Goal: Contribute content: Contribute content

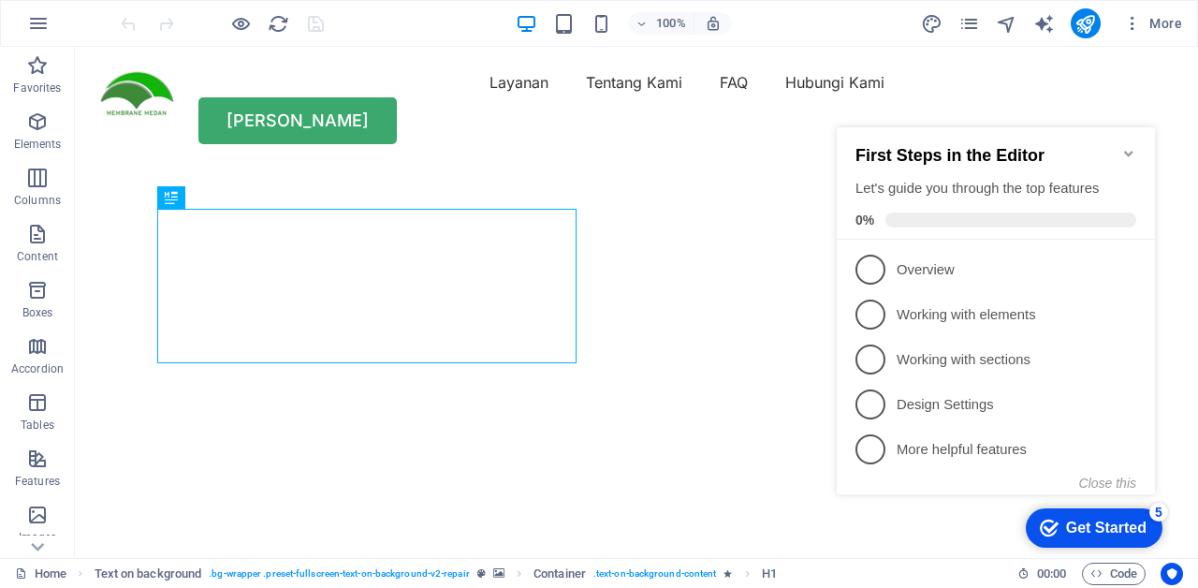
click at [1128, 151] on icon "Minimize checklist" at bounding box center [1128, 154] width 8 height 6
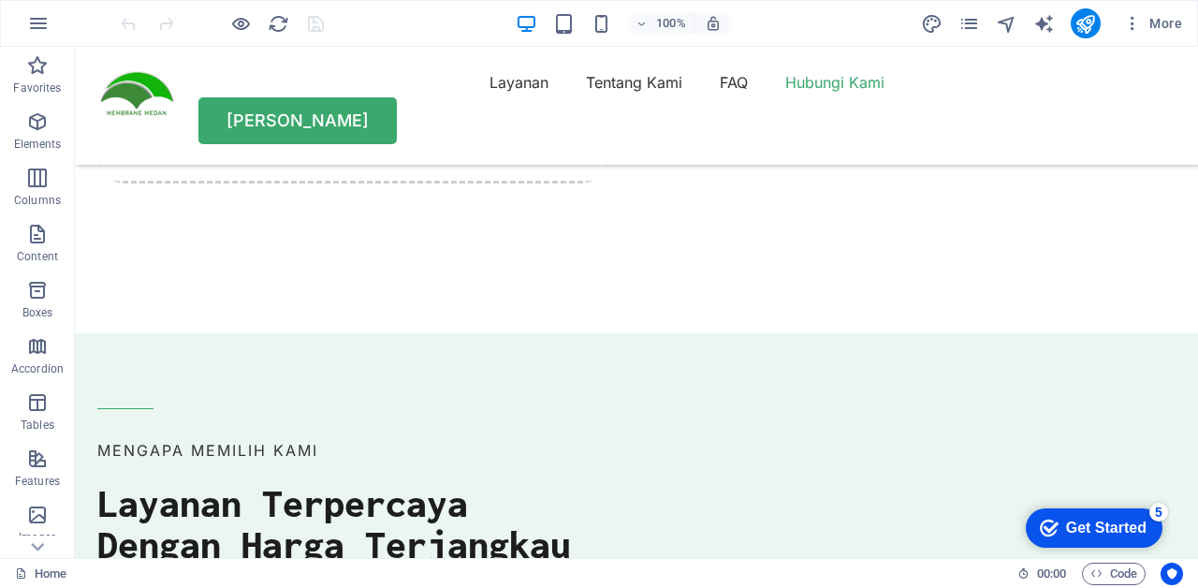
scroll to position [5067, 0]
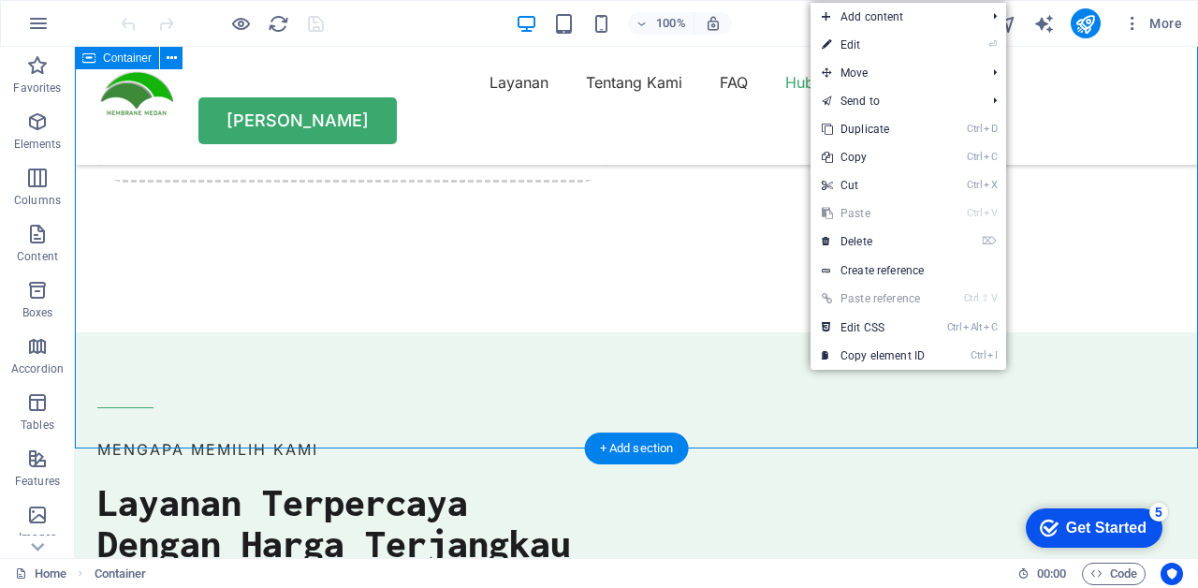
click at [658, 448] on div "+ Add section" at bounding box center [637, 448] width 104 height 32
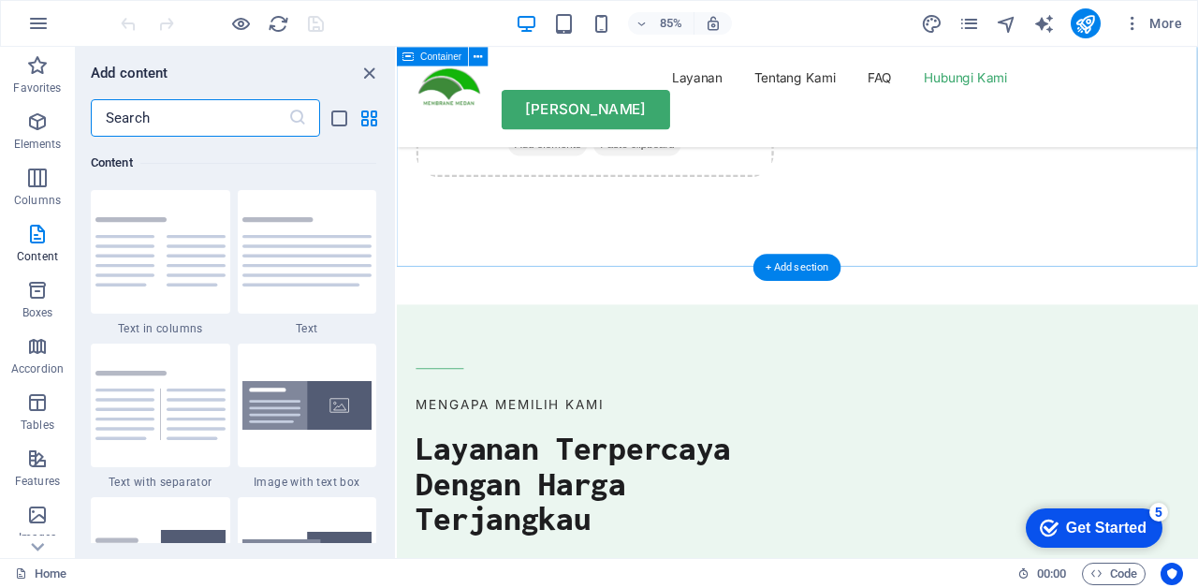
scroll to position [5565, 0]
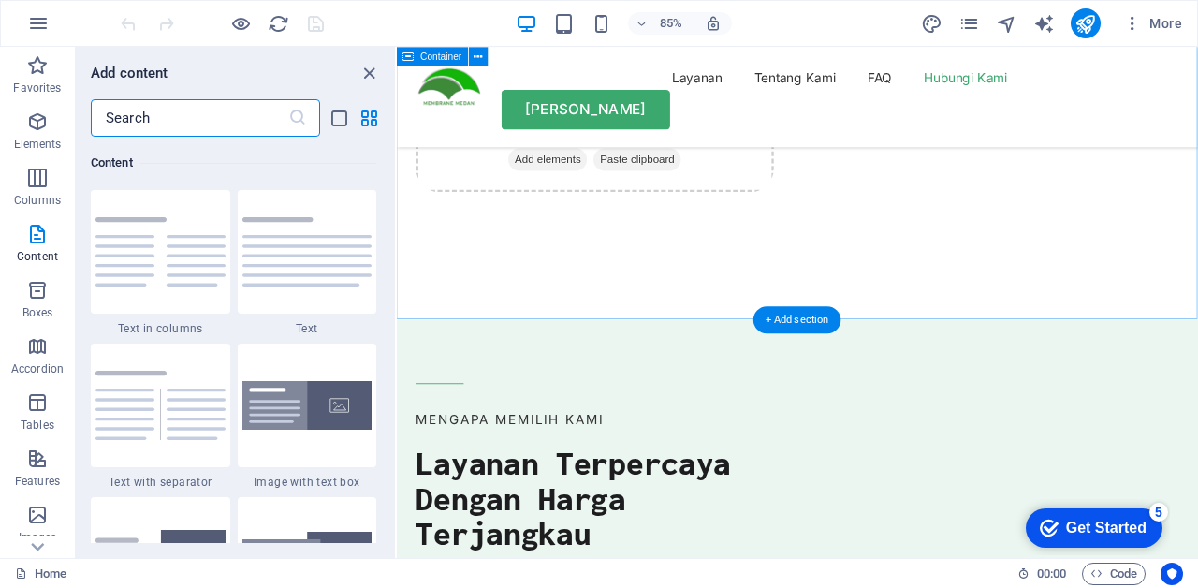
click at [359, 71] on icon "close panel" at bounding box center [369, 74] width 22 height 22
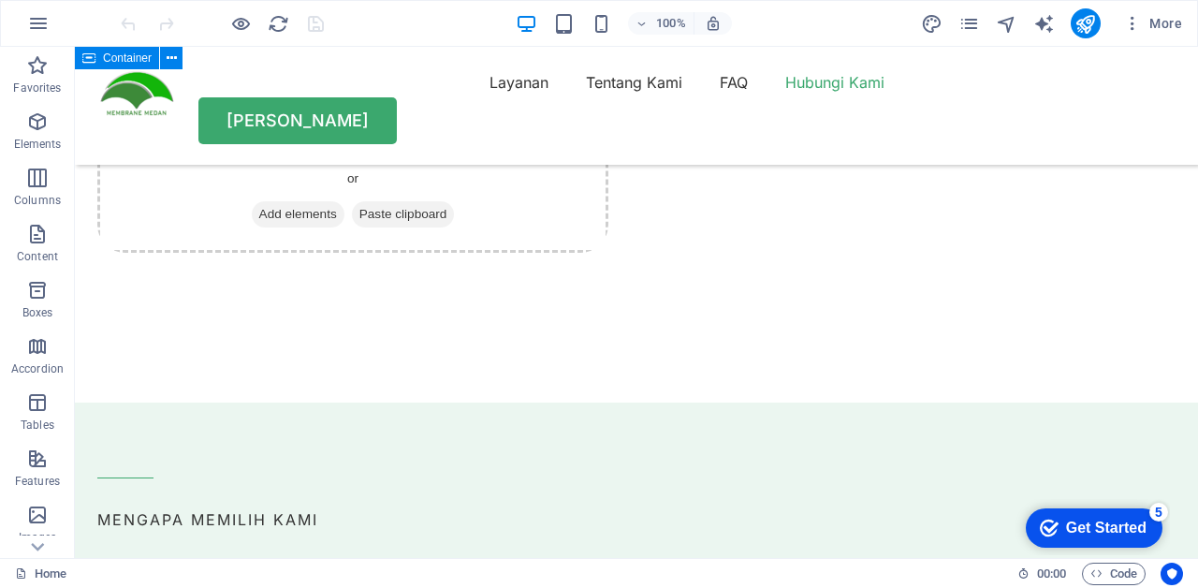
scroll to position [5017, 0]
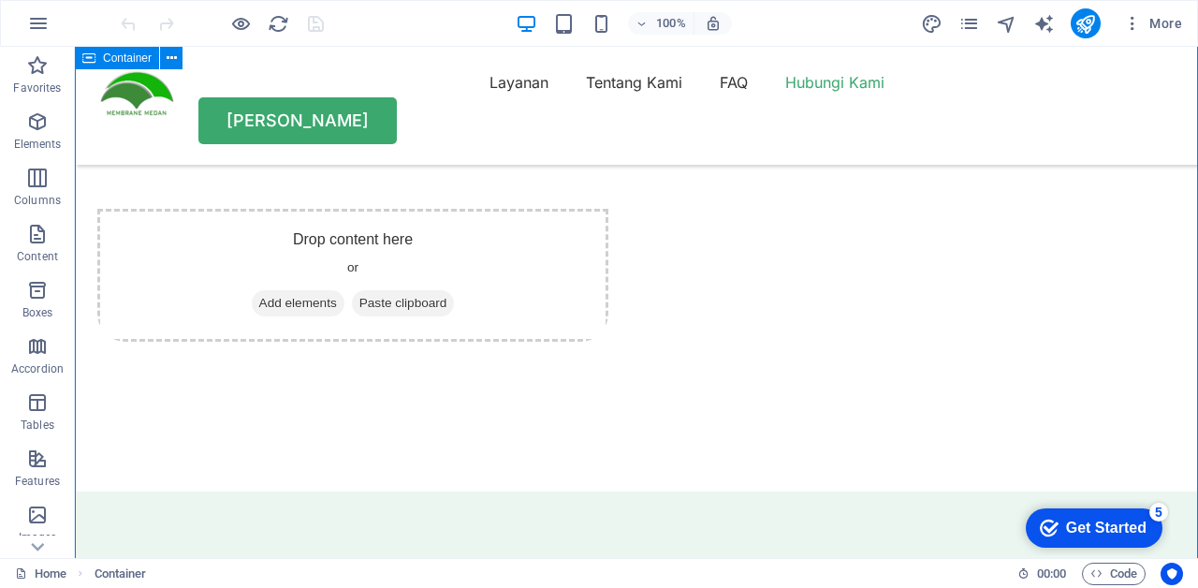
scroll to position [4909, 0]
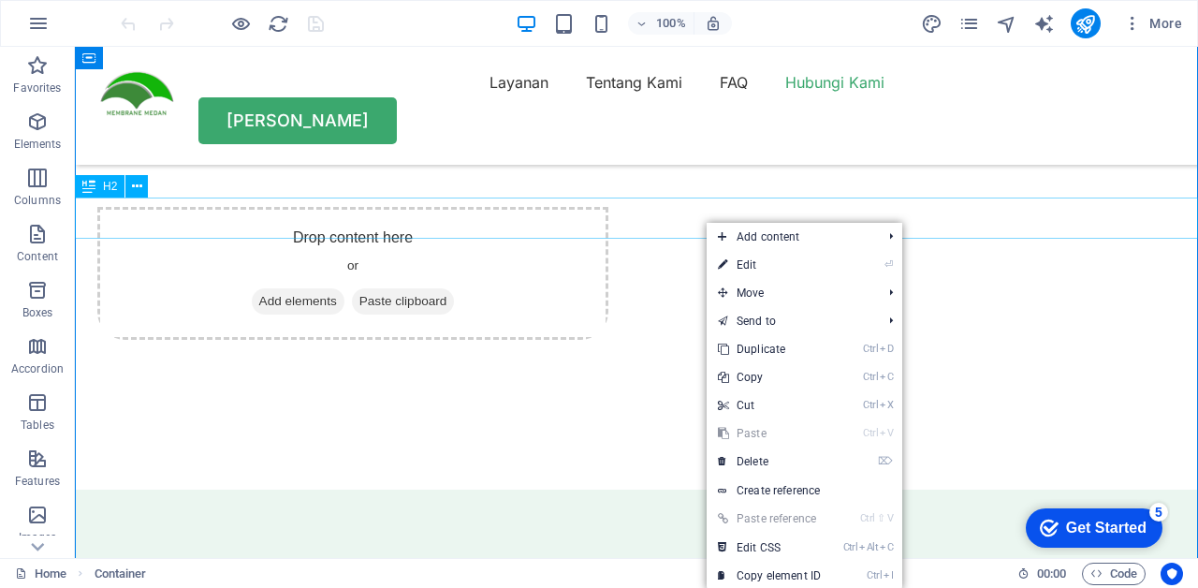
click at [791, 352] on link "Ctrl D Duplicate" at bounding box center [768, 349] width 125 height 28
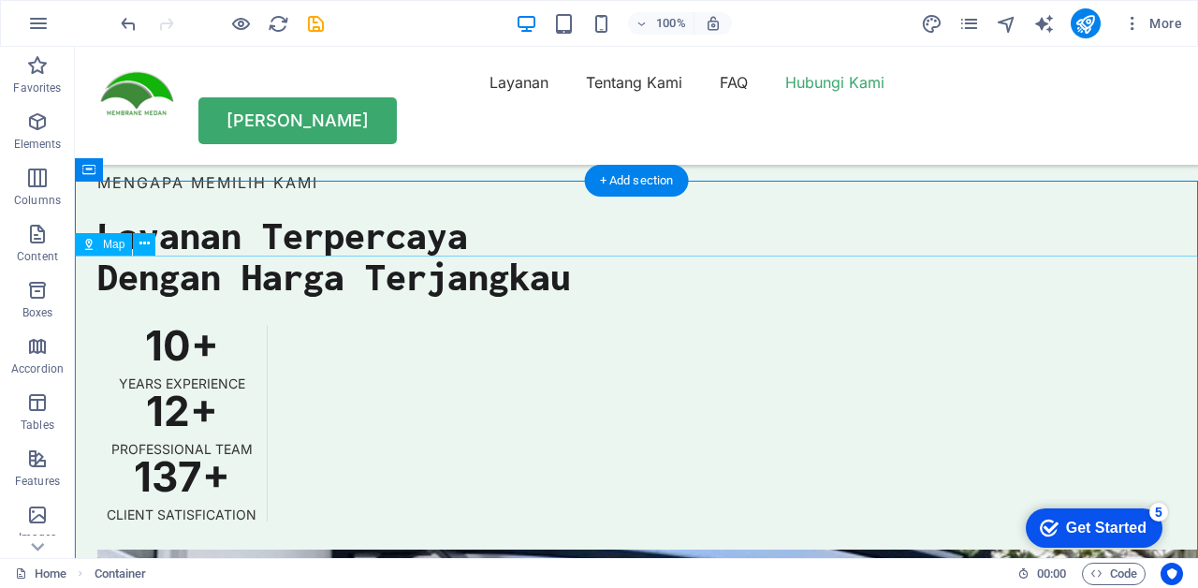
scroll to position [5330, 0]
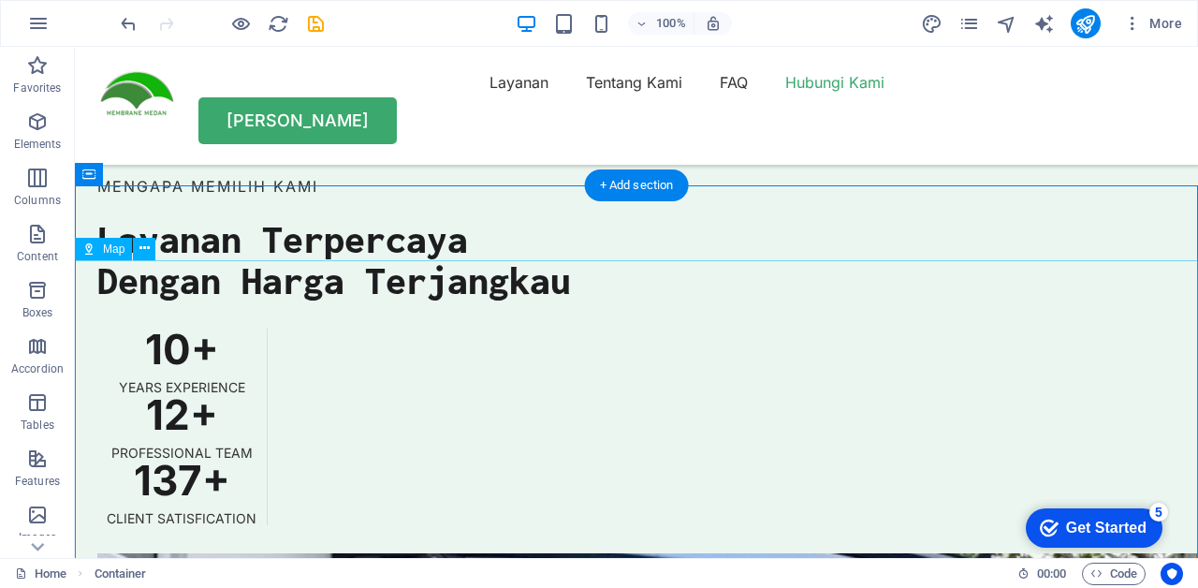
click at [136, 243] on button at bounding box center [144, 249] width 22 height 22
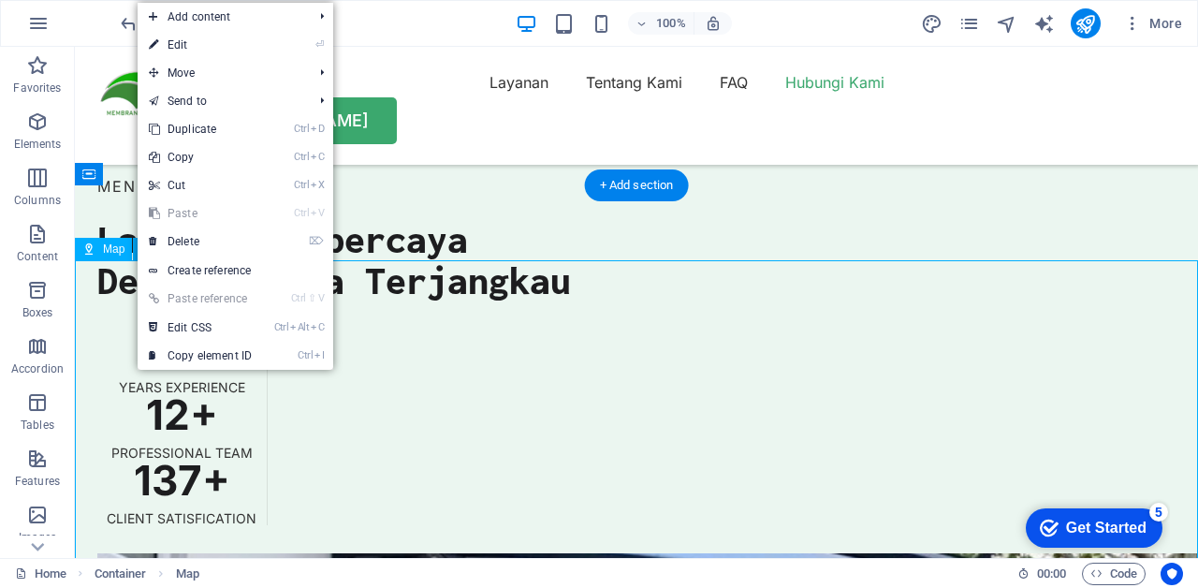
click at [231, 238] on link "⌦ Delete" at bounding box center [200, 241] width 125 height 28
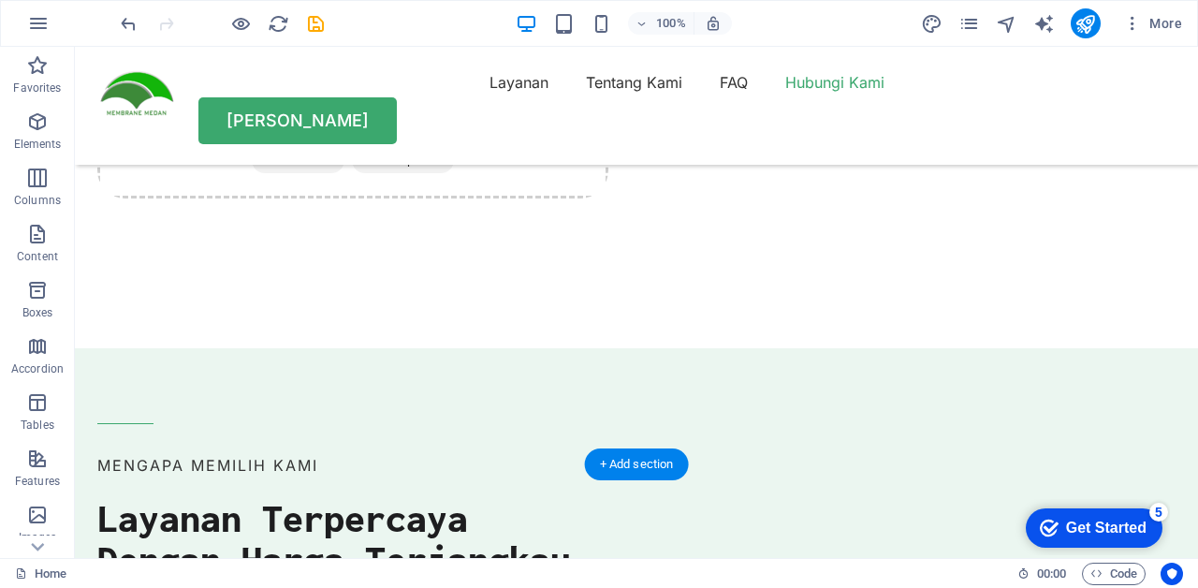
scroll to position [5054, 0]
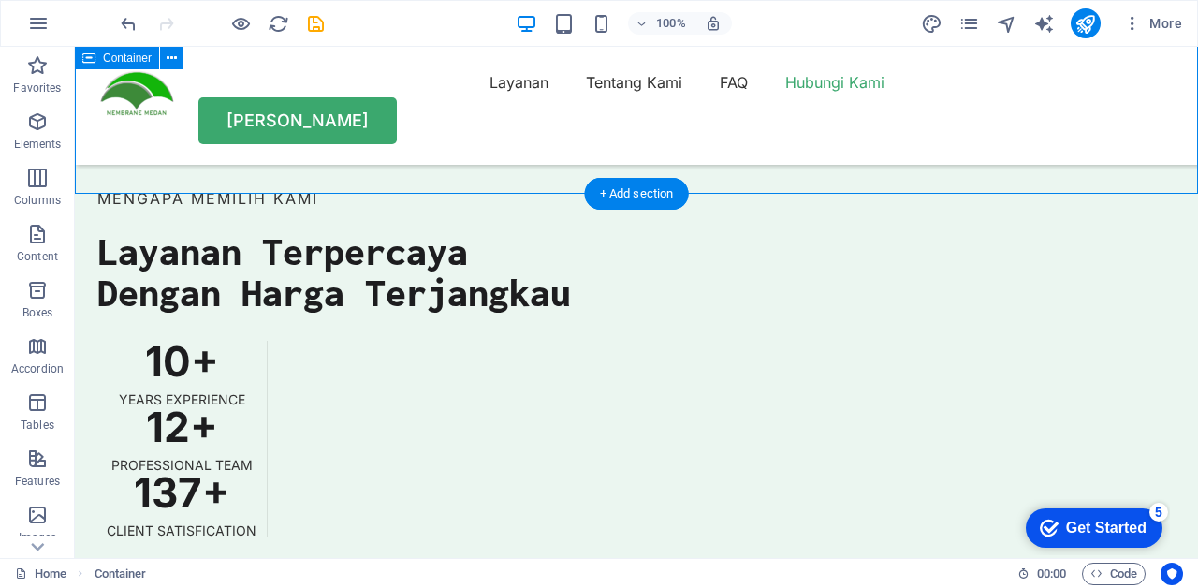
scroll to position [5339, 0]
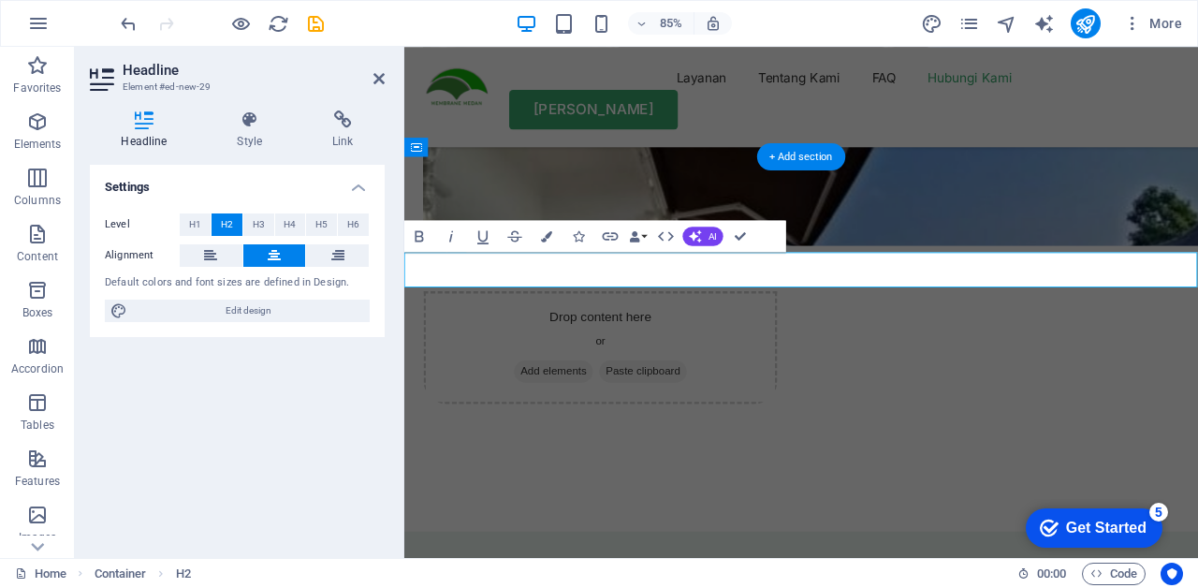
scroll to position [5801, 0]
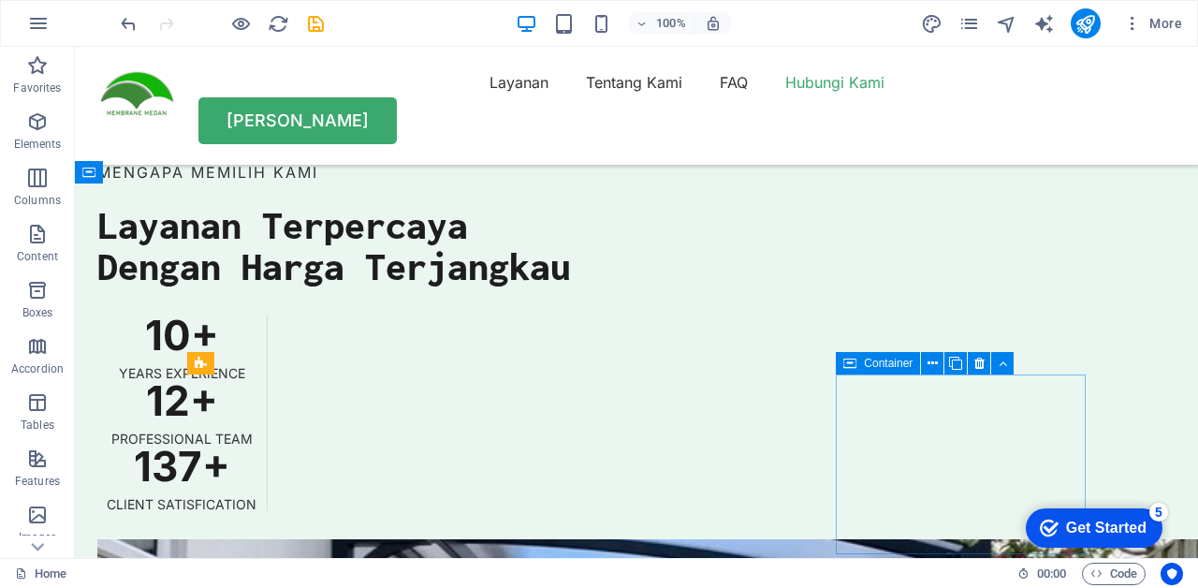
scroll to position [5389, 0]
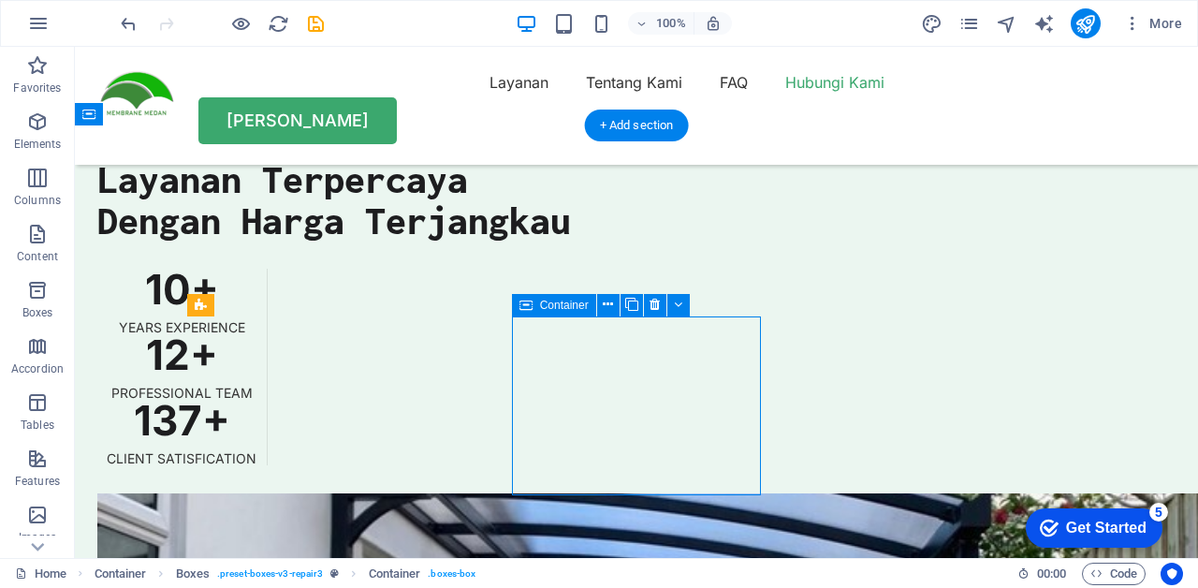
click at [676, 302] on icon at bounding box center [678, 305] width 8 height 20
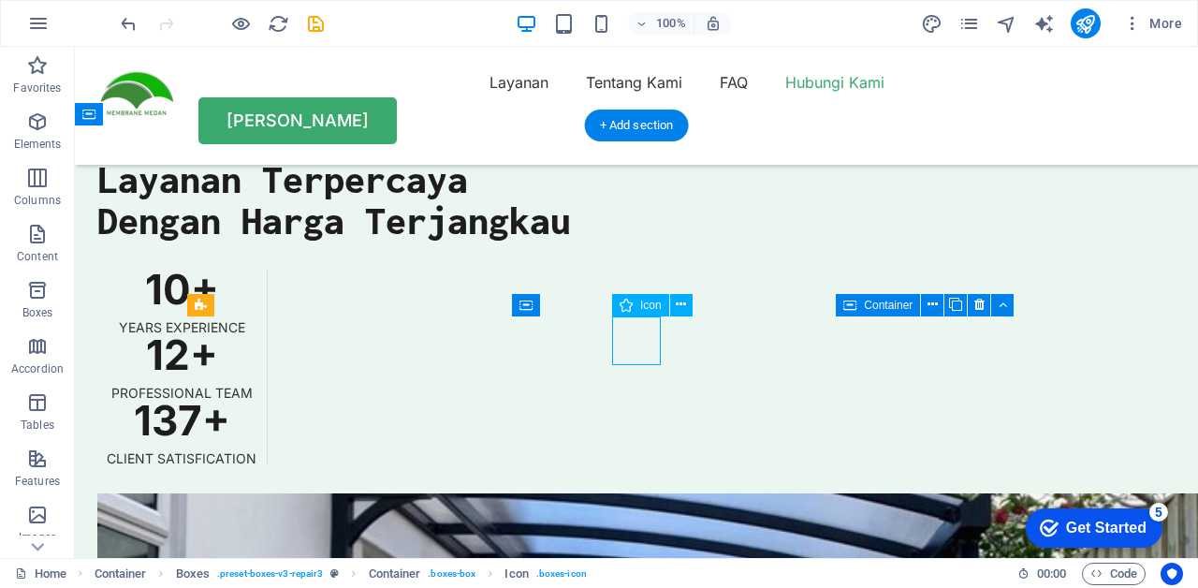
click at [630, 307] on icon at bounding box center [625, 305] width 13 height 22
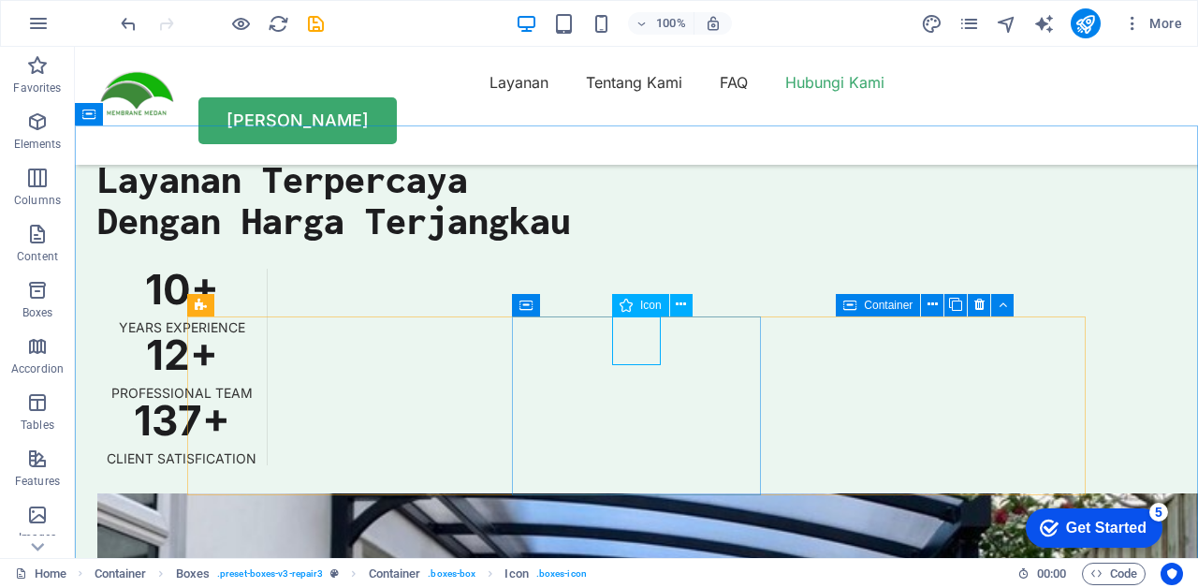
click at [530, 303] on icon at bounding box center [525, 305] width 13 height 22
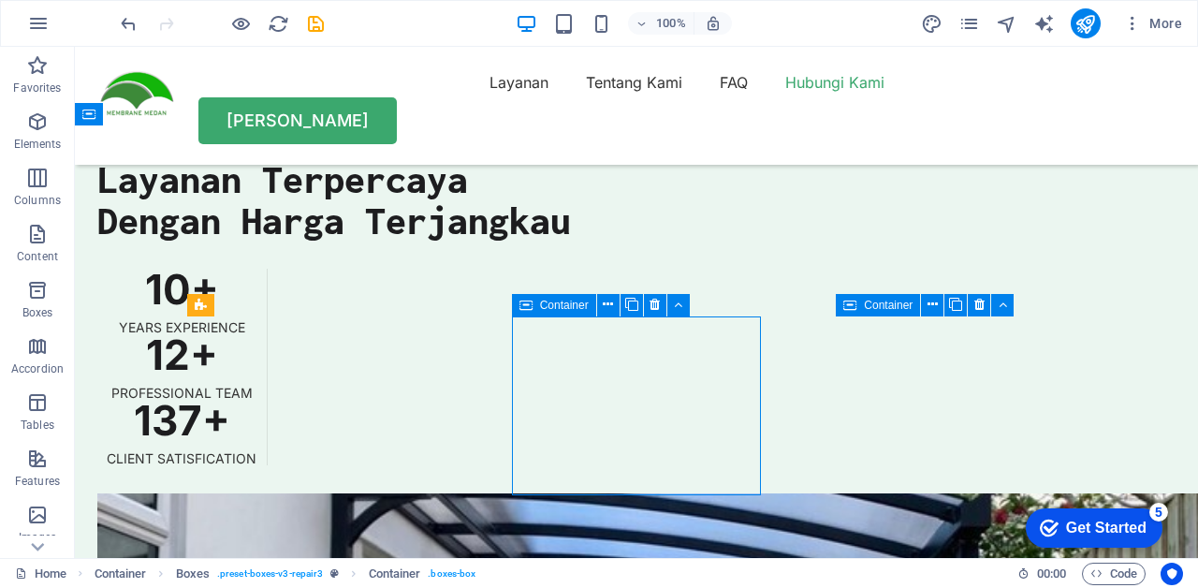
click at [653, 303] on icon at bounding box center [654, 305] width 10 height 20
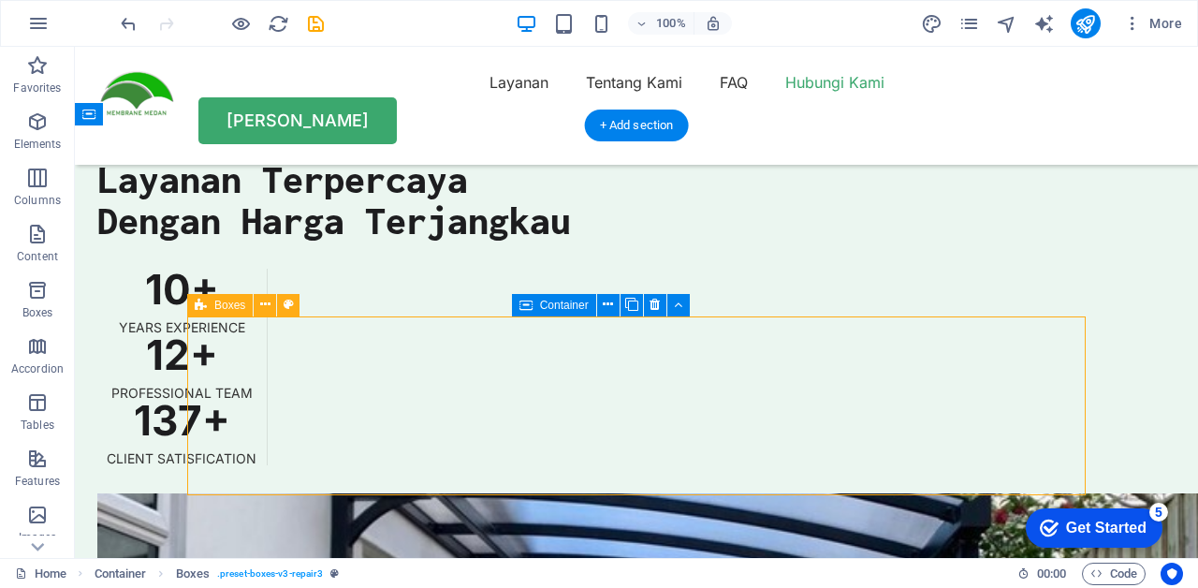
select select "px"
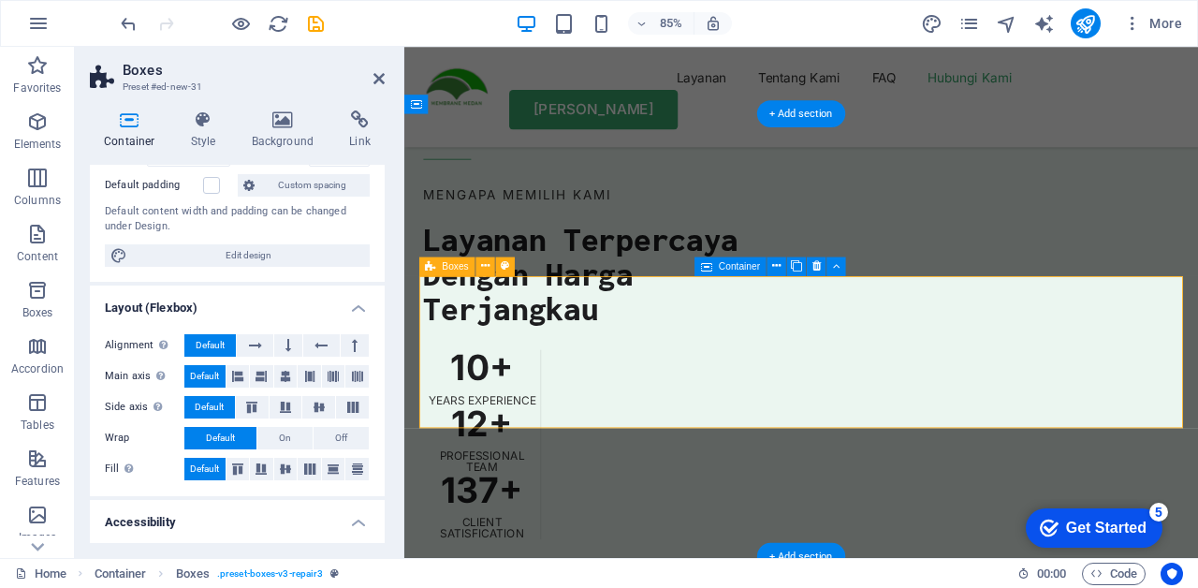
scroll to position [165, 0]
click at [286, 372] on icon at bounding box center [285, 374] width 11 height 22
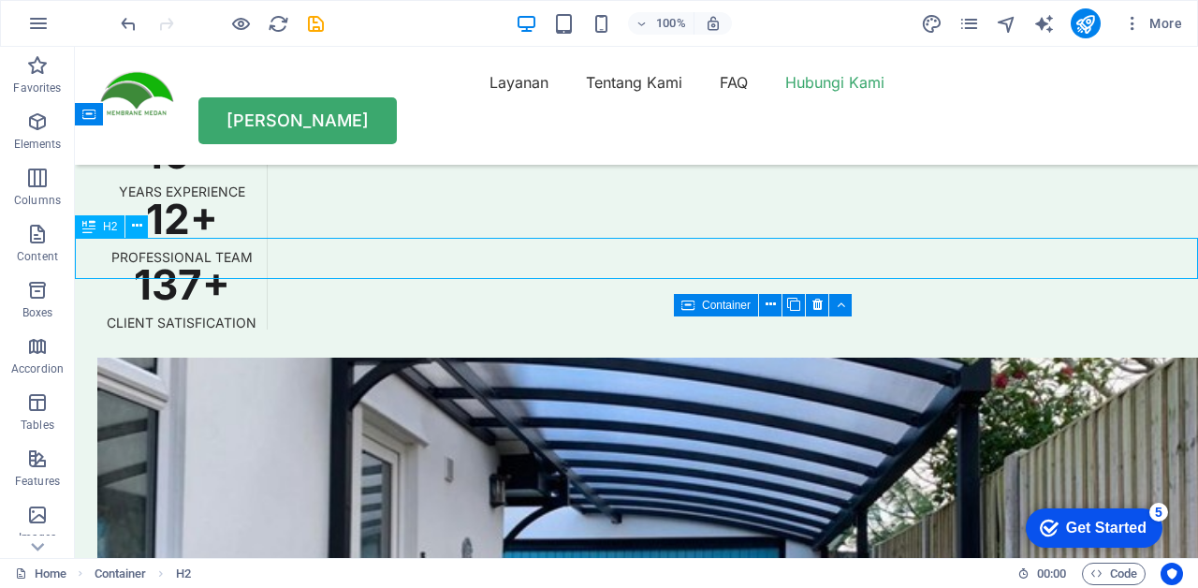
scroll to position [5389, 0]
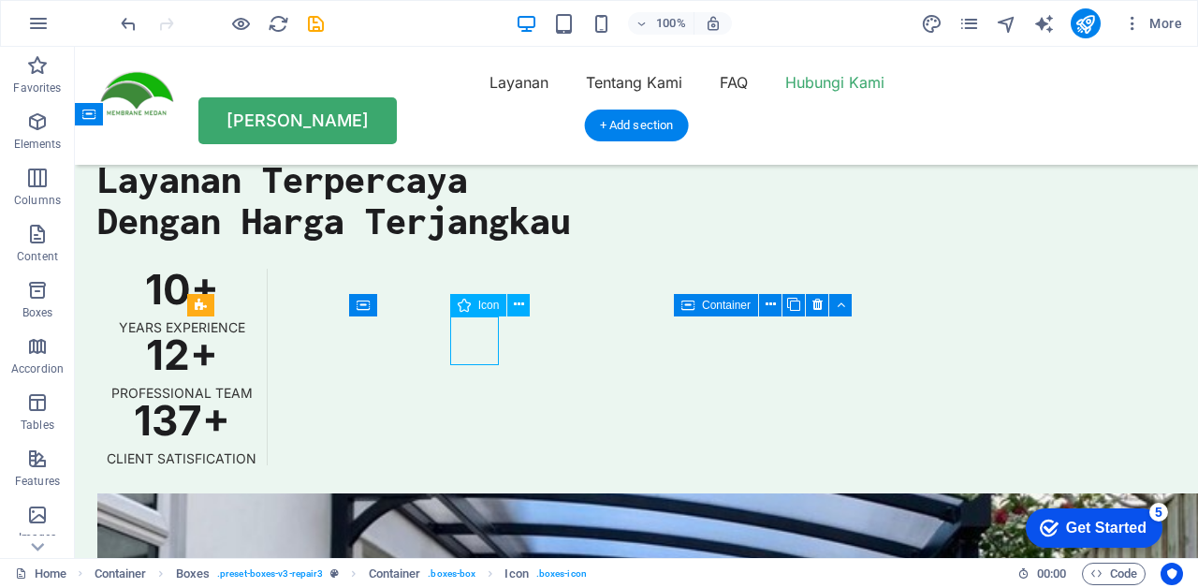
click at [515, 308] on icon at bounding box center [519, 305] width 10 height 20
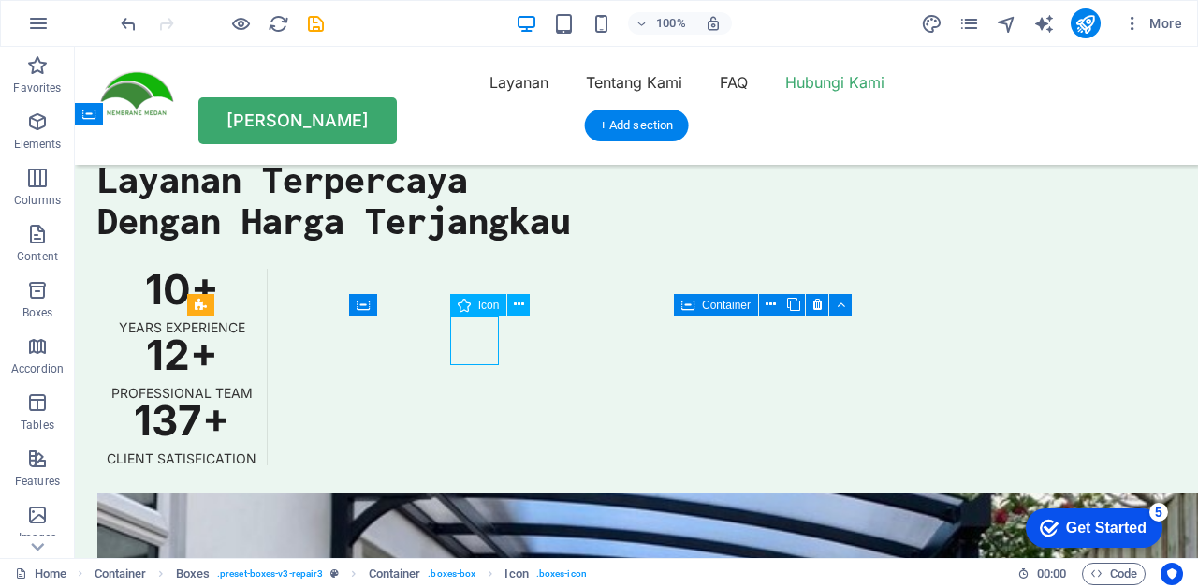
click at [469, 299] on icon at bounding box center [464, 305] width 13 height 22
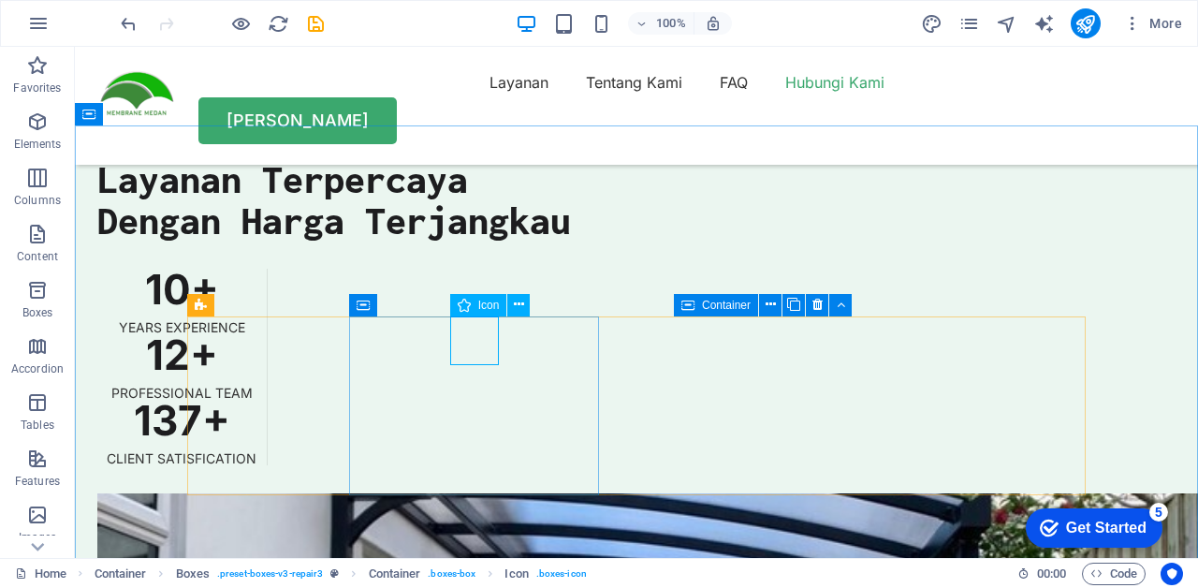
click at [473, 308] on div "Icon" at bounding box center [478, 305] width 57 height 22
select select "xMidYMid"
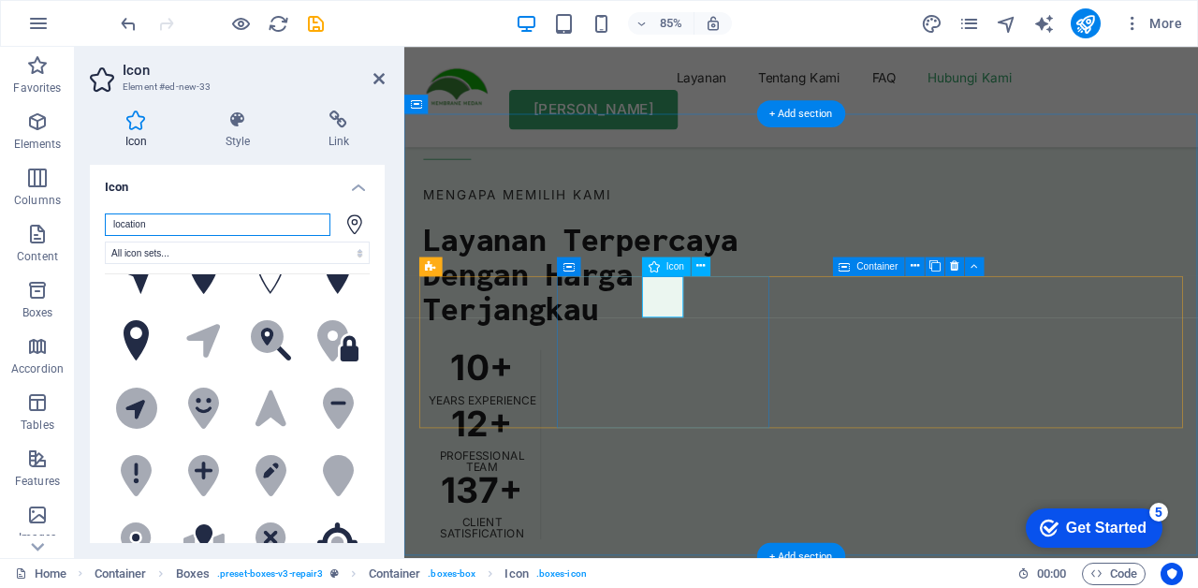
scroll to position [0, 0]
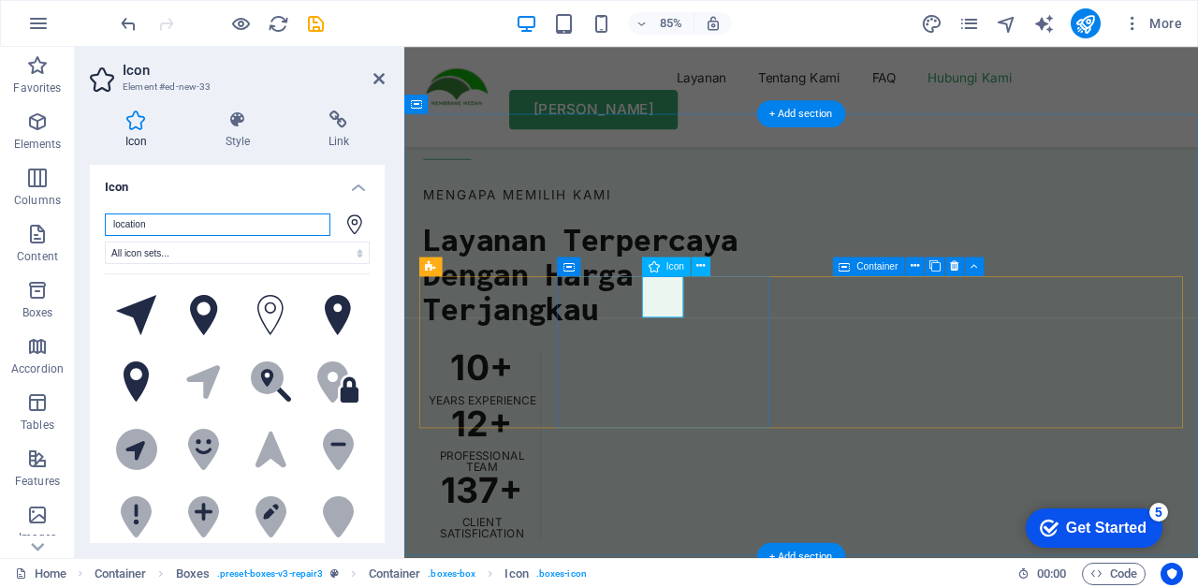
click at [215, 216] on input "location" at bounding box center [217, 224] width 225 height 22
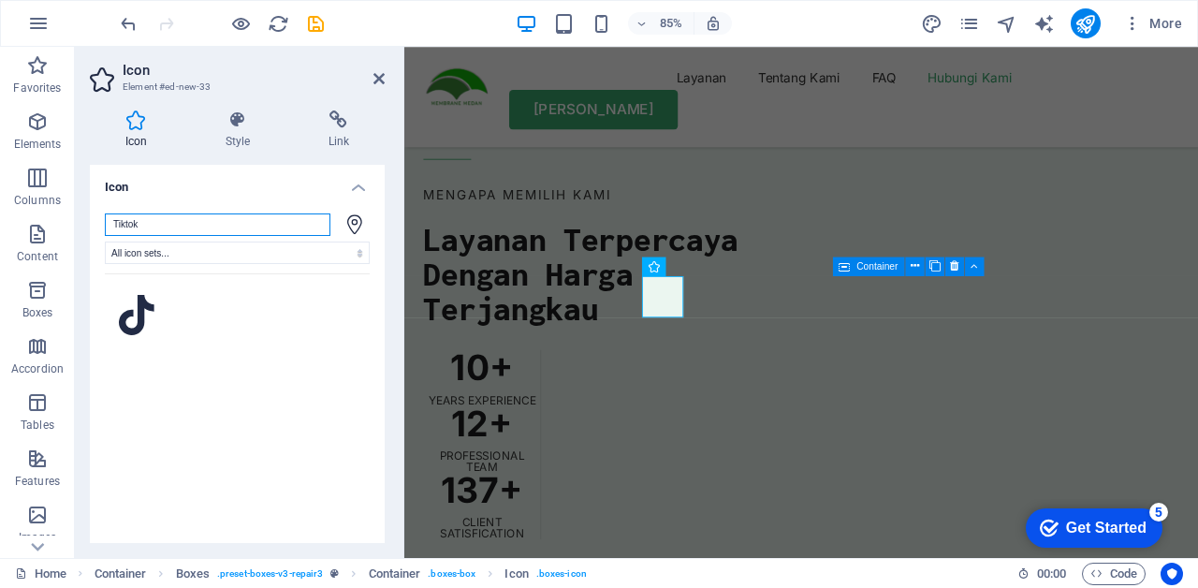
type input "Tiktok"
click at [142, 314] on icon at bounding box center [137, 315] width 36 height 41
click at [205, 125] on icon at bounding box center [237, 119] width 95 height 19
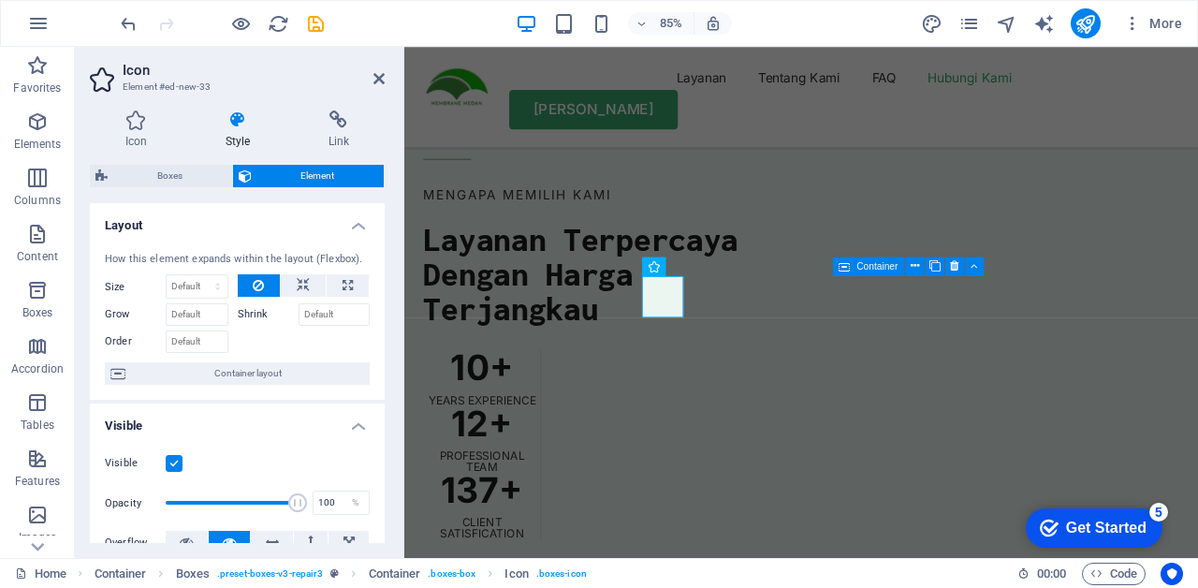
click at [129, 129] on h4 "Icon" at bounding box center [140, 129] width 100 height 39
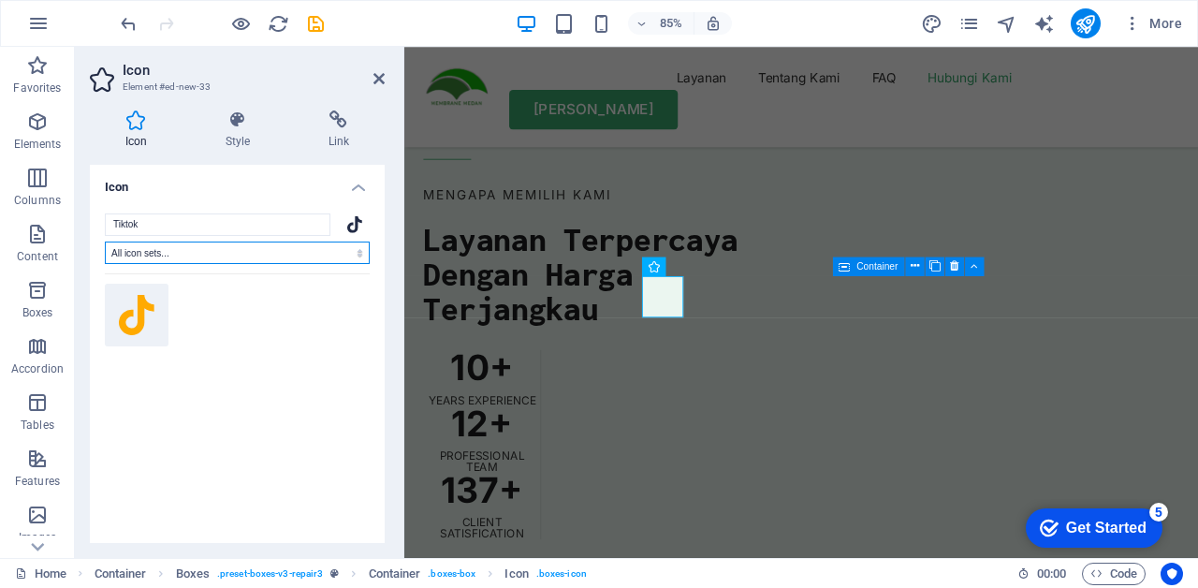
click at [350, 254] on select "All icon sets... IcoFont Ionicons FontAwesome Brands FontAwesome Duotone FontAw…" at bounding box center [237, 252] width 265 height 22
click at [356, 190] on h4 "Icon" at bounding box center [237, 182] width 295 height 34
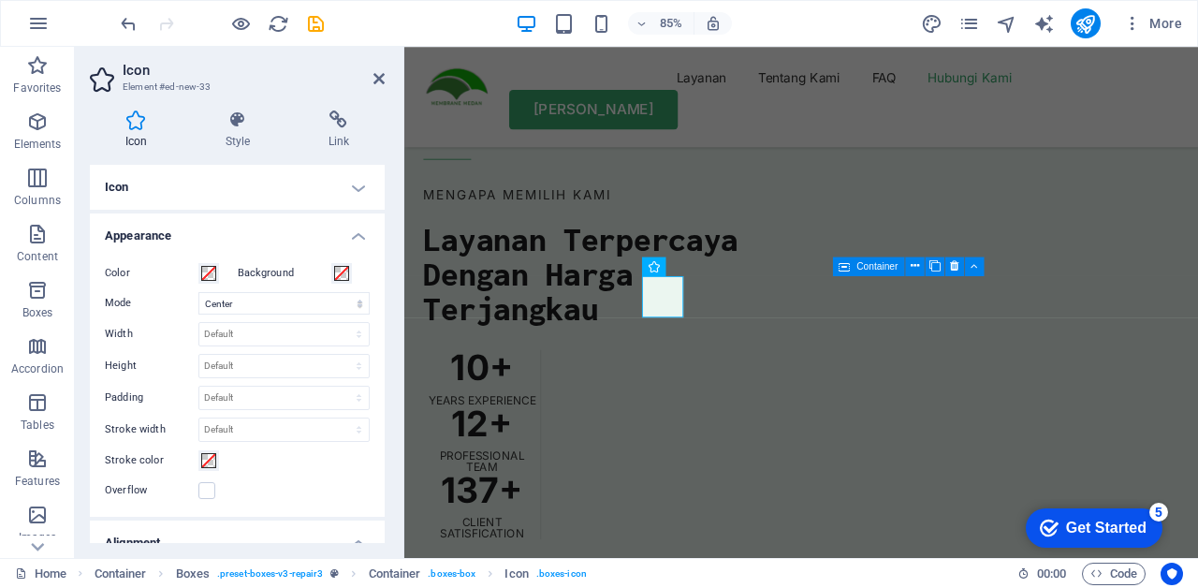
click at [348, 240] on h4 "Appearance" at bounding box center [237, 230] width 295 height 34
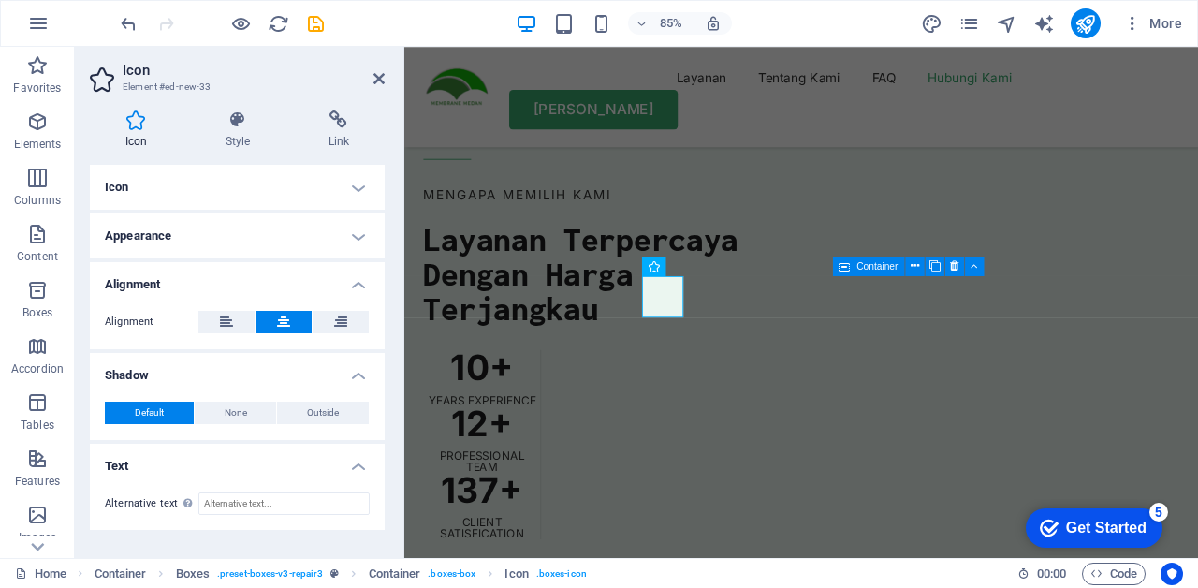
click at [231, 127] on icon at bounding box center [237, 119] width 95 height 19
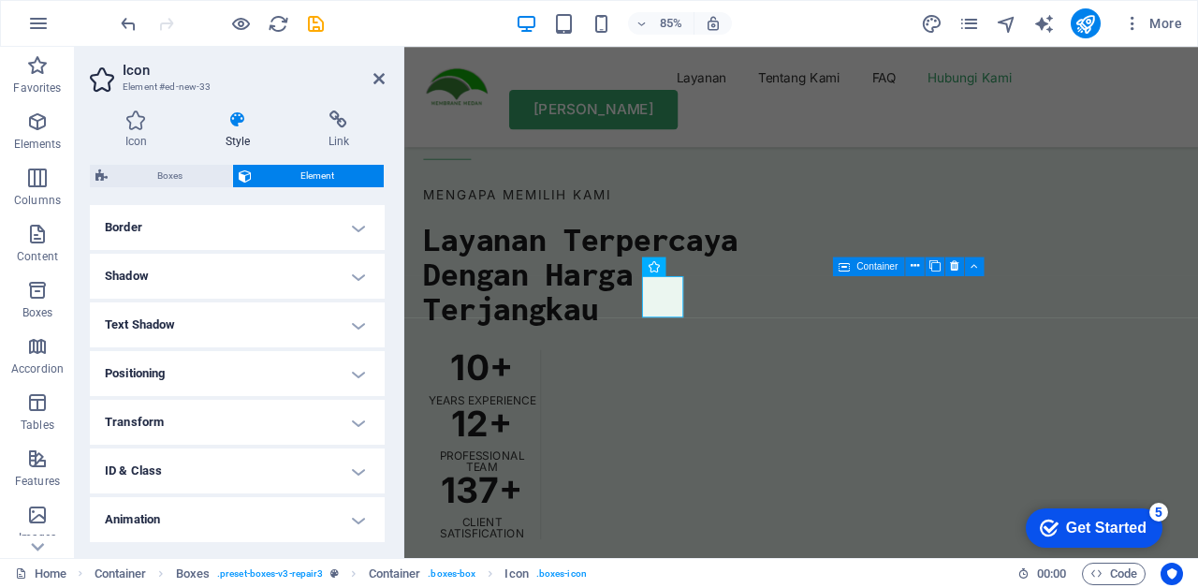
scroll to position [463, 0]
click at [179, 174] on span "Boxes" at bounding box center [169, 176] width 113 height 22
select select "rem"
select select "preset-boxes-v3-repair3"
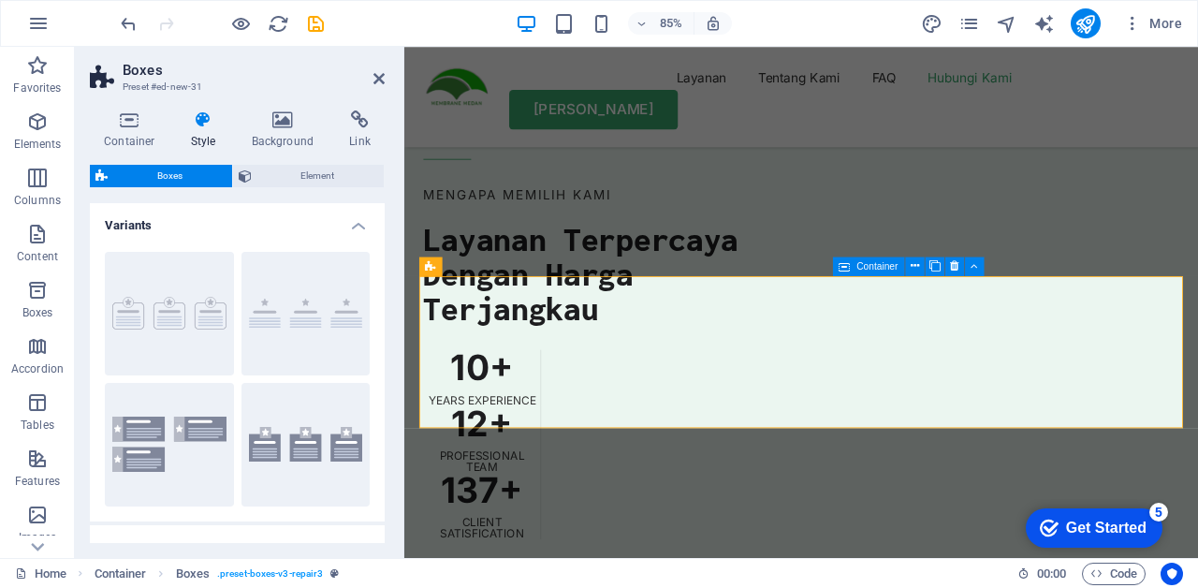
click at [324, 170] on span "Element" at bounding box center [318, 176] width 122 height 22
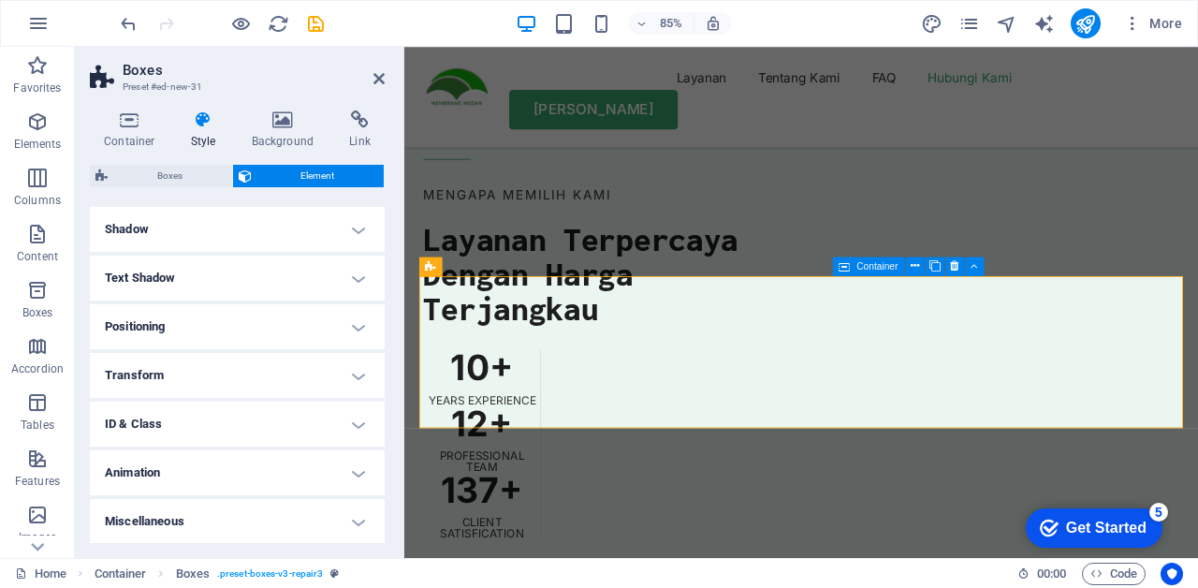
click at [277, 131] on h4 "Background" at bounding box center [287, 129] width 98 height 39
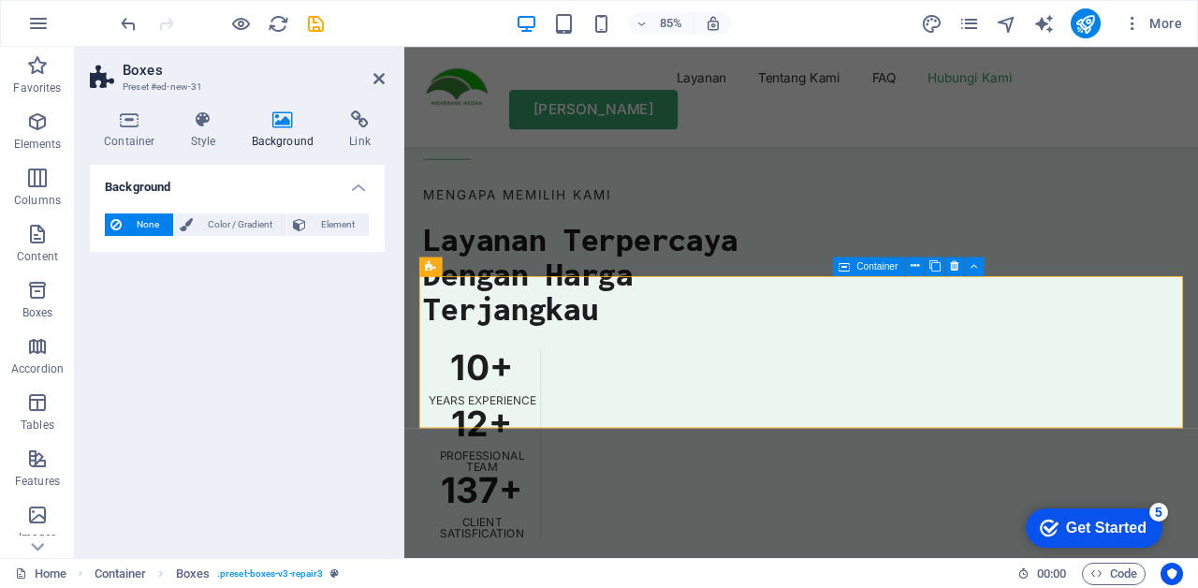
click at [114, 124] on icon at bounding box center [130, 119] width 80 height 19
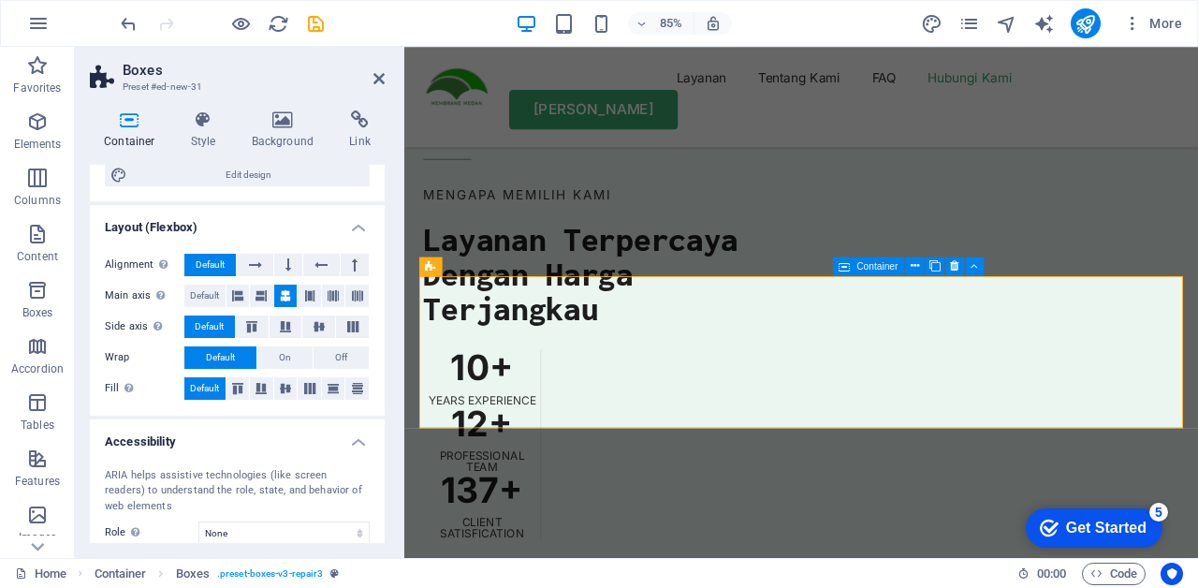
scroll to position [376, 0]
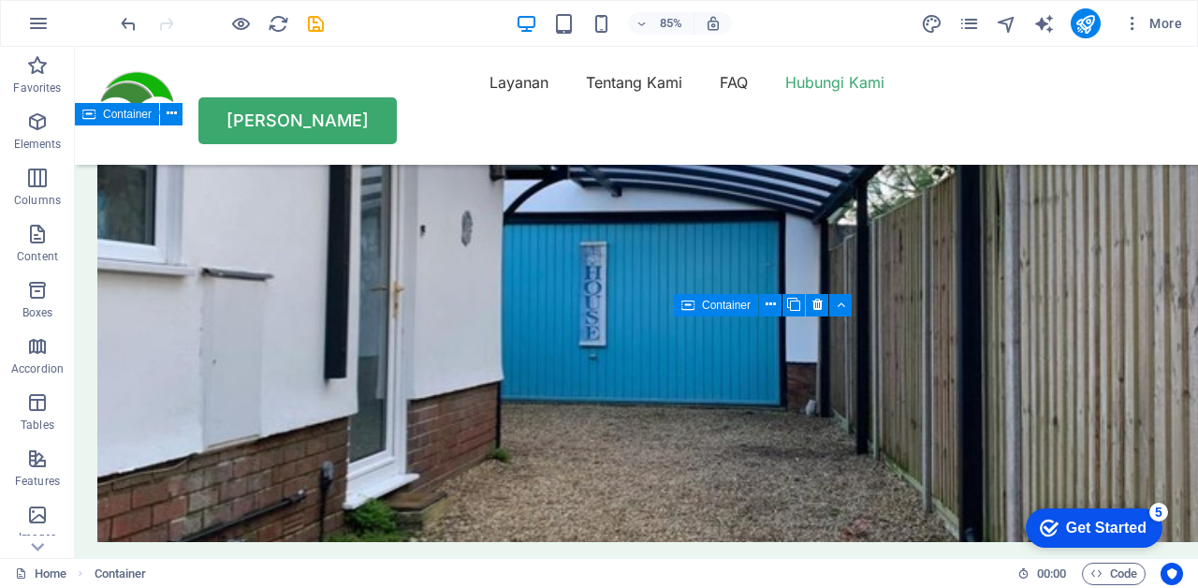
scroll to position [5389, 0]
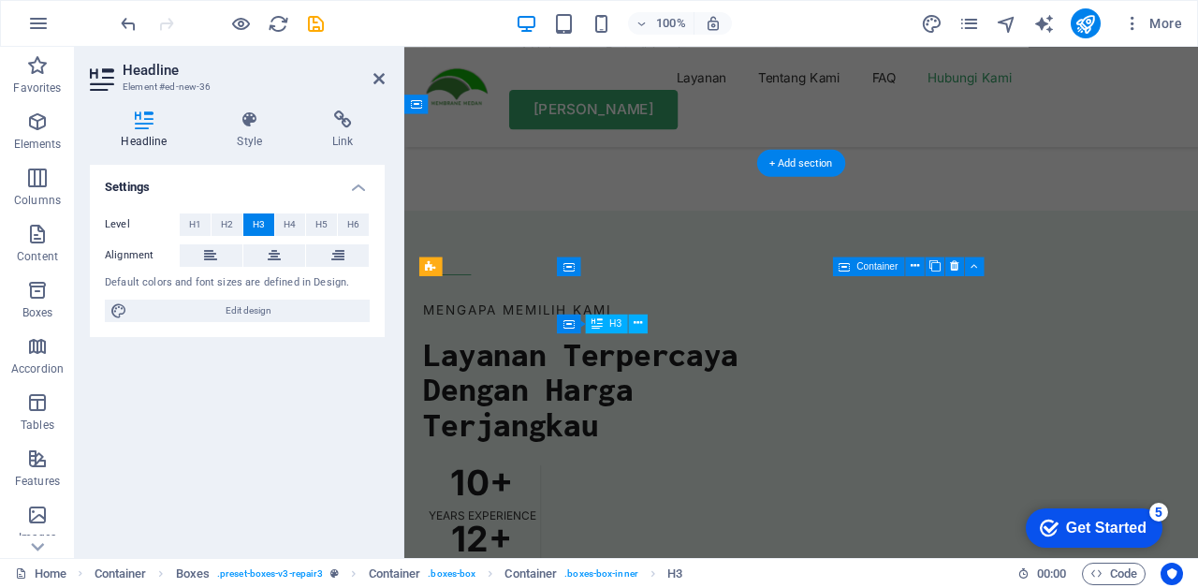
scroll to position [5852, 0]
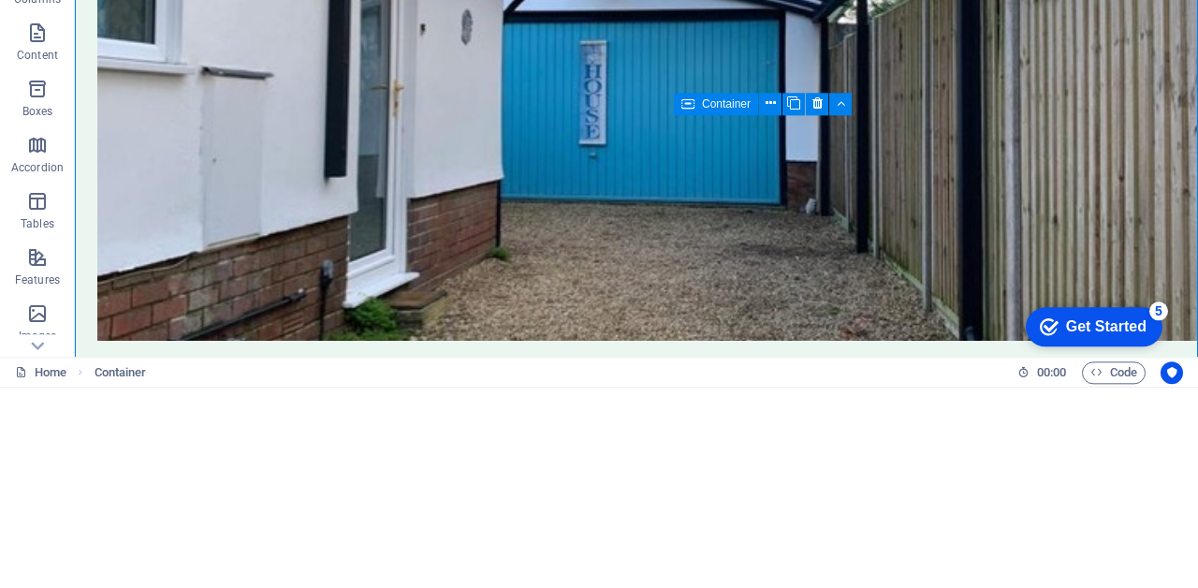
scroll to position [5389, 0]
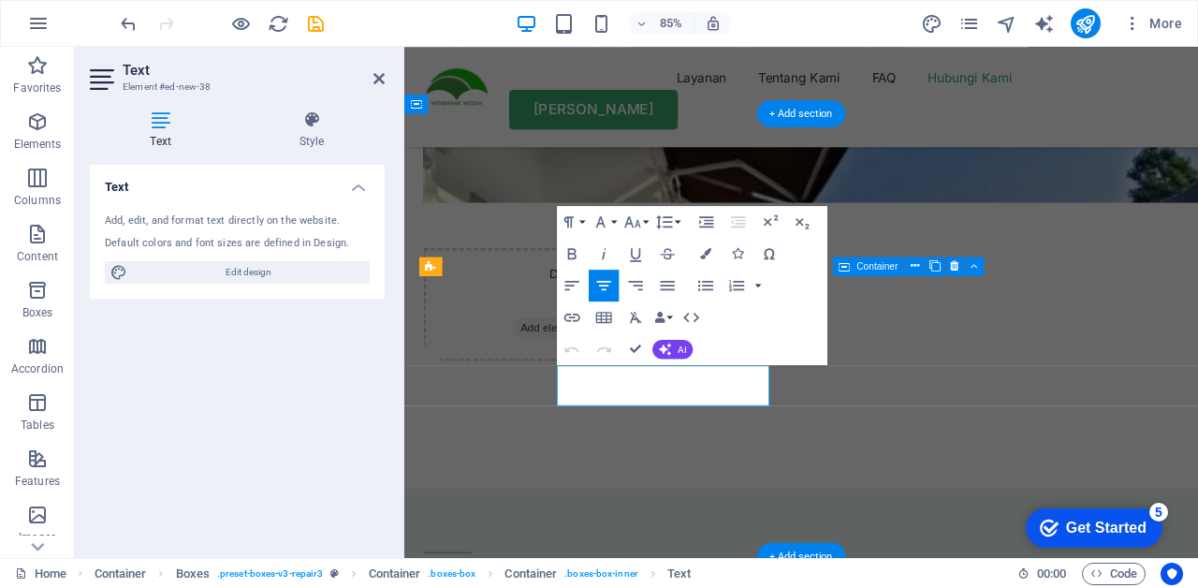
scroll to position [5852, 0]
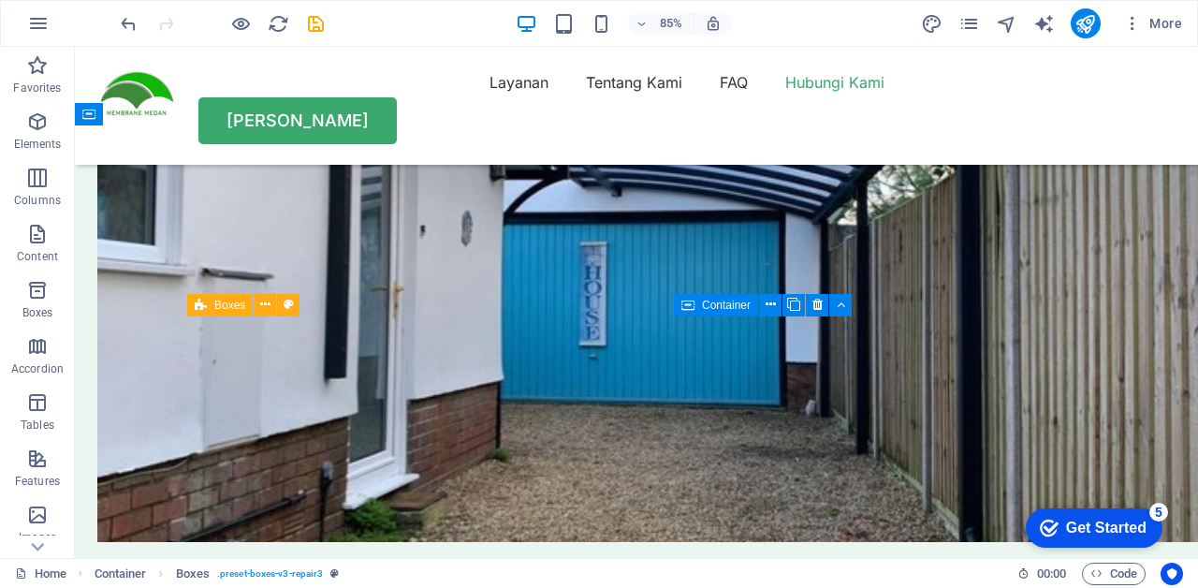
scroll to position [5389, 0]
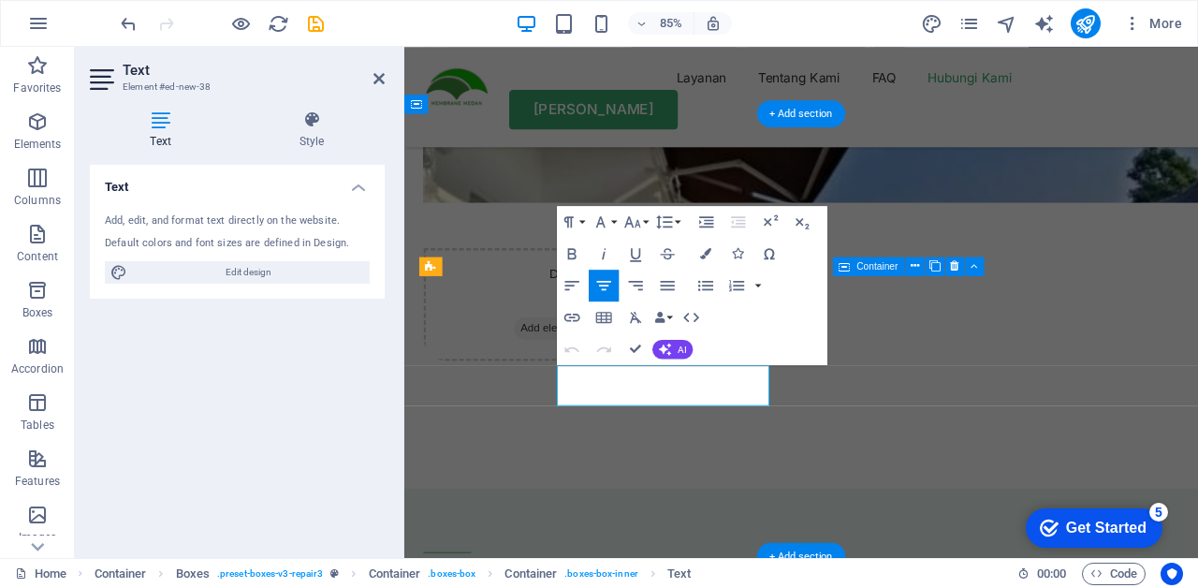
scroll to position [5852, 0]
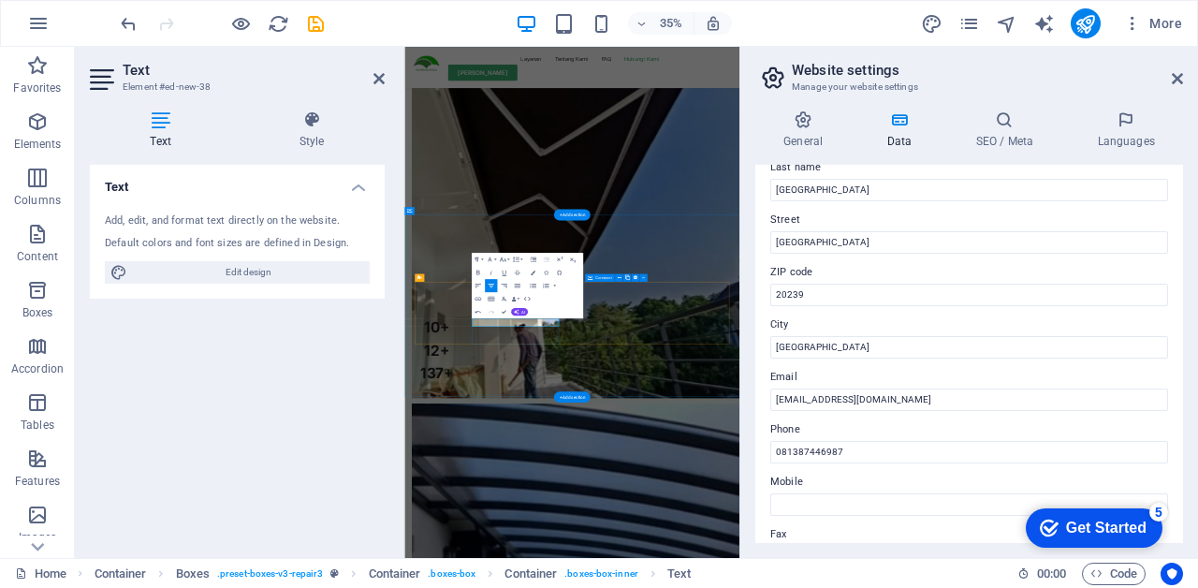
scroll to position [0, 0]
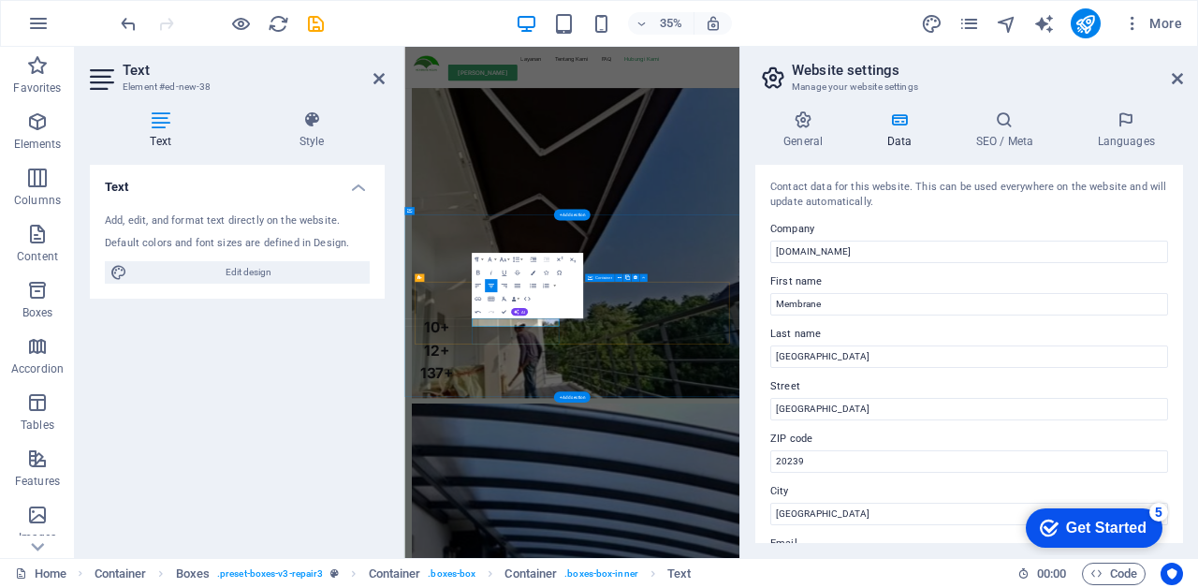
click at [827, 129] on h4 "General" at bounding box center [806, 129] width 103 height 39
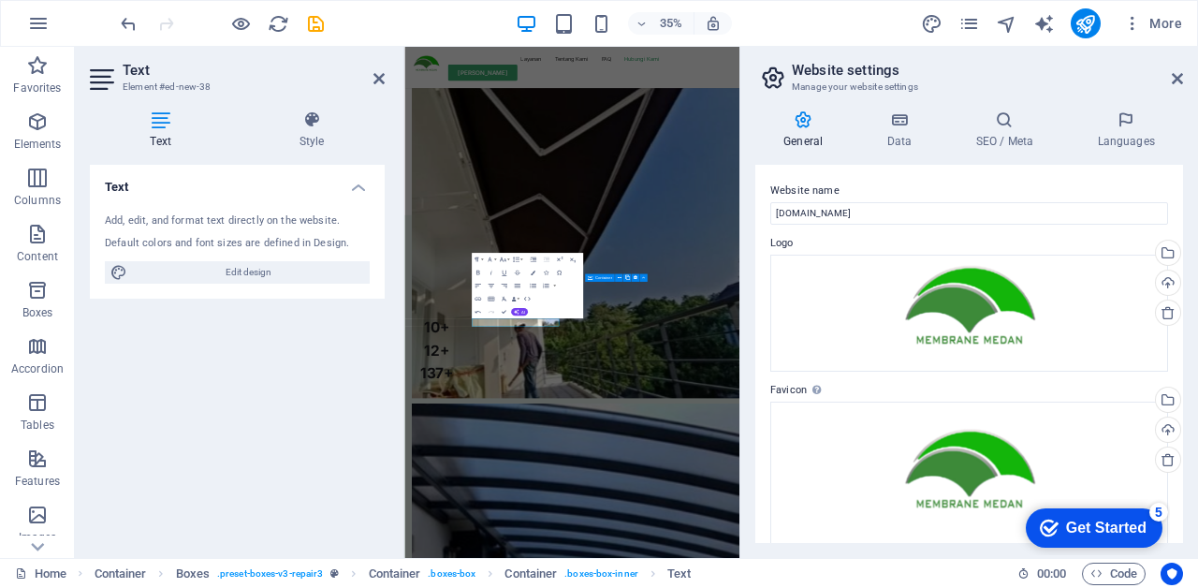
click at [896, 127] on icon at bounding box center [898, 119] width 81 height 19
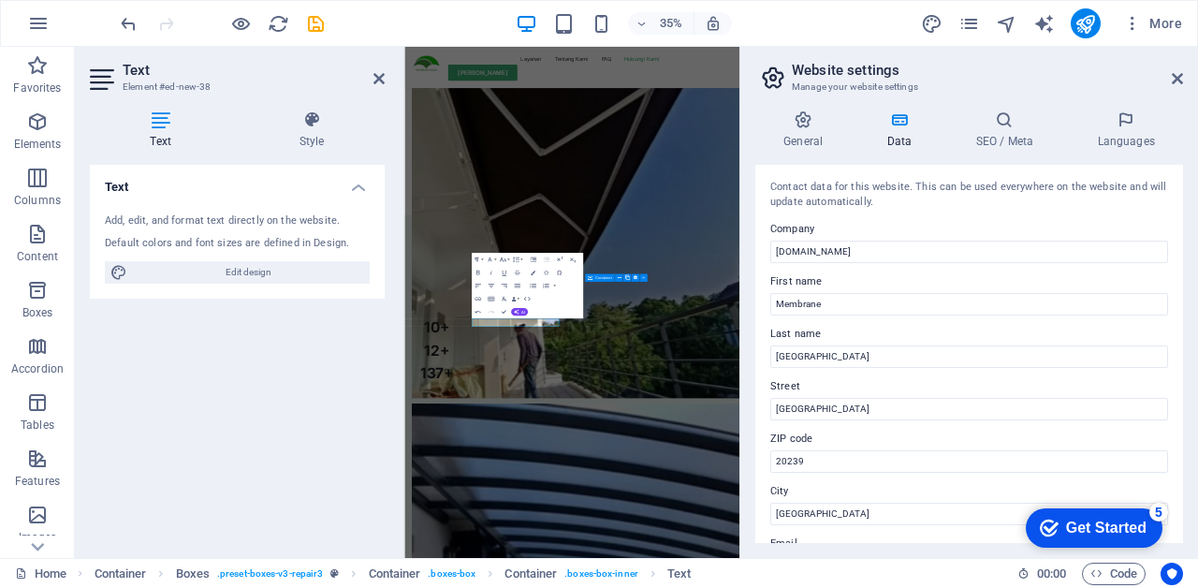
click at [1009, 133] on h4 "SEO / Meta" at bounding box center [1008, 129] width 122 height 39
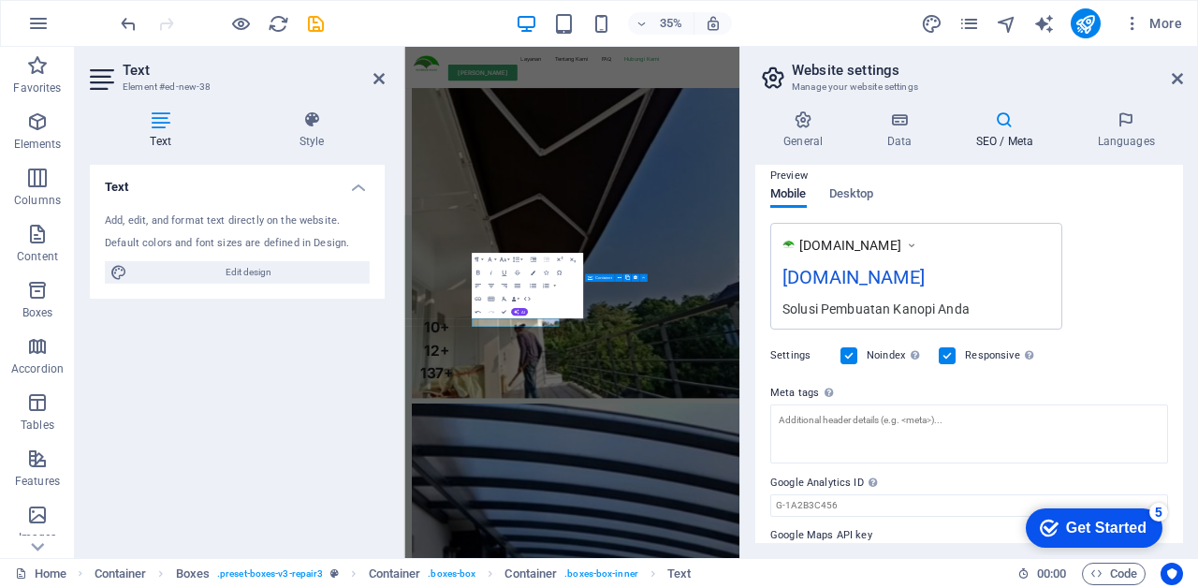
scroll to position [308, 0]
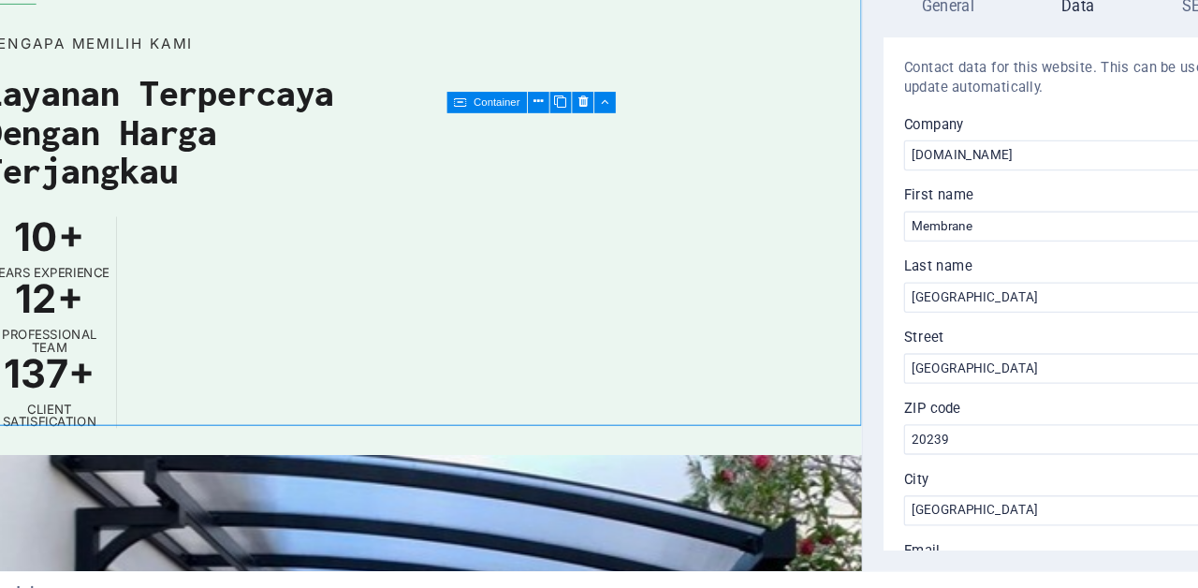
scroll to position [5825, 0]
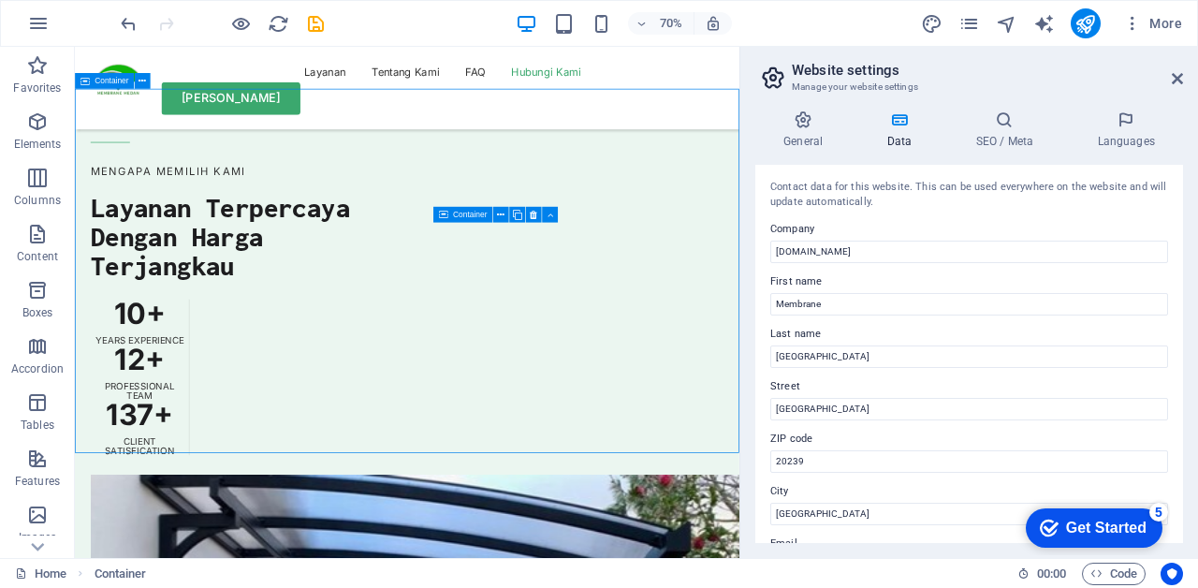
click at [236, 19] on icon "button" at bounding box center [241, 24] width 22 height 22
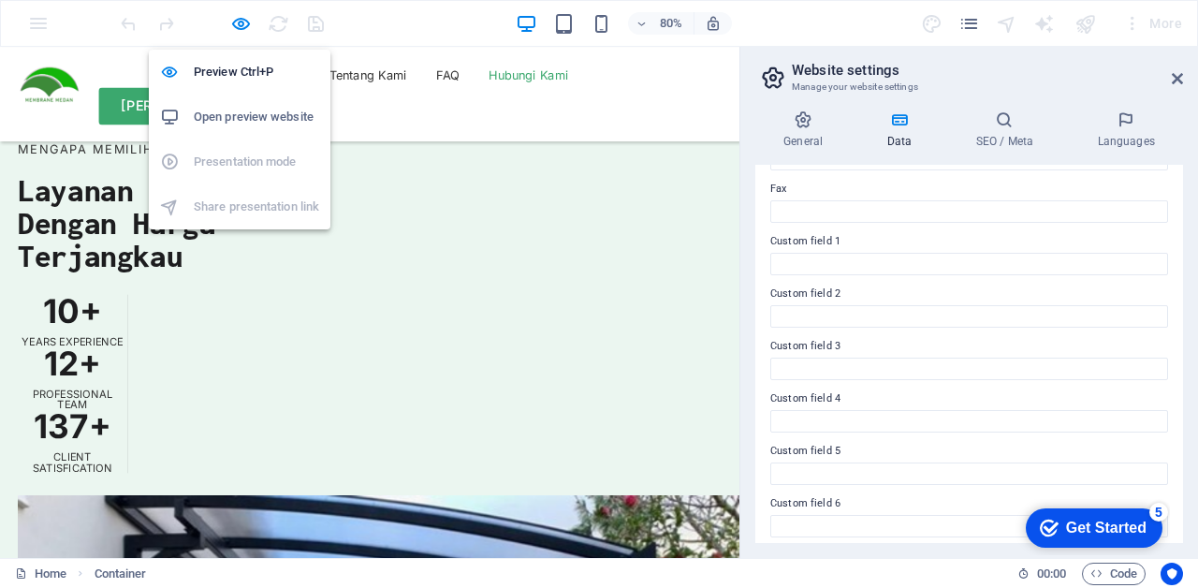
scroll to position [520, 0]
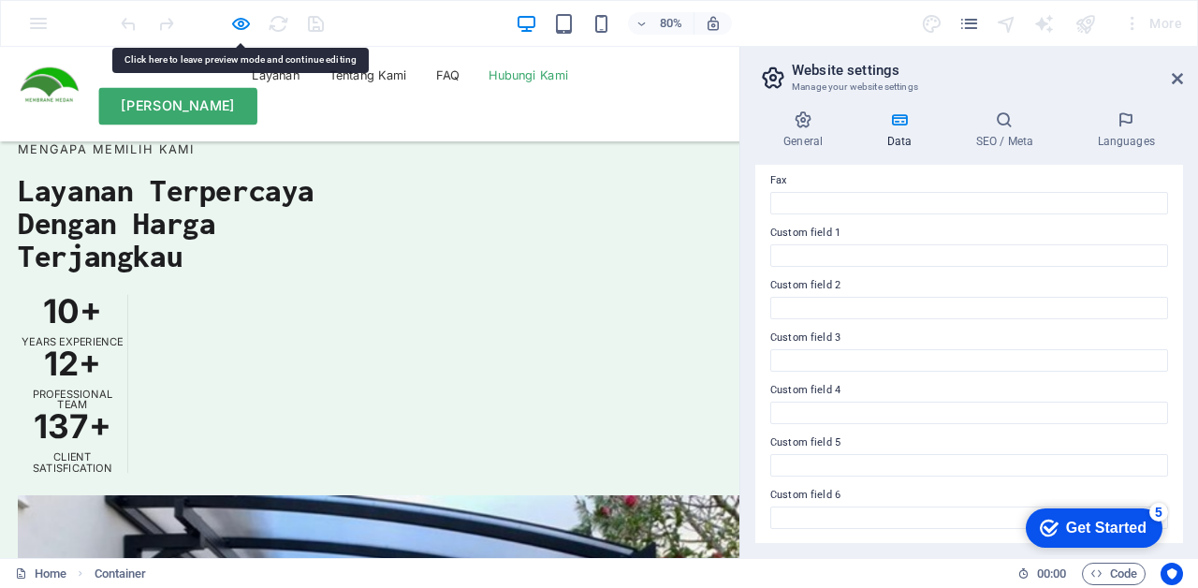
click at [234, 21] on icon "button" at bounding box center [241, 24] width 22 height 22
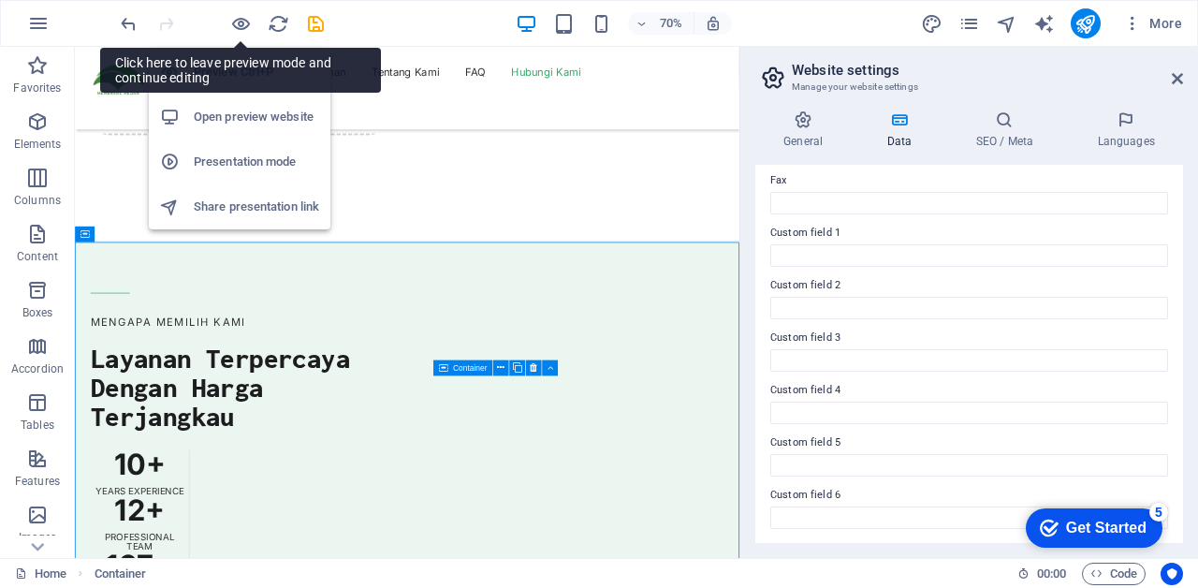
scroll to position [5616, 0]
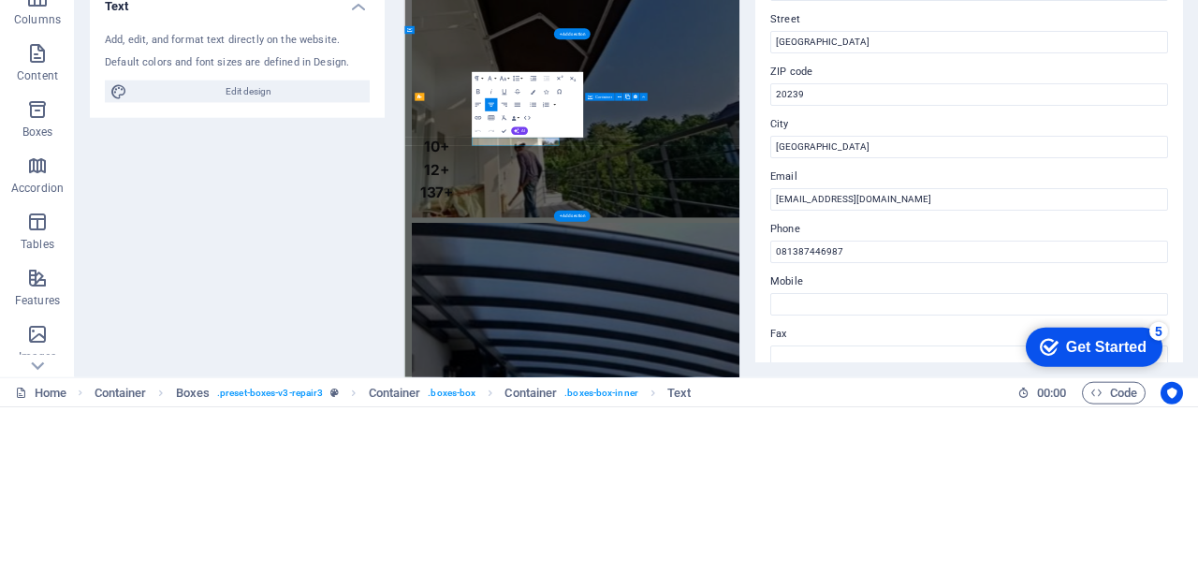
scroll to position [520, 0]
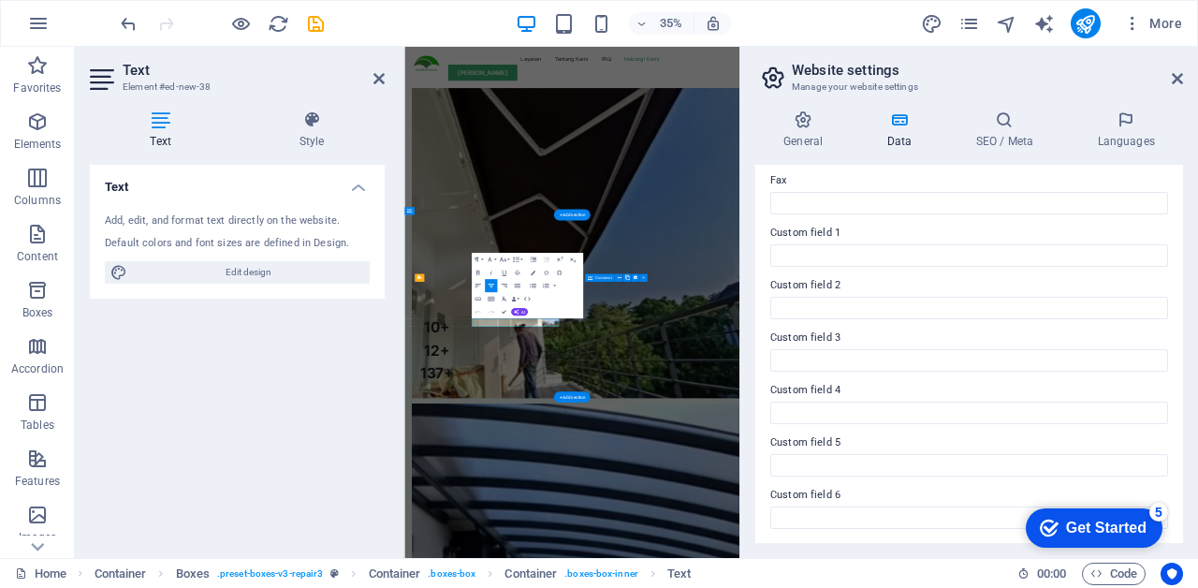
click at [1175, 74] on icon at bounding box center [1176, 78] width 11 height 15
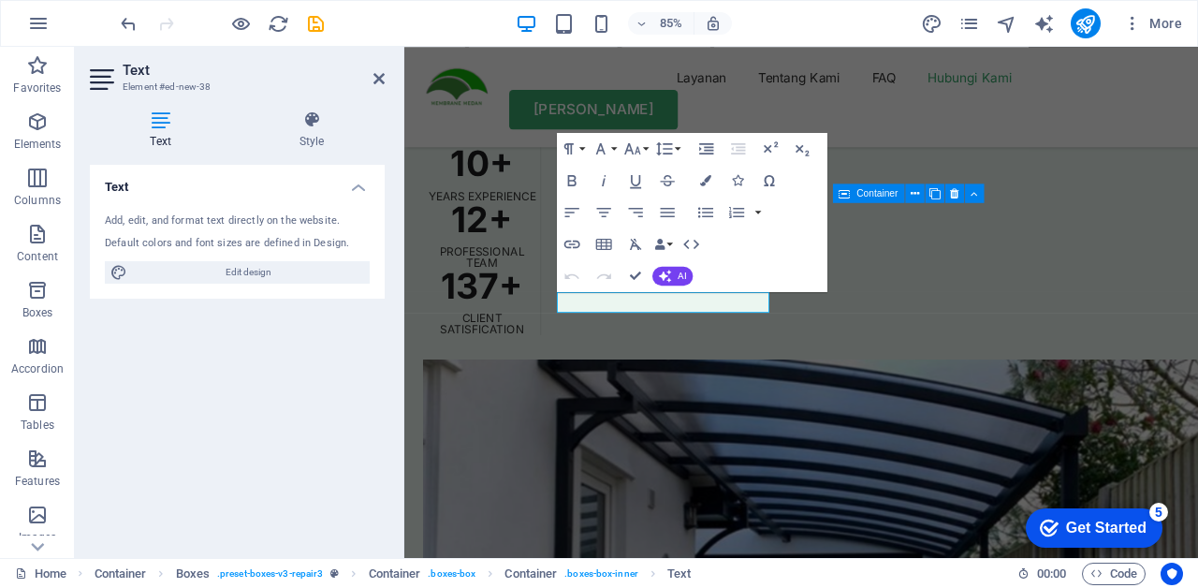
scroll to position [5938, 0]
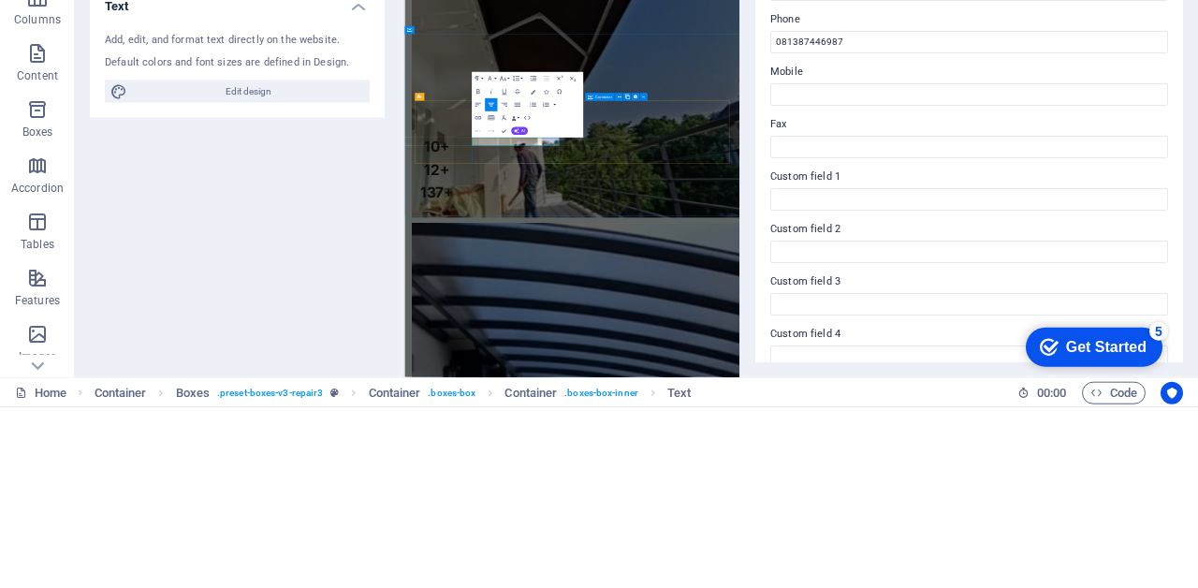
scroll to position [391, 0]
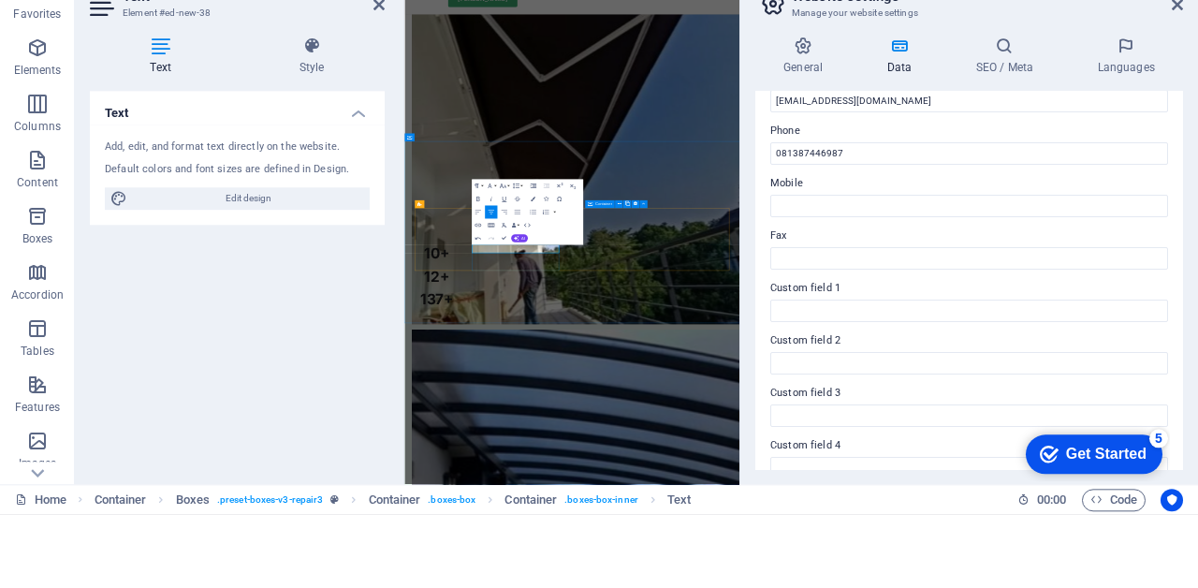
click at [34, 234] on icon "button" at bounding box center [37, 234] width 22 height 22
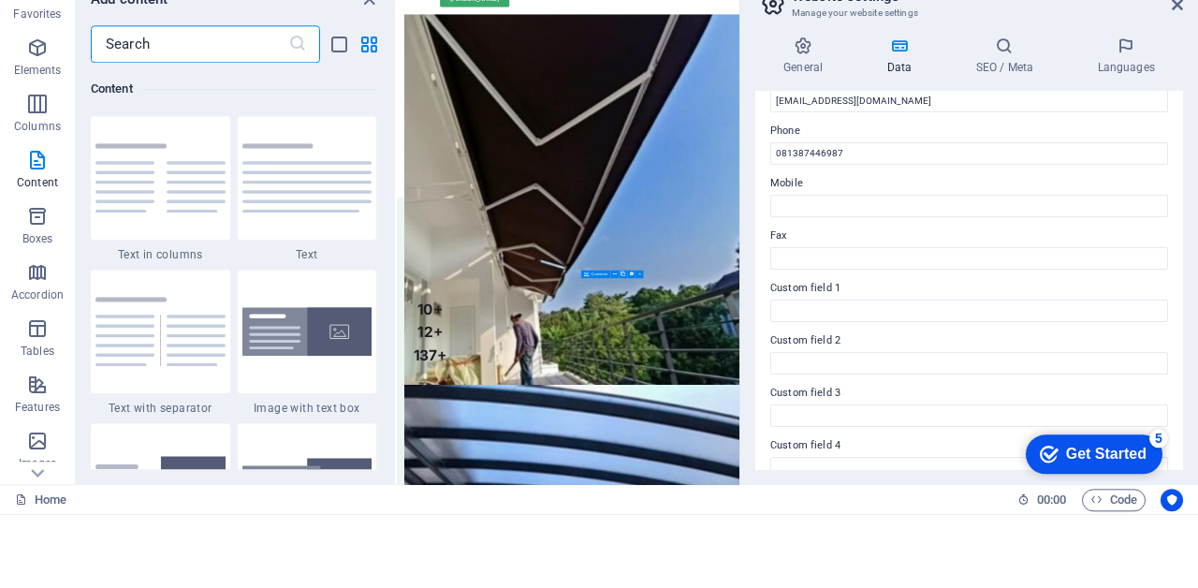
scroll to position [6028, 0]
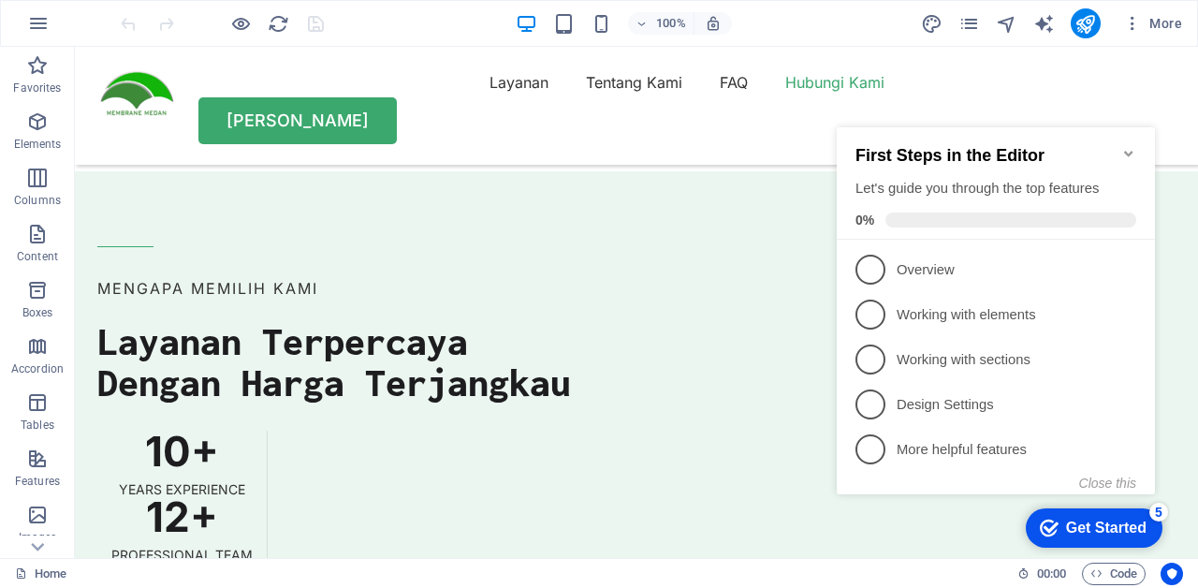
scroll to position [5393, 0]
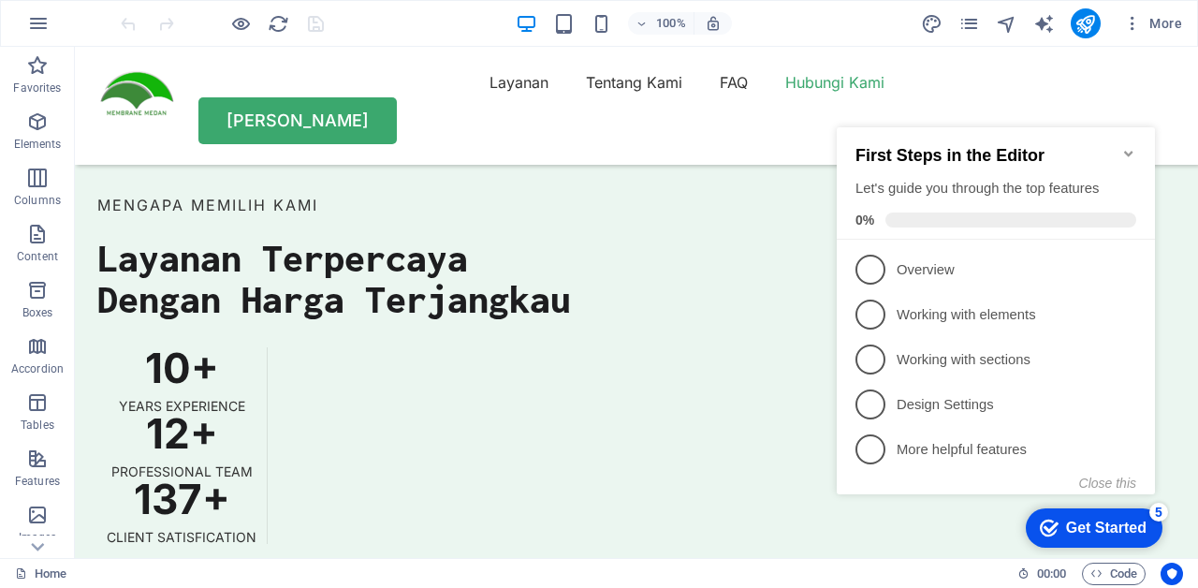
click at [1130, 151] on icon "Minimize checklist" at bounding box center [1128, 154] width 8 height 6
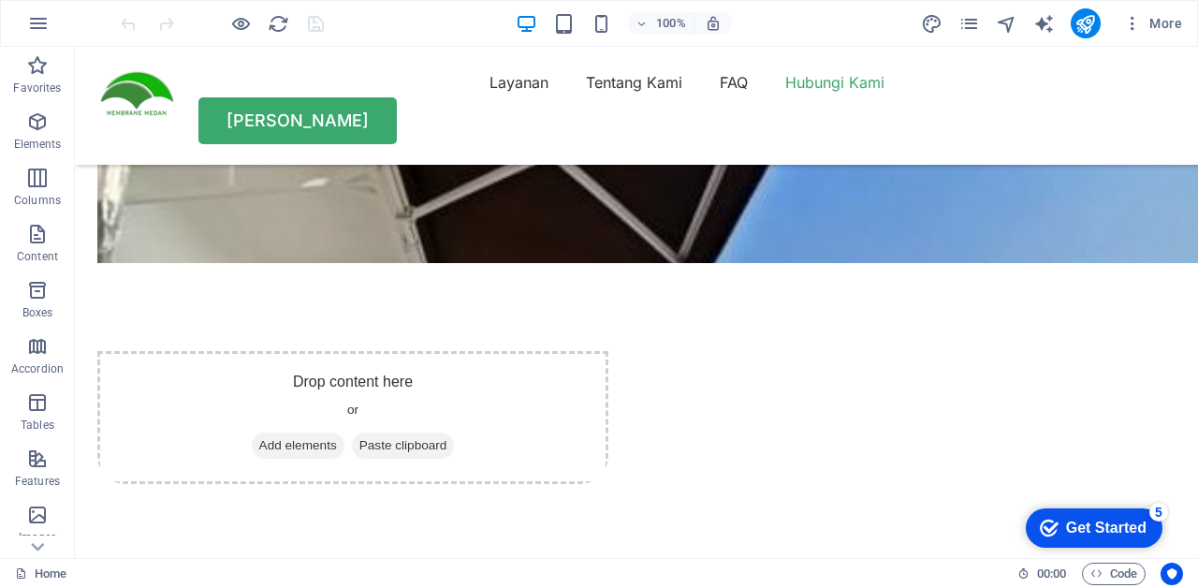
scroll to position [4849, 0]
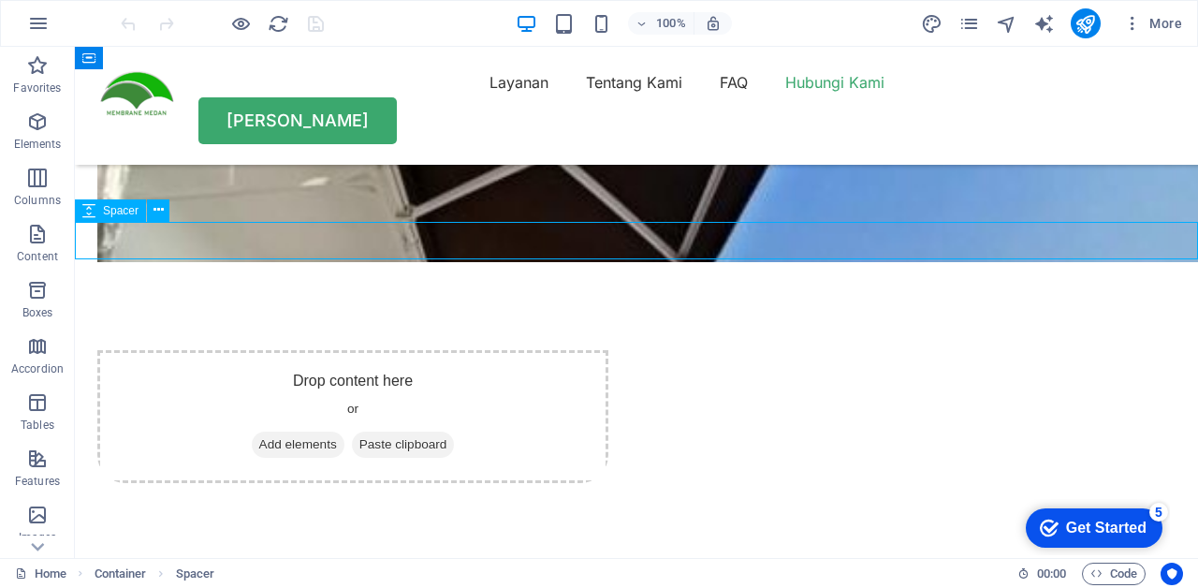
click at [153, 210] on icon at bounding box center [158, 210] width 10 height 20
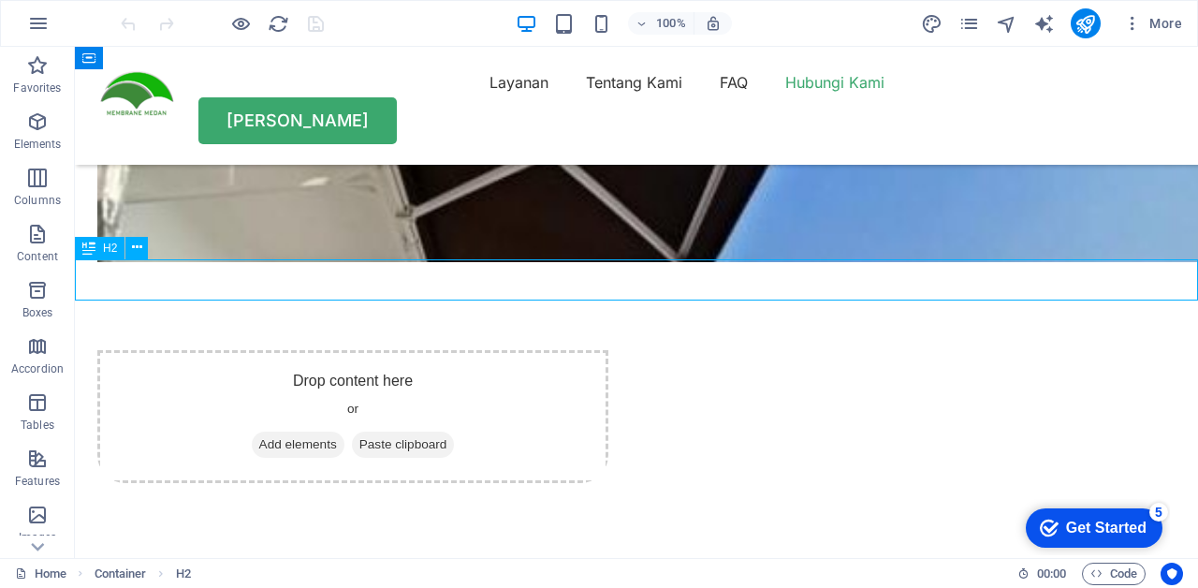
click at [137, 251] on icon at bounding box center [137, 248] width 10 height 20
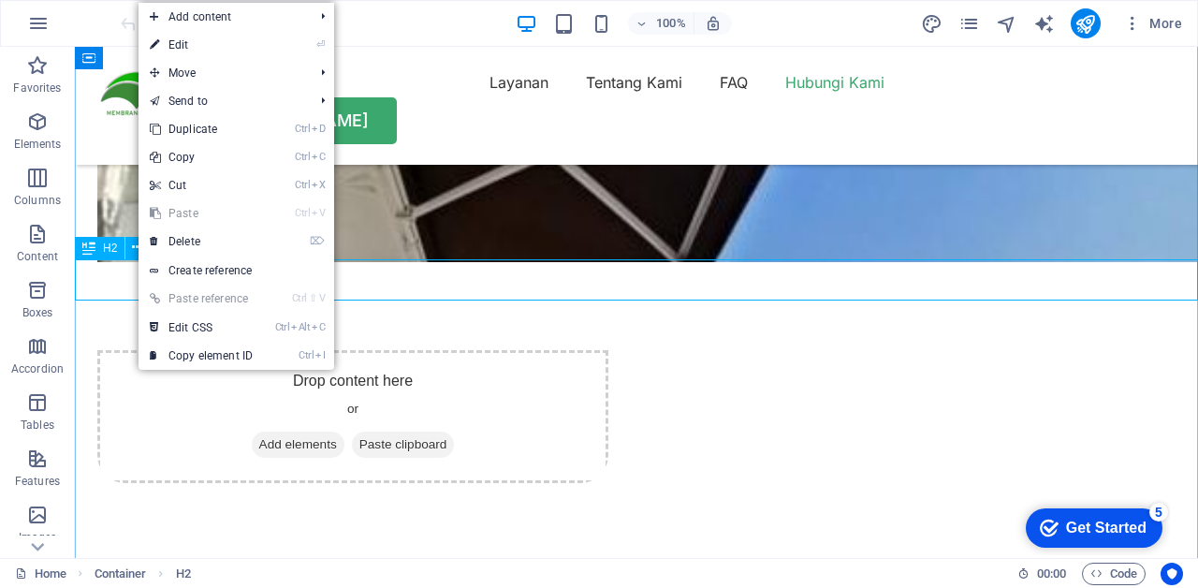
click at [236, 124] on link "Ctrl D Duplicate" at bounding box center [200, 129] width 125 height 28
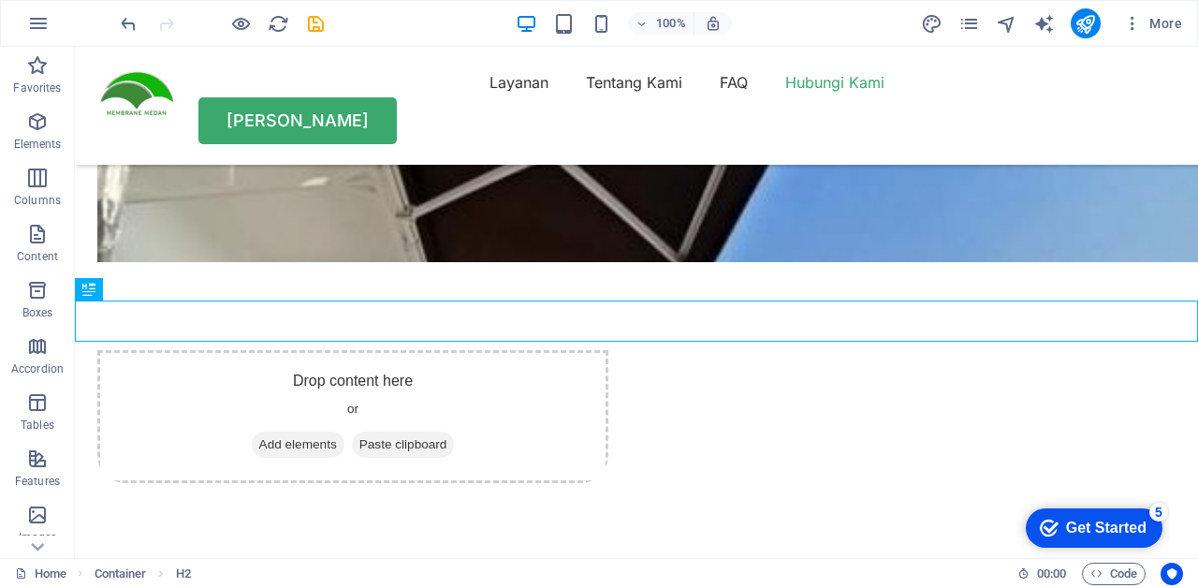
click at [127, 30] on icon "undo" at bounding box center [129, 24] width 22 height 22
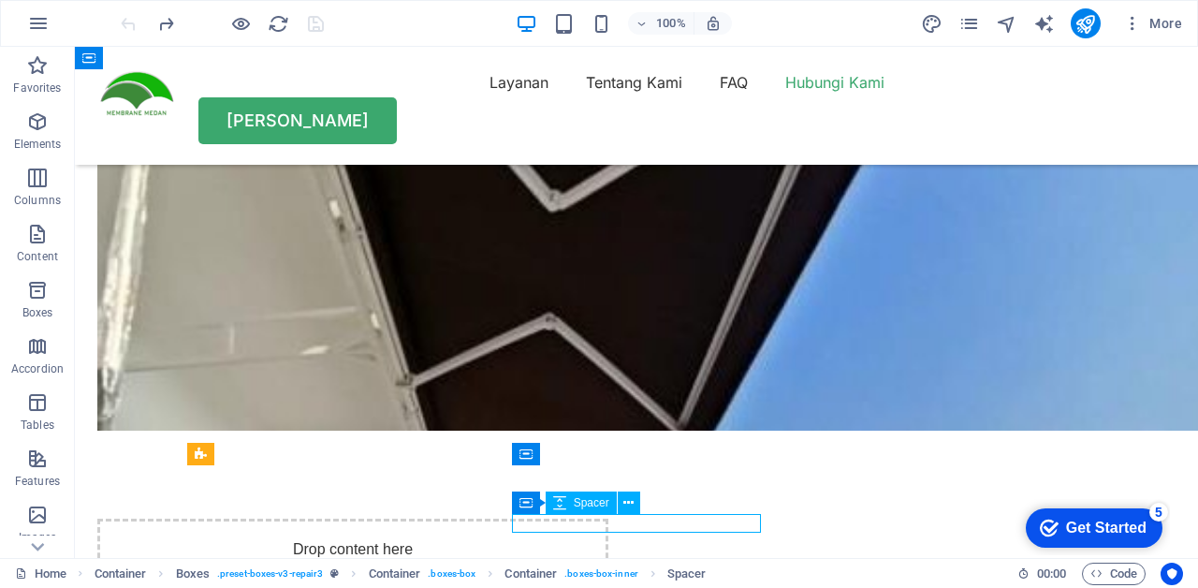
scroll to position [4673, 0]
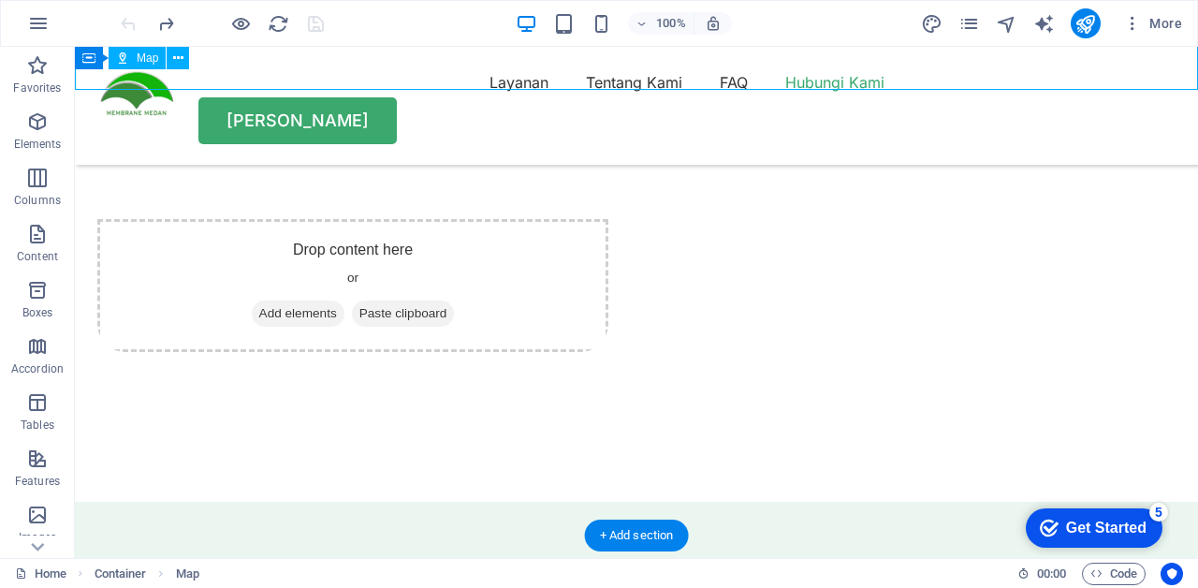
scroll to position [4976, 0]
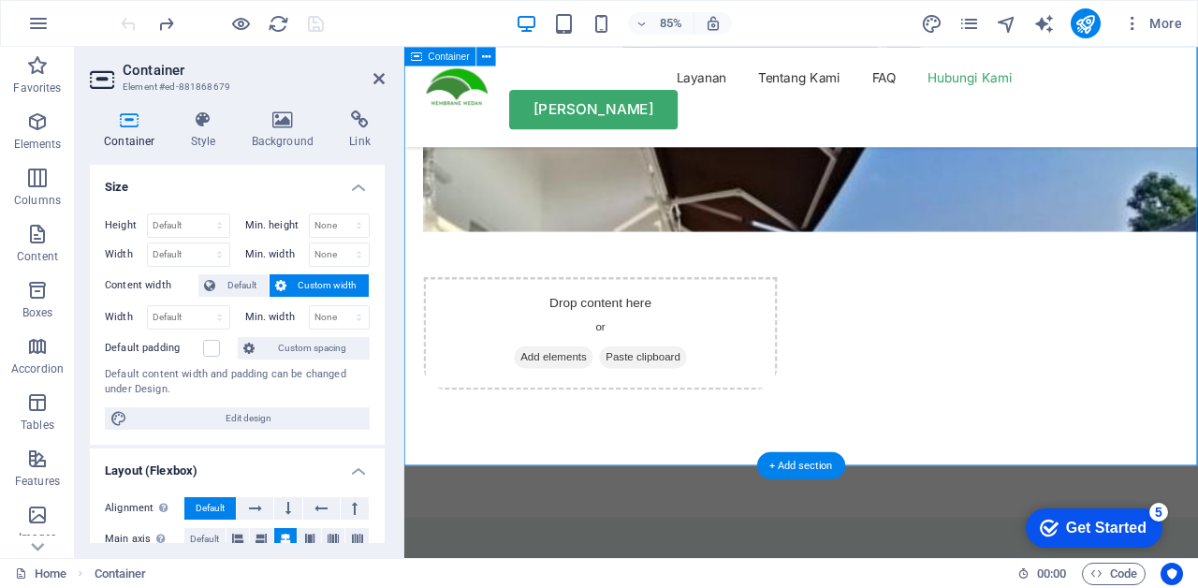
click at [380, 80] on icon at bounding box center [378, 78] width 11 height 15
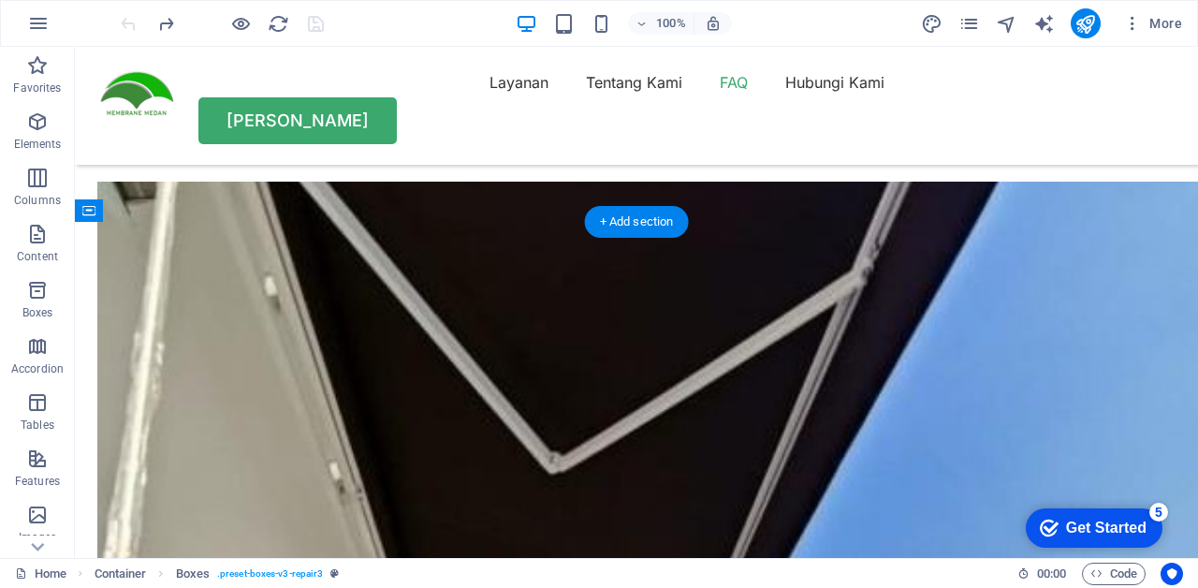
scroll to position [4411, 0]
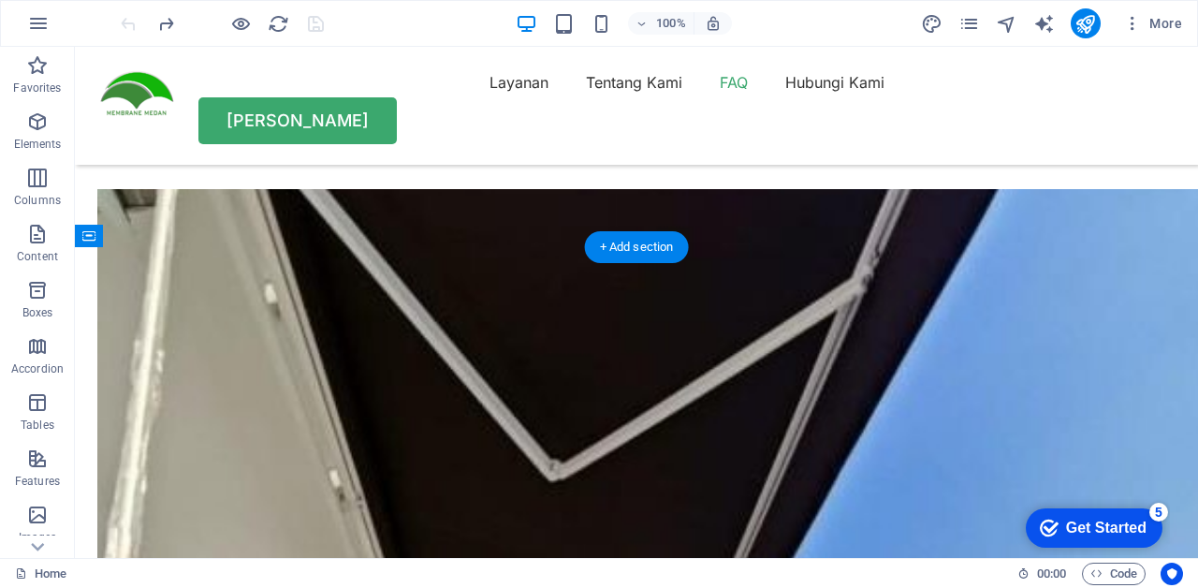
click at [95, 244] on div "Container" at bounding box center [89, 236] width 28 height 22
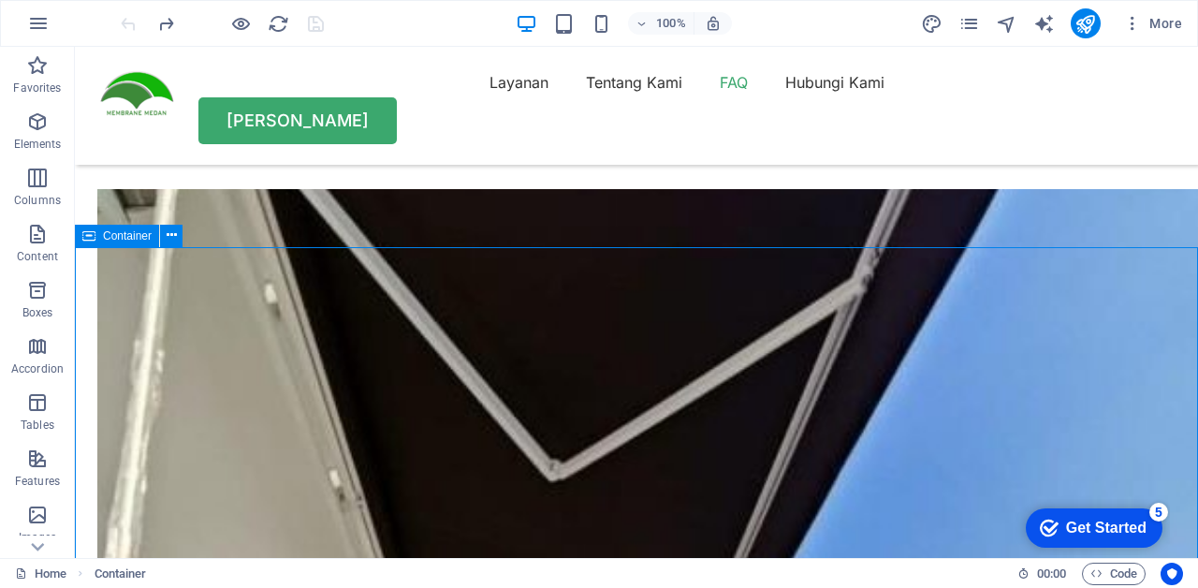
click at [165, 241] on button at bounding box center [171, 236] width 22 height 22
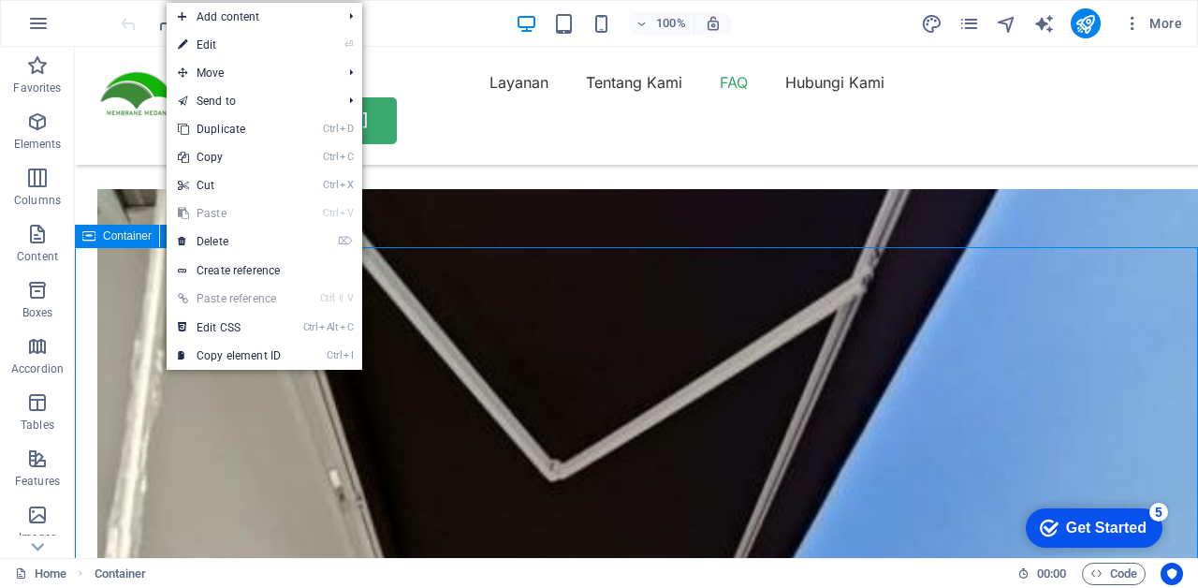
click at [221, 143] on link "Ctrl C Copy" at bounding box center [229, 157] width 125 height 28
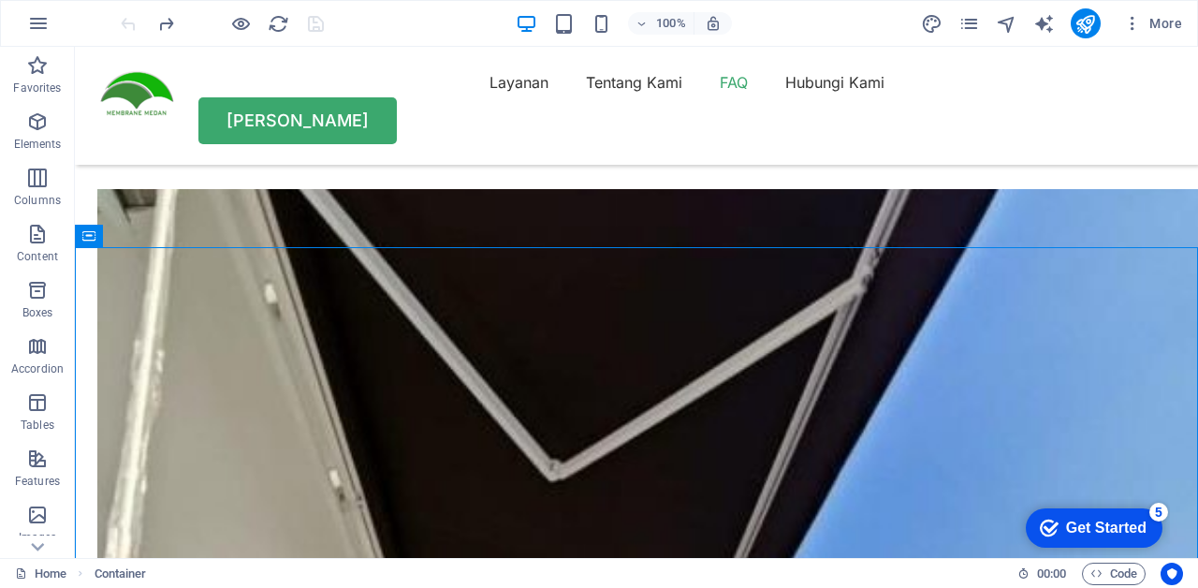
click at [90, 243] on icon at bounding box center [88, 236] width 13 height 22
click at [174, 240] on icon at bounding box center [172, 235] width 10 height 20
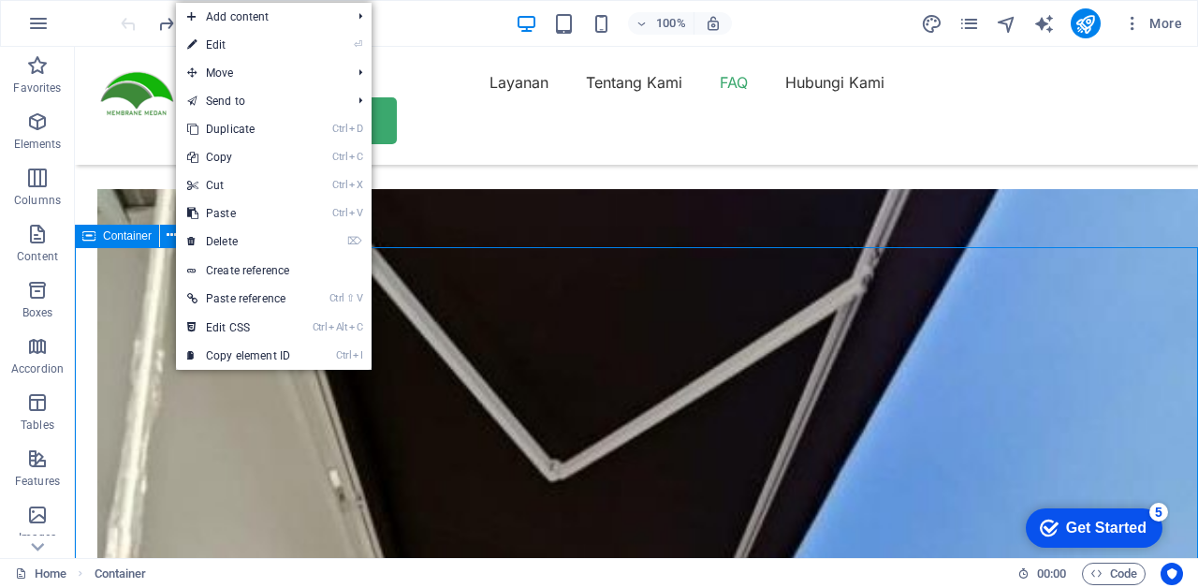
click at [223, 132] on link "Ctrl D Duplicate" at bounding box center [238, 129] width 125 height 28
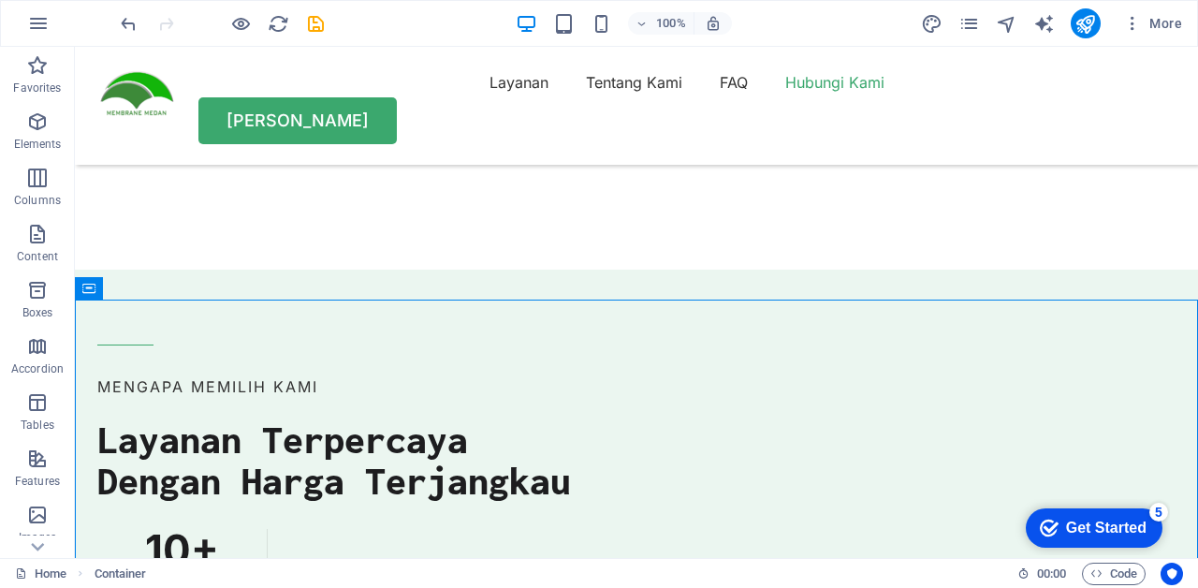
scroll to position [5211, 0]
click at [94, 294] on icon at bounding box center [88, 293] width 13 height 22
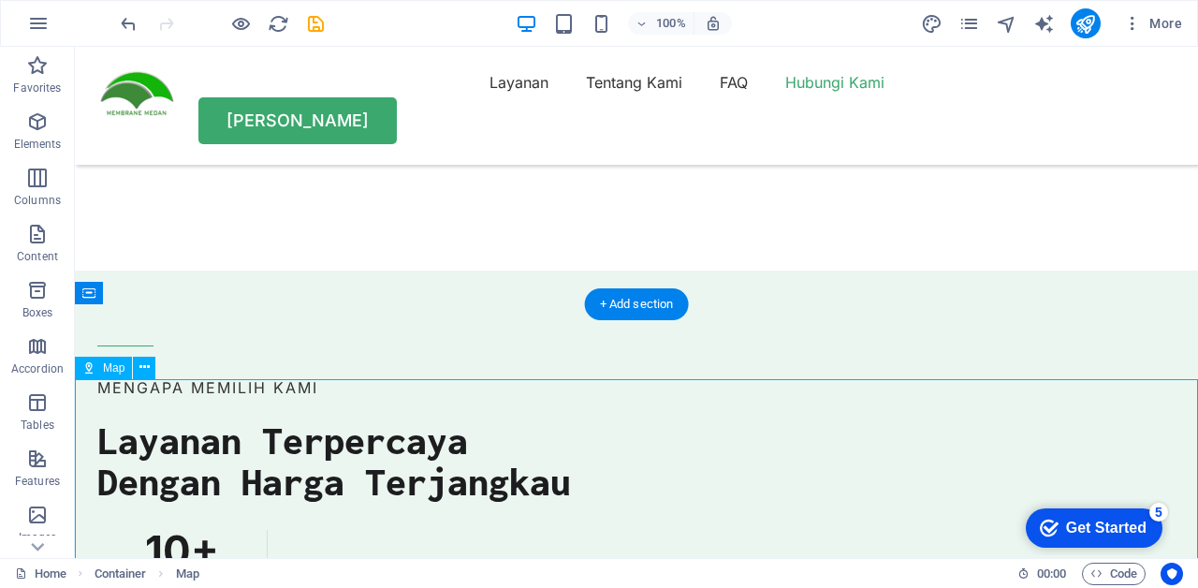
click at [149, 367] on icon at bounding box center [144, 367] width 10 height 20
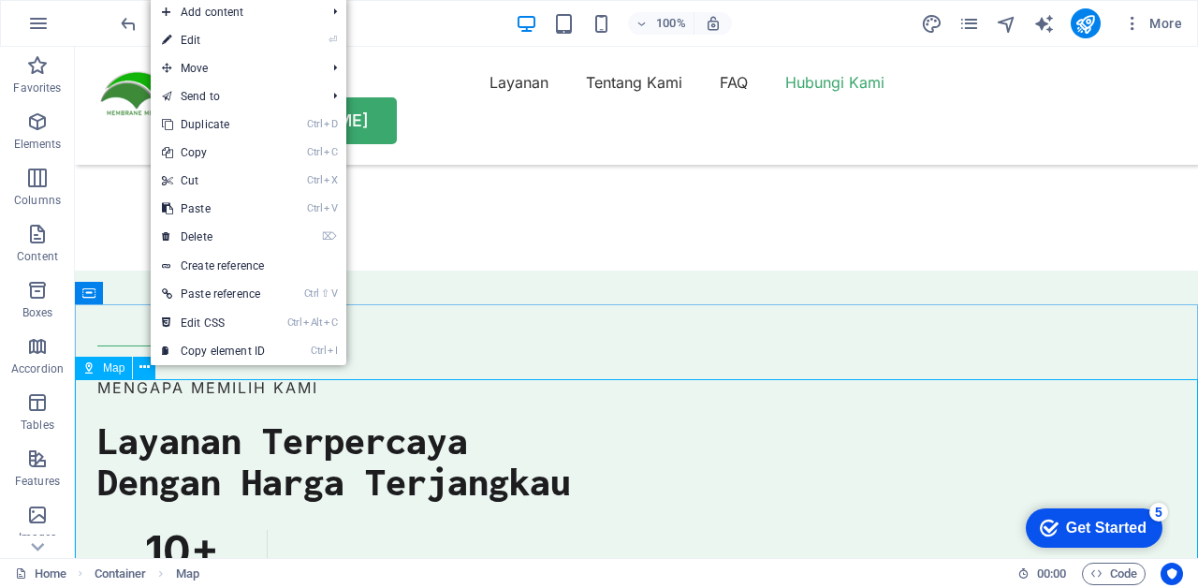
click at [240, 234] on link "⌦ Delete" at bounding box center [213, 237] width 125 height 28
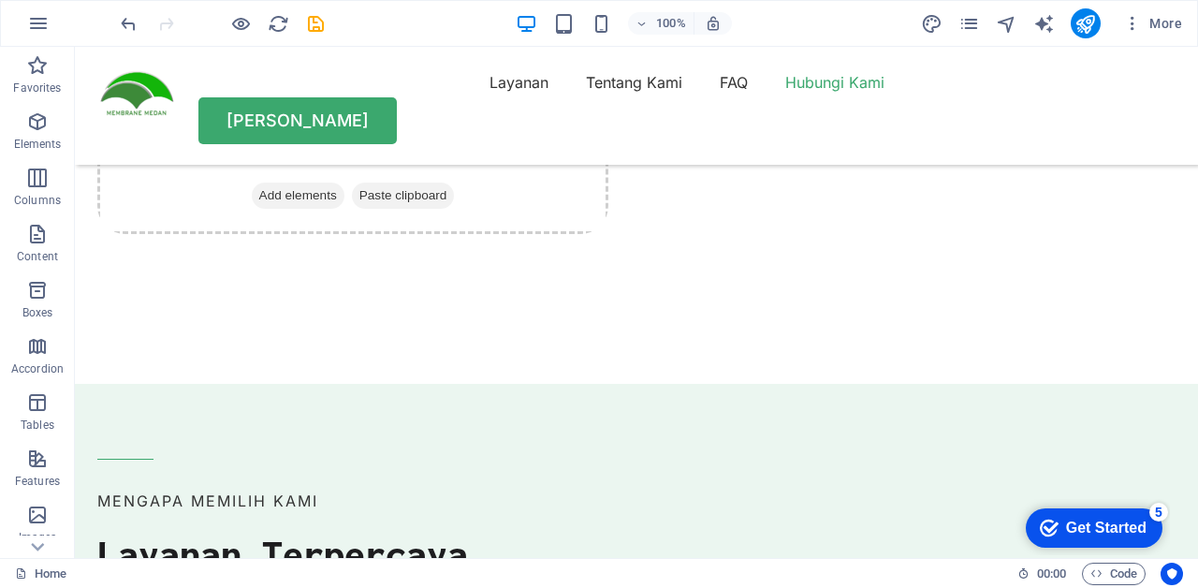
scroll to position [5087, 0]
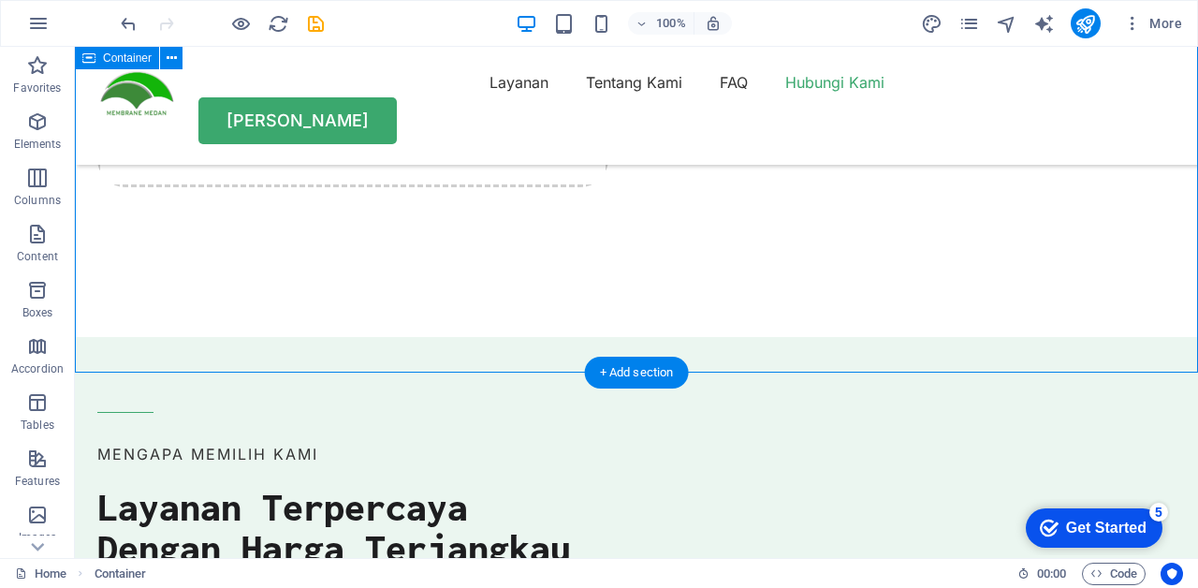
scroll to position [5146, 0]
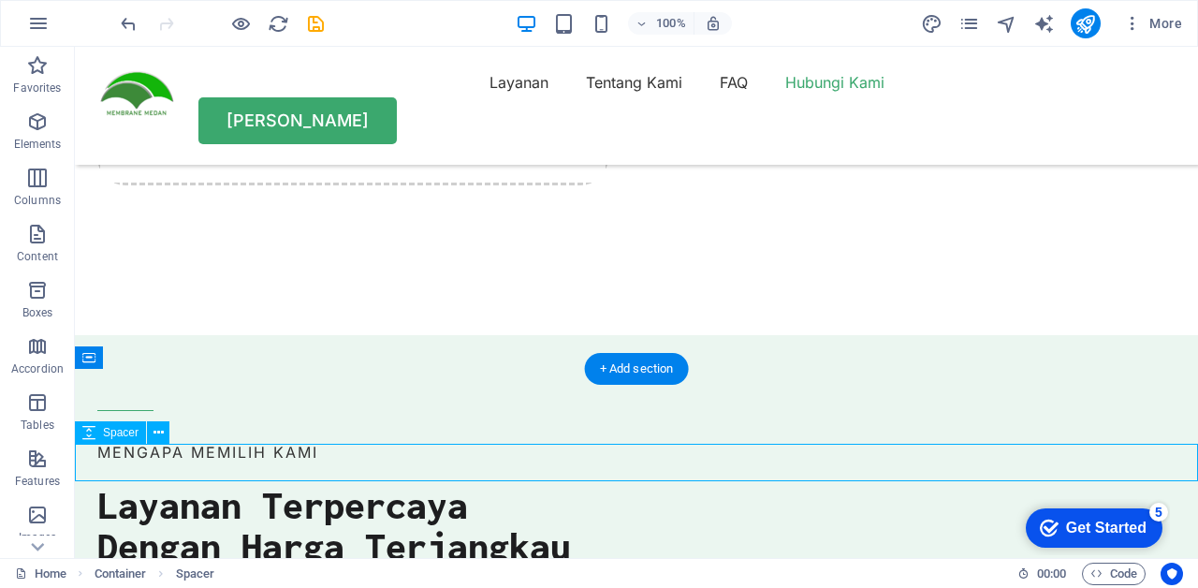
click at [163, 436] on button at bounding box center [158, 432] width 22 height 22
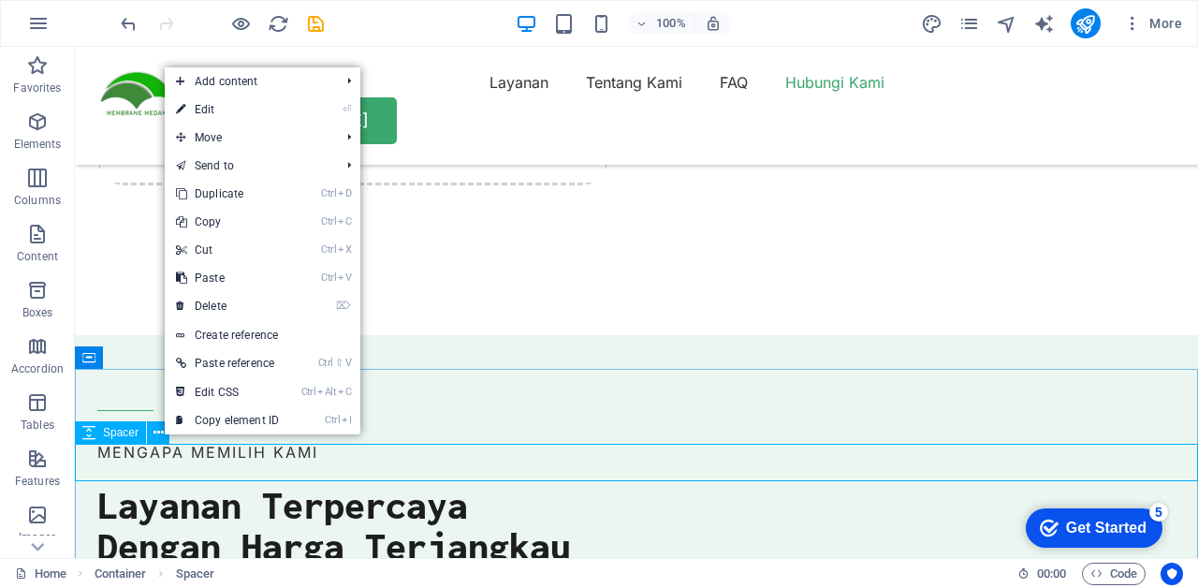
click at [213, 316] on link "⌦ Delete" at bounding box center [227, 306] width 125 height 28
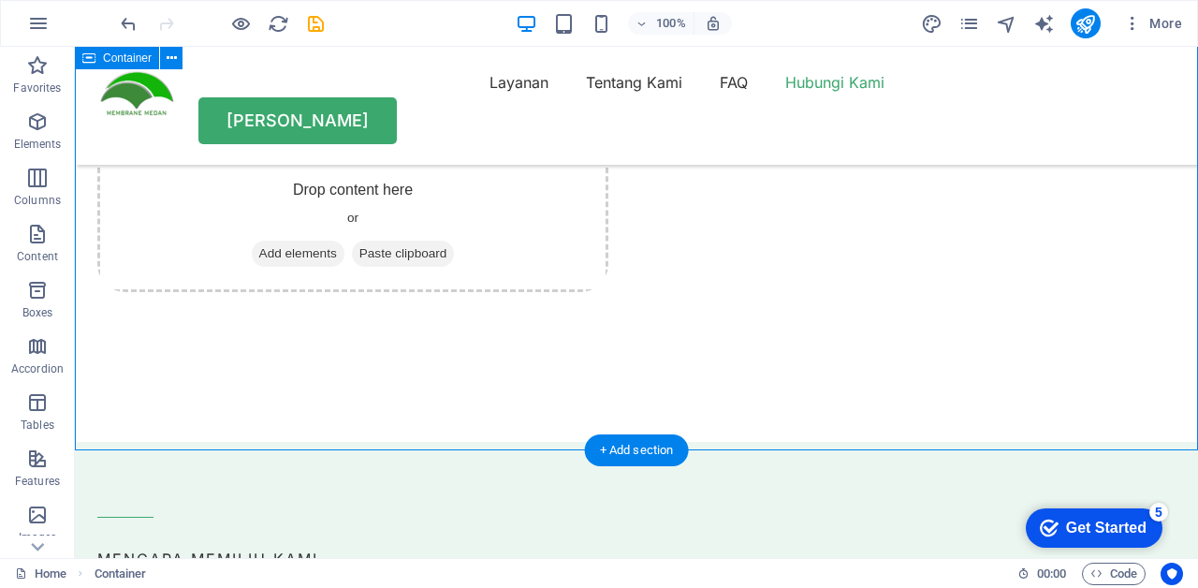
scroll to position [5038, 0]
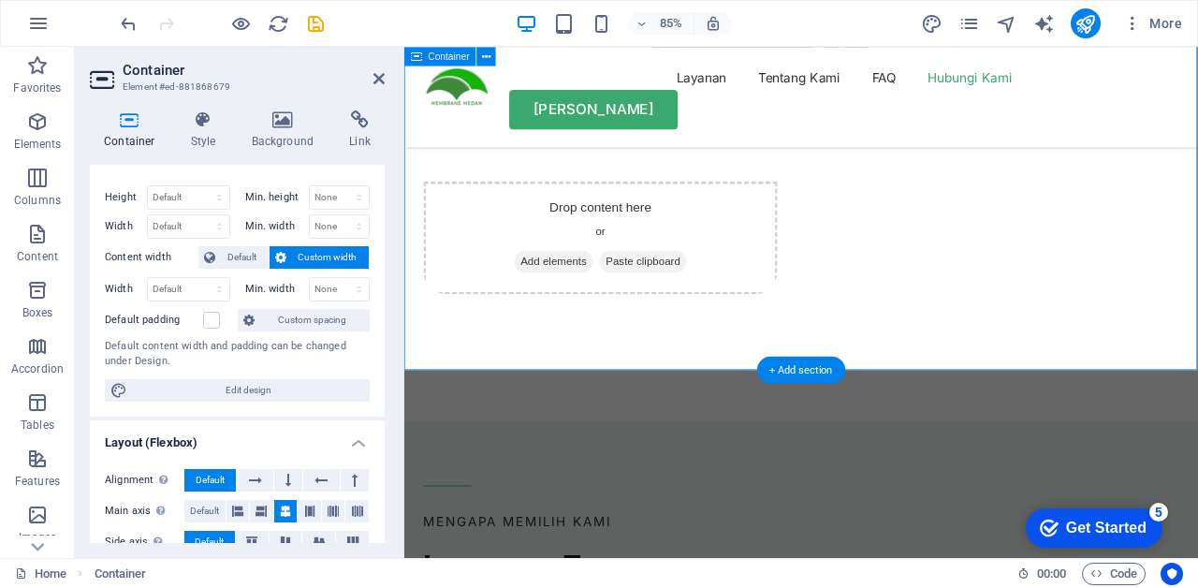
scroll to position [0, 0]
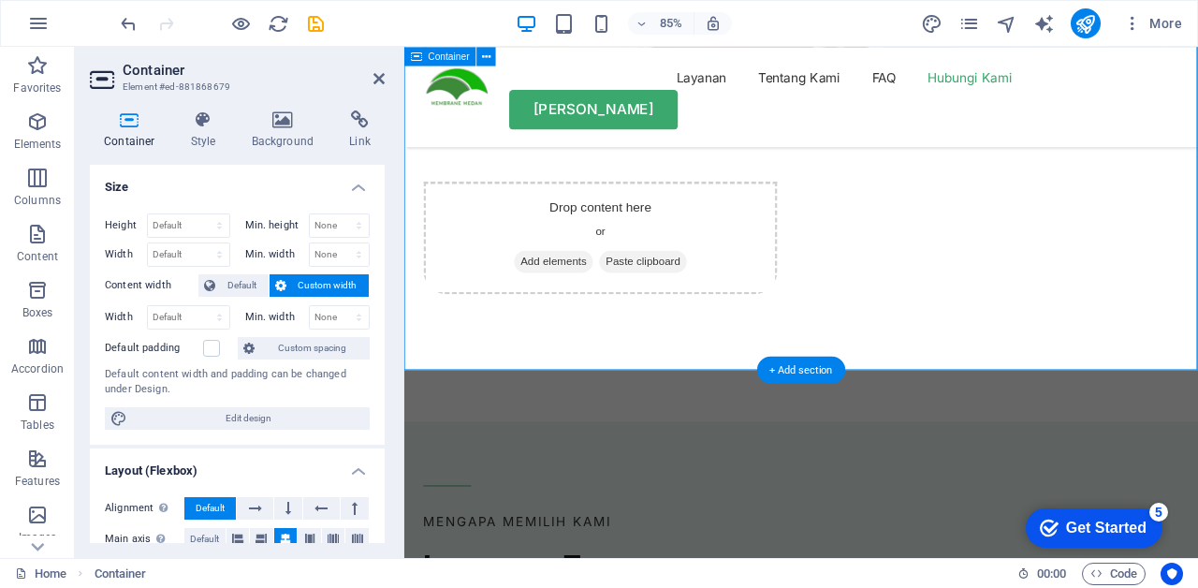
click at [381, 79] on icon at bounding box center [378, 78] width 11 height 15
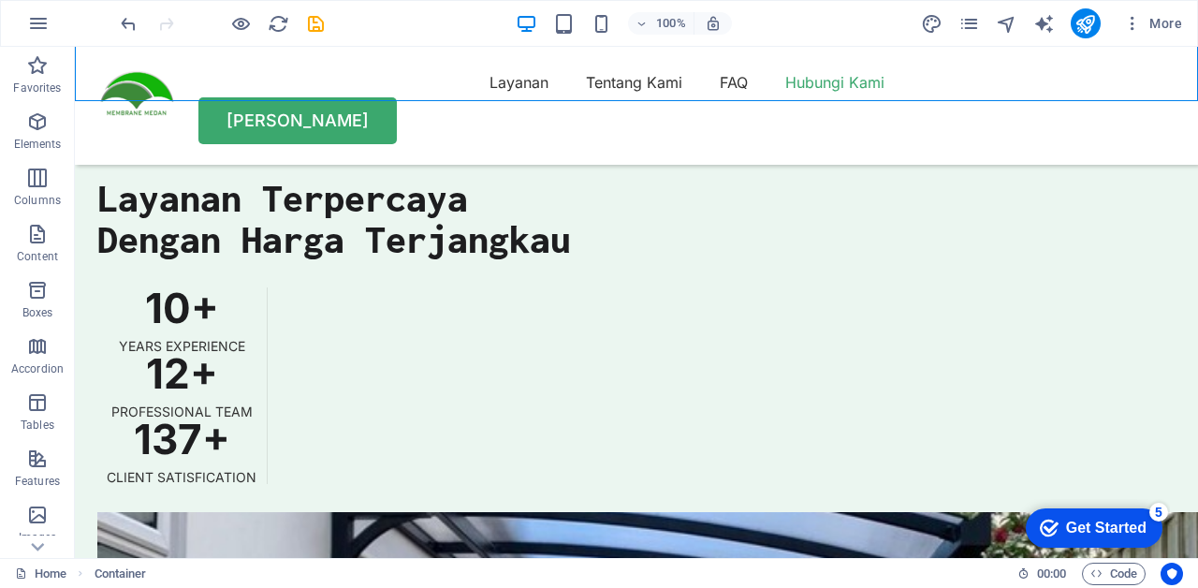
scroll to position [5459, 0]
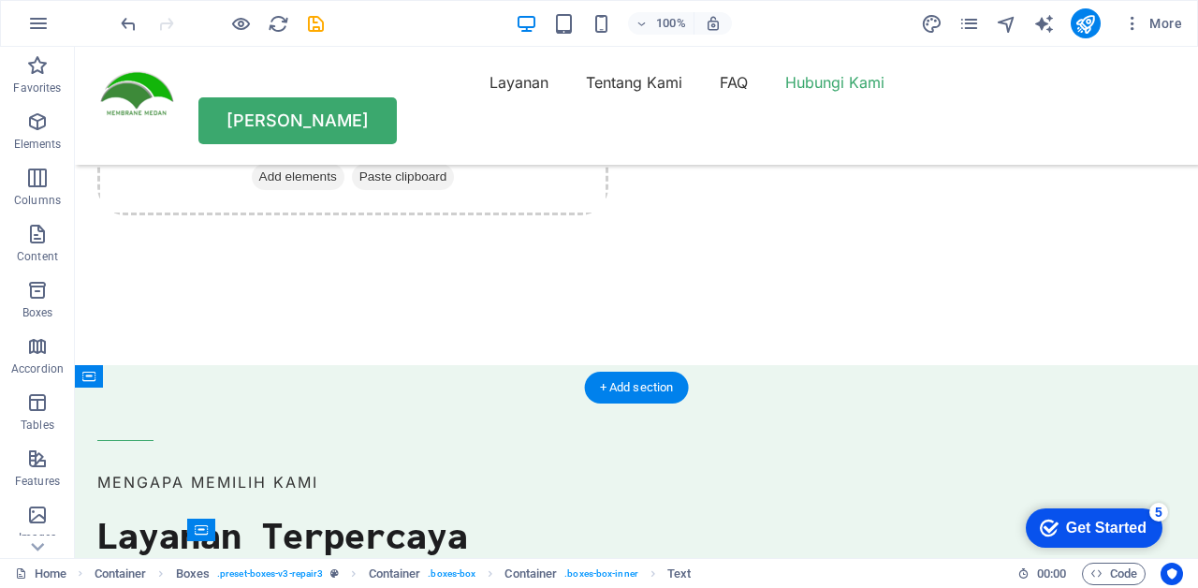
scroll to position [5150, 0]
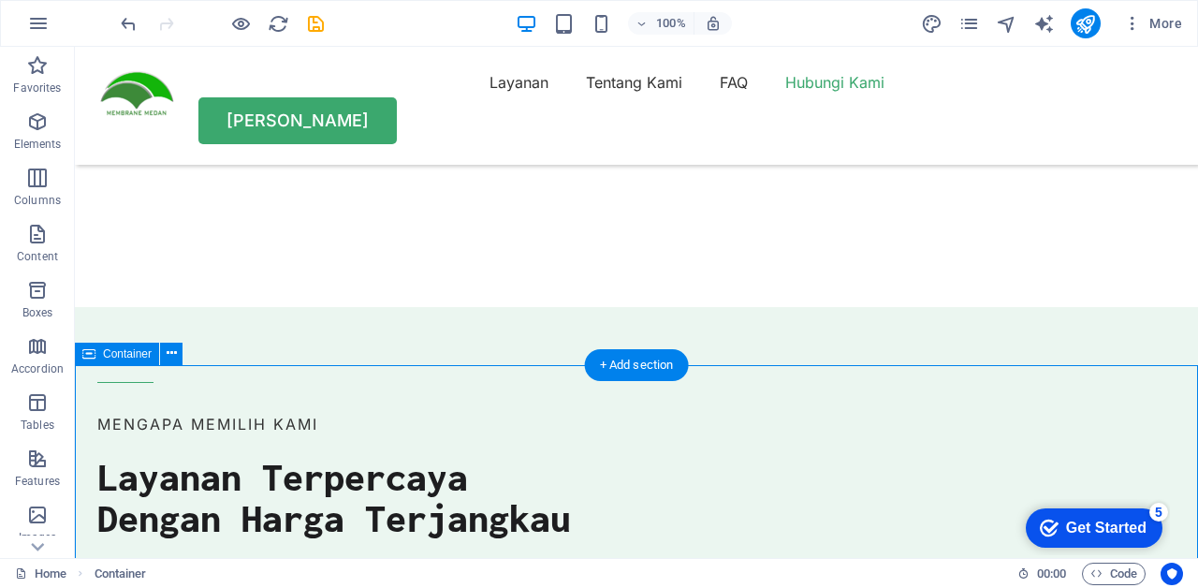
scroll to position [5227, 0]
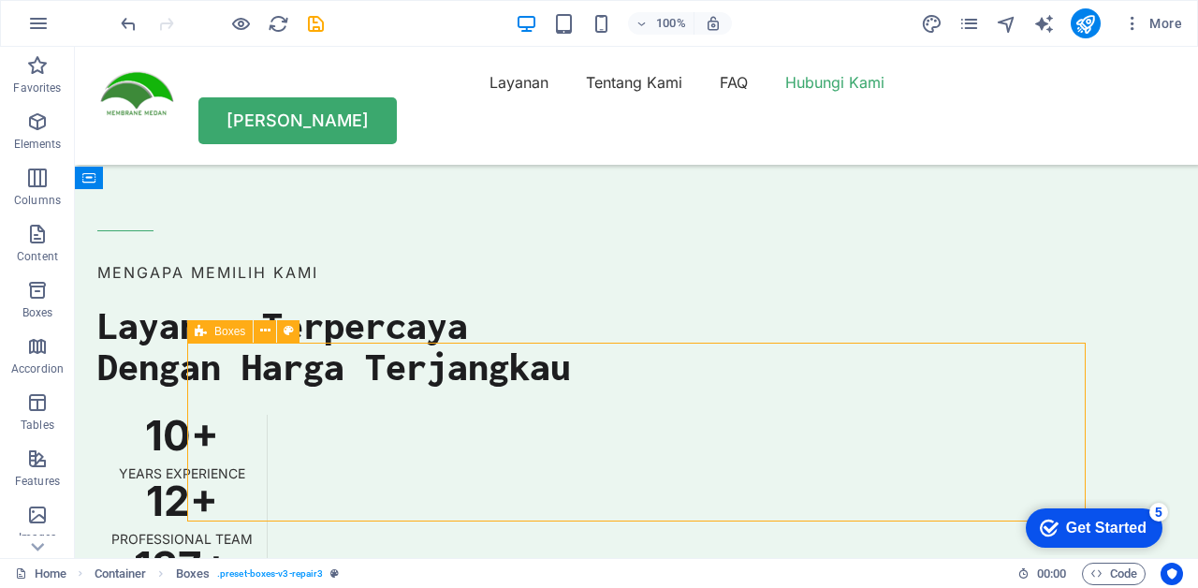
scroll to position [5338, 0]
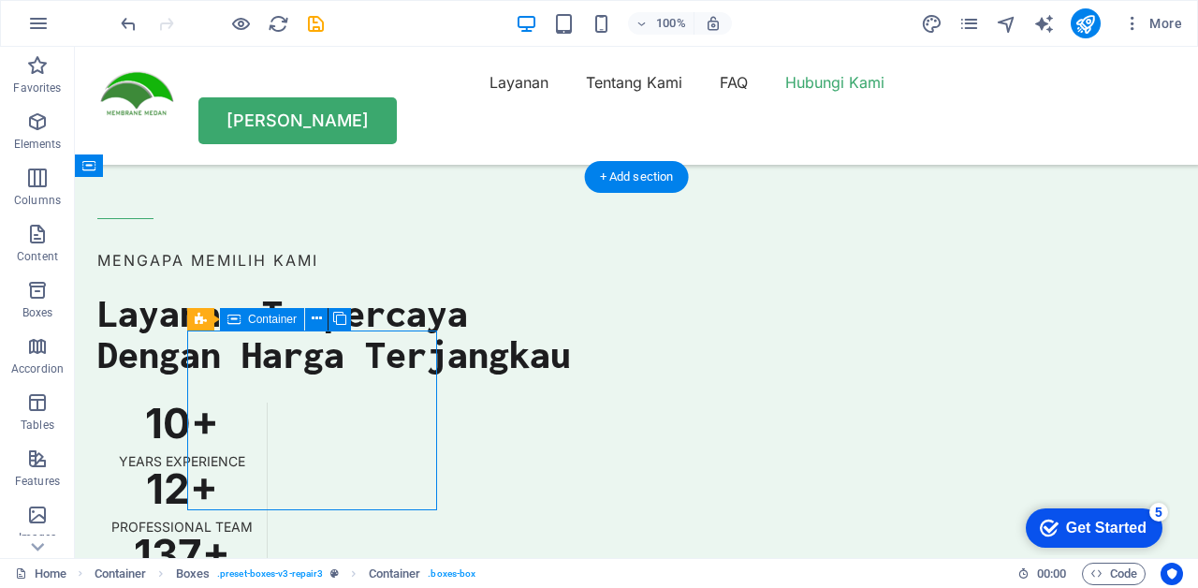
click at [309, 316] on button at bounding box center [316, 319] width 22 height 22
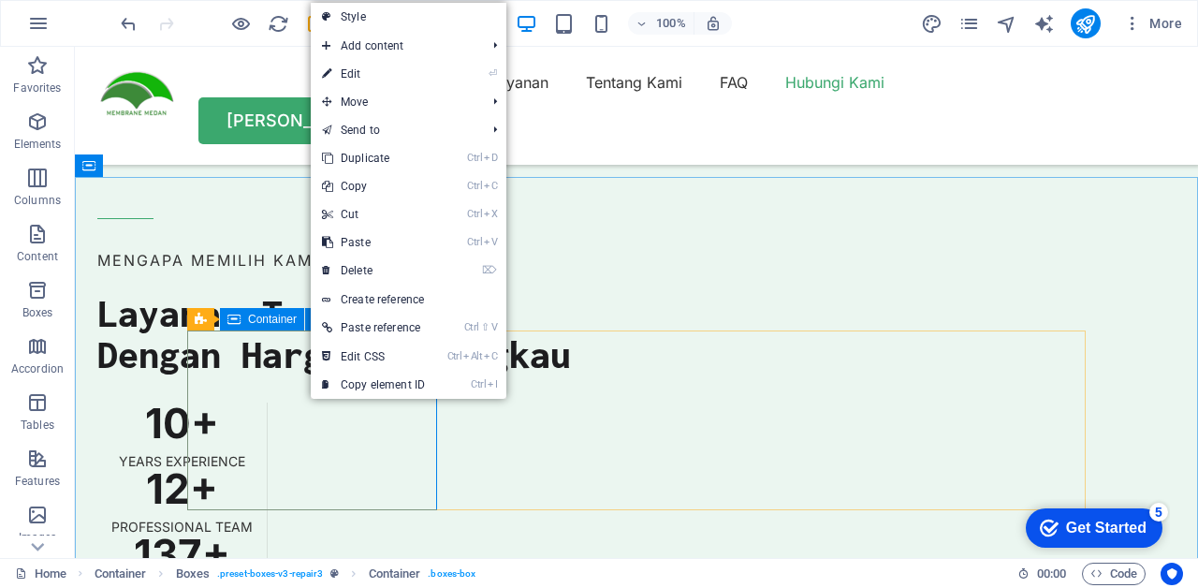
click at [387, 275] on link "⌦ Delete" at bounding box center [373, 270] width 125 height 28
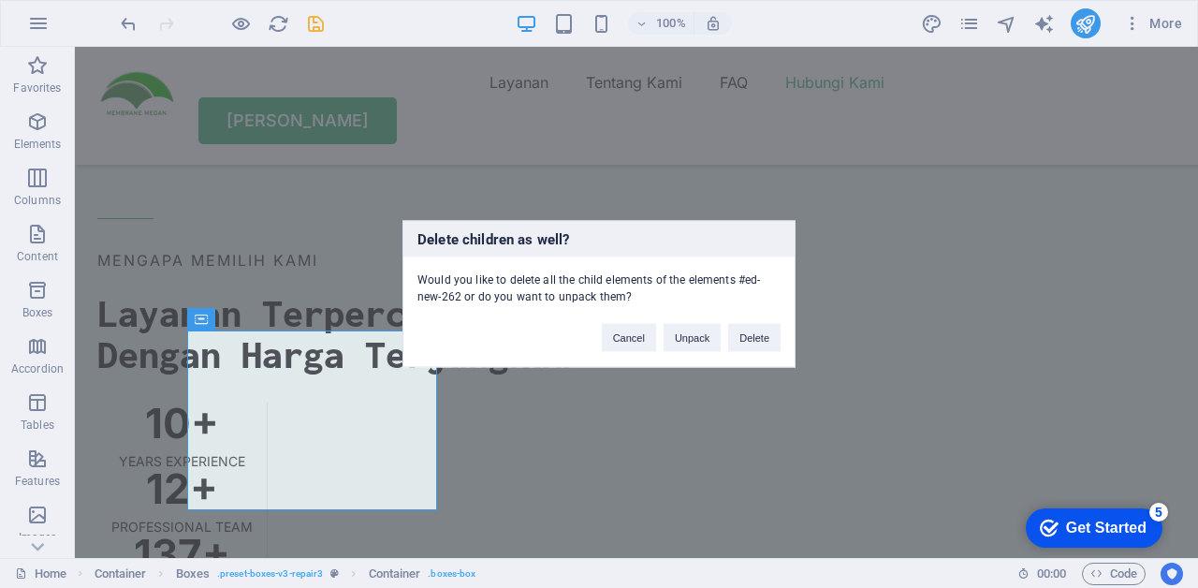
click at [758, 337] on button "Delete" at bounding box center [754, 338] width 52 height 28
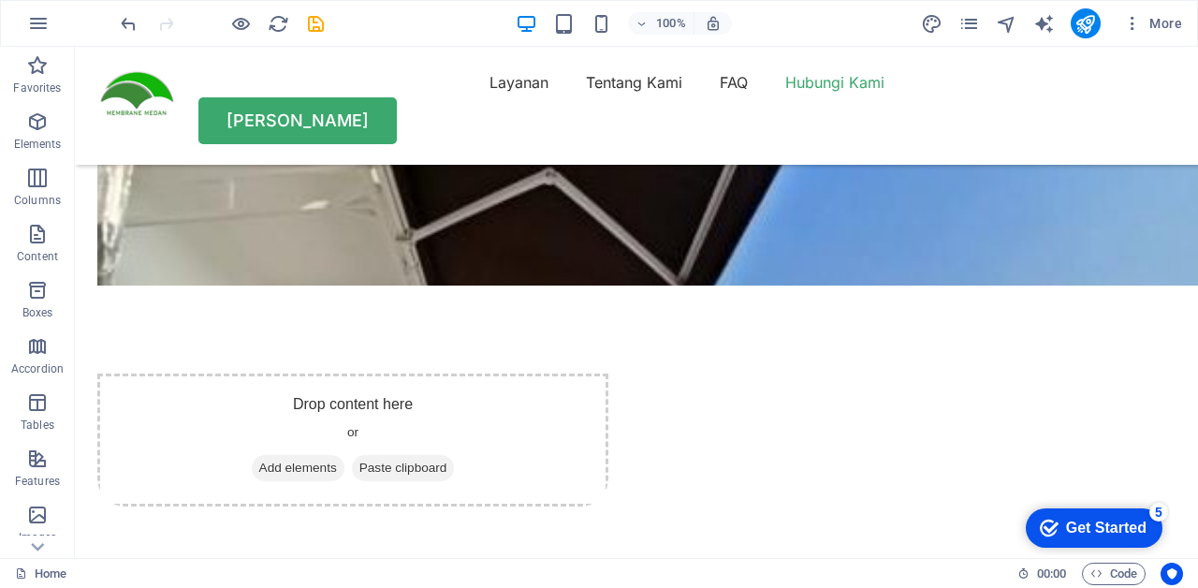
scroll to position [4826, 0]
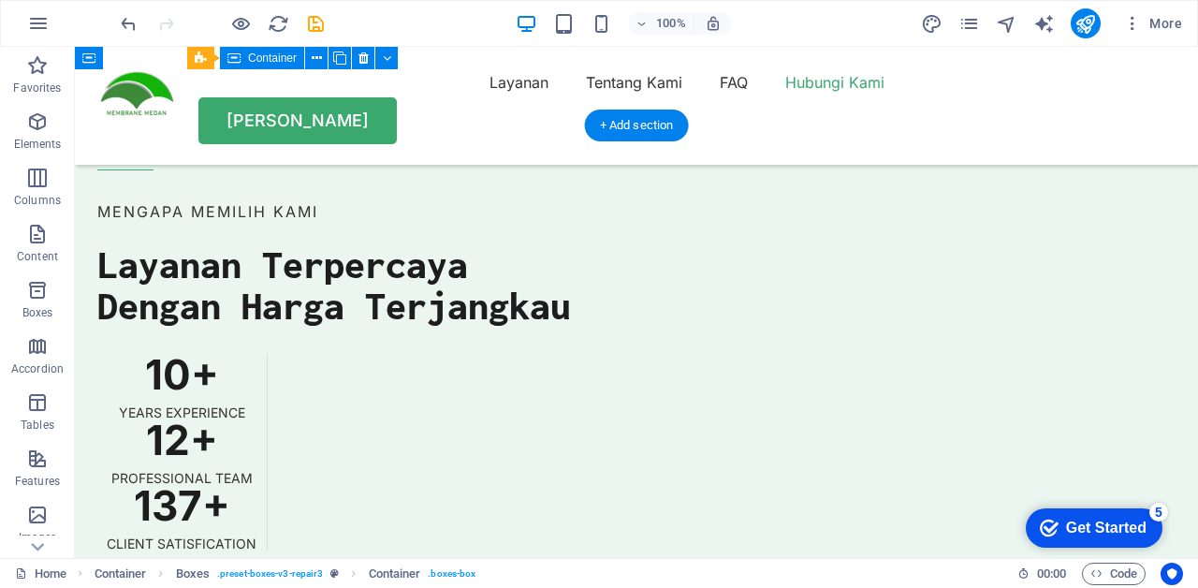
scroll to position [5390, 0]
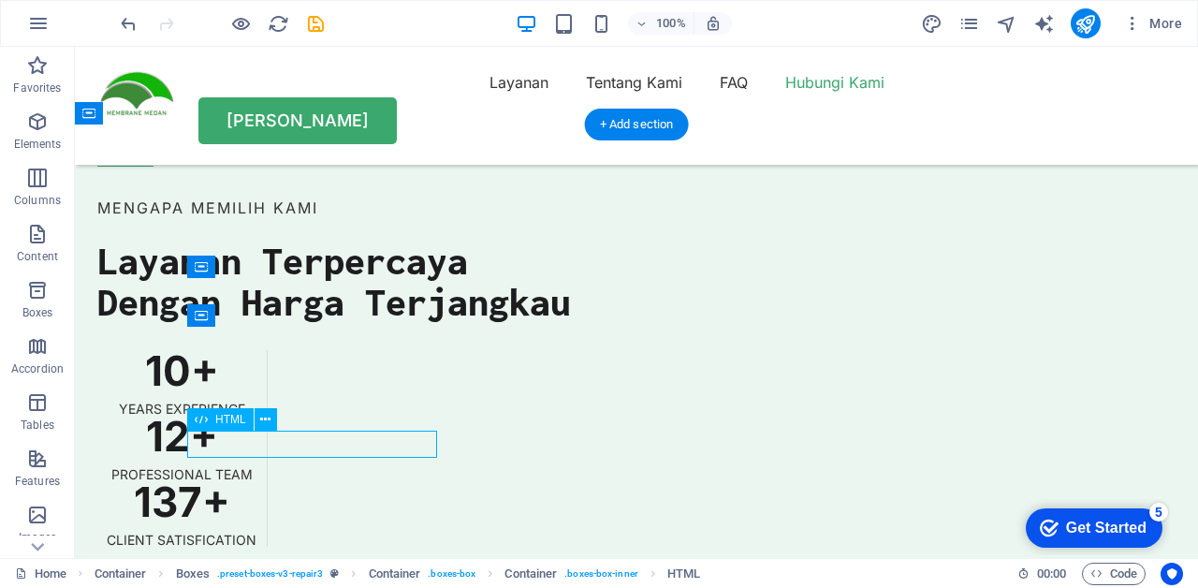
click at [255, 421] on button at bounding box center [266, 419] width 22 height 22
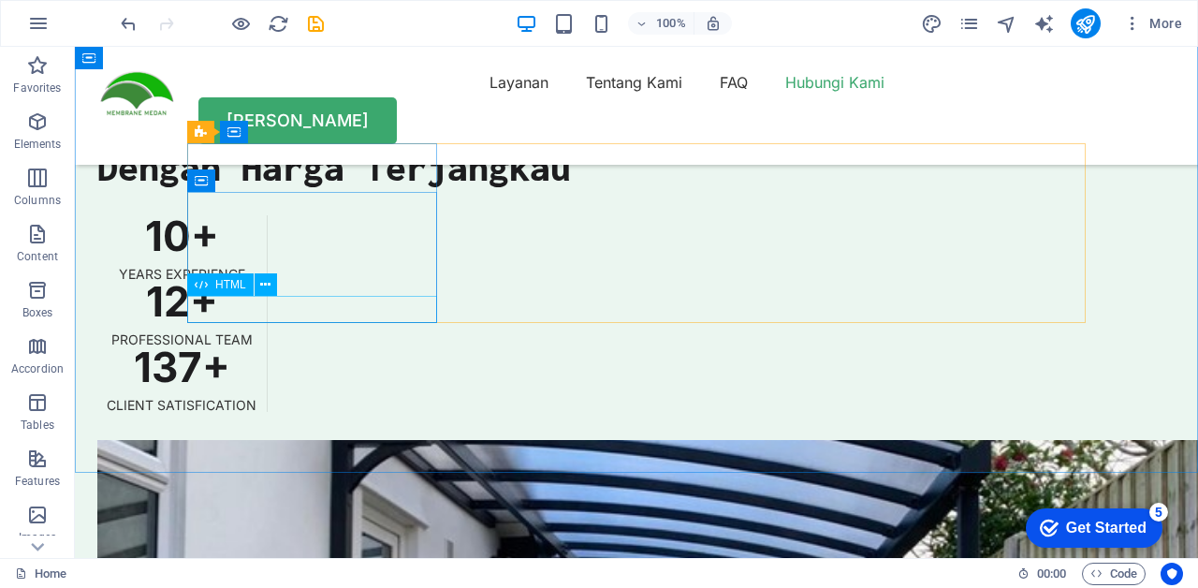
scroll to position [5518, 0]
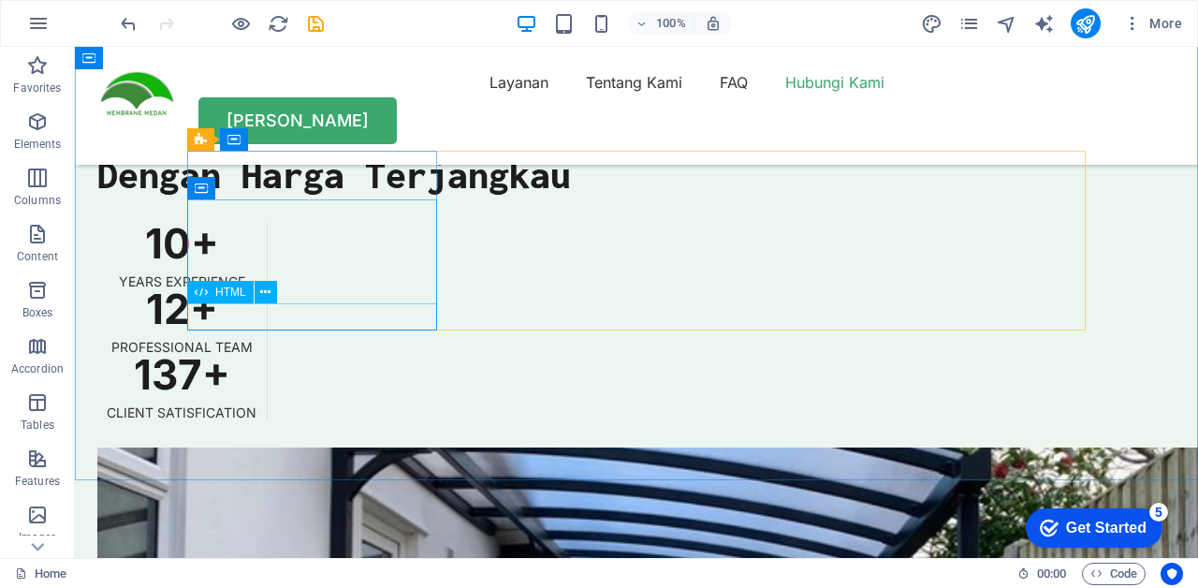
click at [268, 286] on icon at bounding box center [265, 293] width 10 height 20
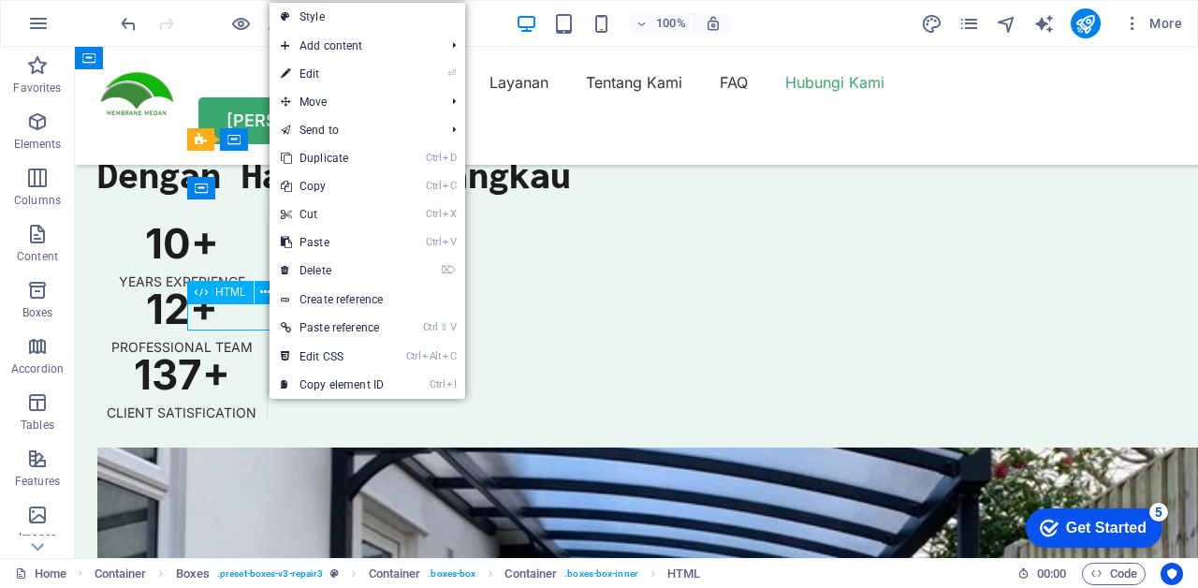
click at [385, 270] on link "⌦ Delete" at bounding box center [331, 270] width 125 height 28
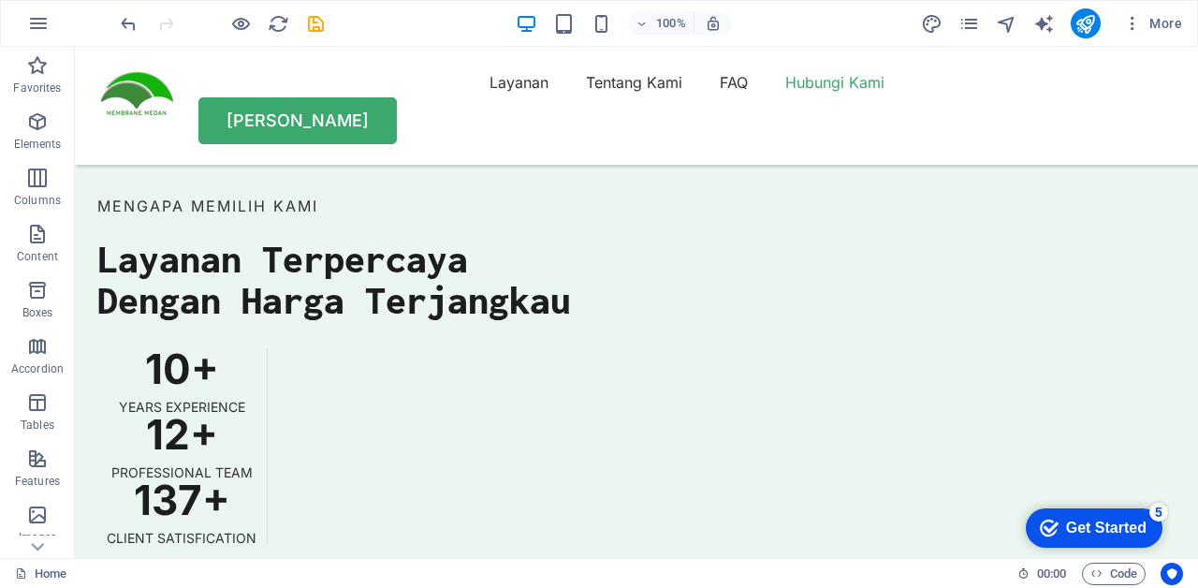
scroll to position [5401, 0]
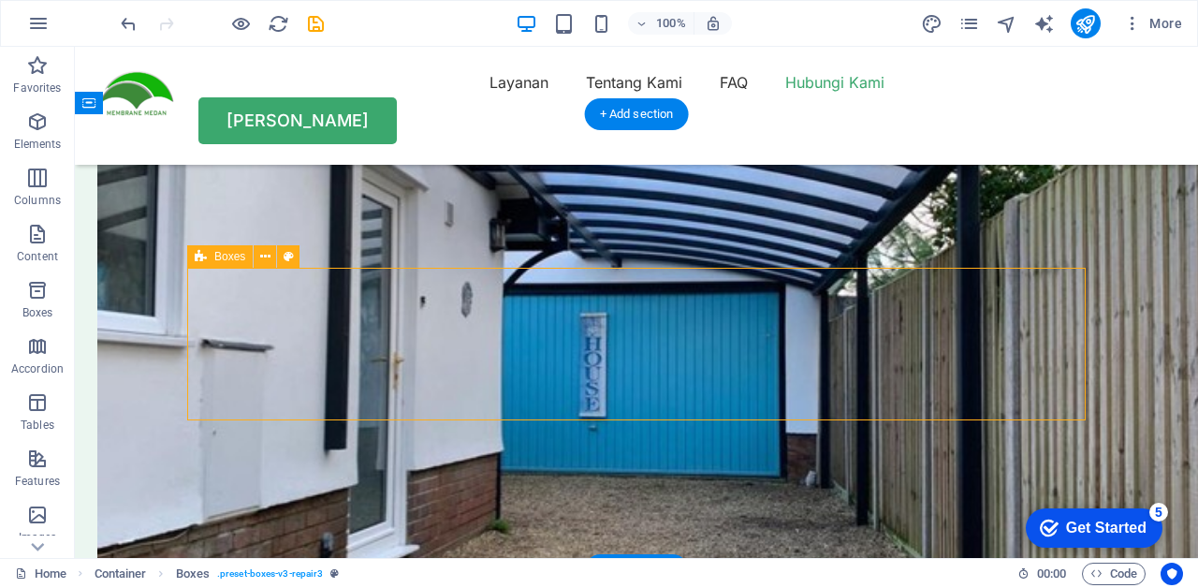
select select "px"
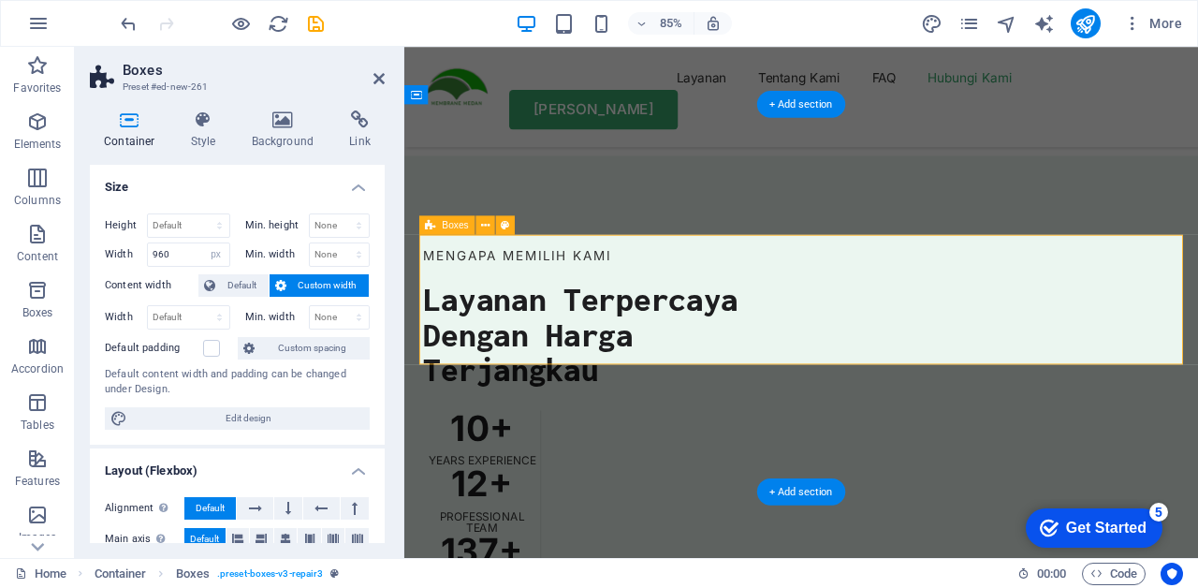
scroll to position [91, 0]
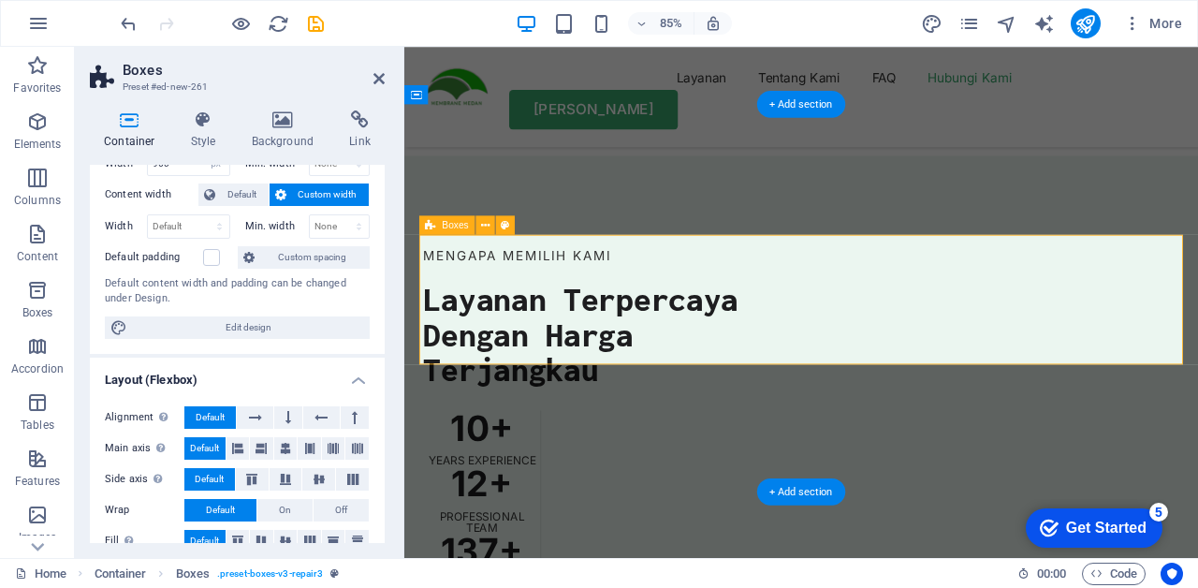
click at [274, 442] on button at bounding box center [285, 448] width 23 height 22
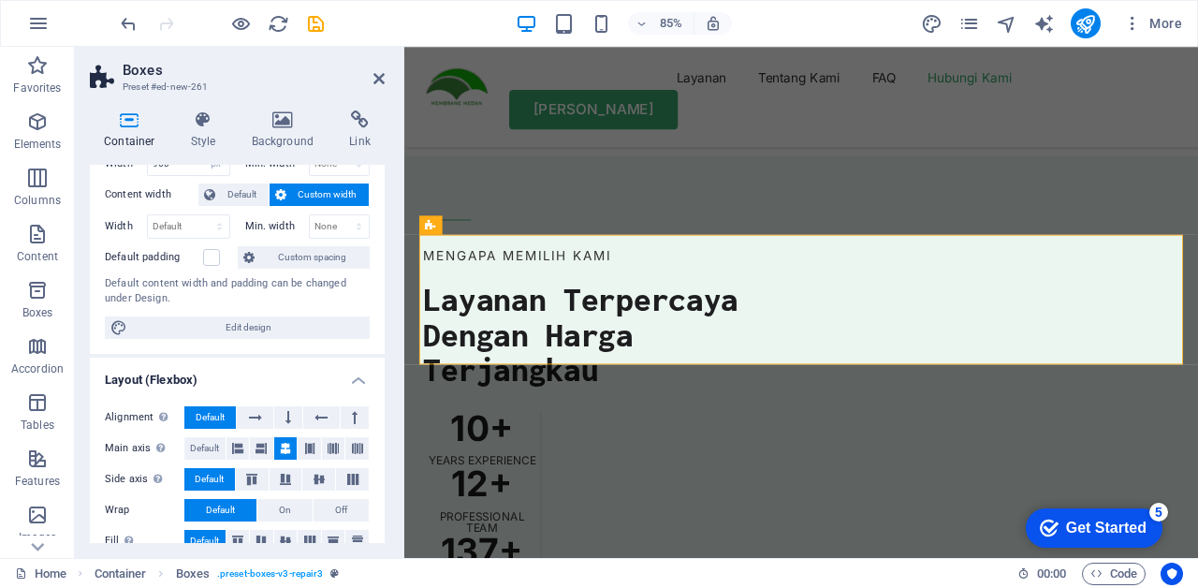
click at [380, 80] on icon at bounding box center [378, 78] width 11 height 15
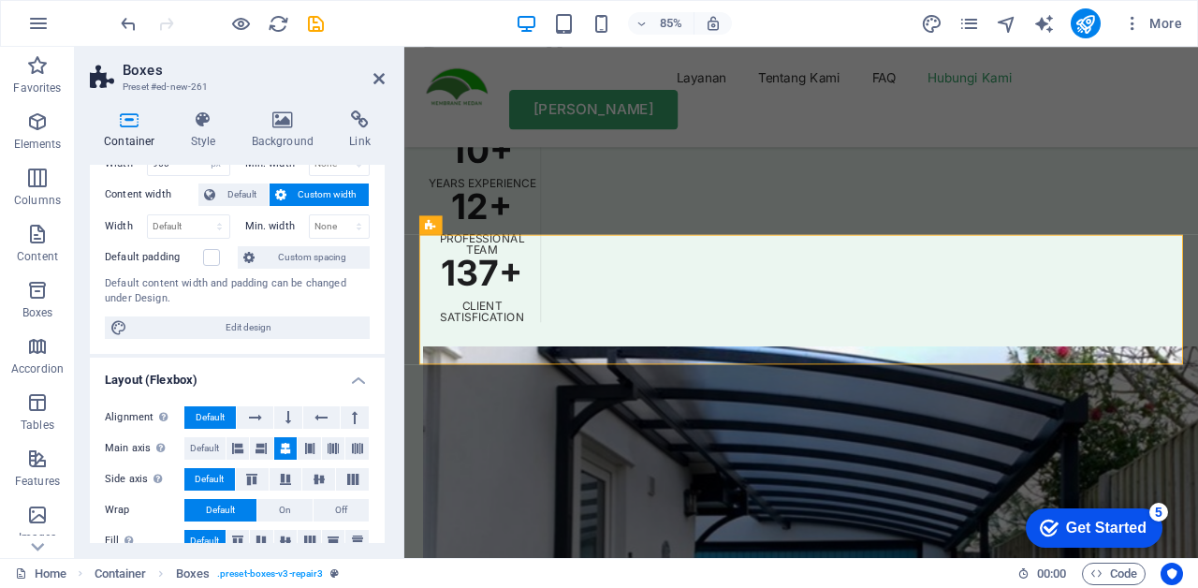
scroll to position [5401, 0]
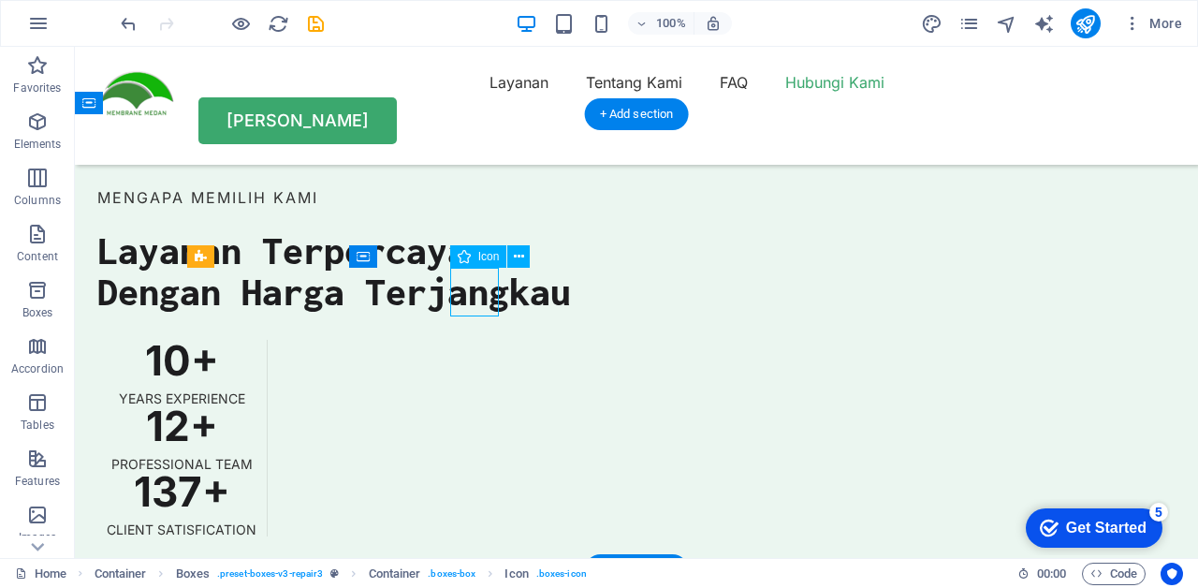
click at [481, 261] on span "Icon" at bounding box center [489, 256] width 22 height 11
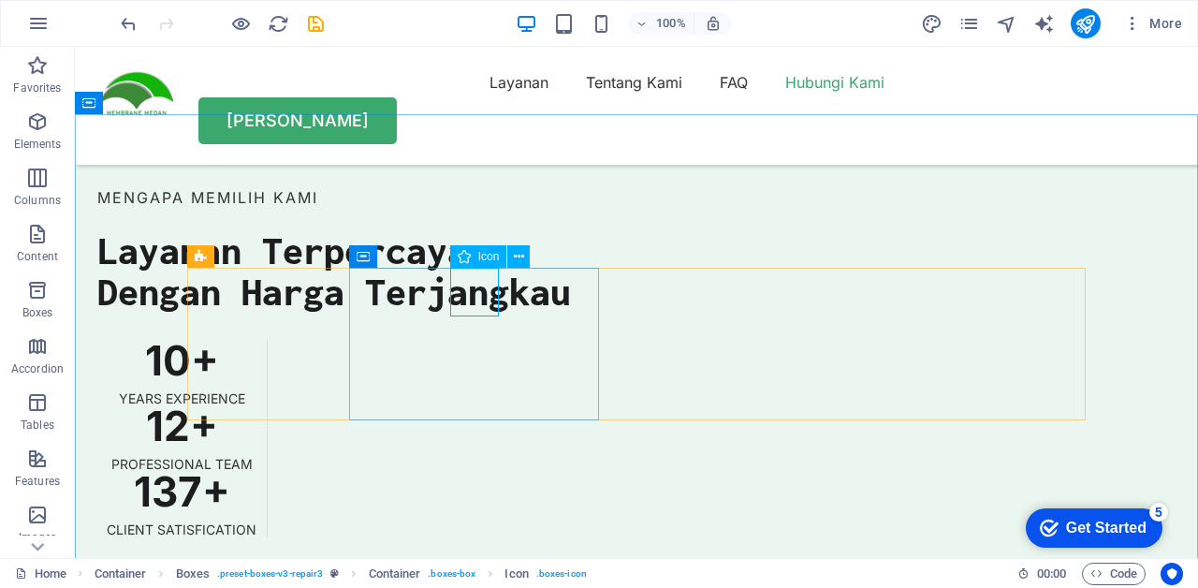
select select "xMidYMid"
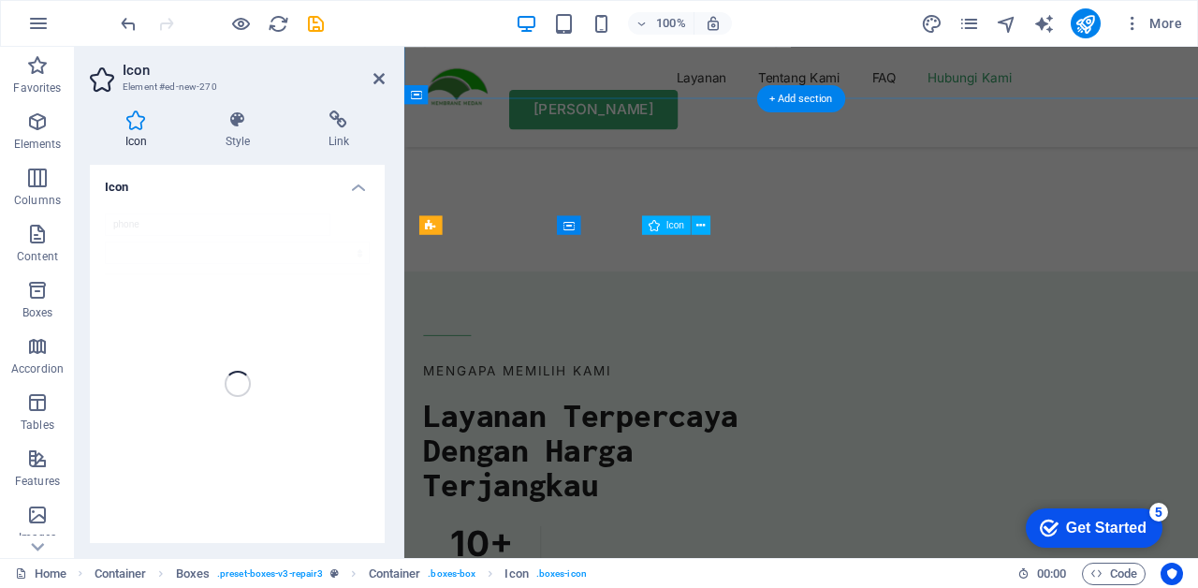
scroll to position [5863, 0]
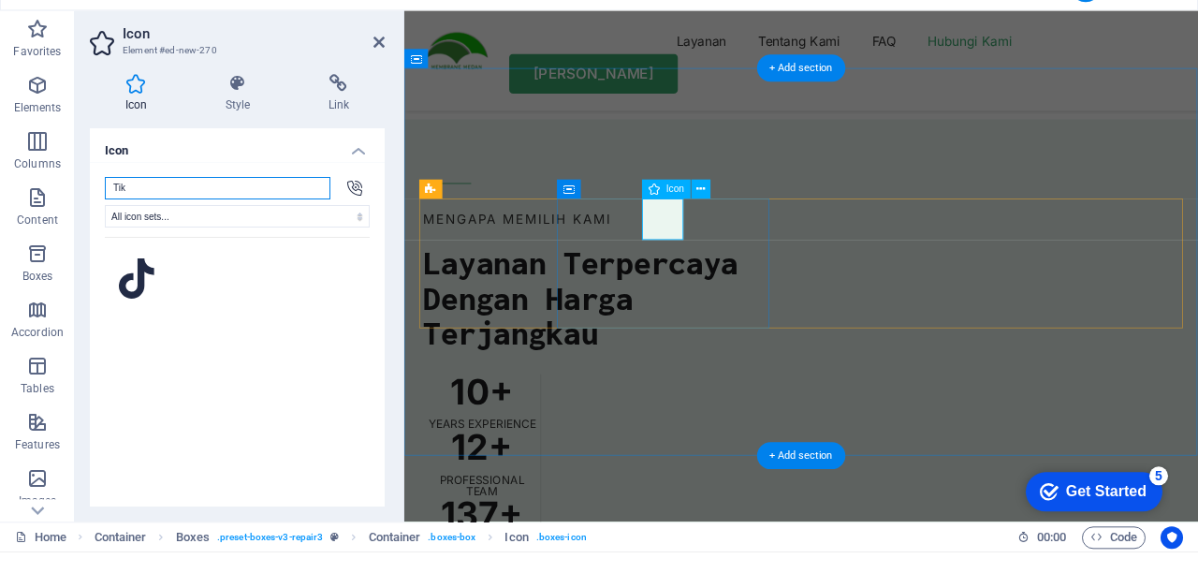
type input "Tik"
click at [129, 302] on icon at bounding box center [137, 315] width 36 height 41
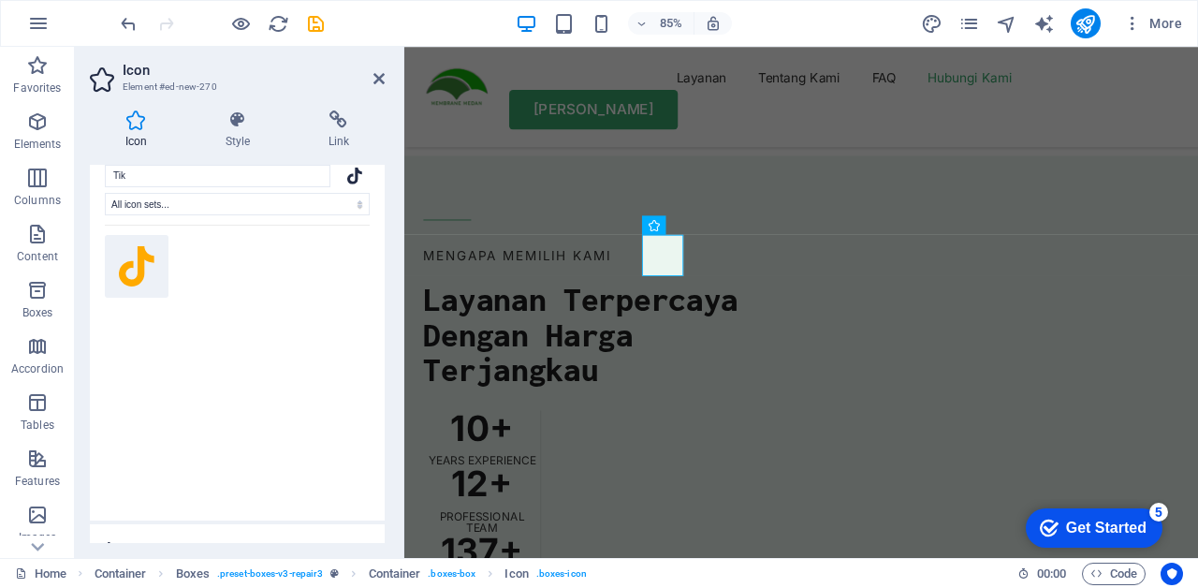
scroll to position [45, 0]
click at [320, 122] on icon at bounding box center [339, 119] width 92 height 19
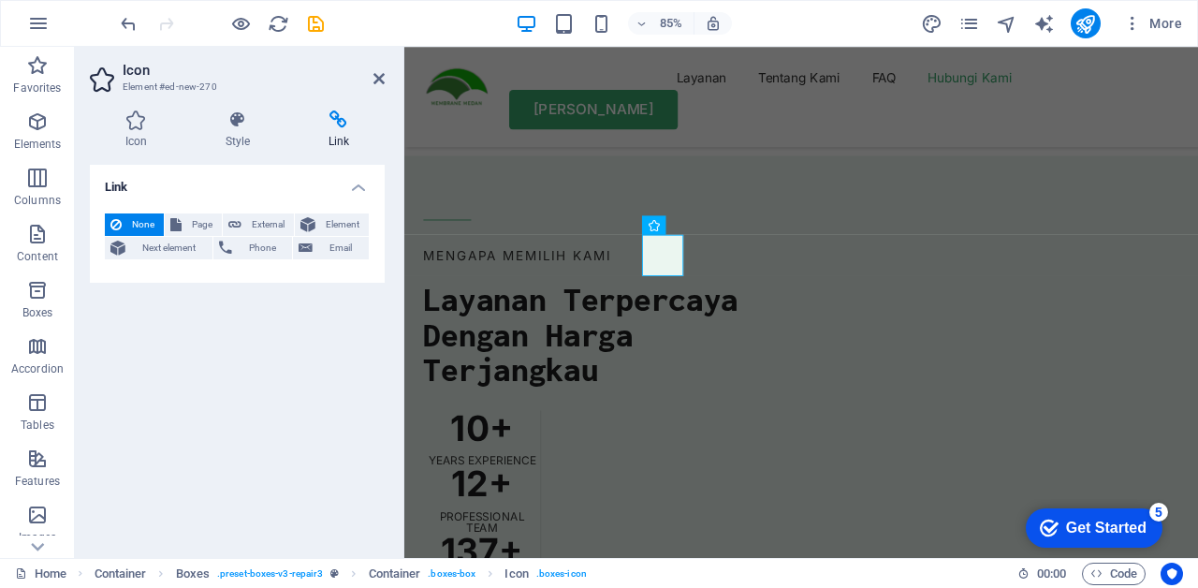
click at [330, 242] on span "Email" at bounding box center [340, 248] width 45 height 22
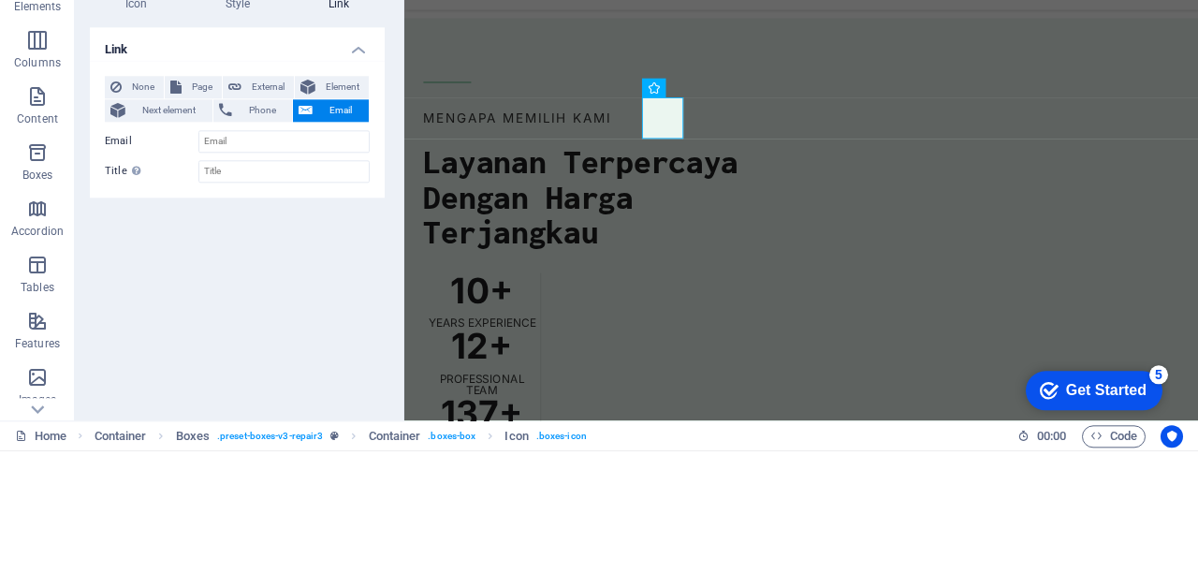
click at [266, 223] on span "External" at bounding box center [267, 224] width 41 height 22
select select "blank"
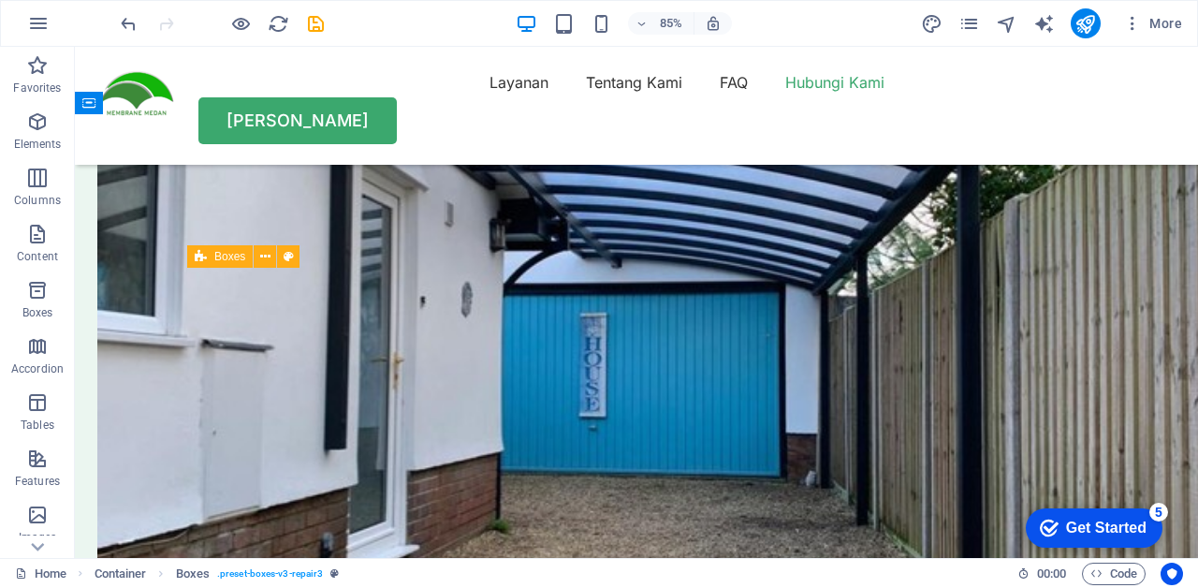
scroll to position [5401, 0]
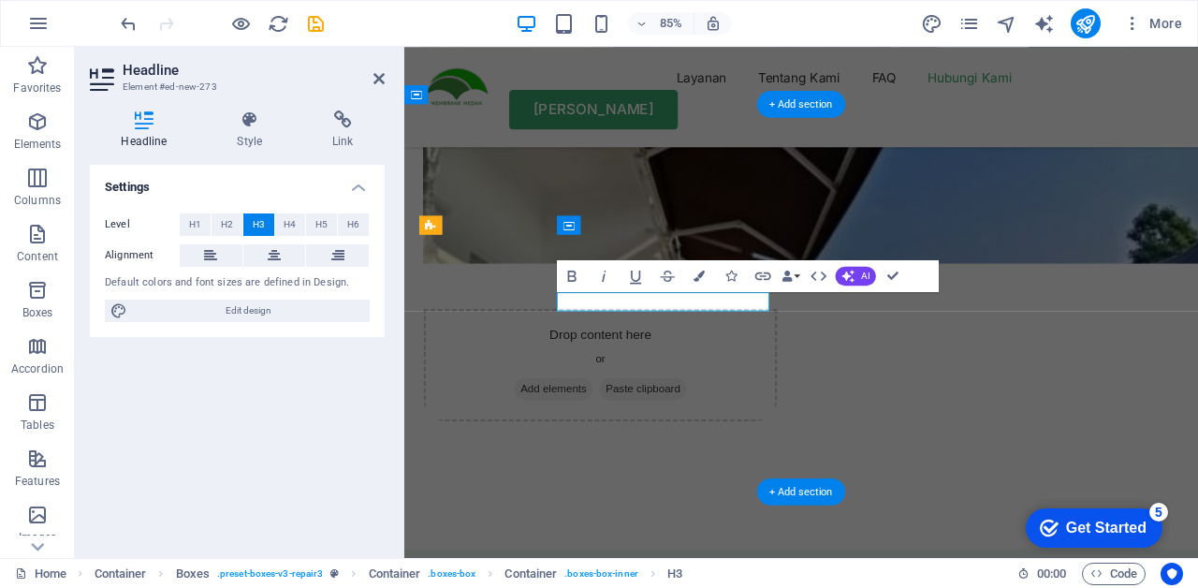
scroll to position [5863, 0]
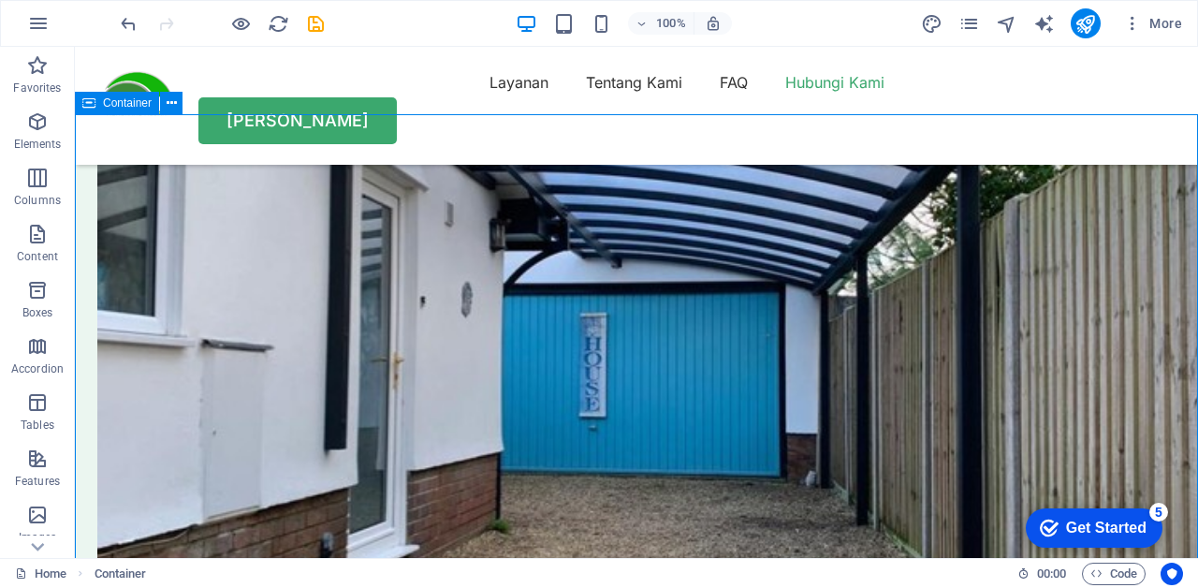
scroll to position [5401, 0]
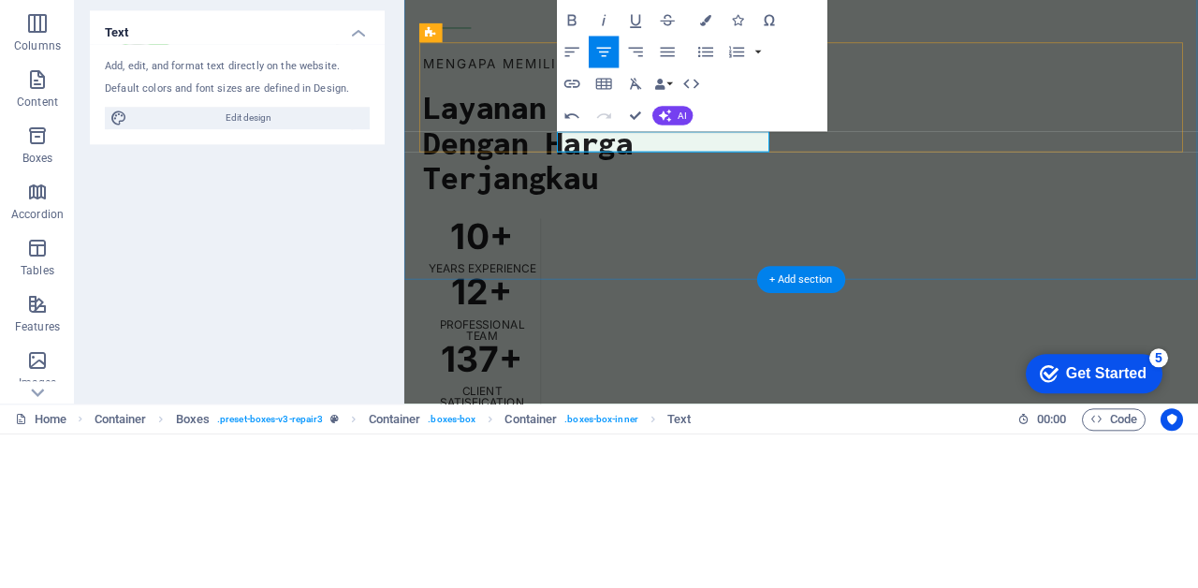
scroll to position [0, 7]
click at [673, 265] on button "AI" at bounding box center [672, 269] width 40 height 19
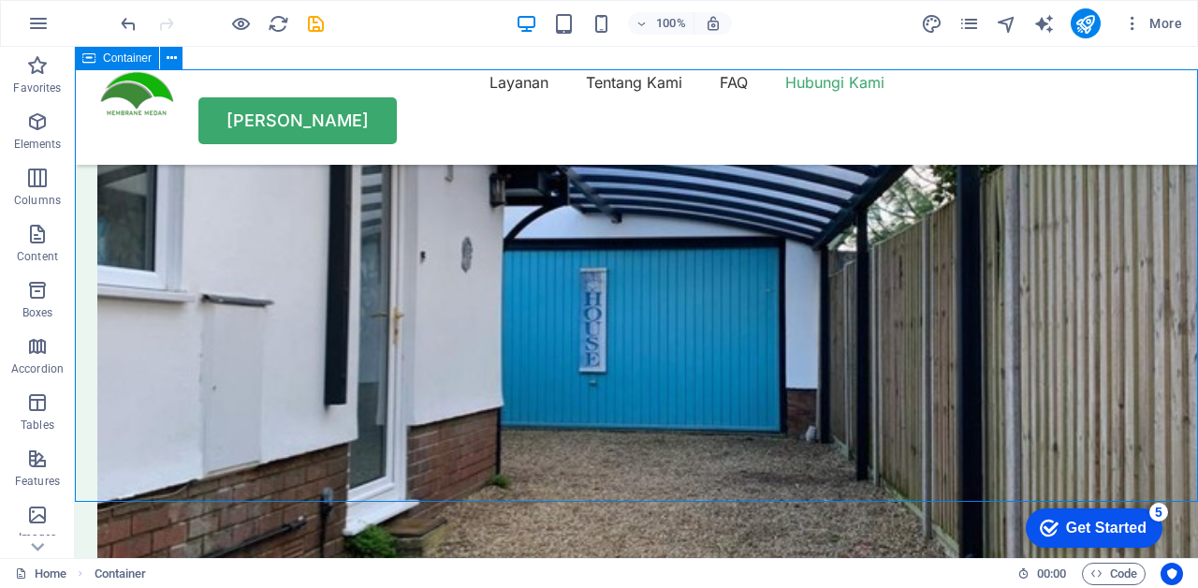
scroll to position [5446, 0]
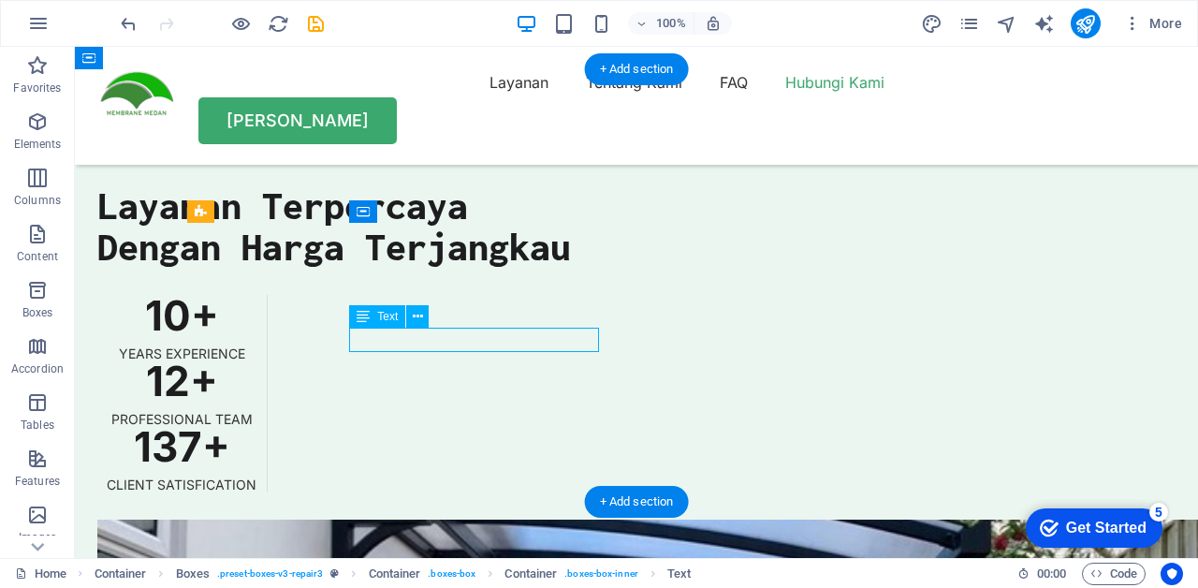
click at [415, 313] on icon at bounding box center [418, 317] width 10 height 20
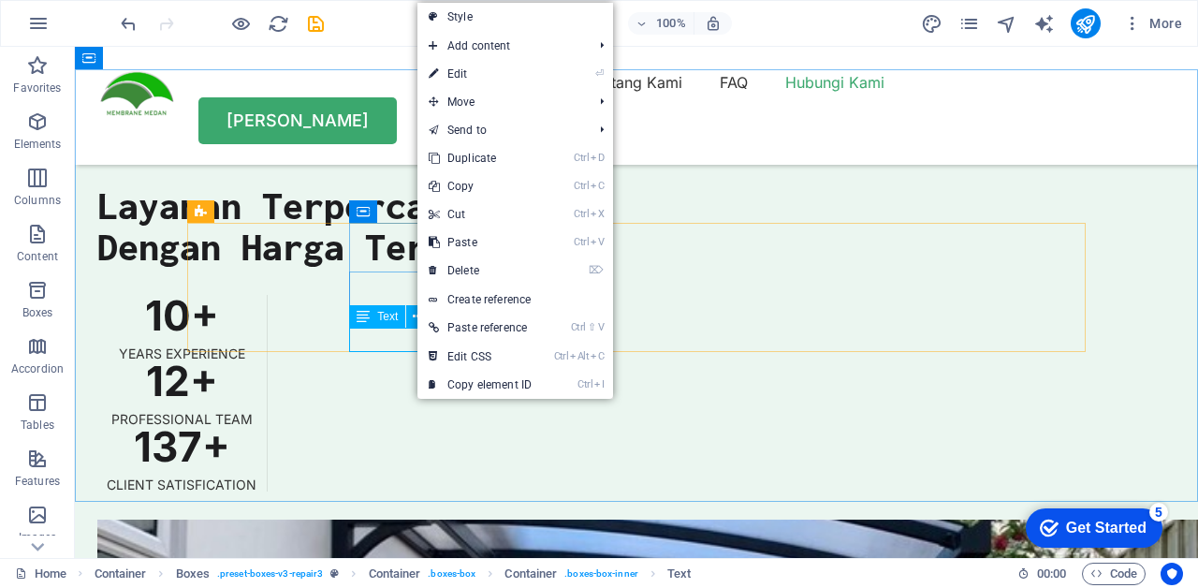
click at [533, 294] on link "Create reference" at bounding box center [515, 299] width 196 height 28
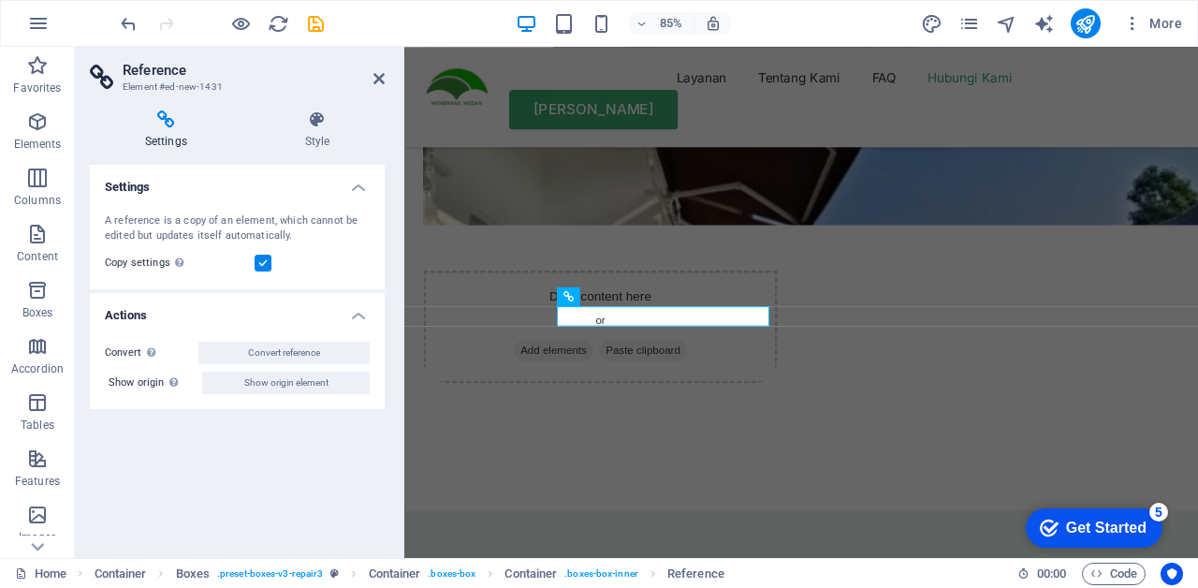
scroll to position [5908, 0]
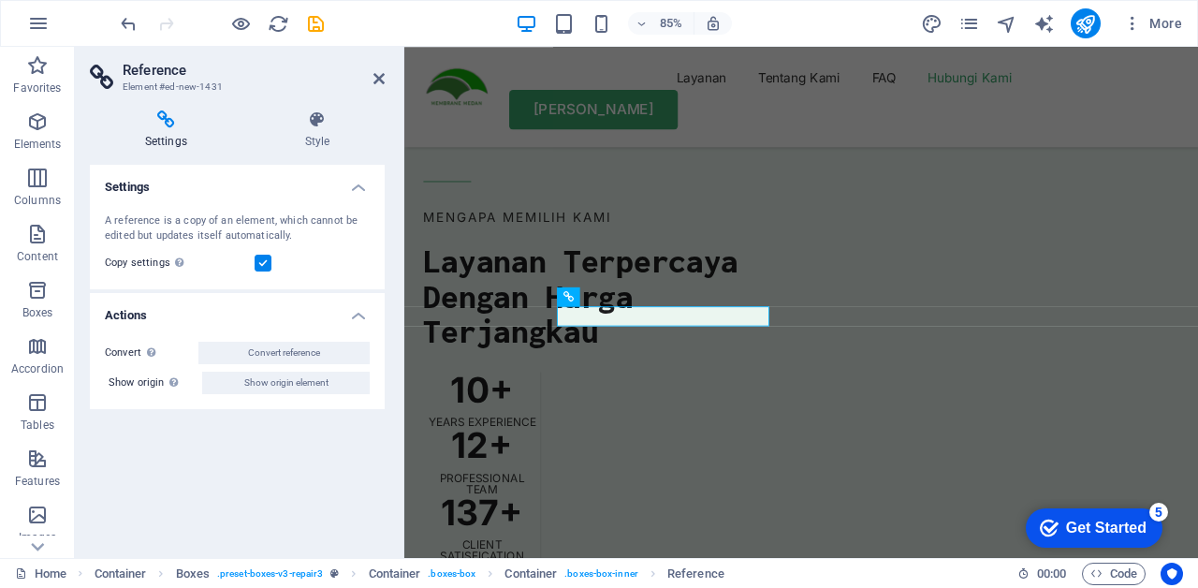
click at [228, 350] on button "Convert reference" at bounding box center [283, 353] width 171 height 22
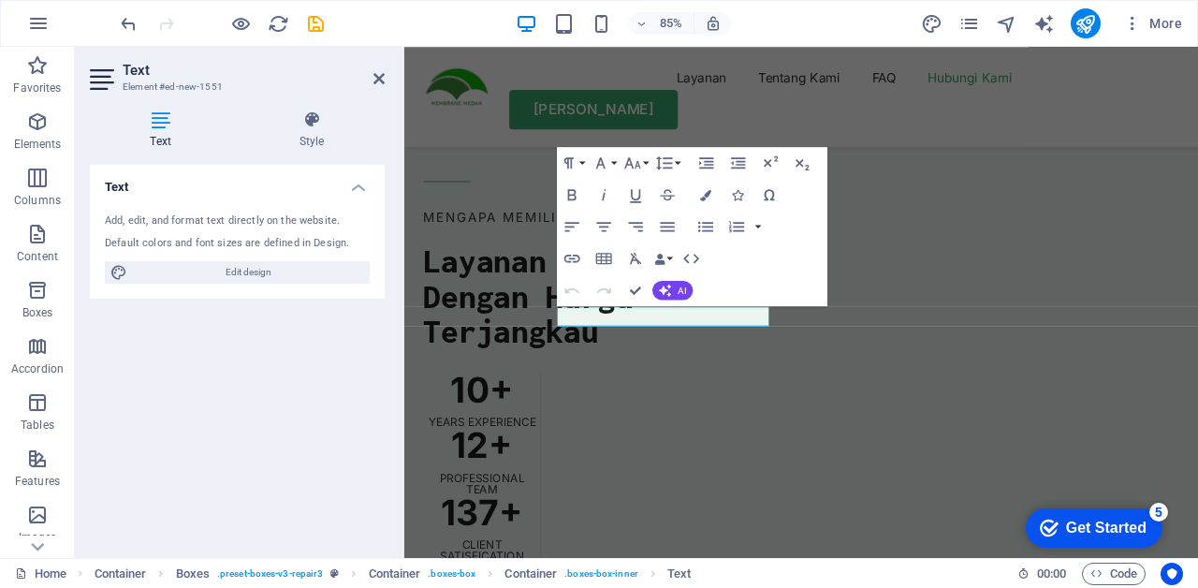
click at [369, 186] on h4 "Text" at bounding box center [237, 182] width 295 height 34
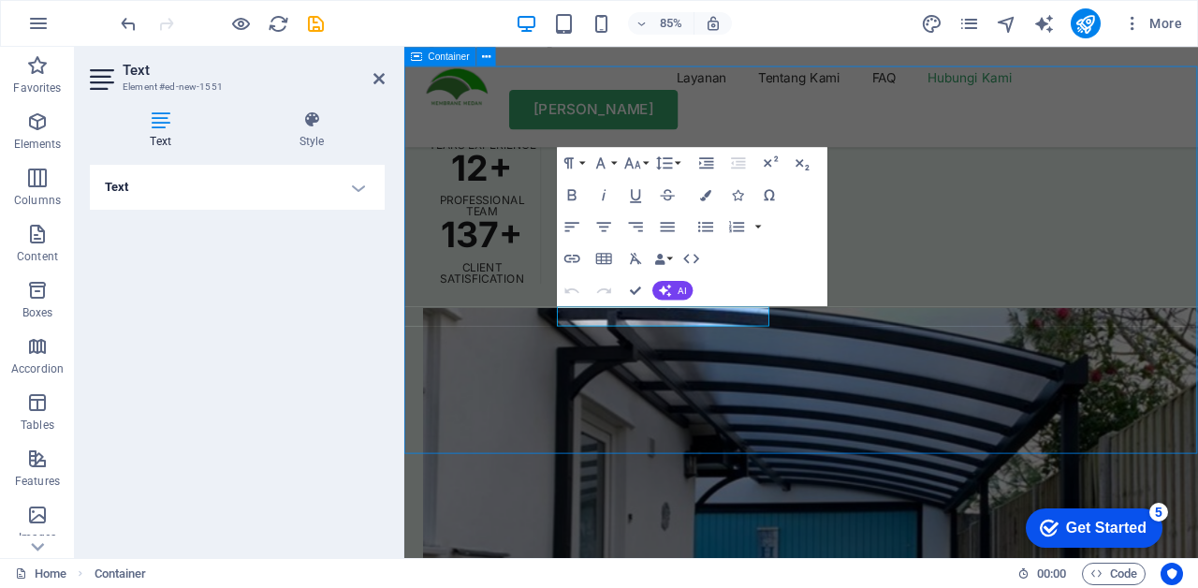
scroll to position [5446, 0]
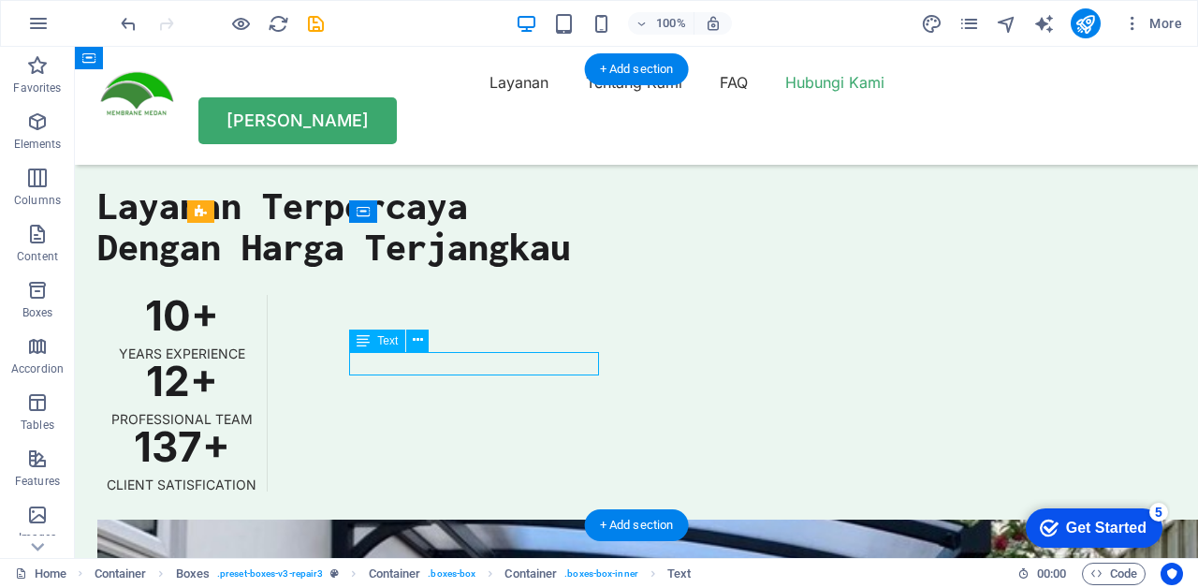
click at [415, 342] on icon at bounding box center [418, 340] width 10 height 20
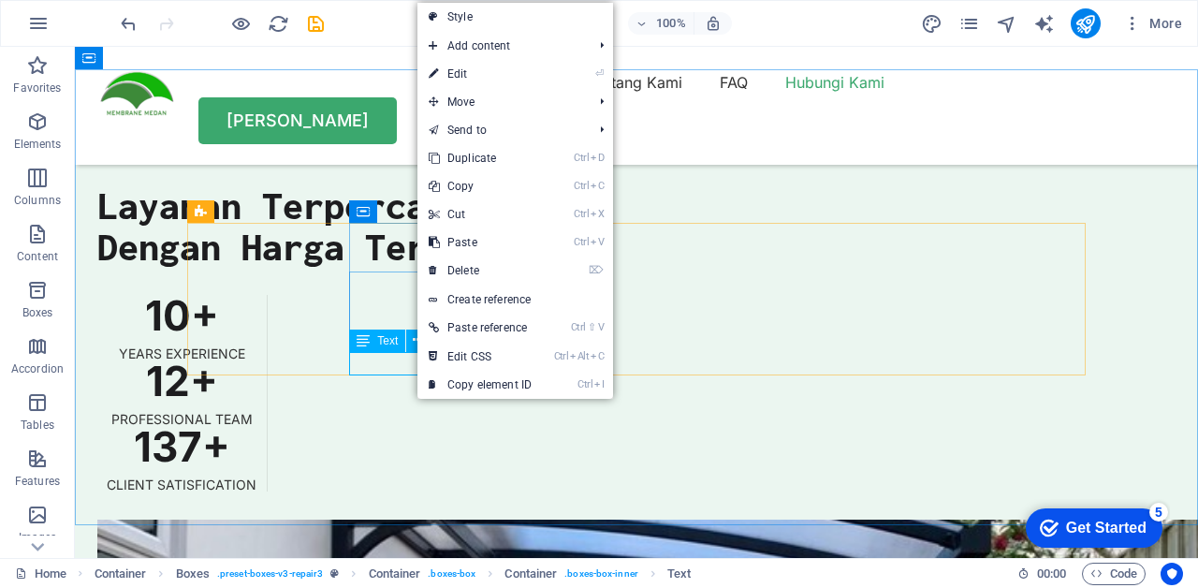
click at [505, 269] on link "⌦ Delete" at bounding box center [479, 270] width 125 height 28
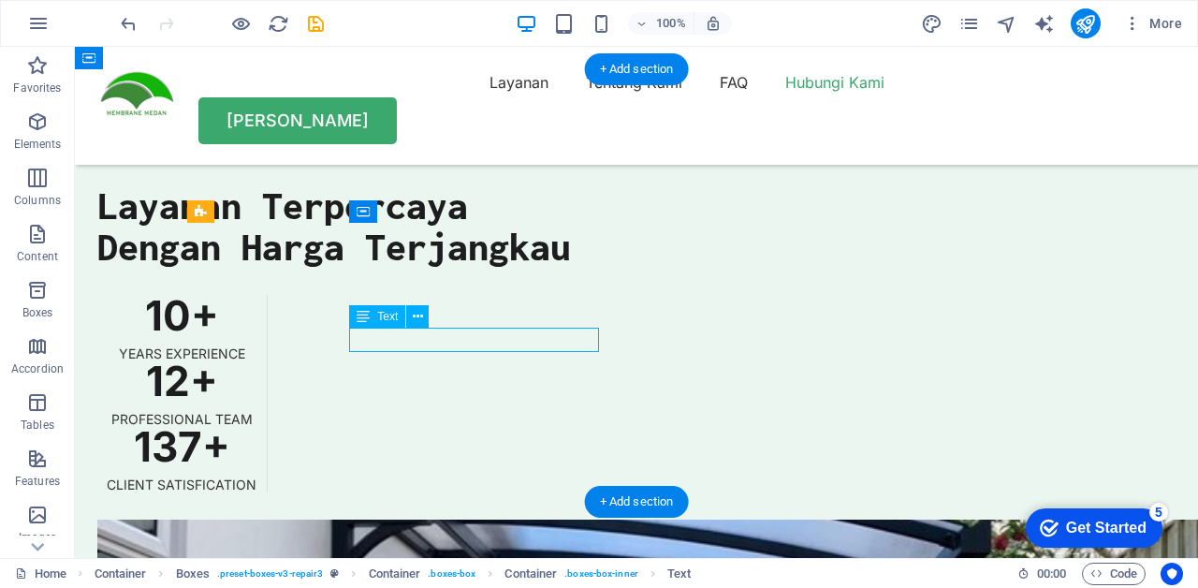
click at [425, 313] on button at bounding box center [417, 316] width 22 height 22
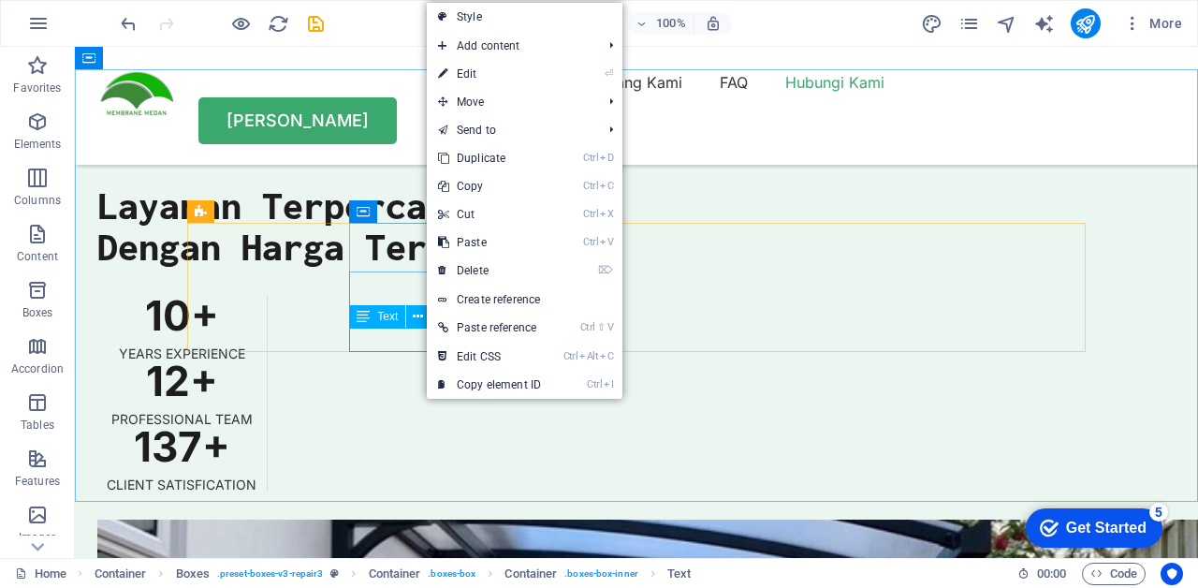
click at [601, 54] on li "Add content Ctrl 1 Headline Ctrl 2 Text Ctrl 3 Image Ctrl 4 Container Ctrl 5 Sp…" at bounding box center [525, 46] width 196 height 28
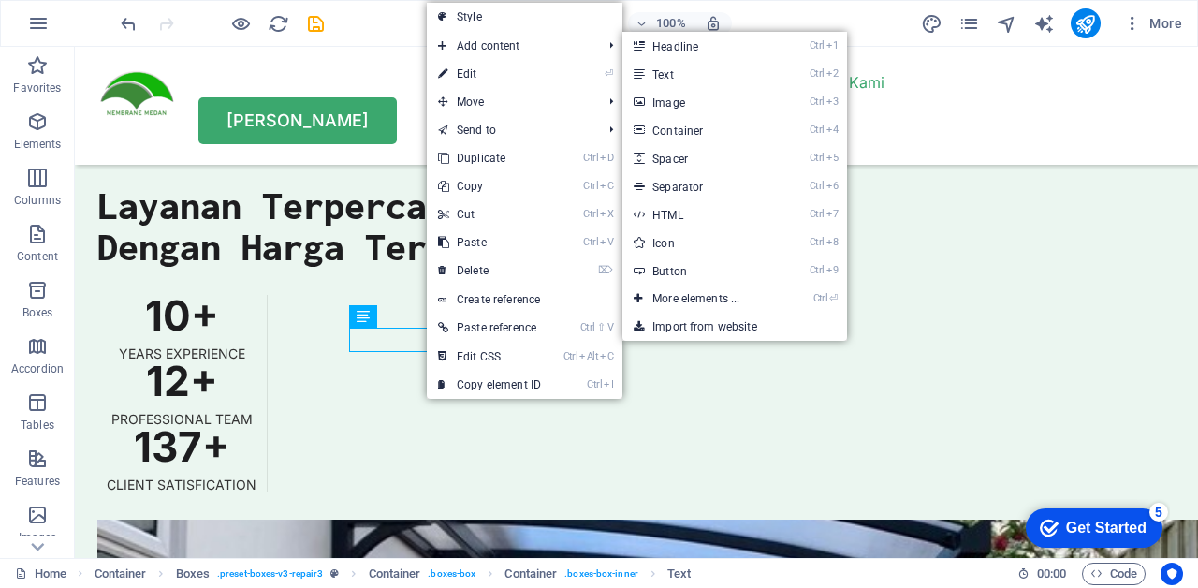
click at [681, 214] on link "Ctrl 7 HTML" at bounding box center [699, 214] width 154 height 28
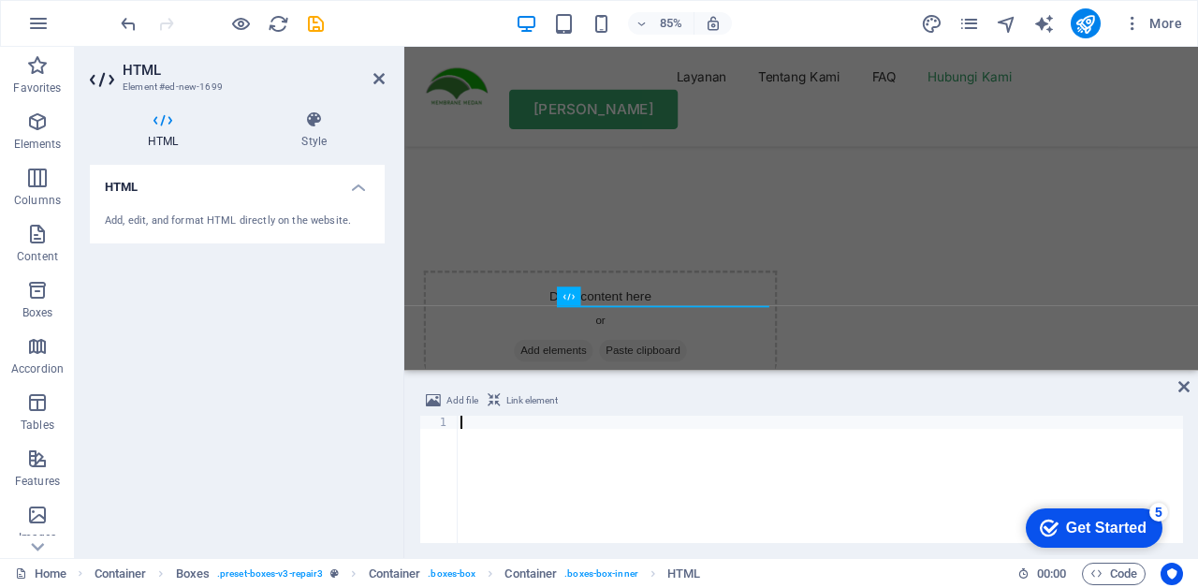
scroll to position [5908, 0]
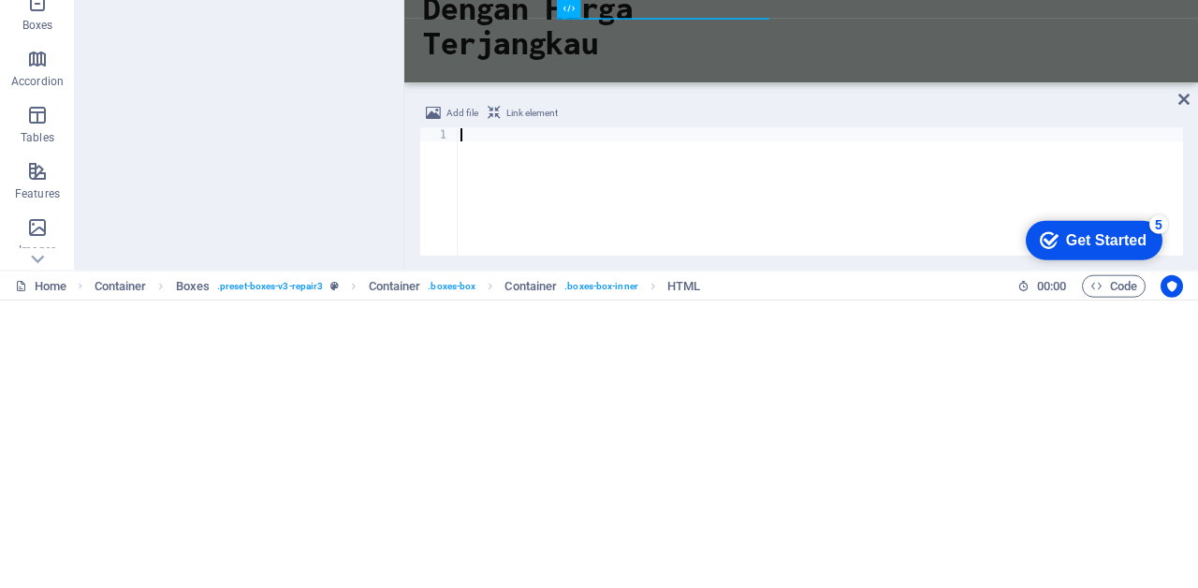
click at [516, 392] on span "Link element" at bounding box center [531, 400] width 51 height 22
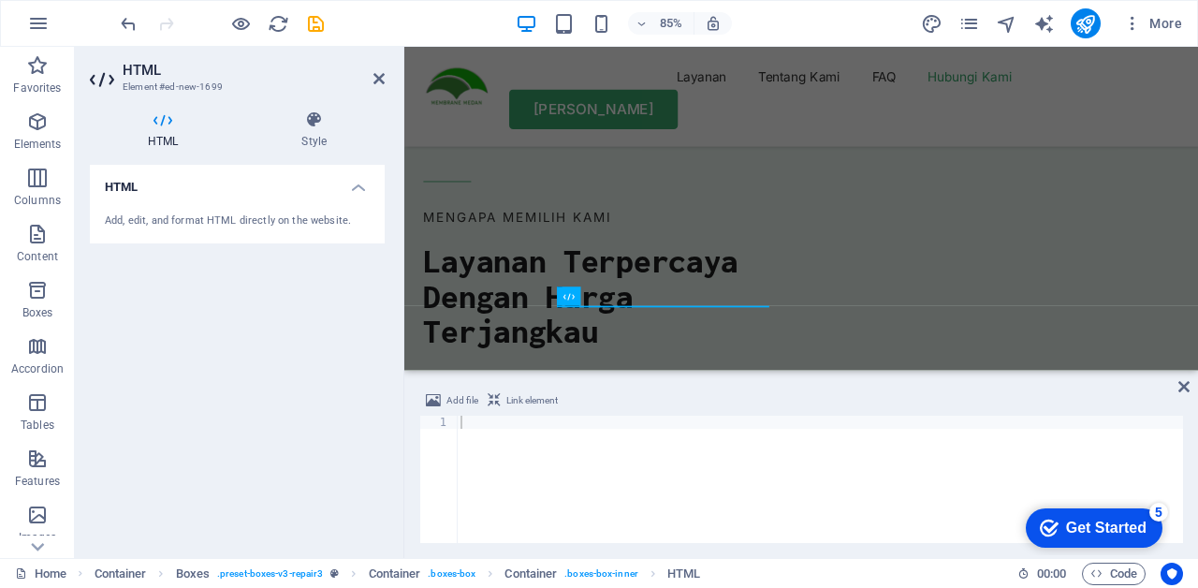
click at [523, 402] on span "Link element" at bounding box center [531, 400] width 51 height 22
click at [164, 196] on h4 "HTML" at bounding box center [237, 182] width 295 height 34
click at [150, 191] on h4 "HTML" at bounding box center [237, 187] width 295 height 45
click at [380, 80] on icon at bounding box center [378, 78] width 11 height 15
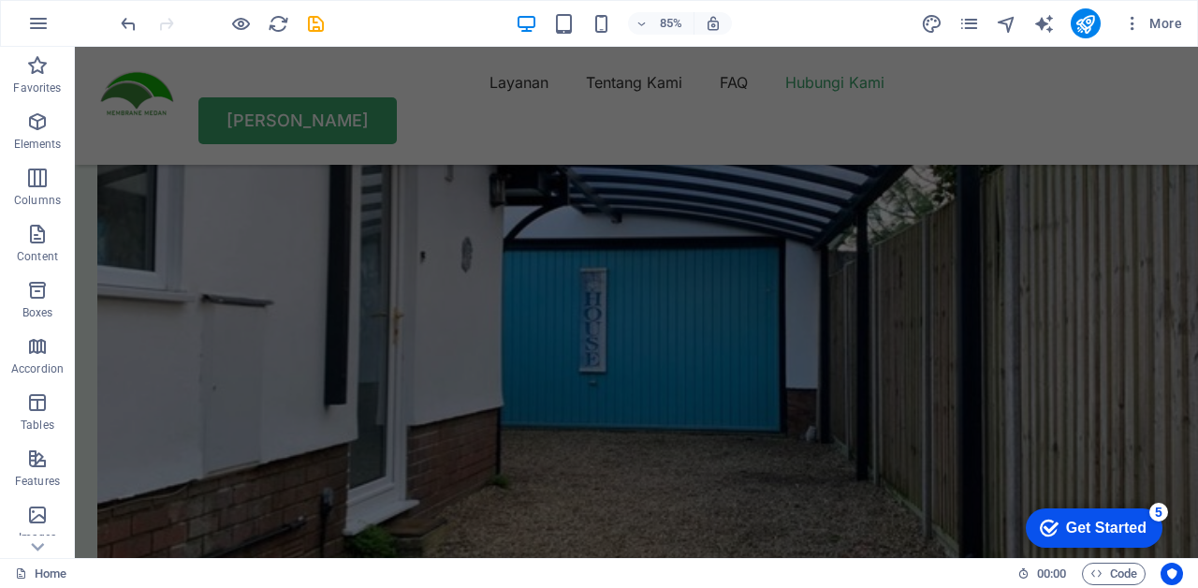
scroll to position [5446, 0]
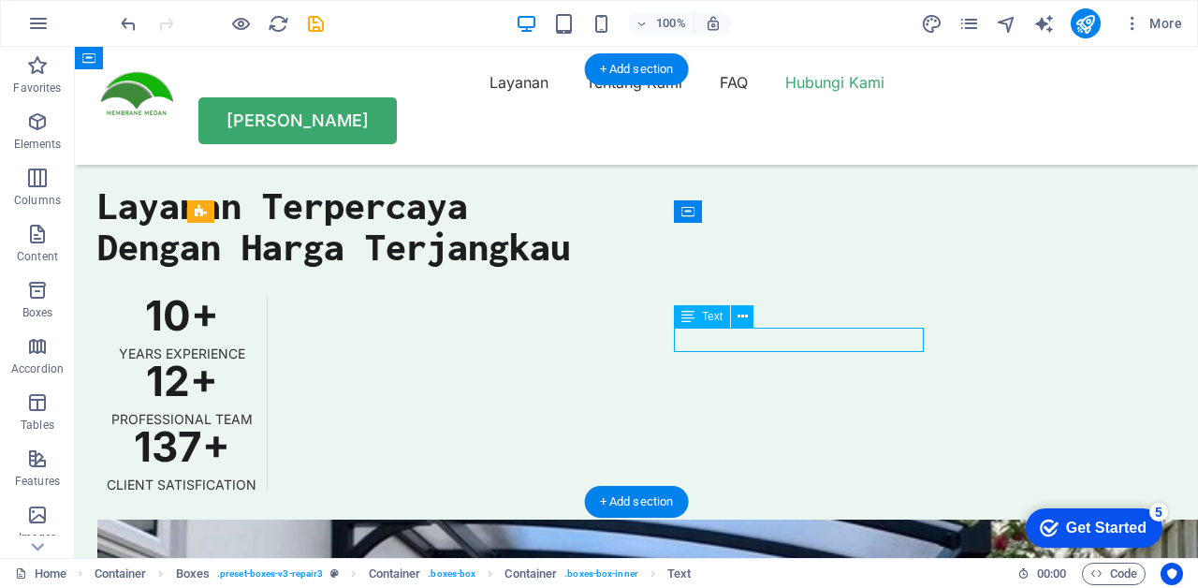
click at [745, 316] on icon at bounding box center [742, 317] width 10 height 20
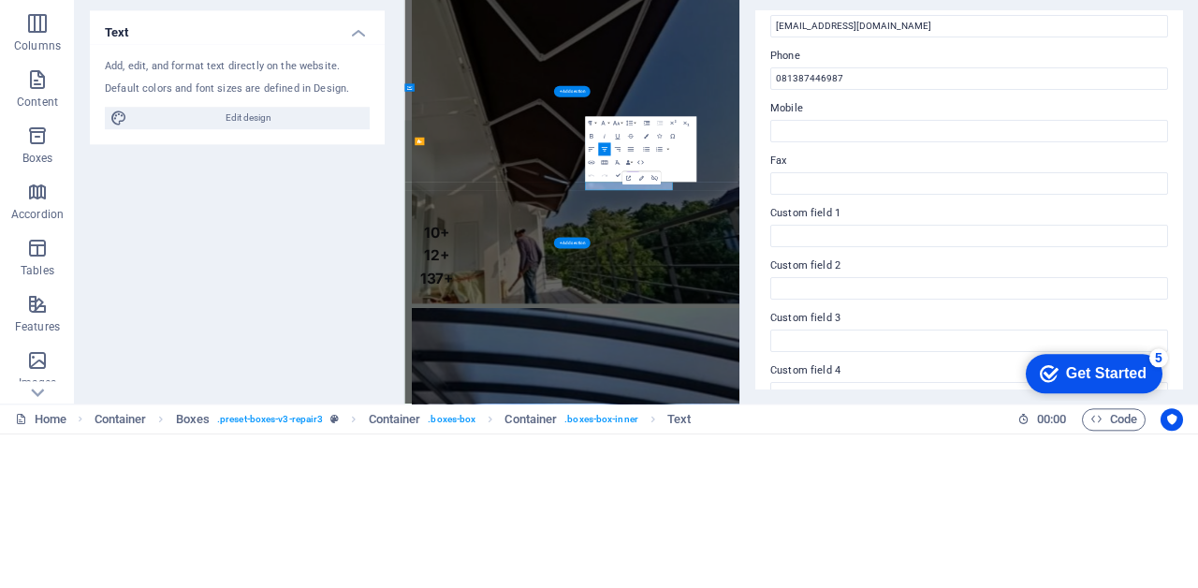
scroll to position [387, 0]
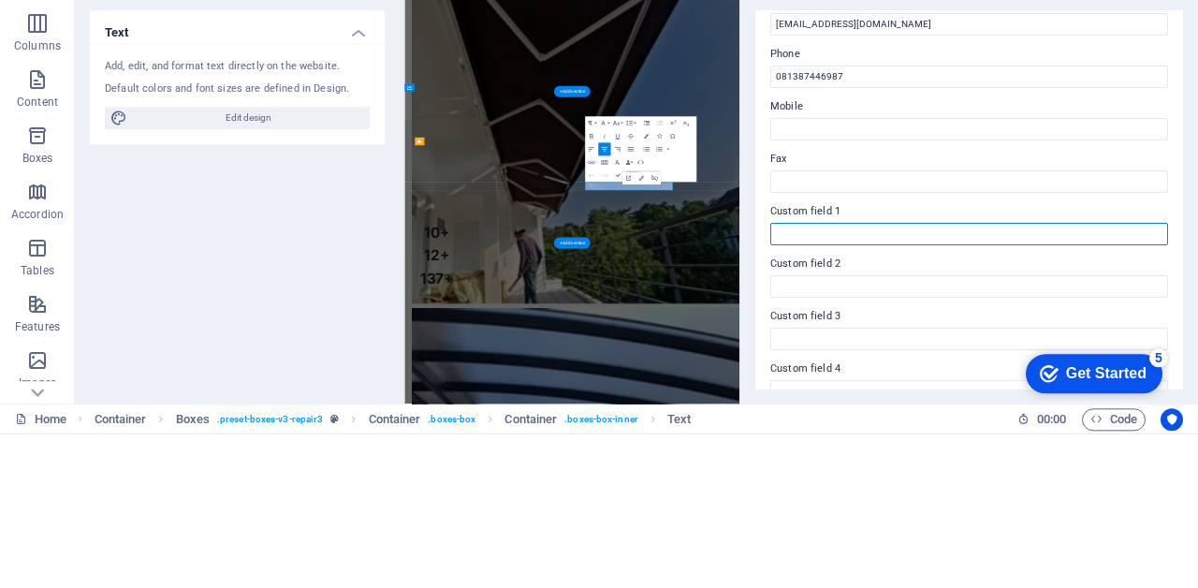
click at [875, 390] on input "Custom field 1" at bounding box center [969, 388] width 398 height 22
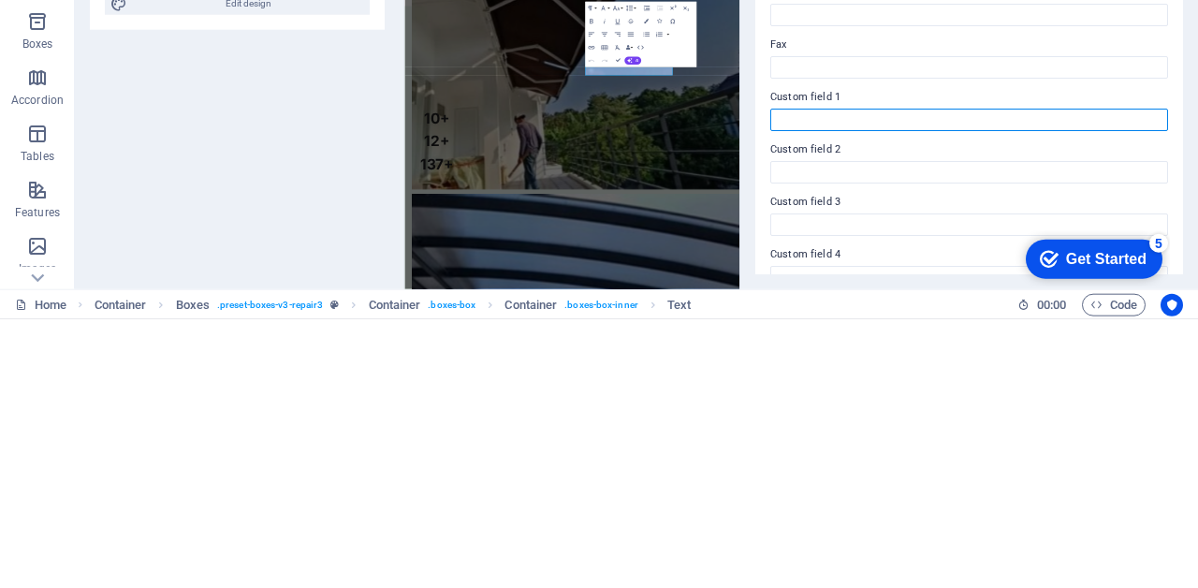
click at [950, 382] on input "Custom field 1" at bounding box center [969, 388] width 398 height 22
click at [944, 383] on input "Custom field 1" at bounding box center [969, 388] width 398 height 22
click at [941, 386] on input "Custom field 1" at bounding box center [969, 388] width 398 height 22
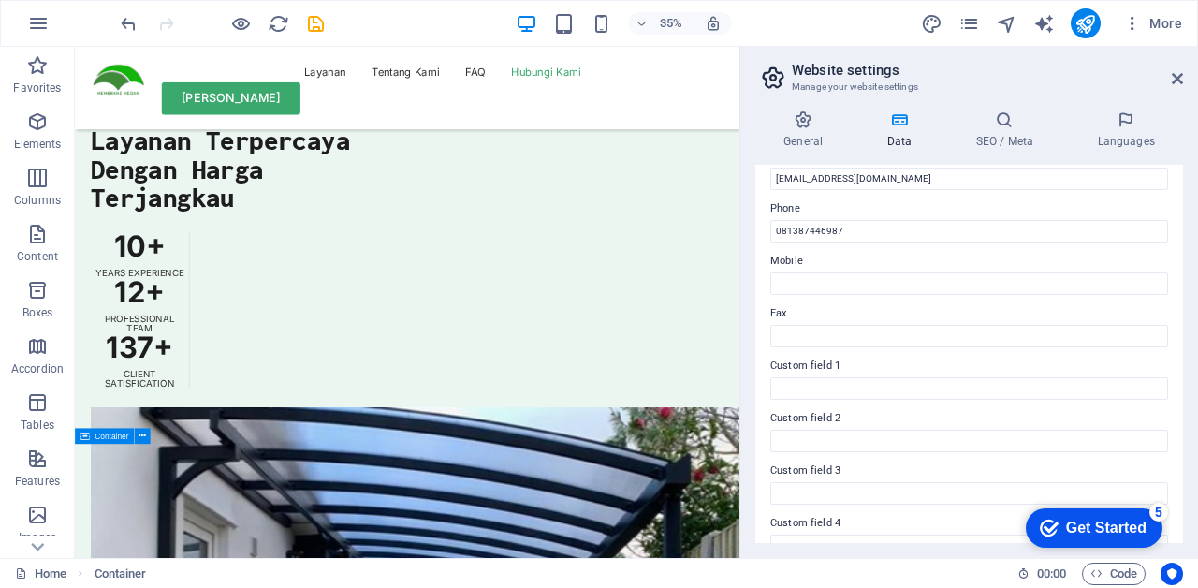
scroll to position [5318, 0]
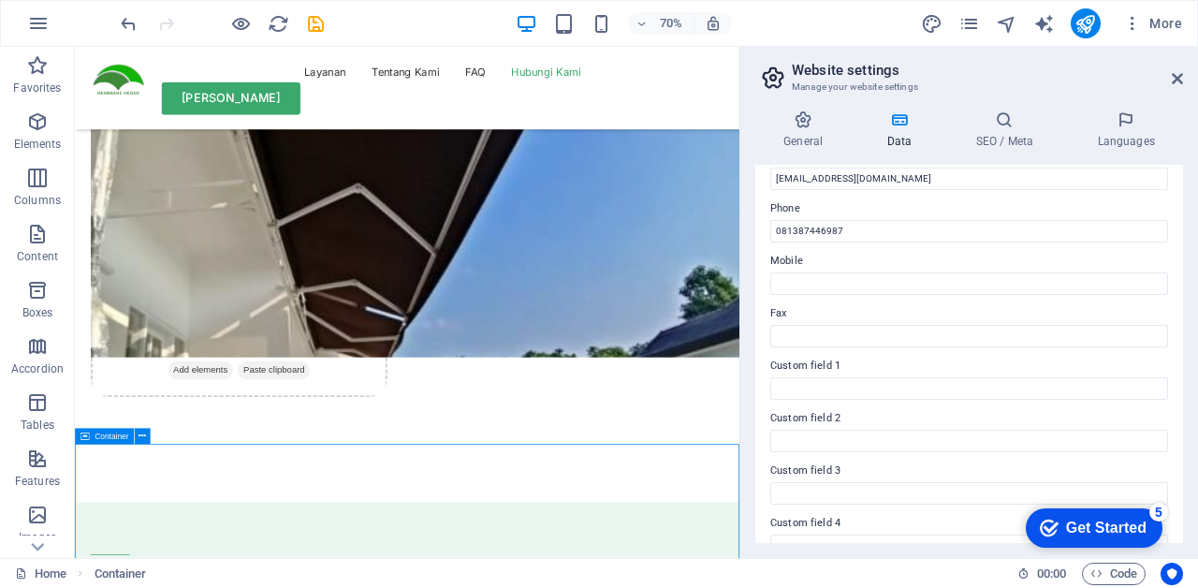
click at [1029, 113] on icon at bounding box center [1004, 119] width 114 height 19
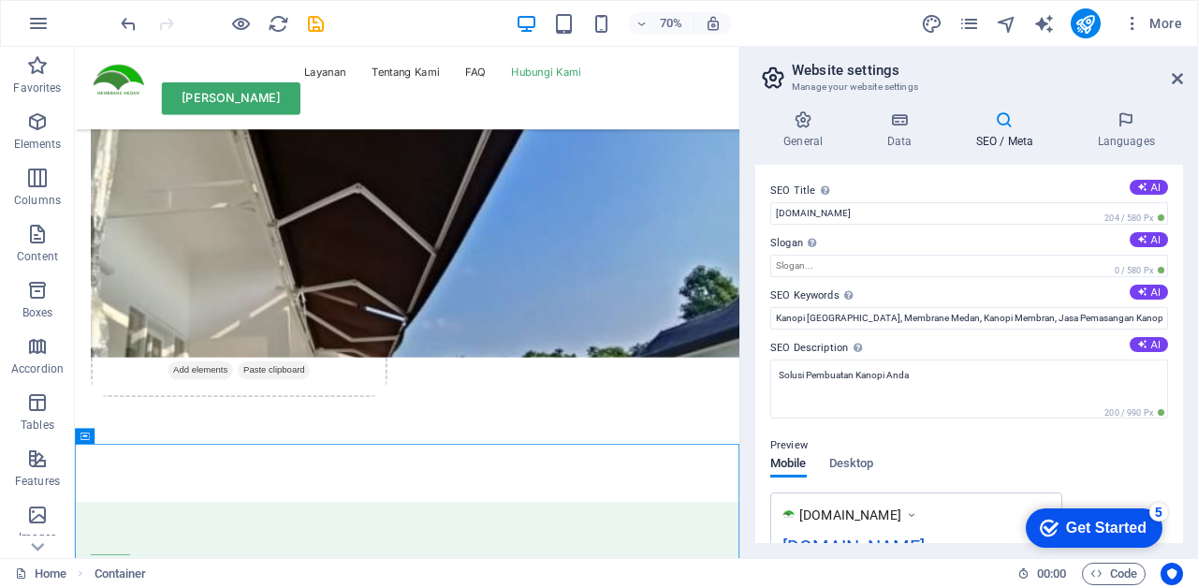
click at [827, 129] on h4 "General" at bounding box center [806, 129] width 103 height 39
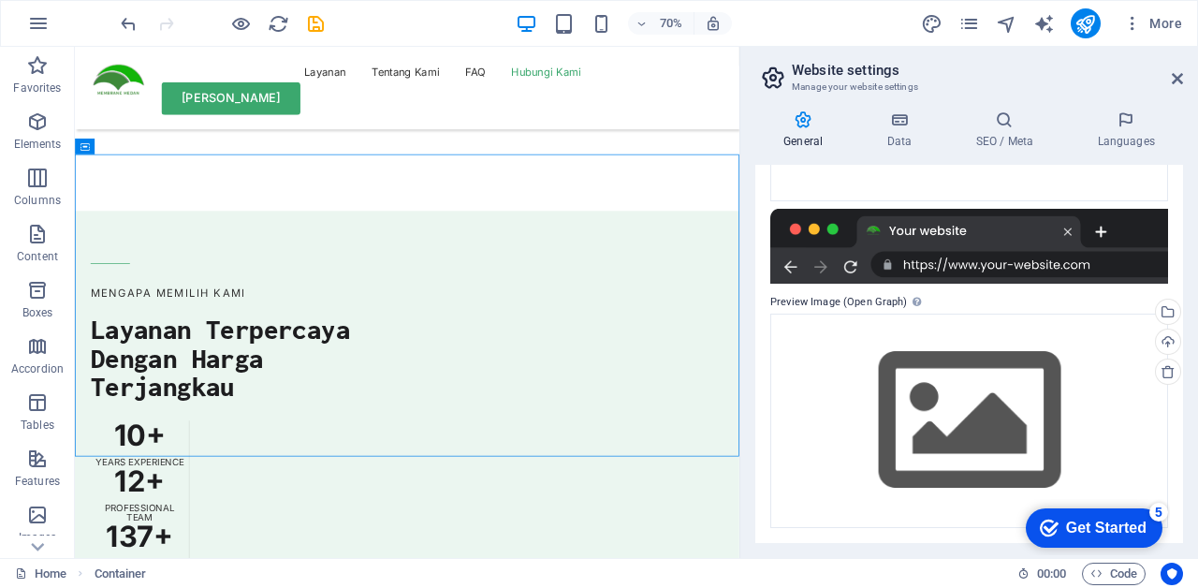
scroll to position [5732, 0]
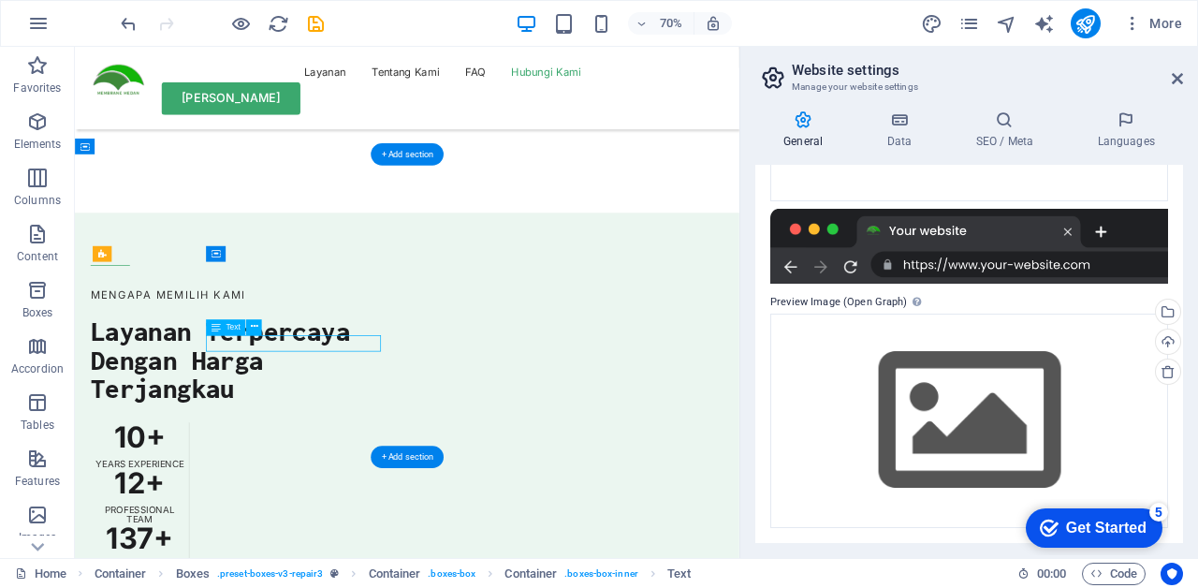
click at [215, 324] on icon at bounding box center [215, 327] width 9 height 16
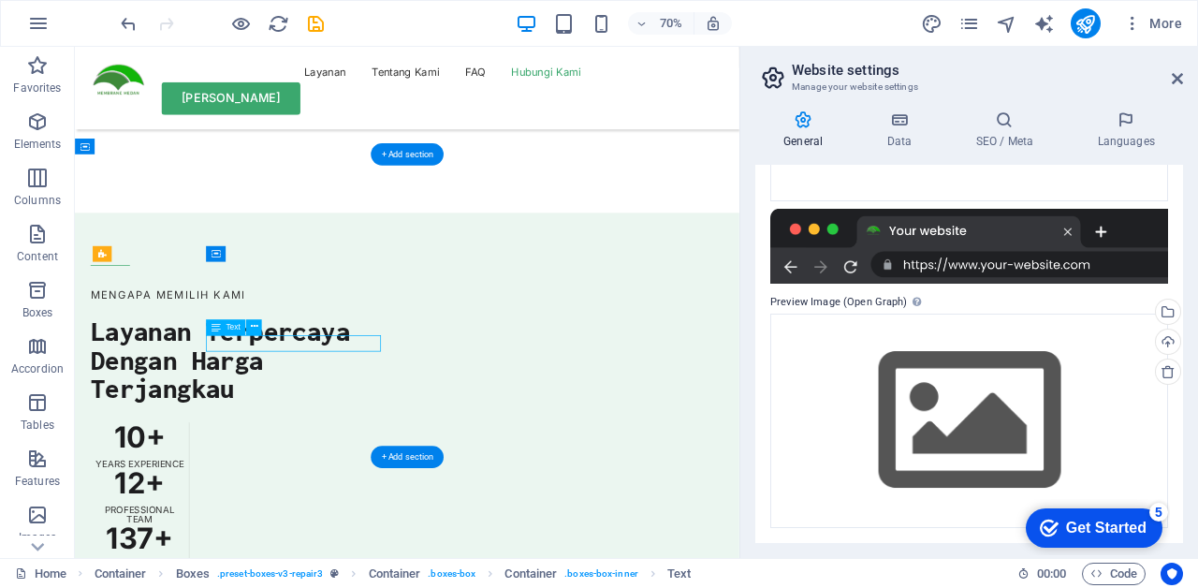
click at [254, 327] on icon at bounding box center [254, 327] width 7 height 14
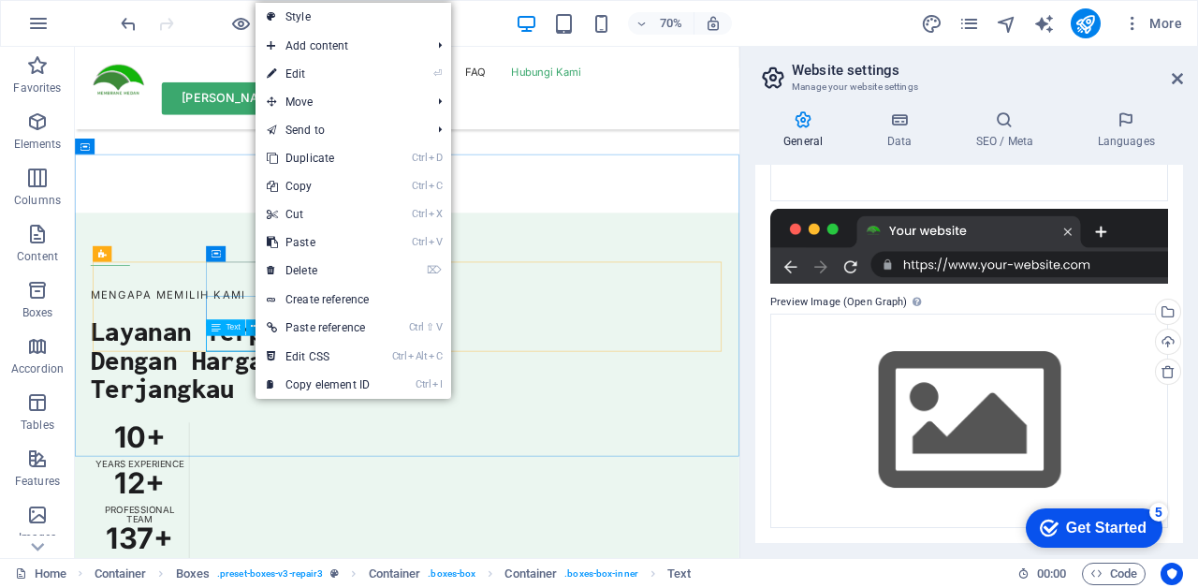
click at [286, 11] on link "Style" at bounding box center [353, 17] width 196 height 28
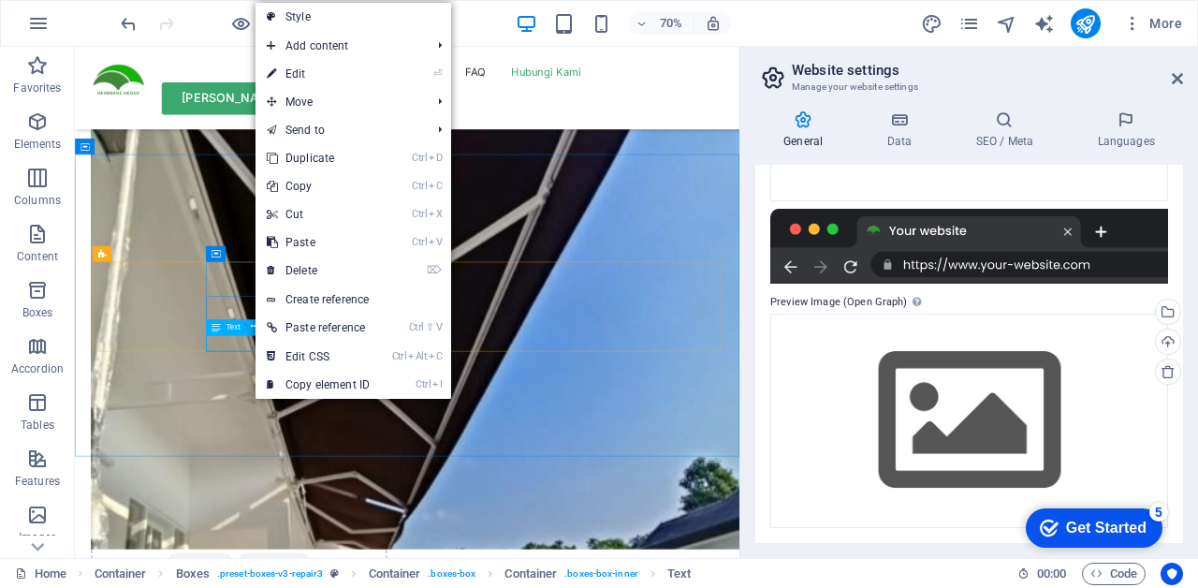
select select "rem"
select select "preset-boxes-v3-repair3"
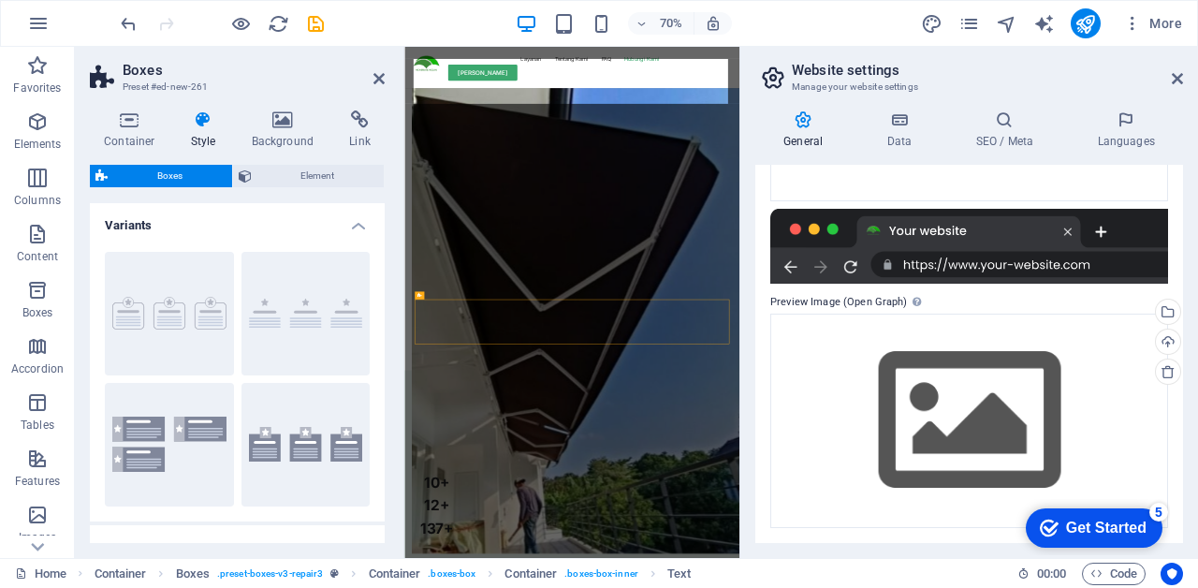
scroll to position [6004, 0]
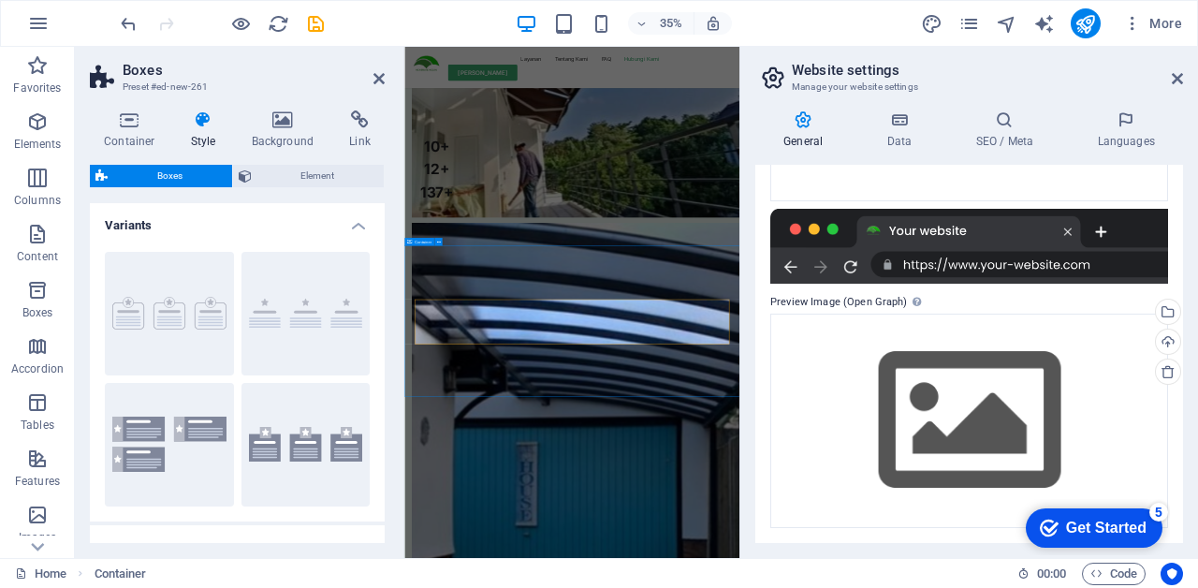
scroll to position [5732, 0]
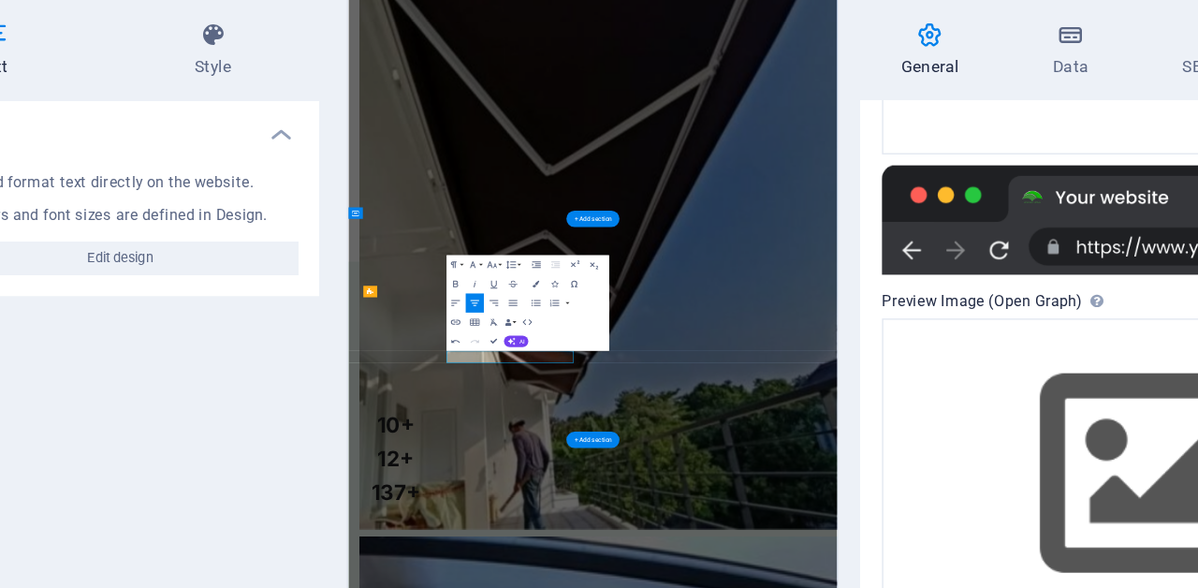
scroll to position [5998, 0]
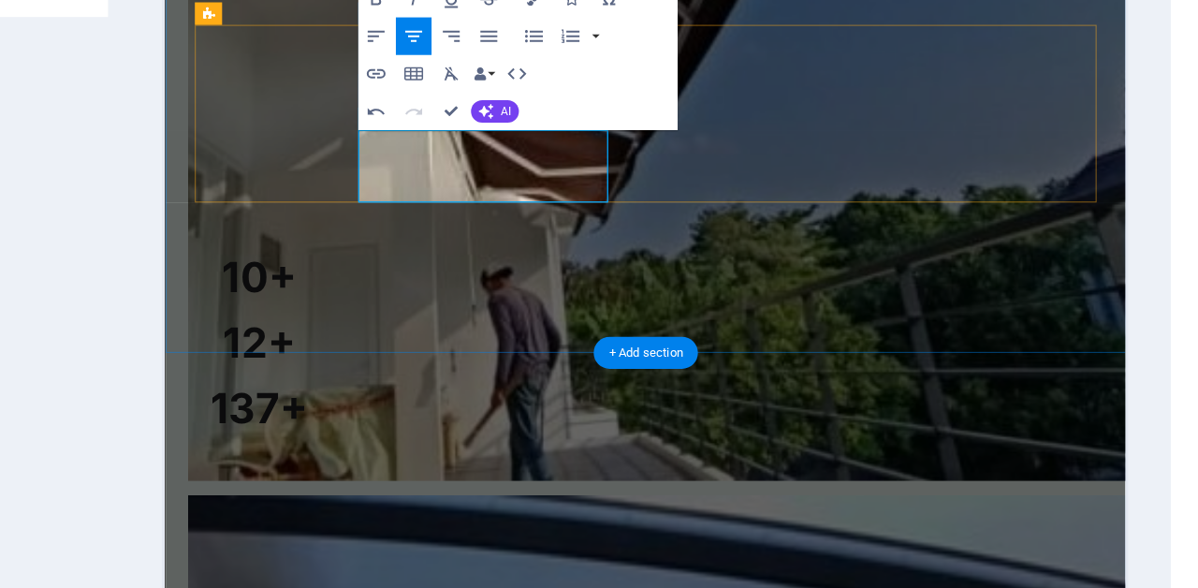
scroll to position [0, 5]
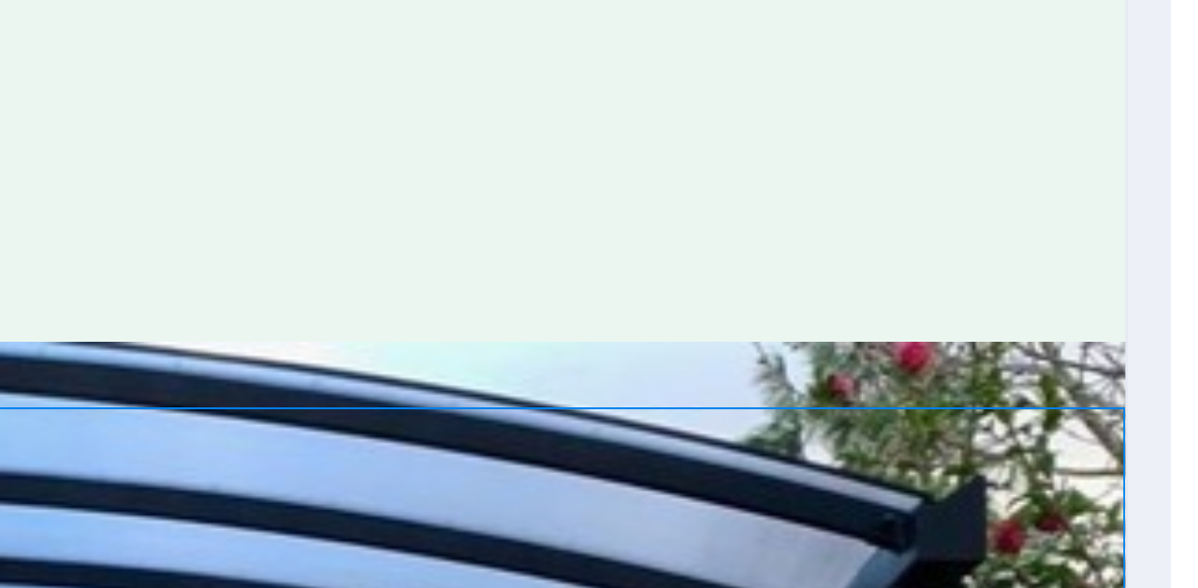
scroll to position [5803, 0]
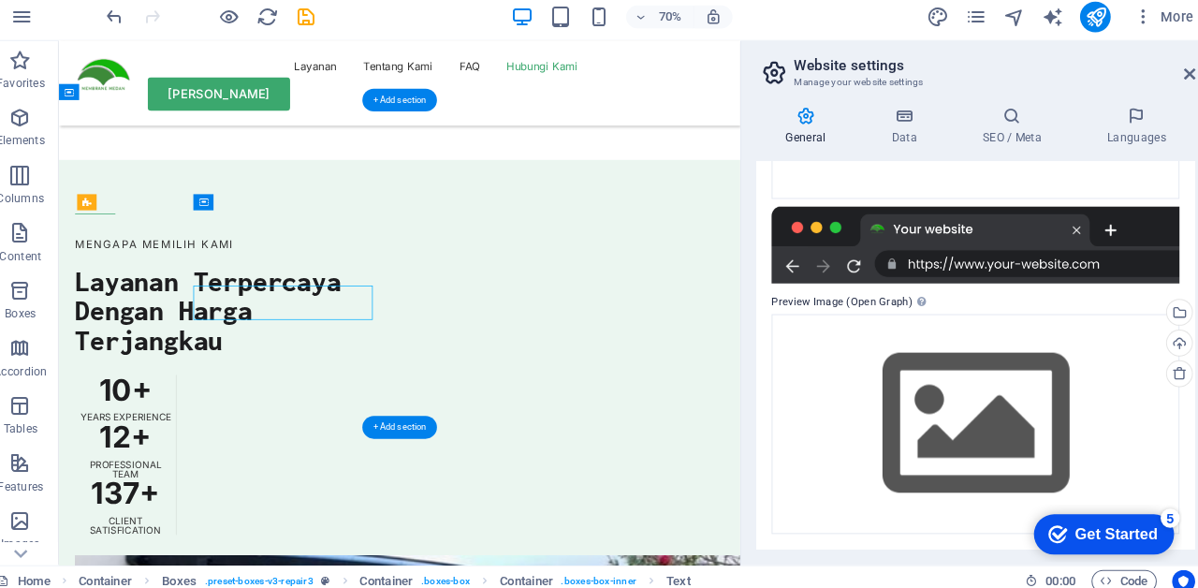
click at [232, 28] on icon "button" at bounding box center [241, 24] width 22 height 22
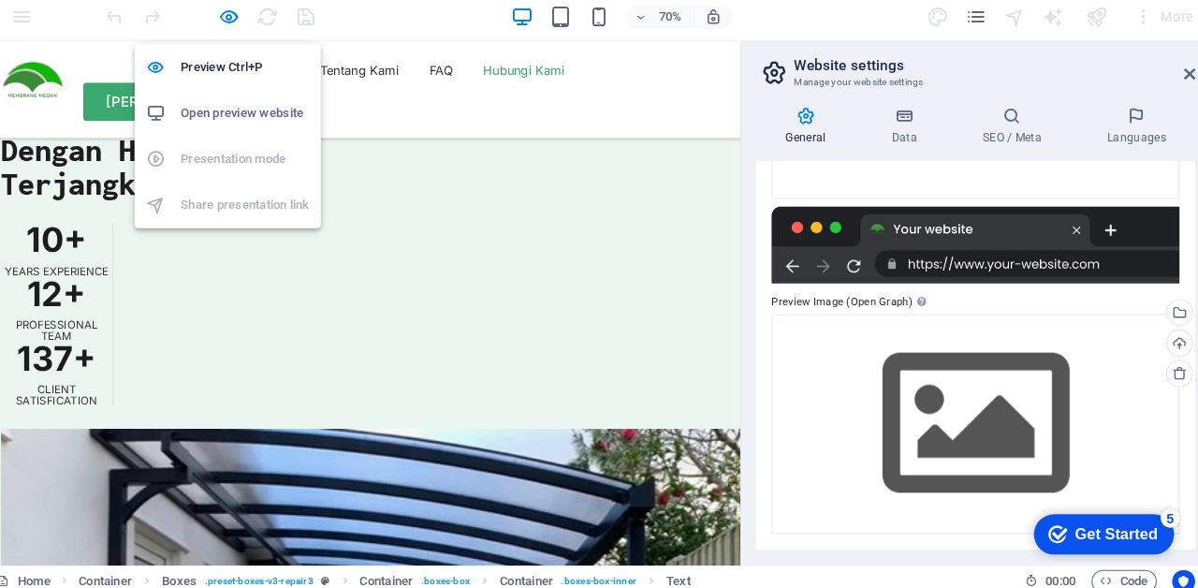
scroll to position [5610, 0]
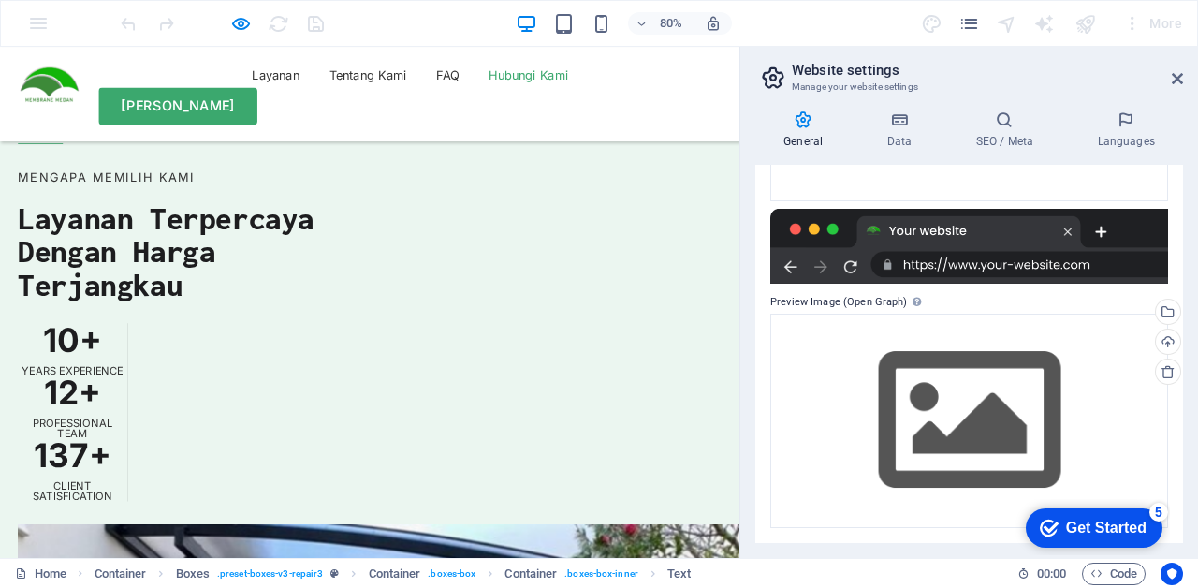
scroll to position [5683, 0]
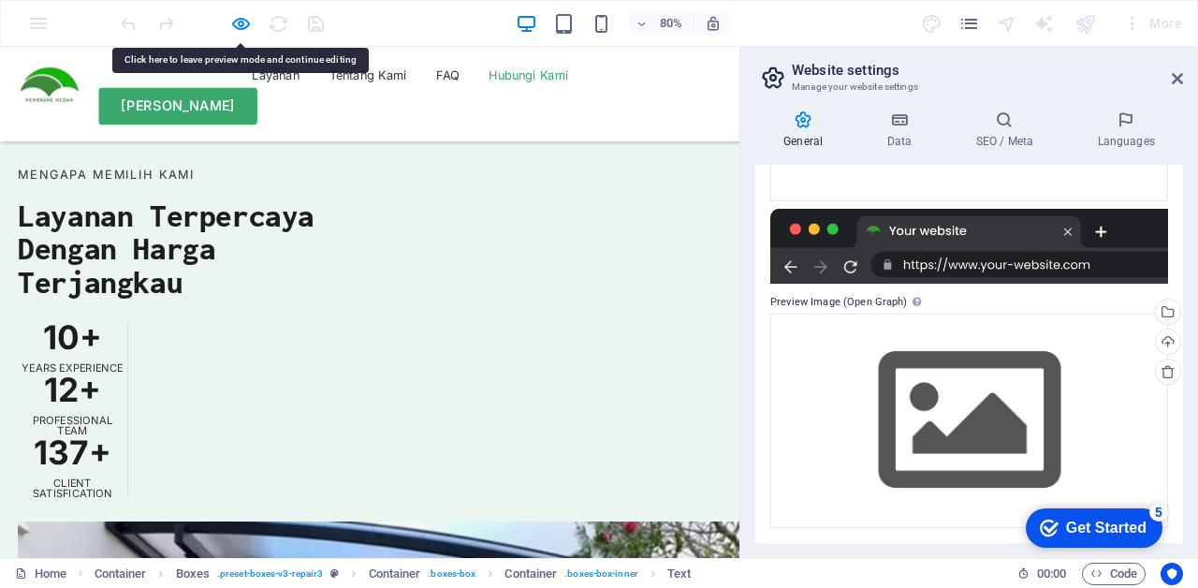
click at [233, 28] on icon "button" at bounding box center [241, 24] width 22 height 22
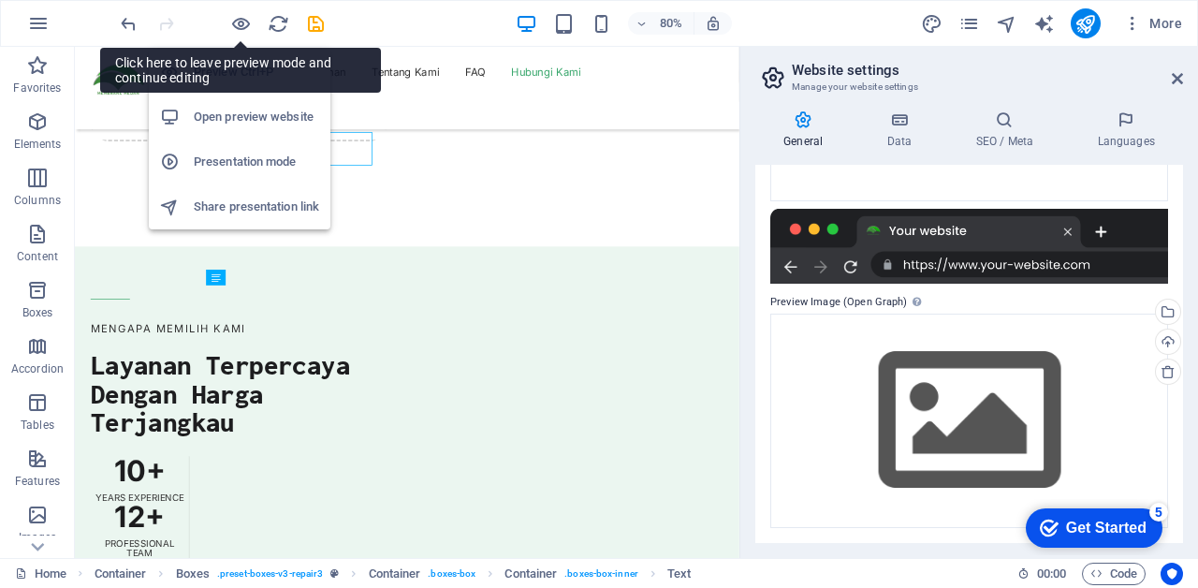
scroll to position [5803, 0]
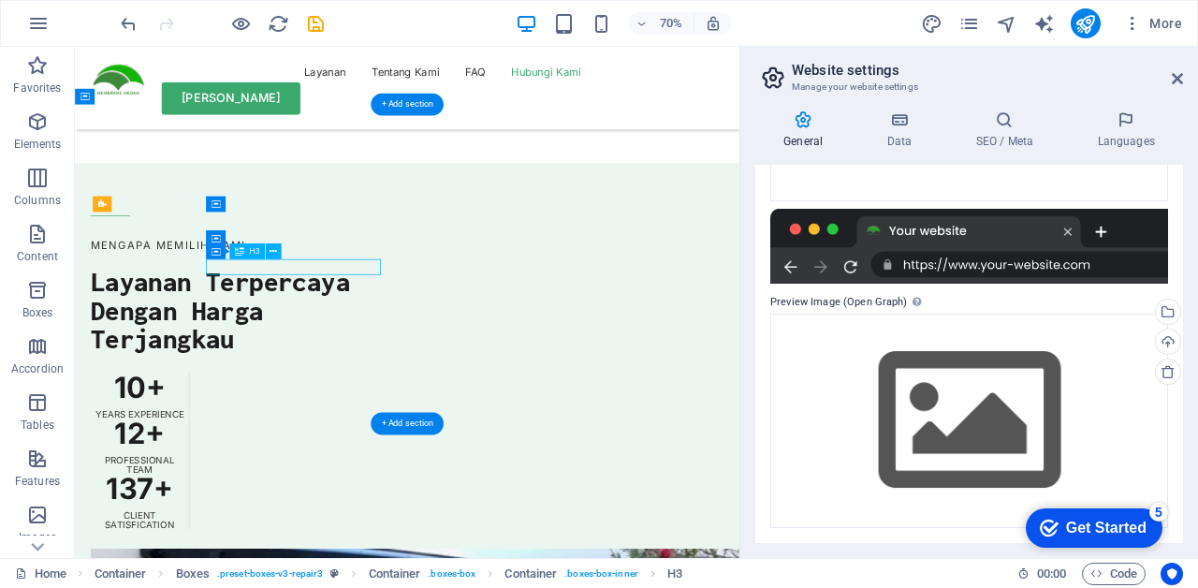
click at [269, 245] on icon at bounding box center [272, 251] width 7 height 14
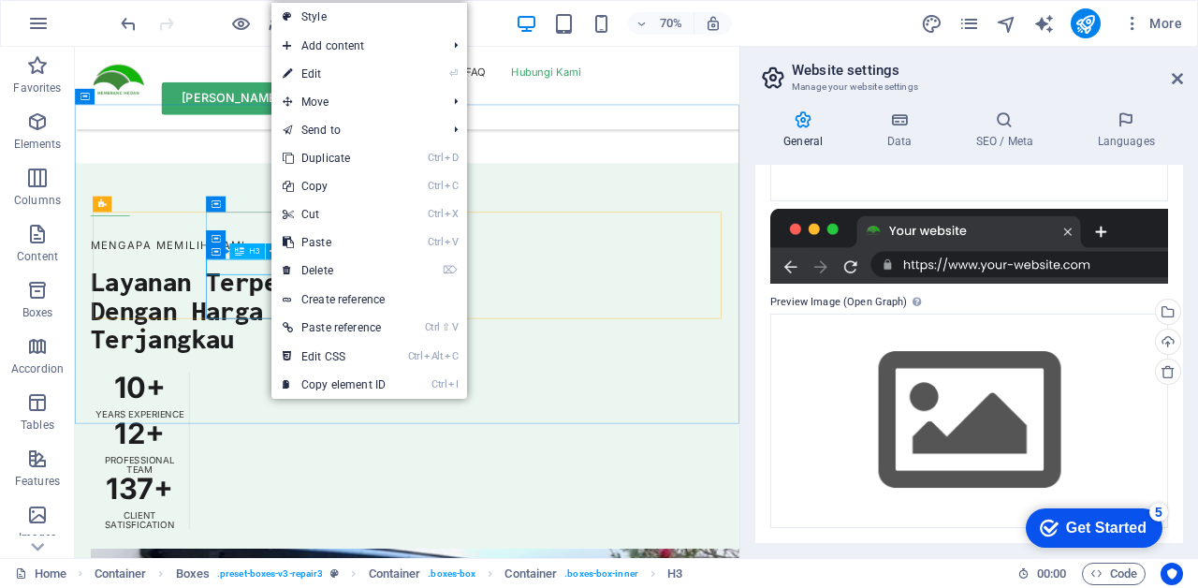
click at [386, 69] on link "⏎ Edit" at bounding box center [333, 74] width 125 height 28
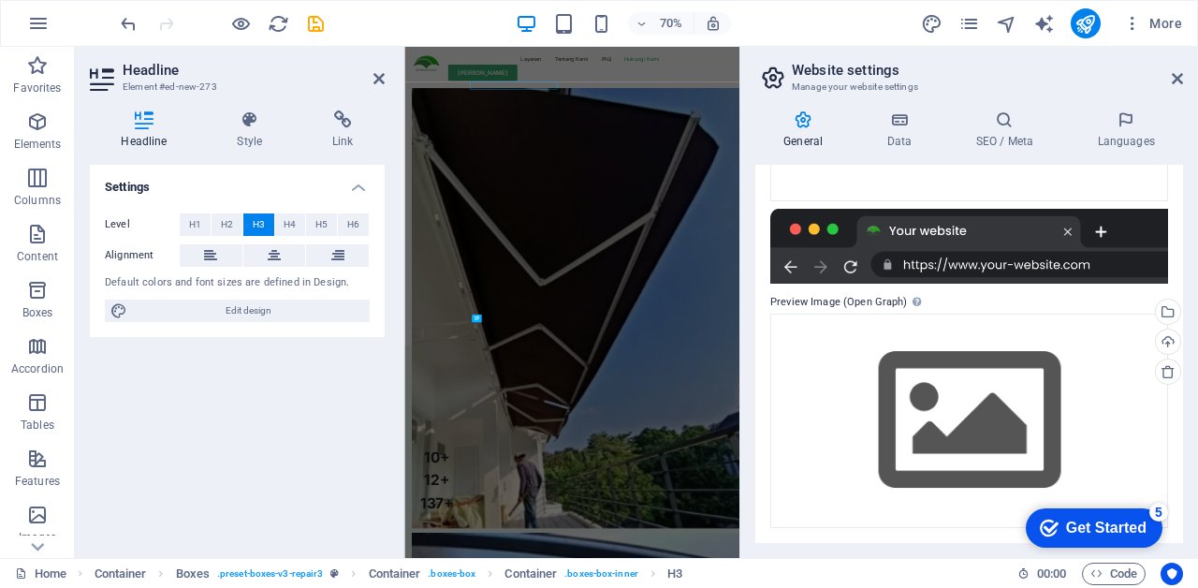
scroll to position [6028, 0]
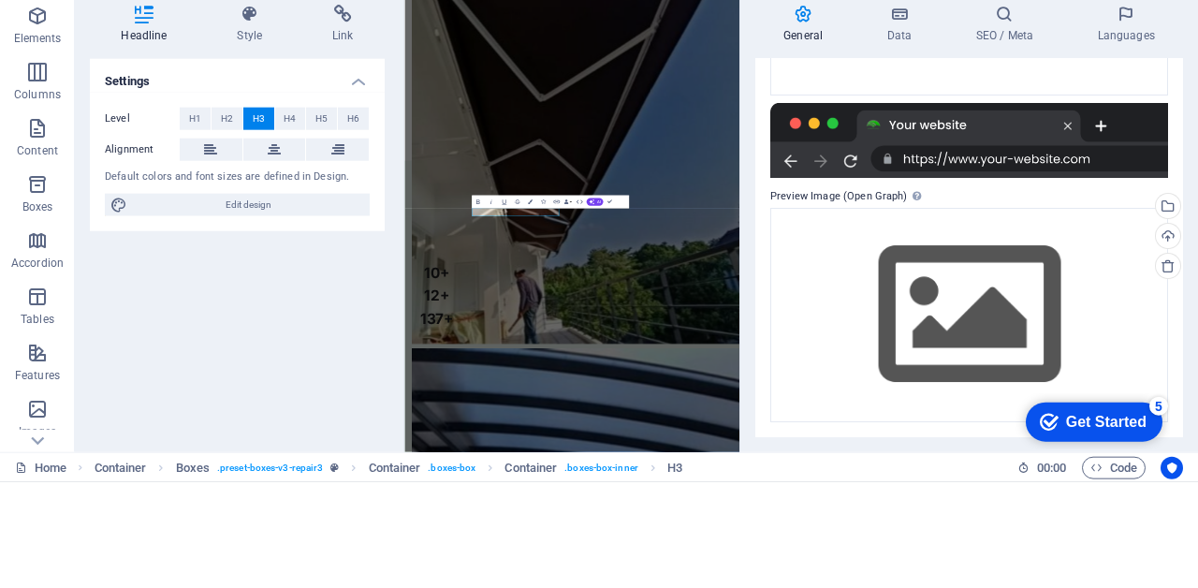
click at [345, 129] on h4 "Link" at bounding box center [342, 129] width 83 height 39
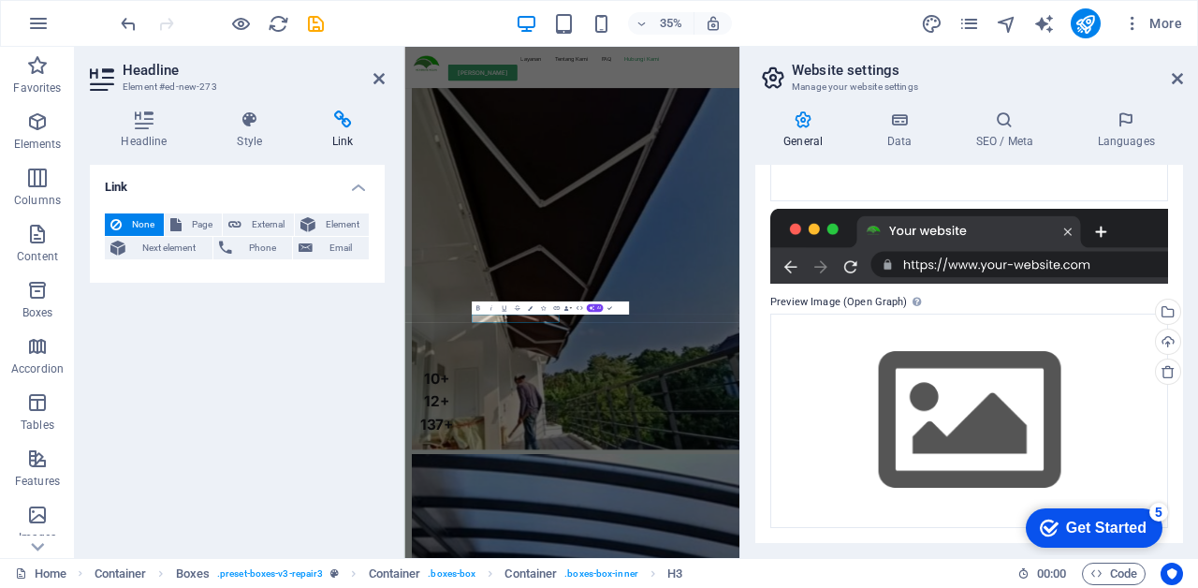
click at [335, 252] on span "Email" at bounding box center [340, 248] width 45 height 22
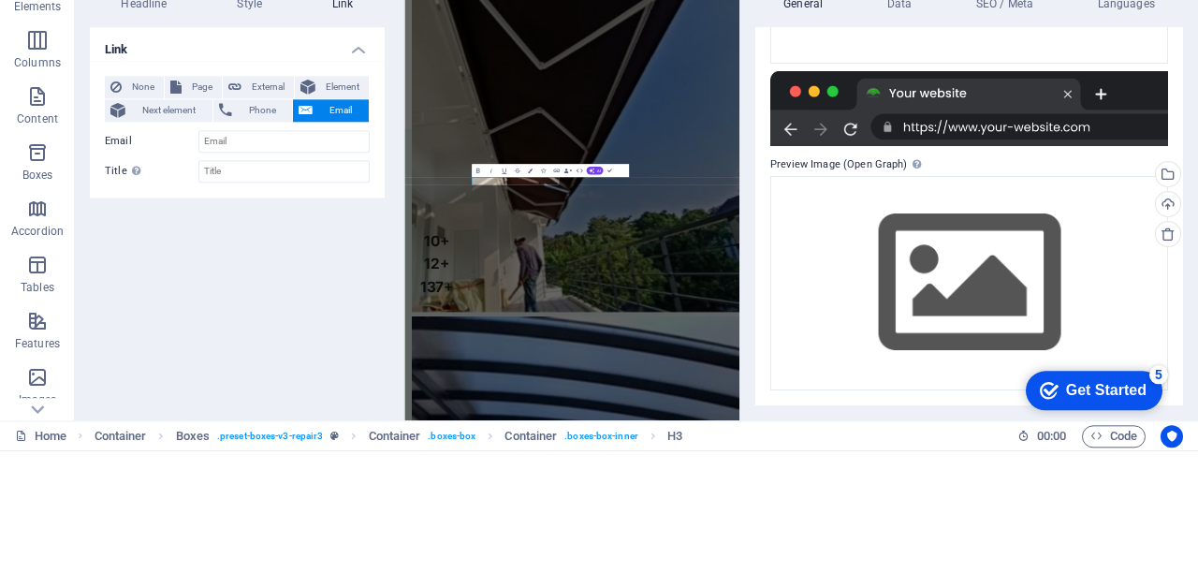
click at [248, 231] on span "External" at bounding box center [267, 224] width 41 height 22
select select "blank"
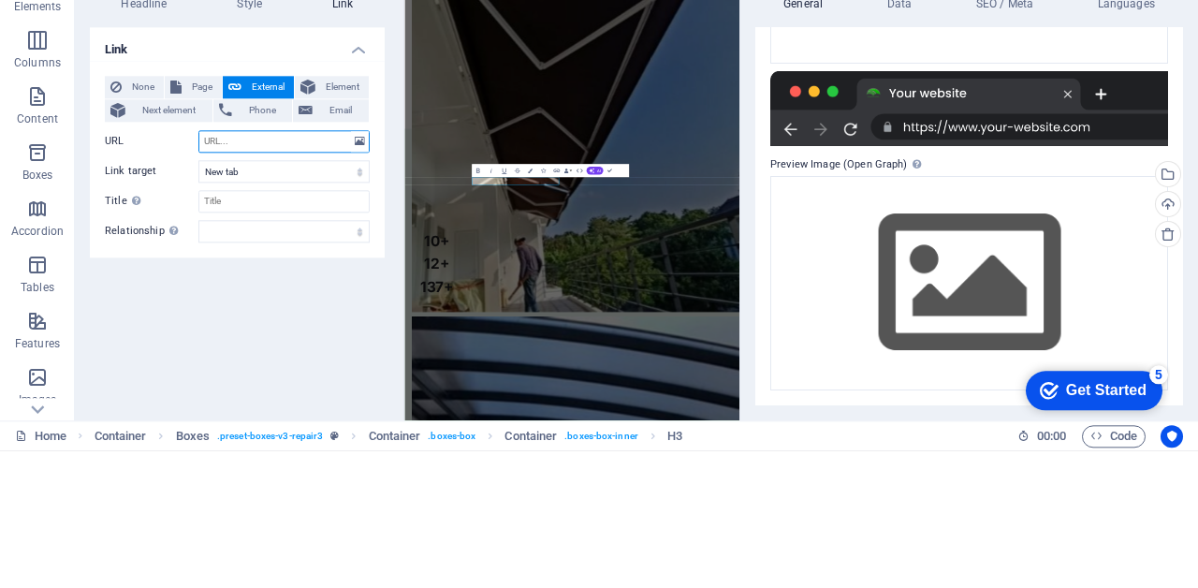
paste input "[URL][DOMAIN_NAME][DOMAIN_NAME]"
type input "[URL][DOMAIN_NAME][DOMAIN_NAME]"
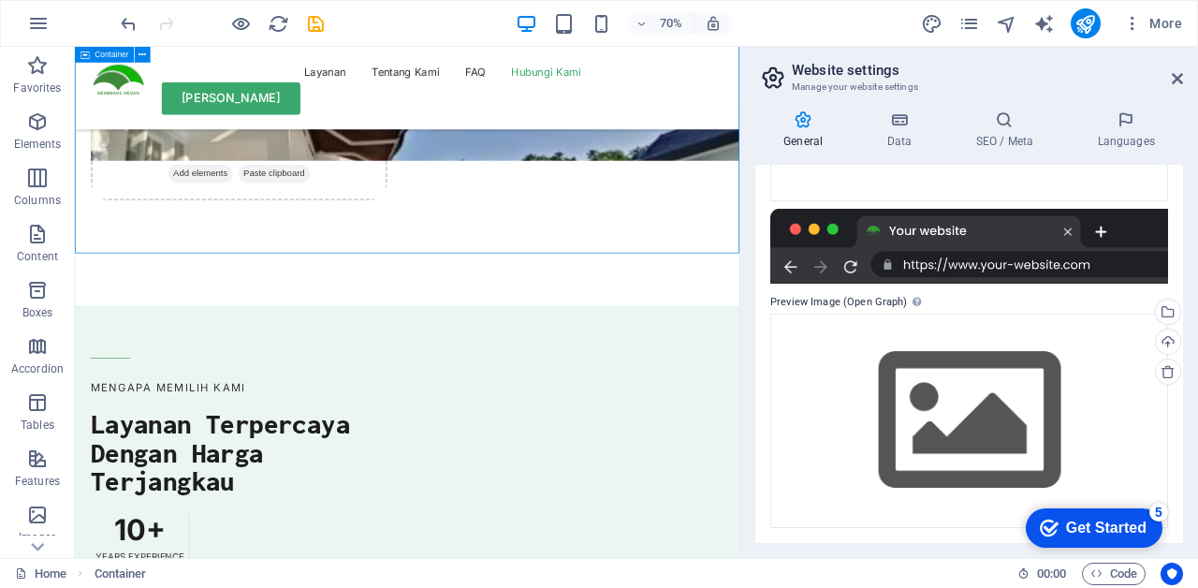
scroll to position [5605, 0]
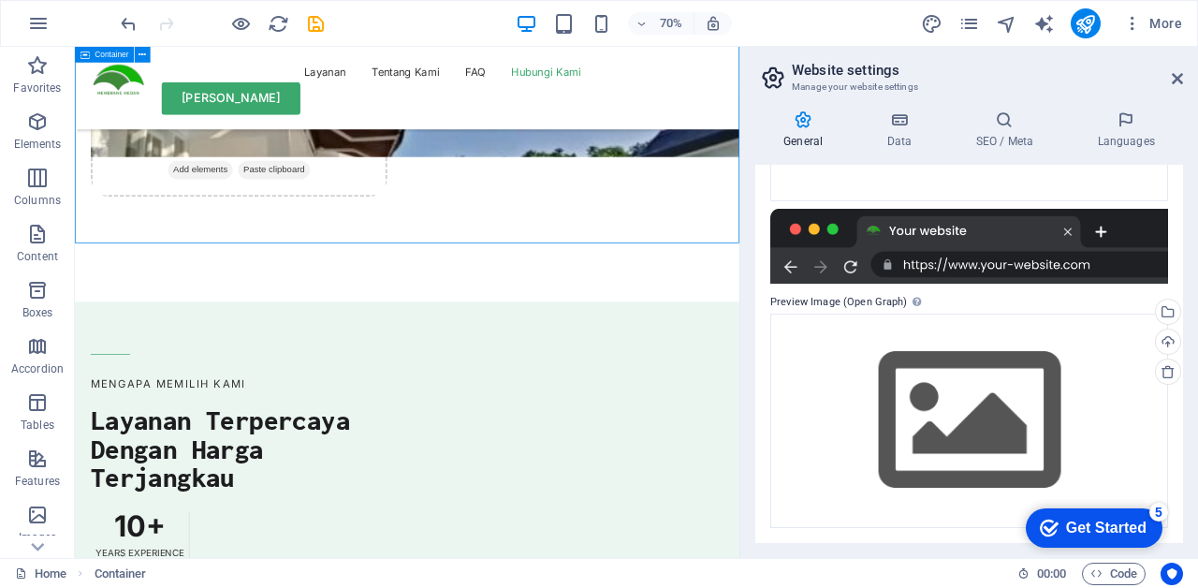
click at [235, 20] on icon "button" at bounding box center [241, 24] width 22 height 22
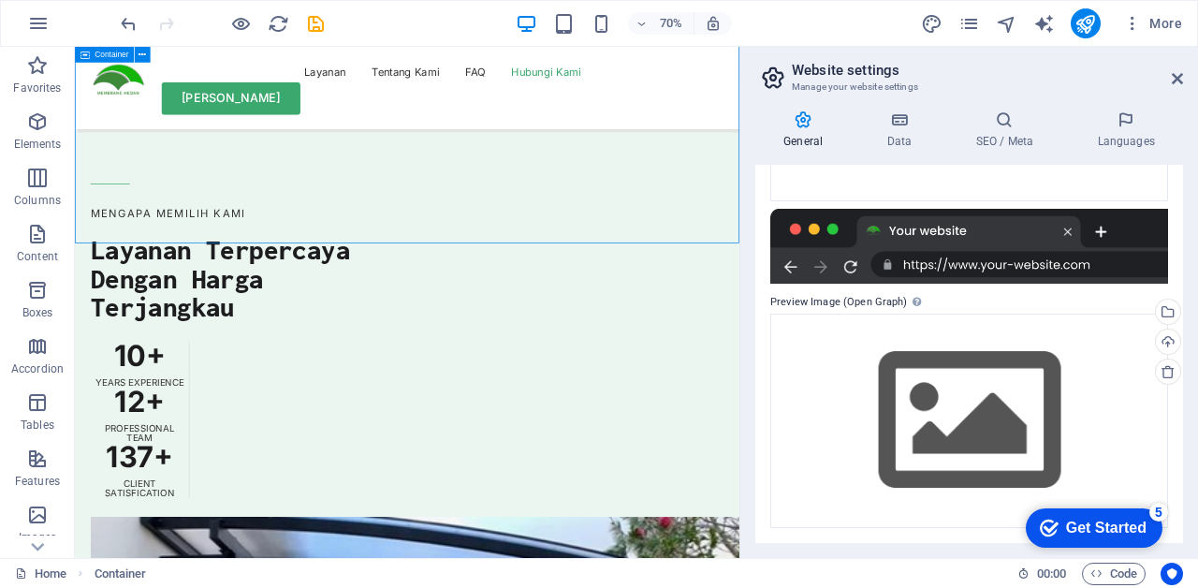
scroll to position [5412, 0]
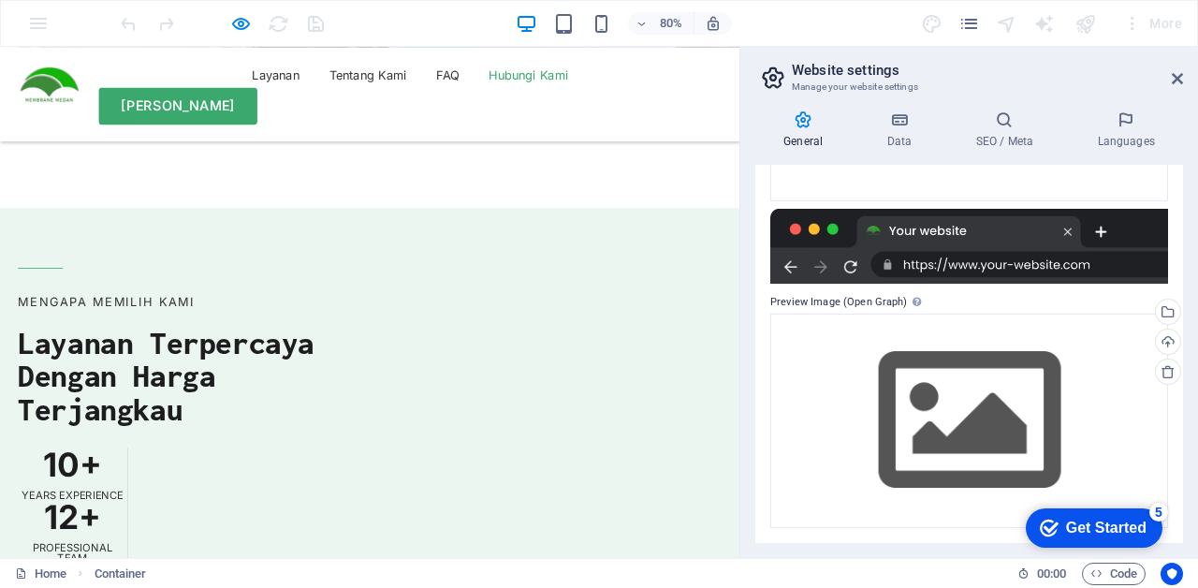
scroll to position [5530, 0]
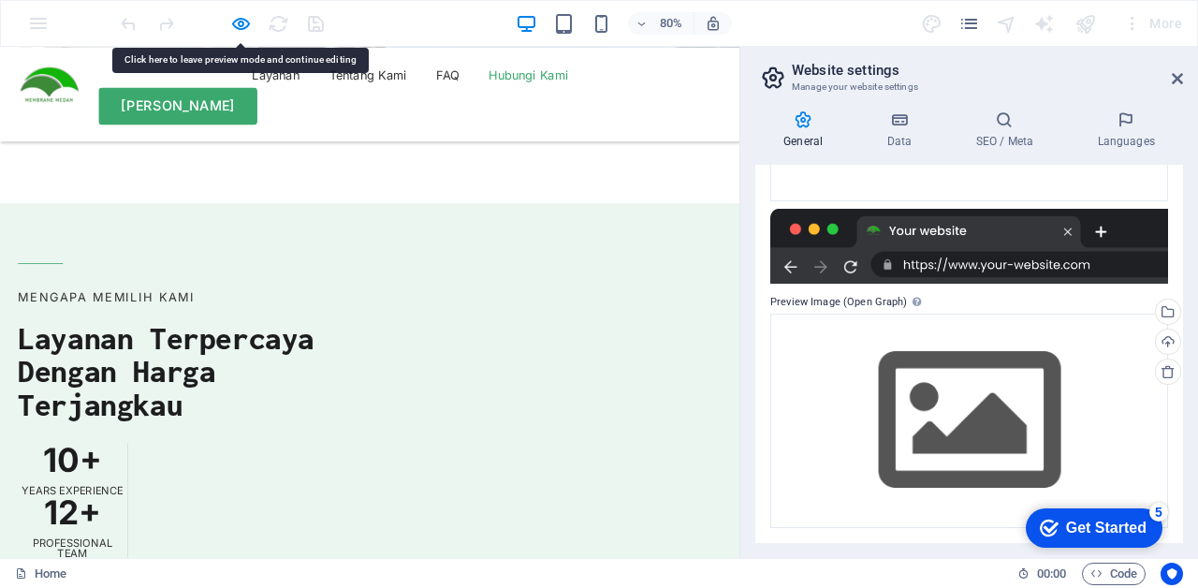
click at [230, 30] on icon "button" at bounding box center [241, 24] width 22 height 22
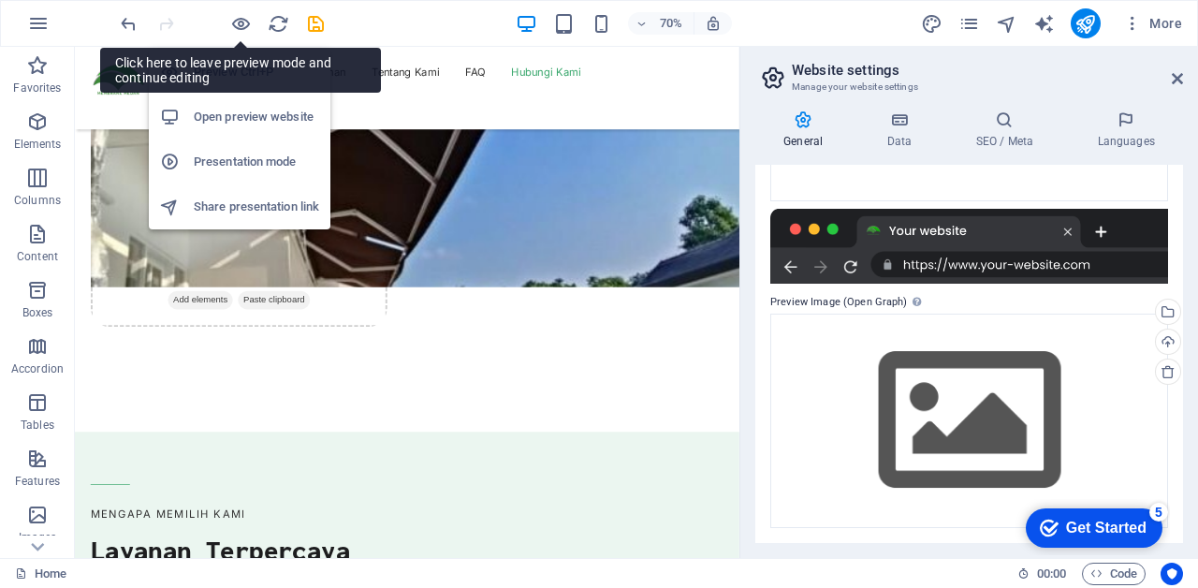
scroll to position [5419, 0]
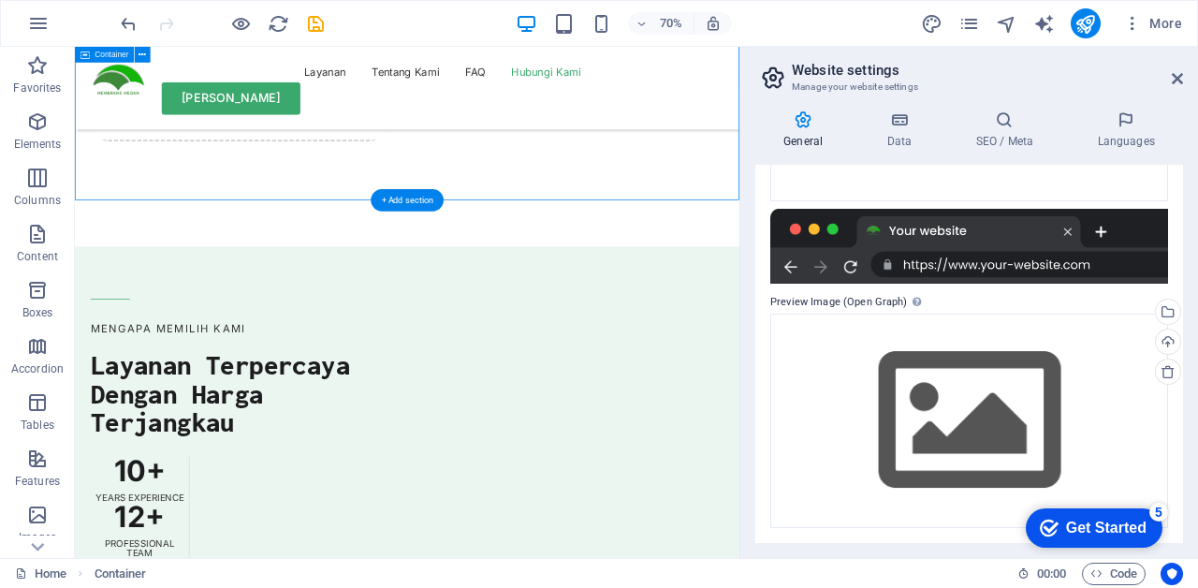
scroll to position [5684, 0]
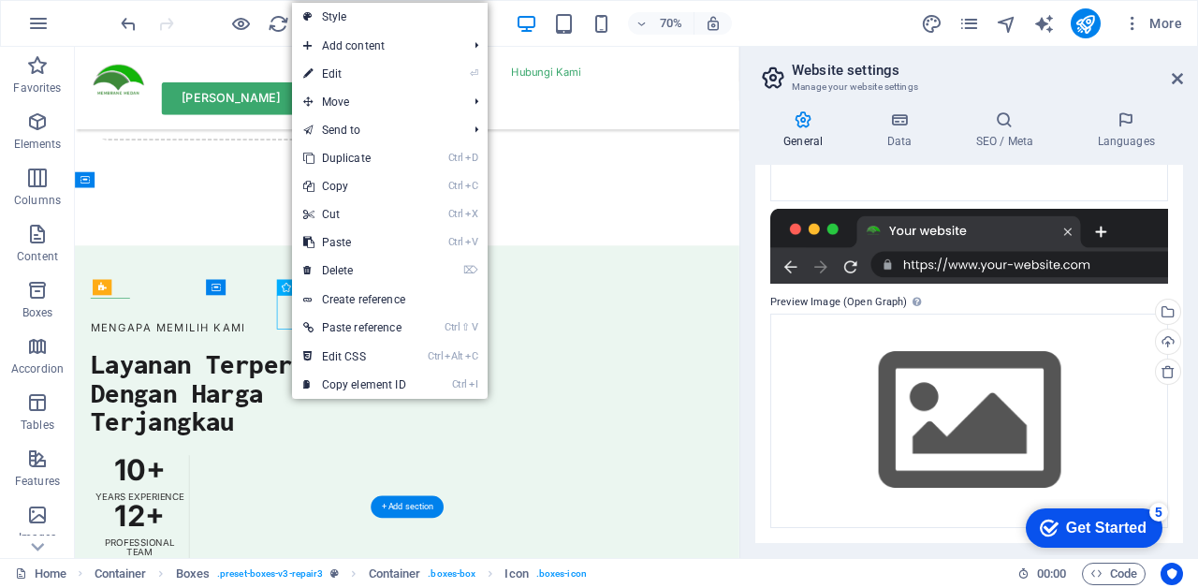
click at [382, 79] on link "⏎ Edit" at bounding box center [354, 74] width 125 height 28
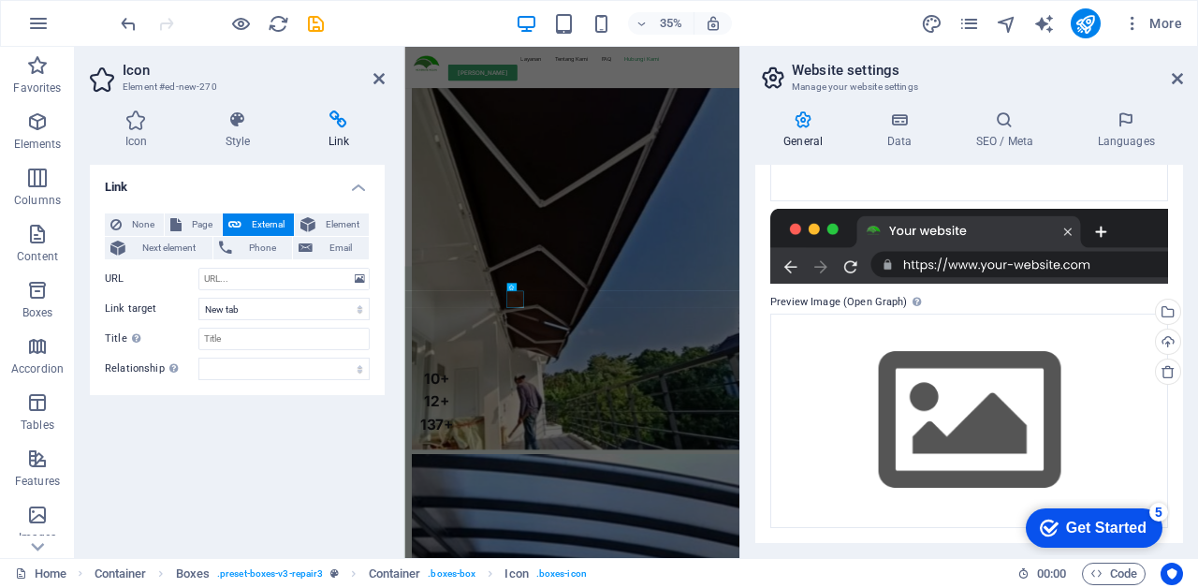
click at [269, 222] on span "External" at bounding box center [267, 224] width 41 height 22
click at [247, 275] on input "URL" at bounding box center [283, 279] width 171 height 22
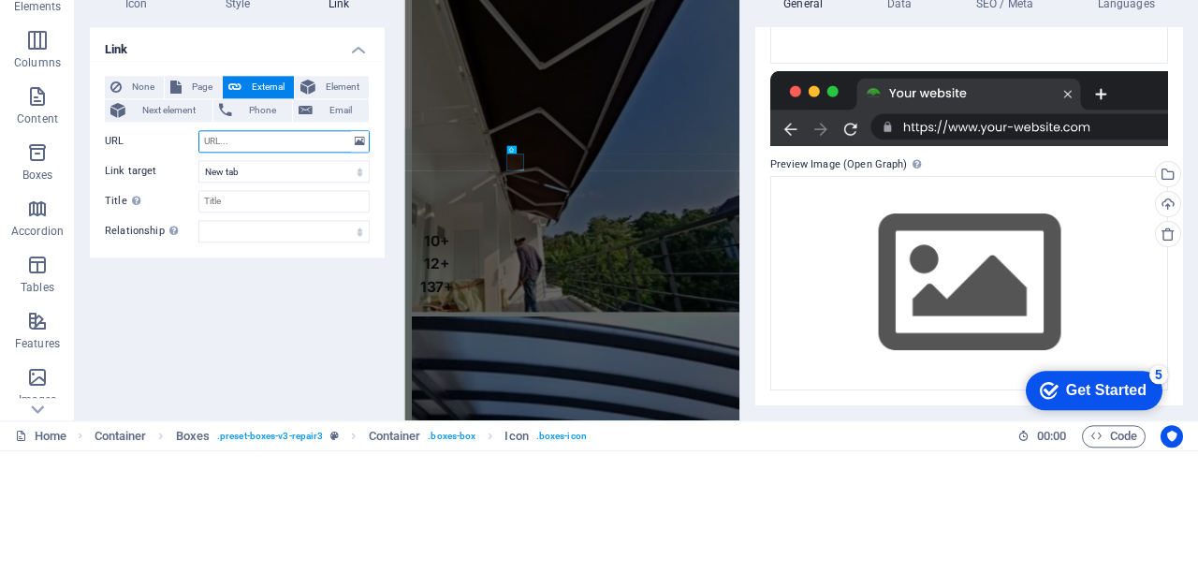
click at [221, 273] on input "URL" at bounding box center [283, 279] width 171 height 22
paste input "[URL][DOMAIN_NAME][DOMAIN_NAME]"
type input "[URL][DOMAIN_NAME][DOMAIN_NAME]"
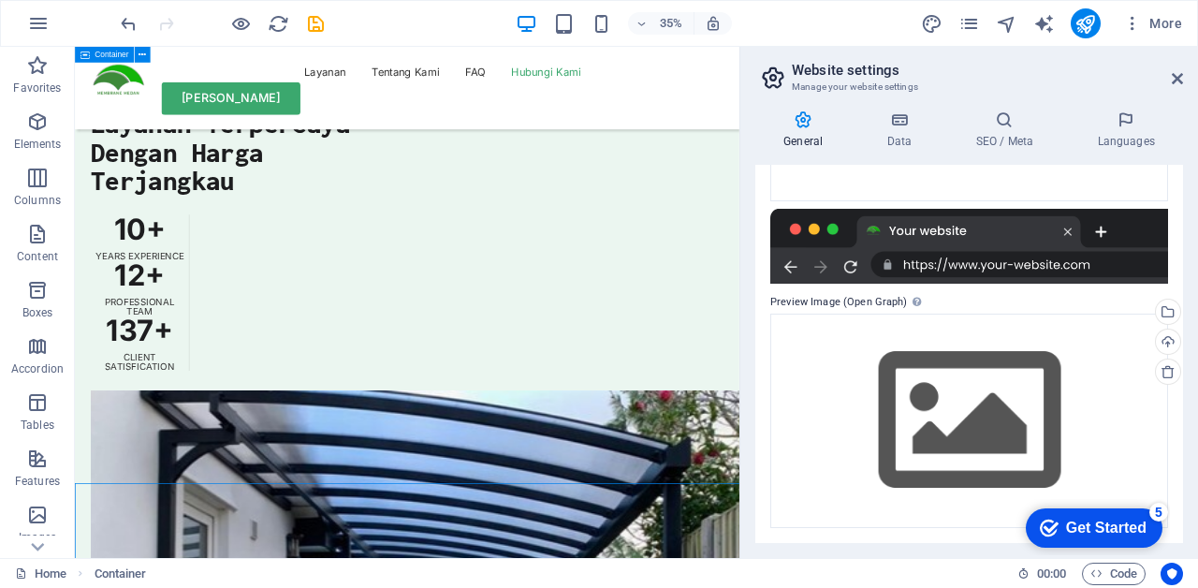
scroll to position [5092, 0]
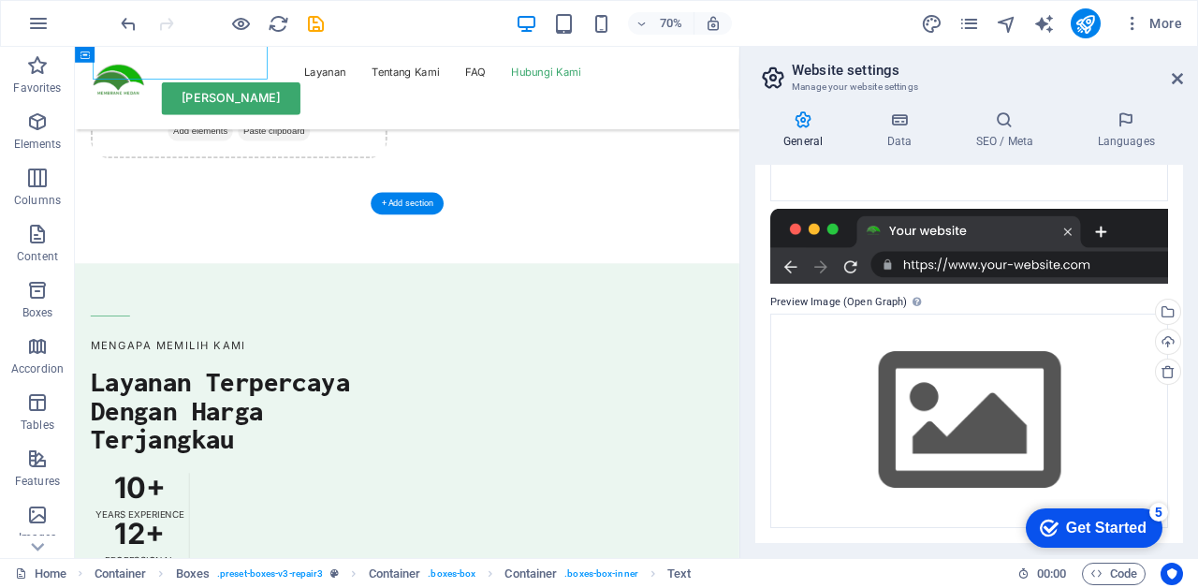
scroll to position [5663, 0]
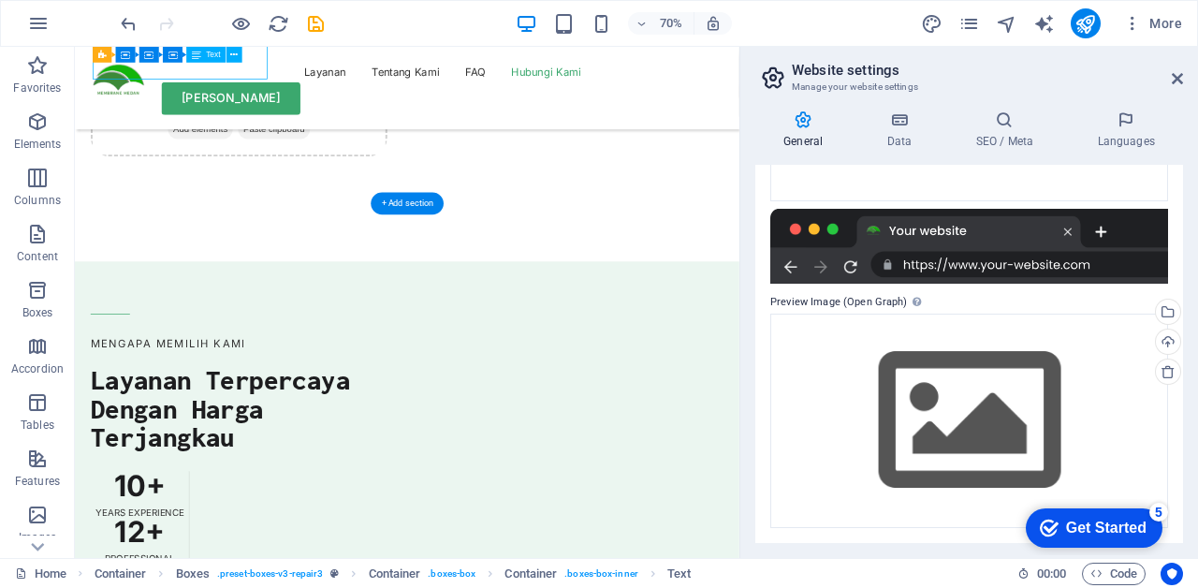
click at [230, 31] on icon "button" at bounding box center [241, 24] width 22 height 22
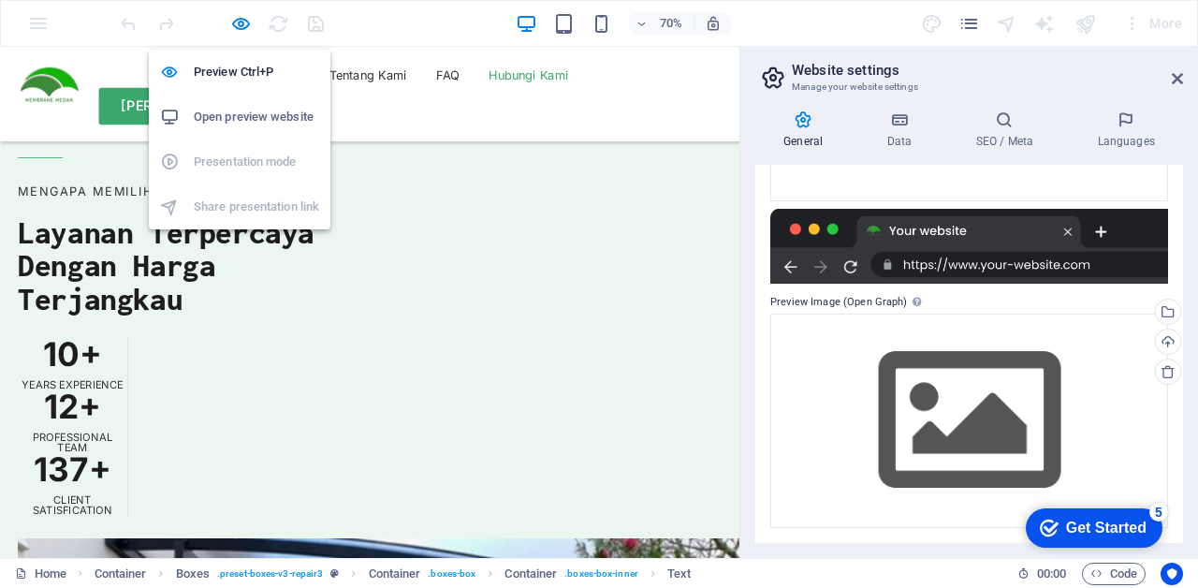
scroll to position [5470, 0]
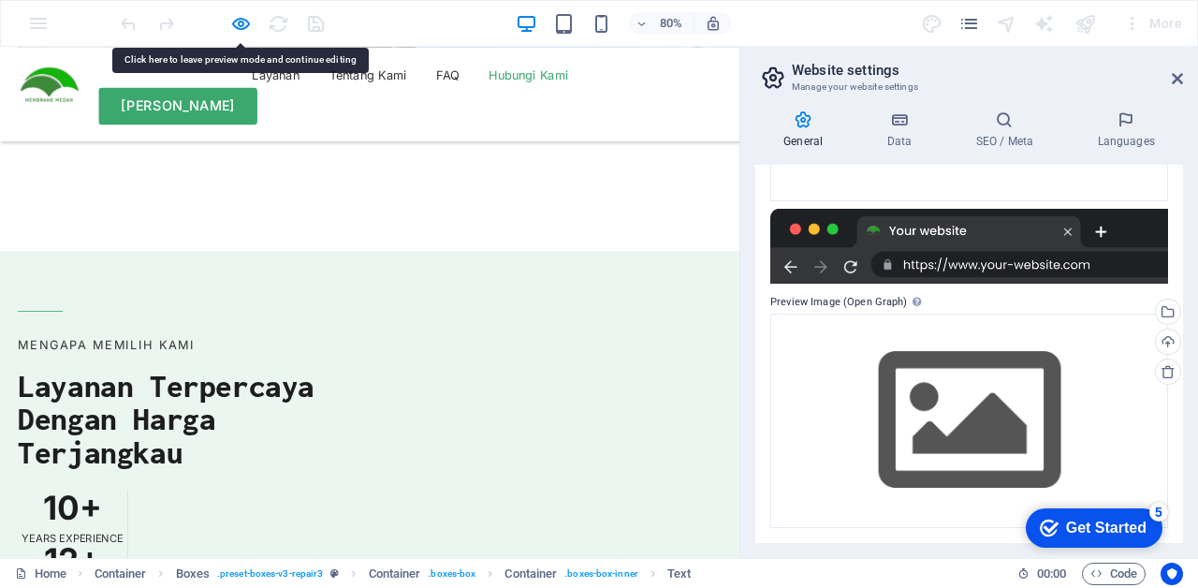
click at [238, 30] on icon "button" at bounding box center [241, 24] width 22 height 22
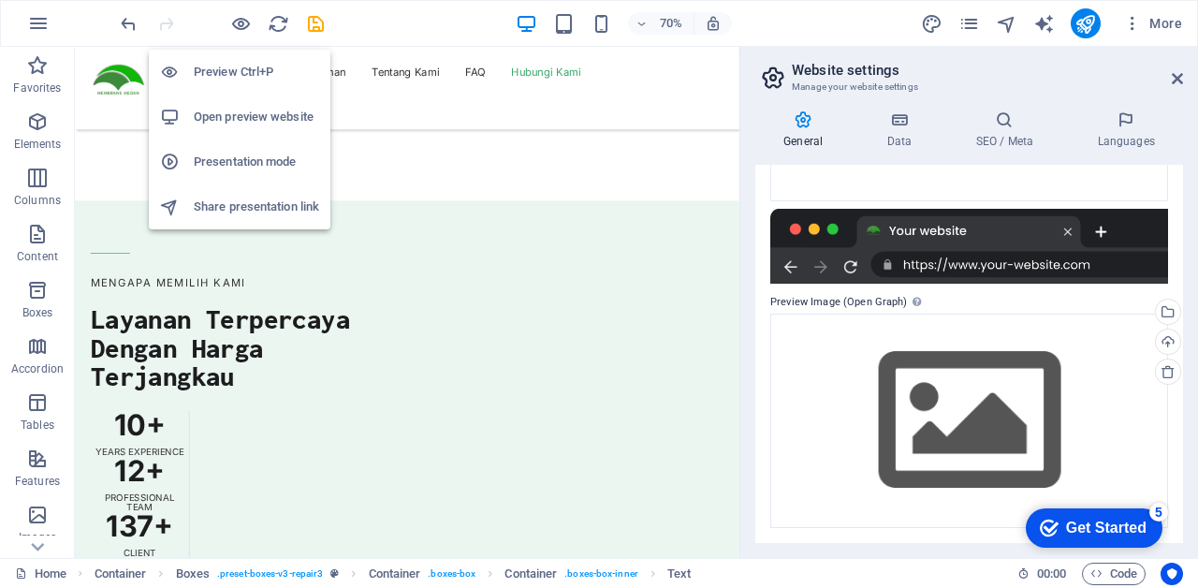
scroll to position [5775, 0]
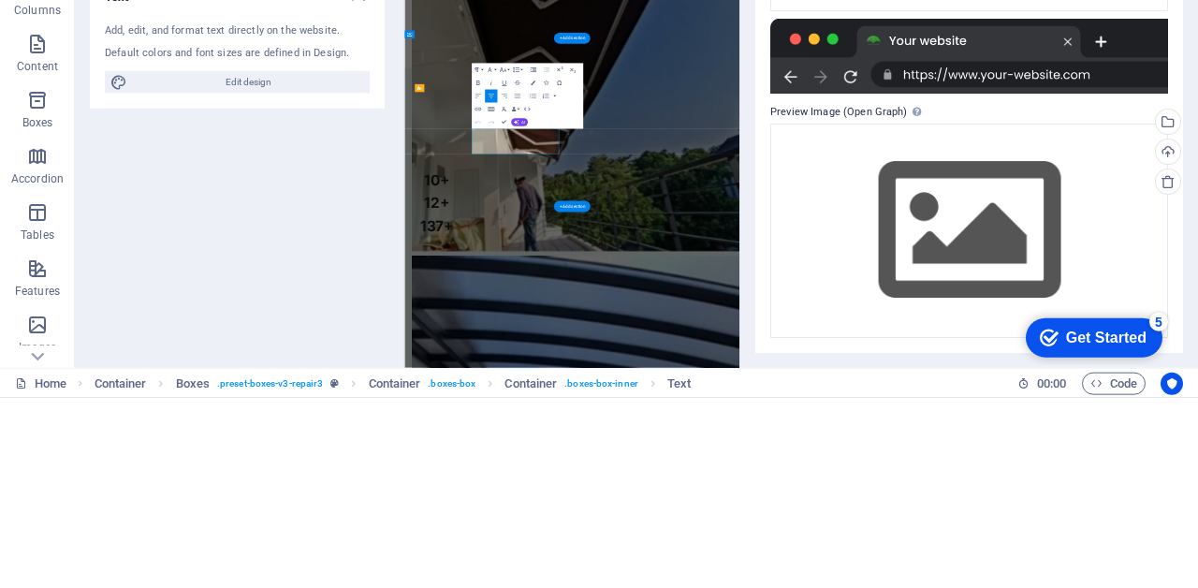
scroll to position [6043, 0]
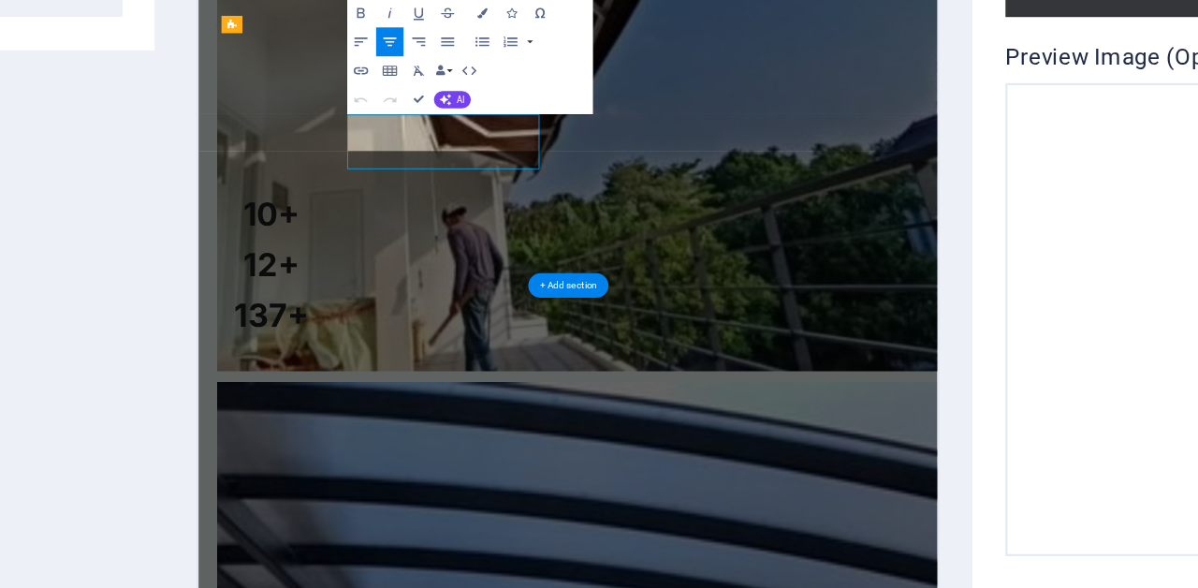
scroll to position [6004, 0]
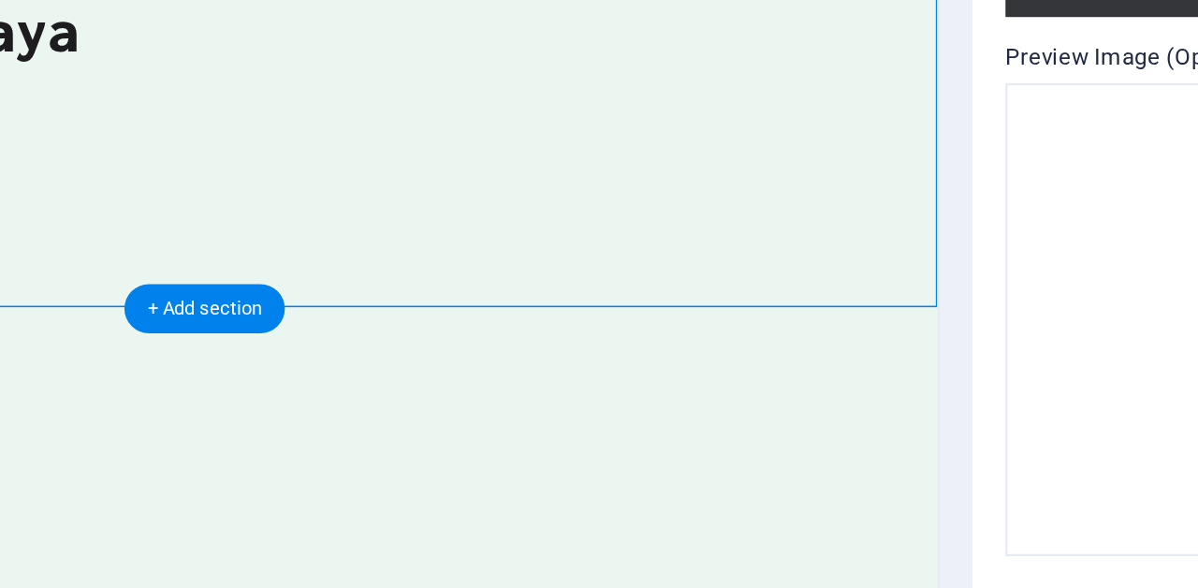
scroll to position [5787, 0]
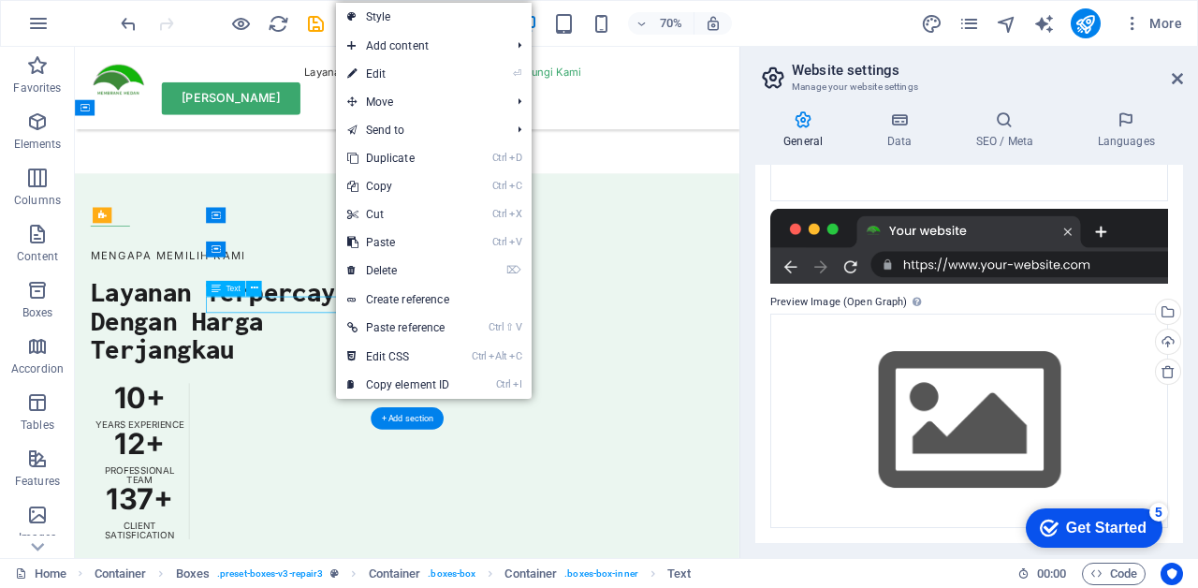
click at [430, 71] on link "⏎ Edit" at bounding box center [398, 74] width 125 height 28
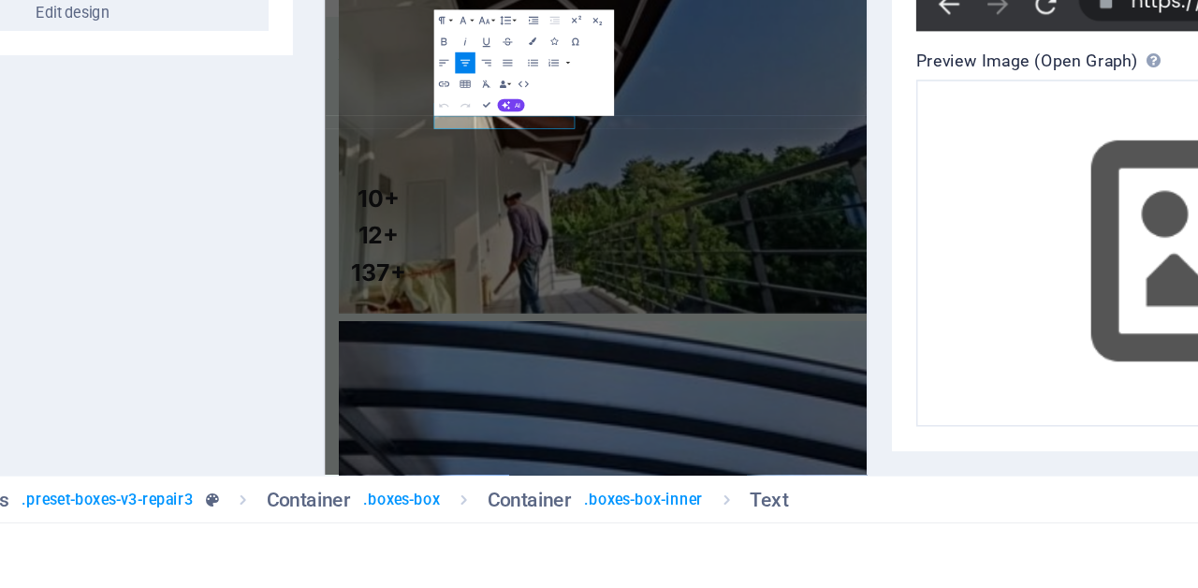
scroll to position [6003, 0]
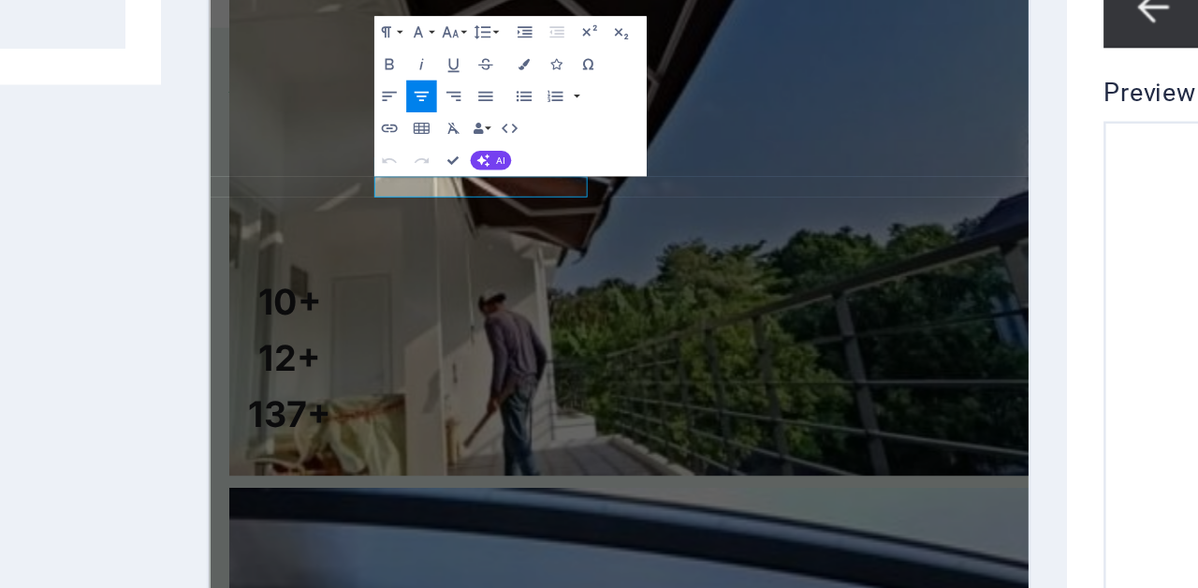
click at [528, 317] on icon "button" at bounding box center [526, 316] width 7 height 4
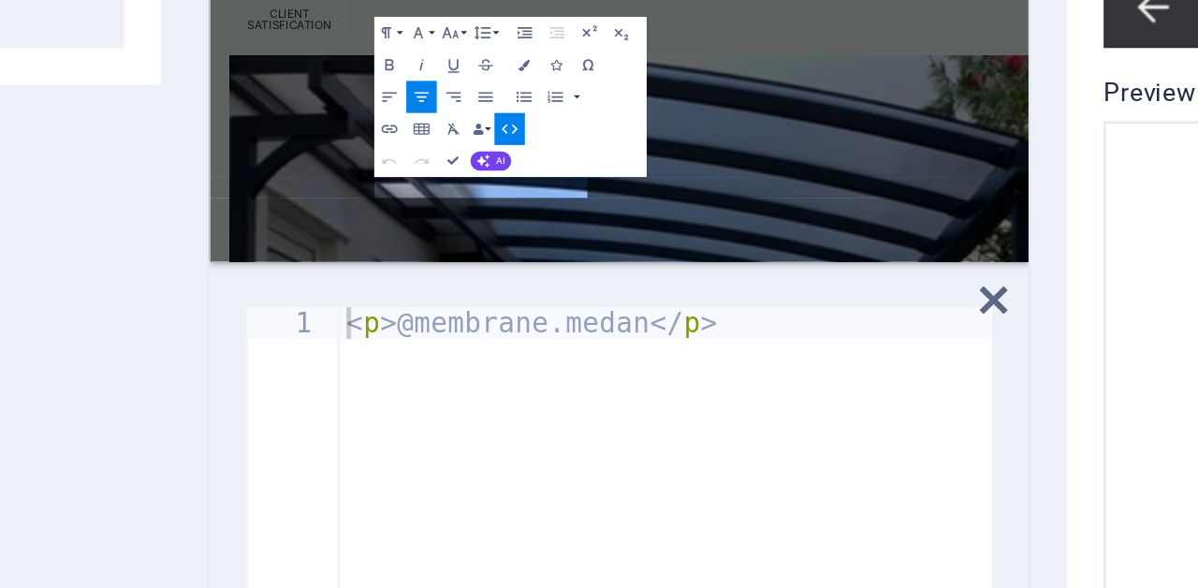
scroll to position [5498, 0]
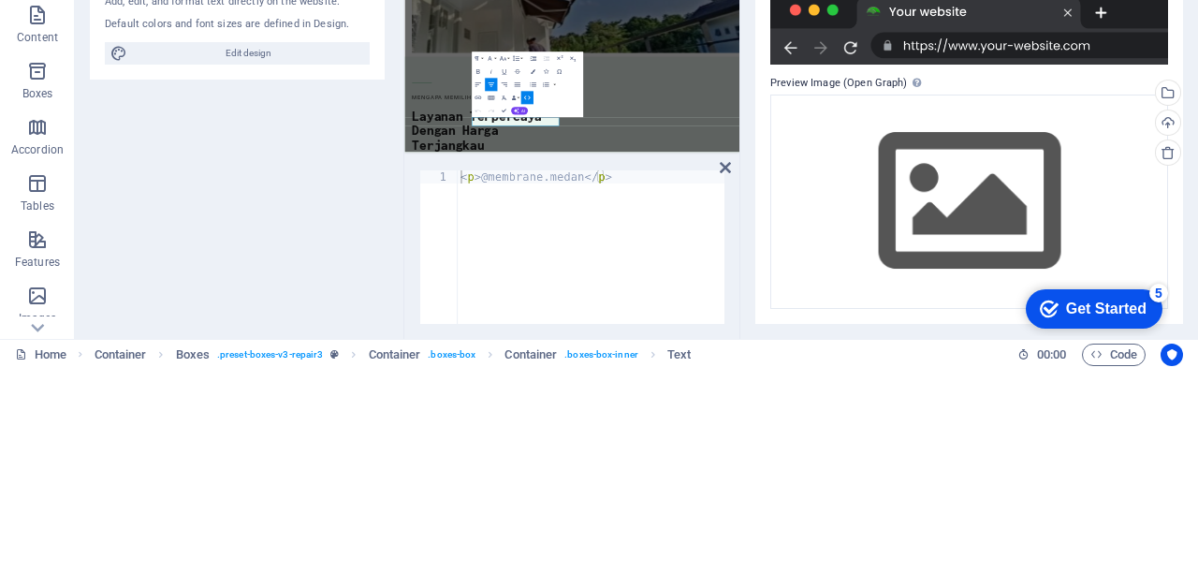
click at [240, 389] on div "Text Add, edit, and format text directly on the website. Default colors and fon…" at bounding box center [237, 354] width 295 height 378
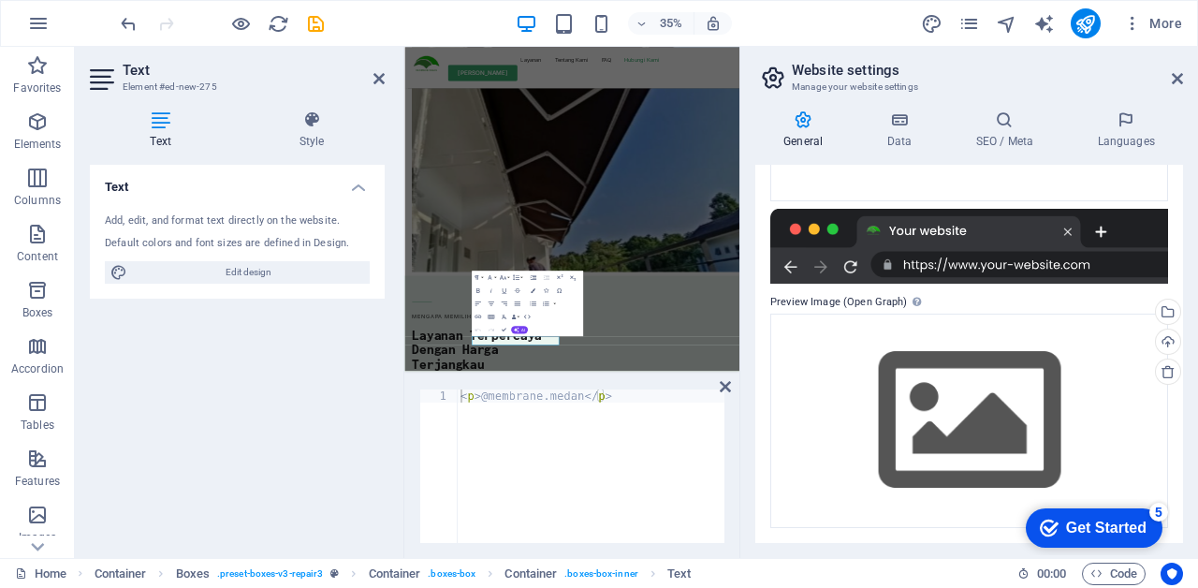
click at [741, 386] on div at bounding box center [742, 302] width 4 height 511
click at [1174, 79] on icon at bounding box center [1176, 78] width 11 height 15
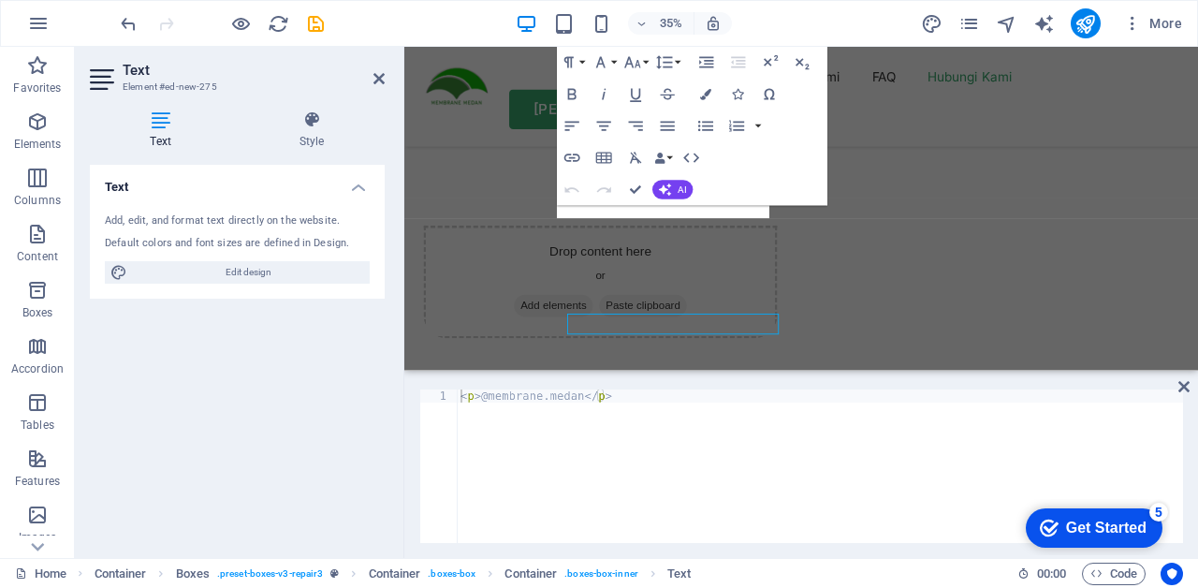
scroll to position [6011, 0]
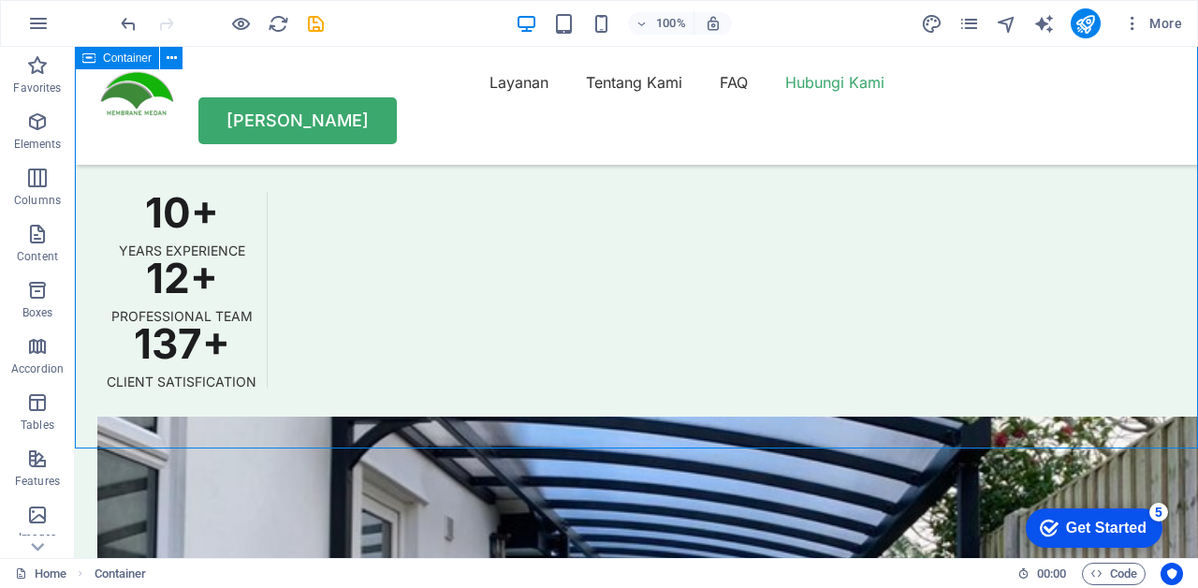
scroll to position [5388, 0]
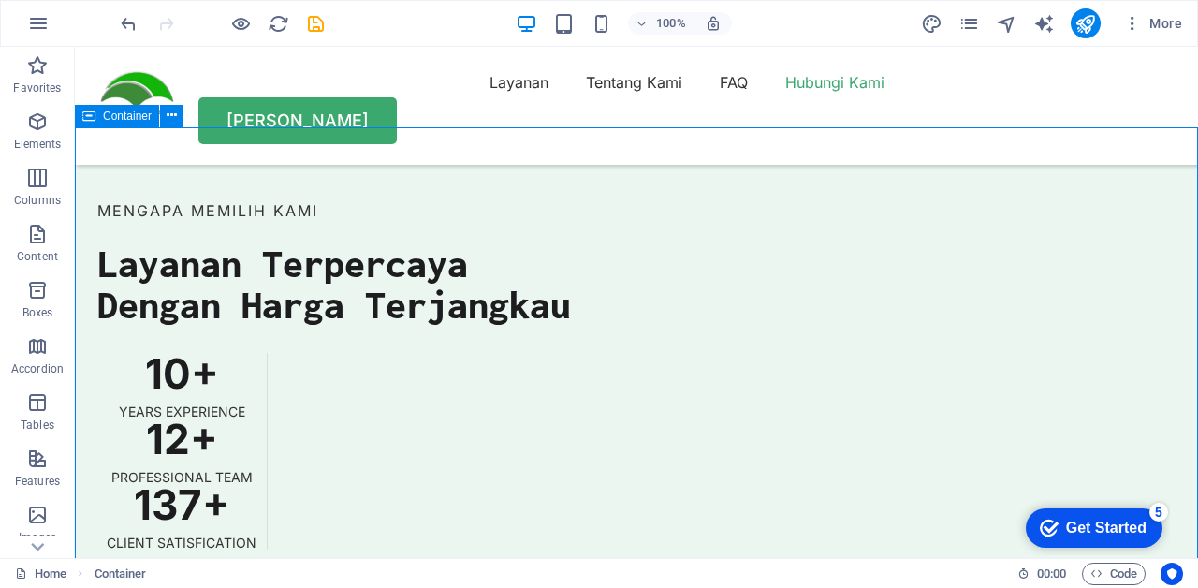
click at [234, 21] on icon "button" at bounding box center [241, 24] width 22 height 22
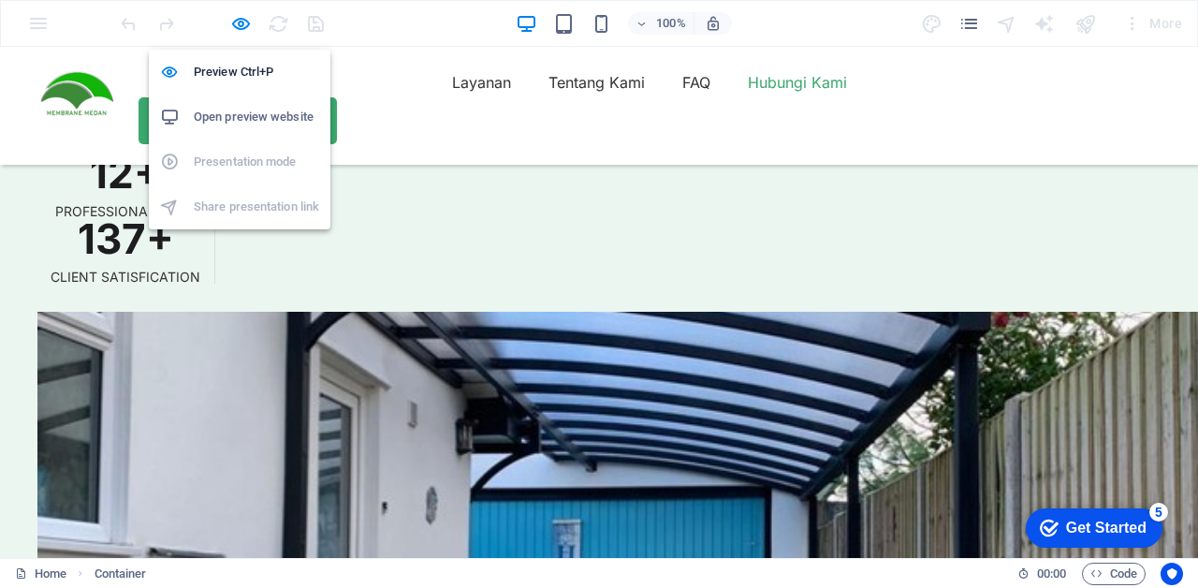
scroll to position [5212, 0]
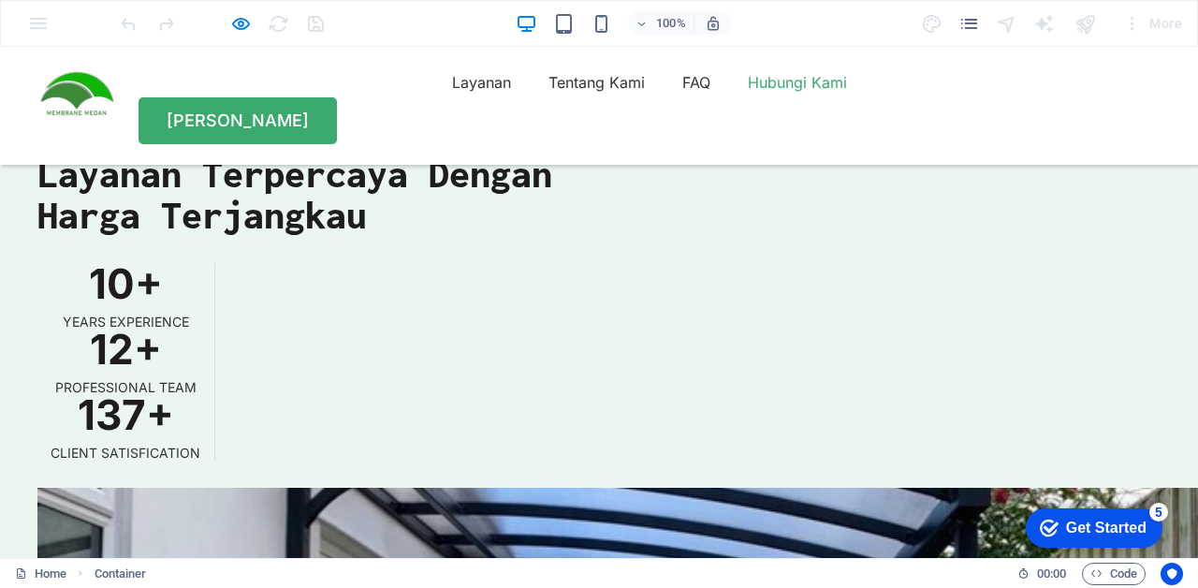
click at [228, 41] on div "100% More" at bounding box center [599, 23] width 1196 height 45
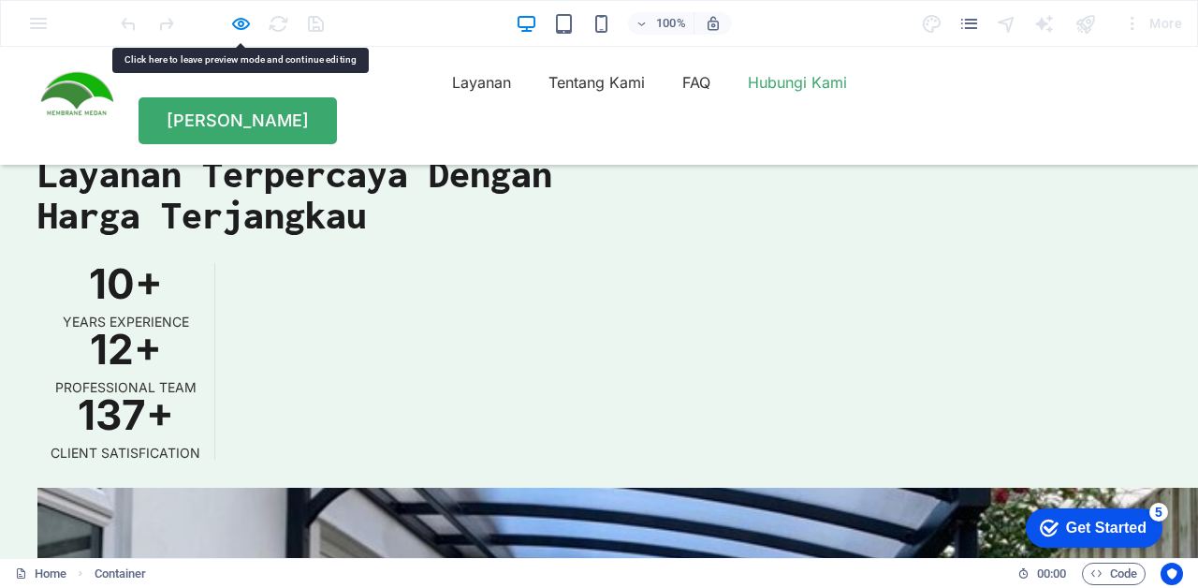
click at [235, 37] on div "100% More" at bounding box center [599, 23] width 1196 height 45
click at [234, 21] on icon "button" at bounding box center [241, 24] width 22 height 22
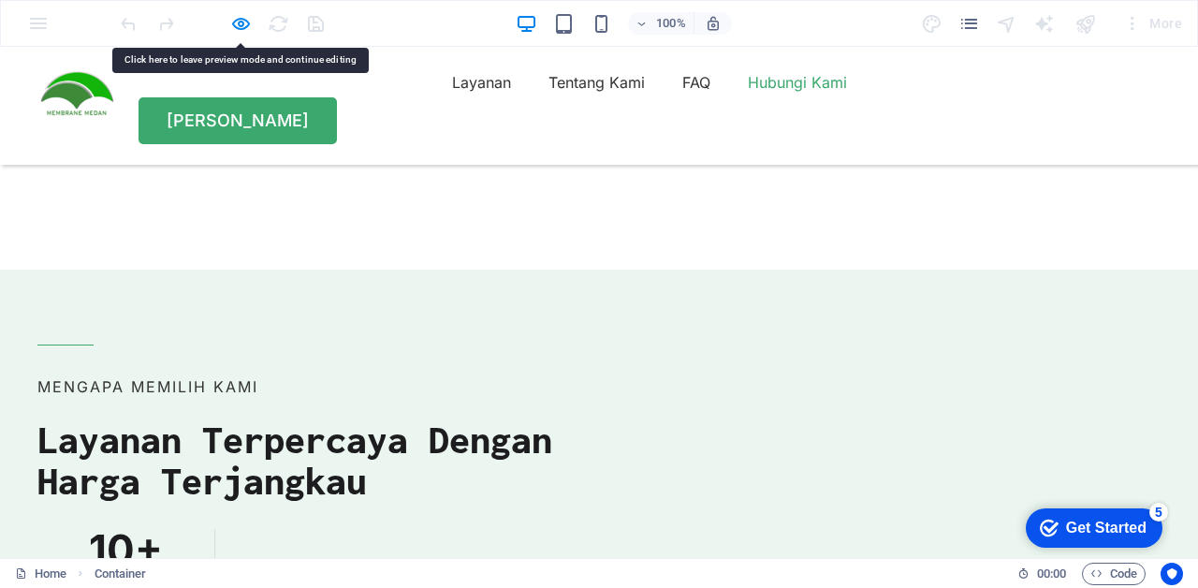
scroll to position [5388, 0]
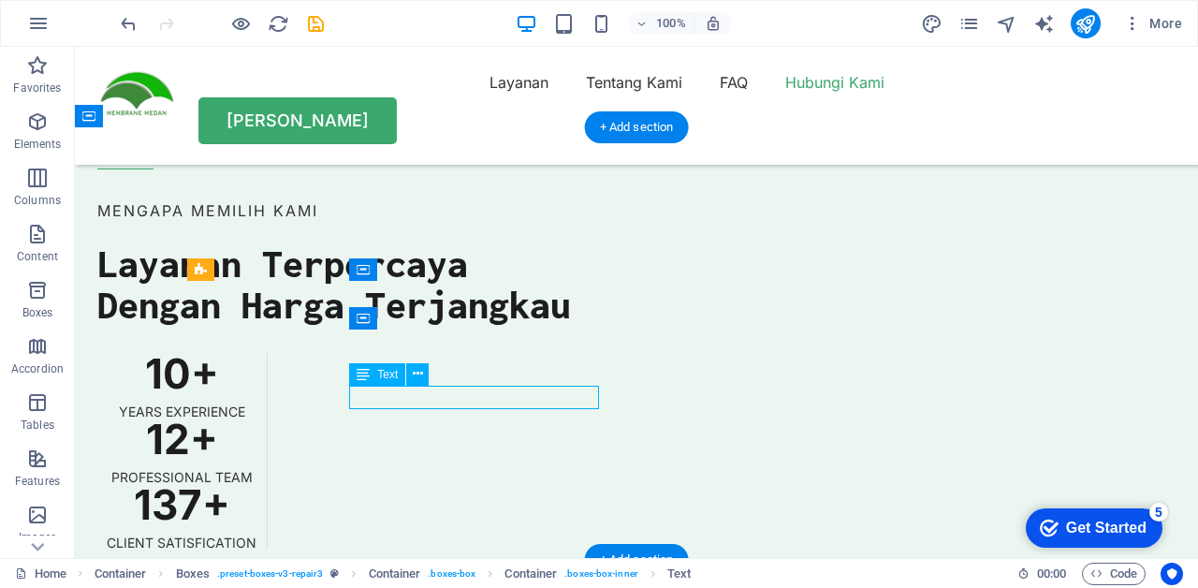
click at [416, 374] on icon at bounding box center [418, 374] width 10 height 20
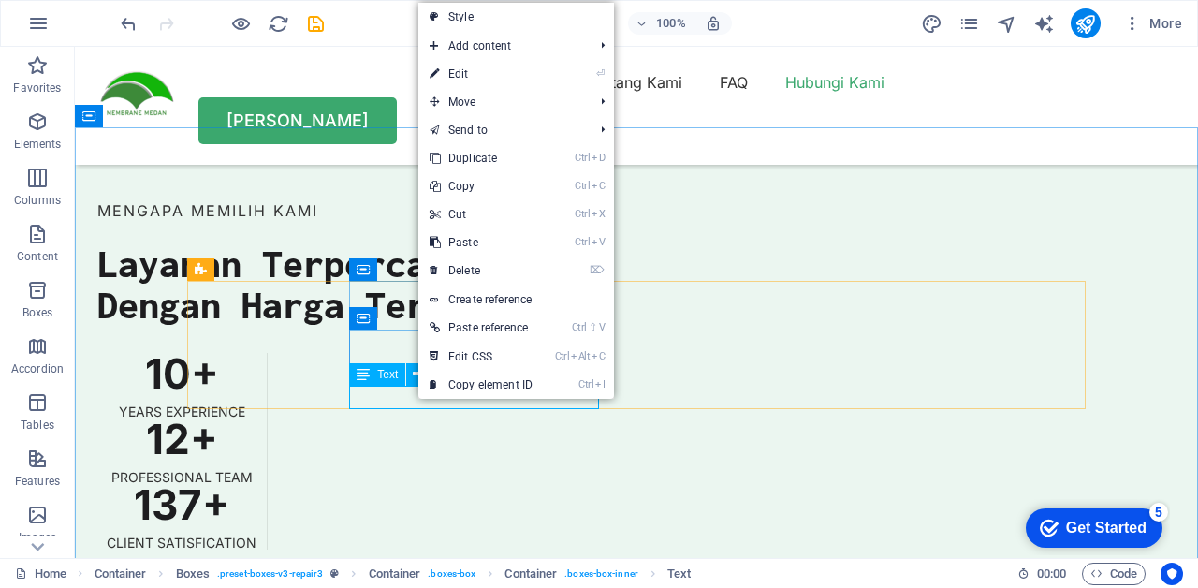
click at [516, 86] on link "⏎ Edit" at bounding box center [480, 74] width 125 height 28
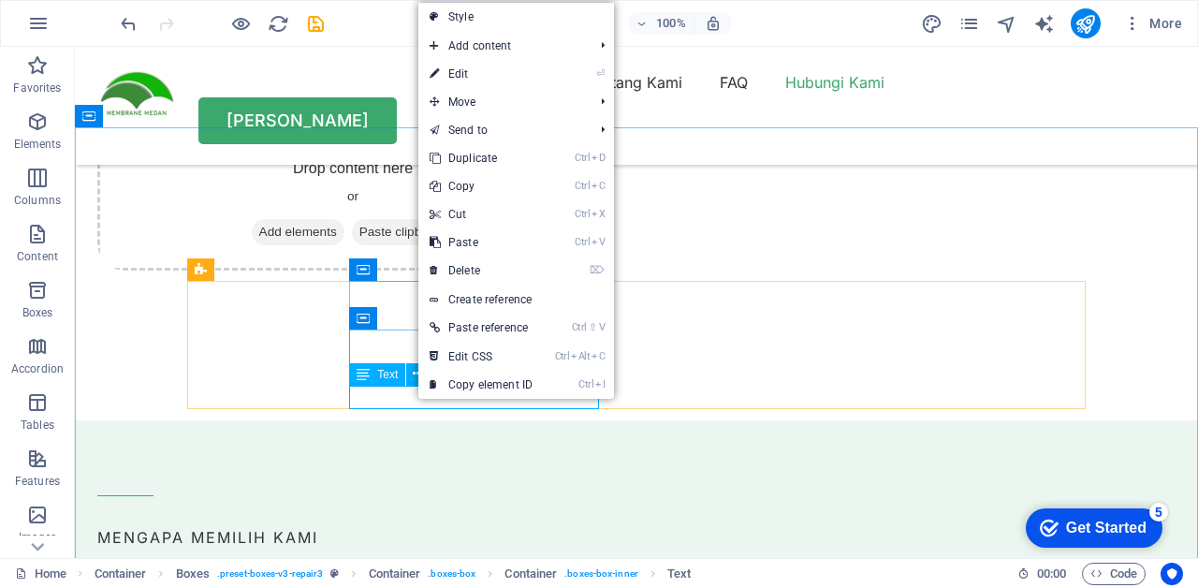
scroll to position [5850, 0]
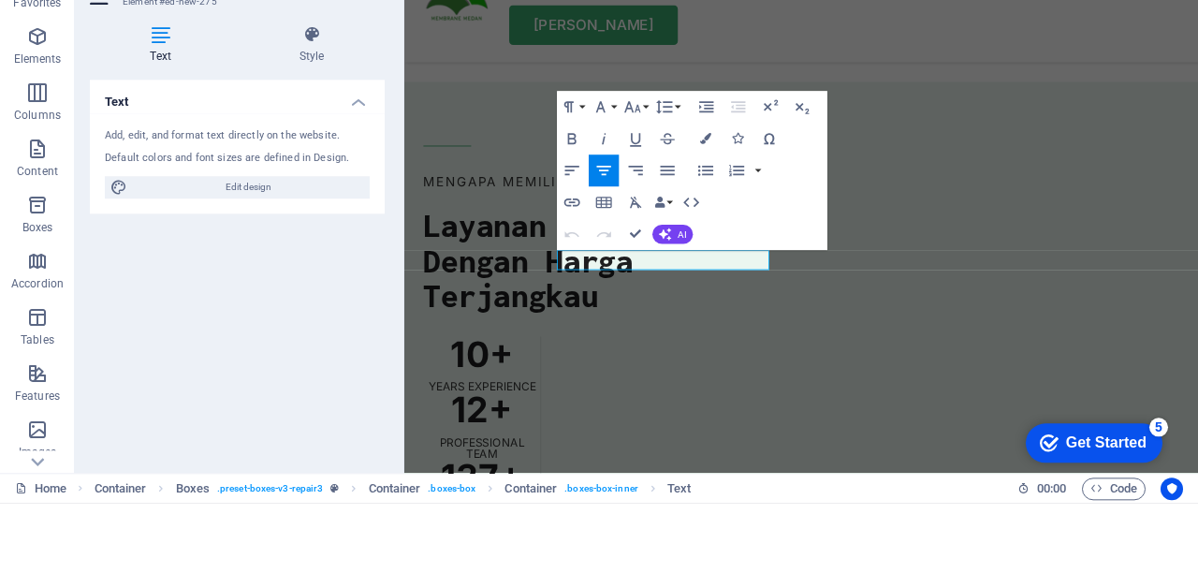
click at [312, 124] on icon at bounding box center [312, 119] width 146 height 19
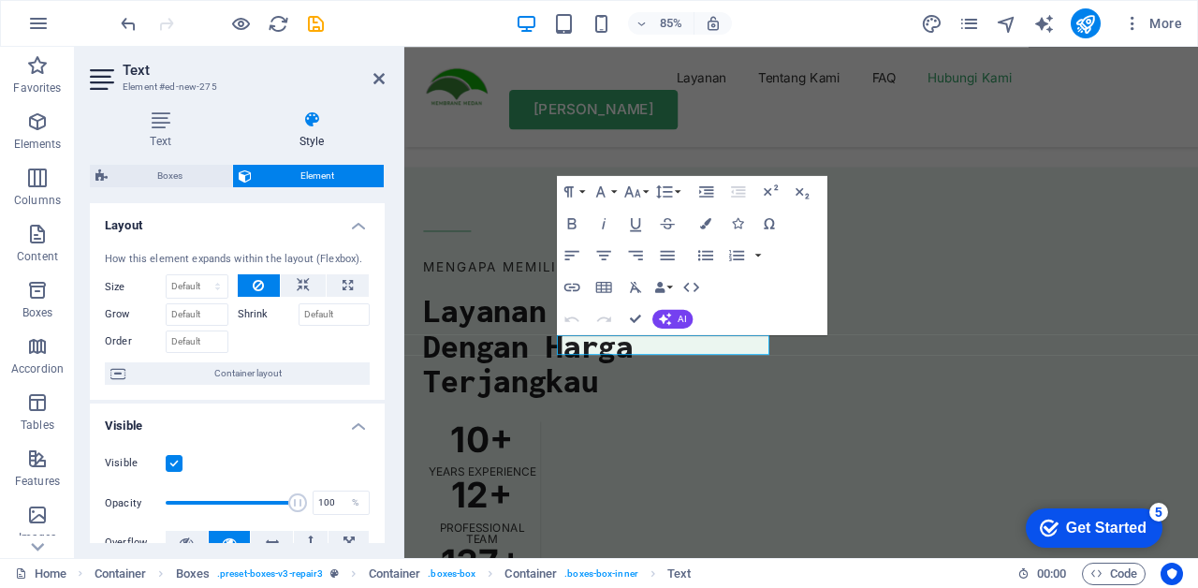
click at [196, 167] on span "Boxes" at bounding box center [169, 176] width 113 height 22
select select "rem"
select select "preset-boxes-v3-repair3"
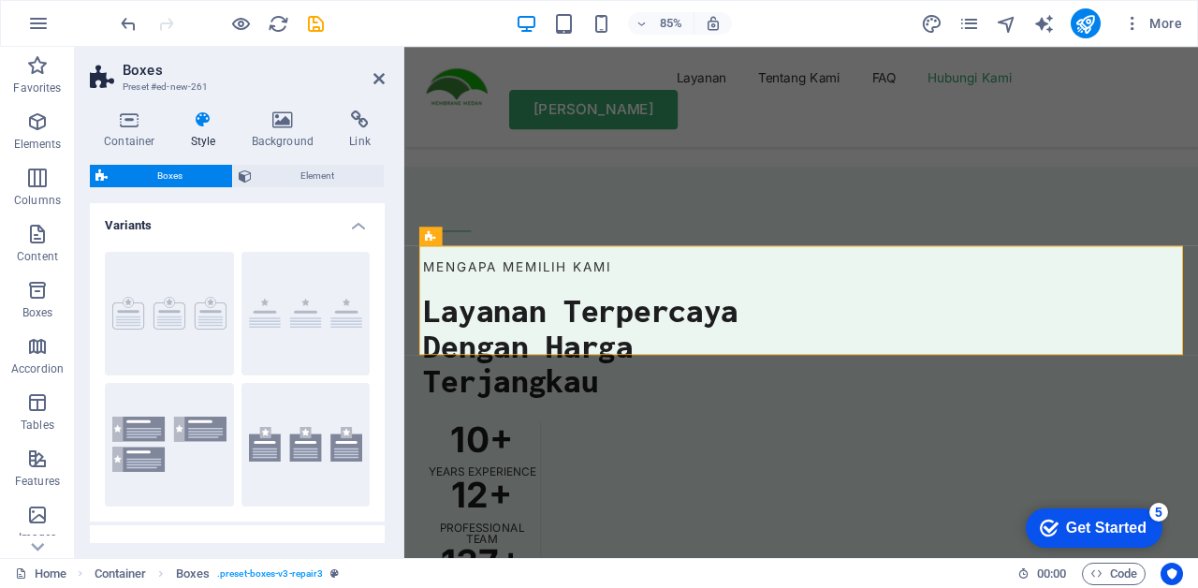
click at [307, 180] on span "Element" at bounding box center [318, 176] width 122 height 22
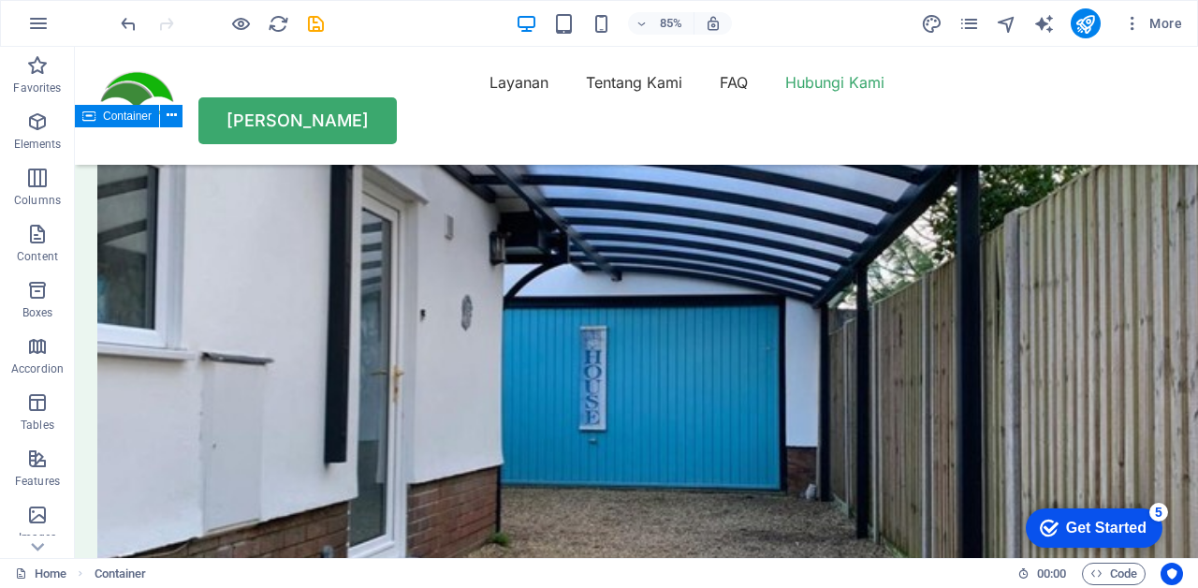
scroll to position [5388, 0]
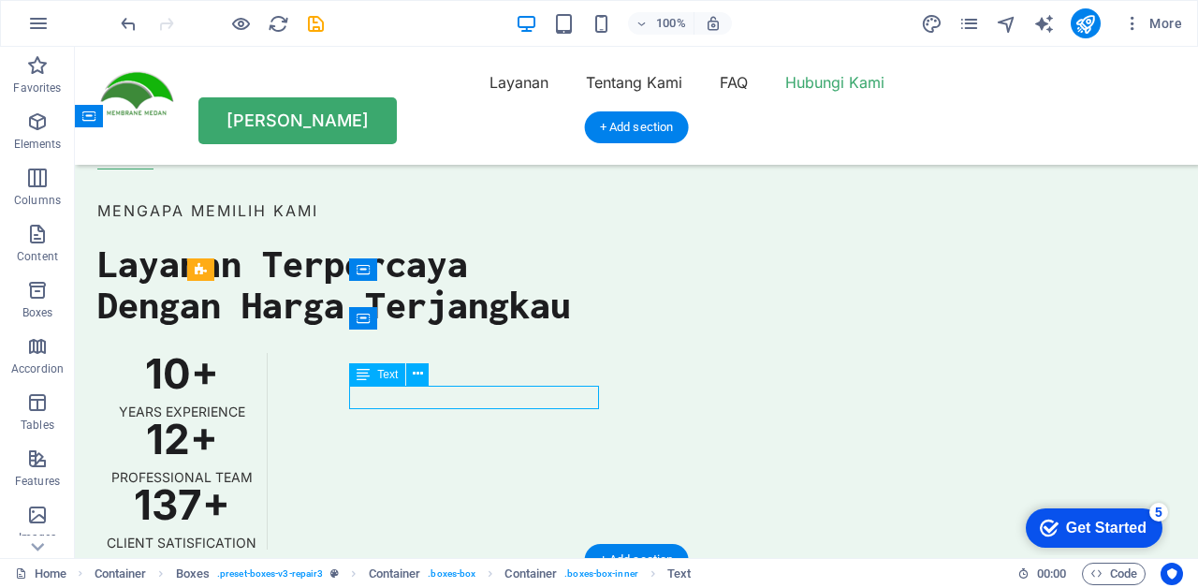
click at [371, 376] on div "Text" at bounding box center [377, 374] width 56 height 22
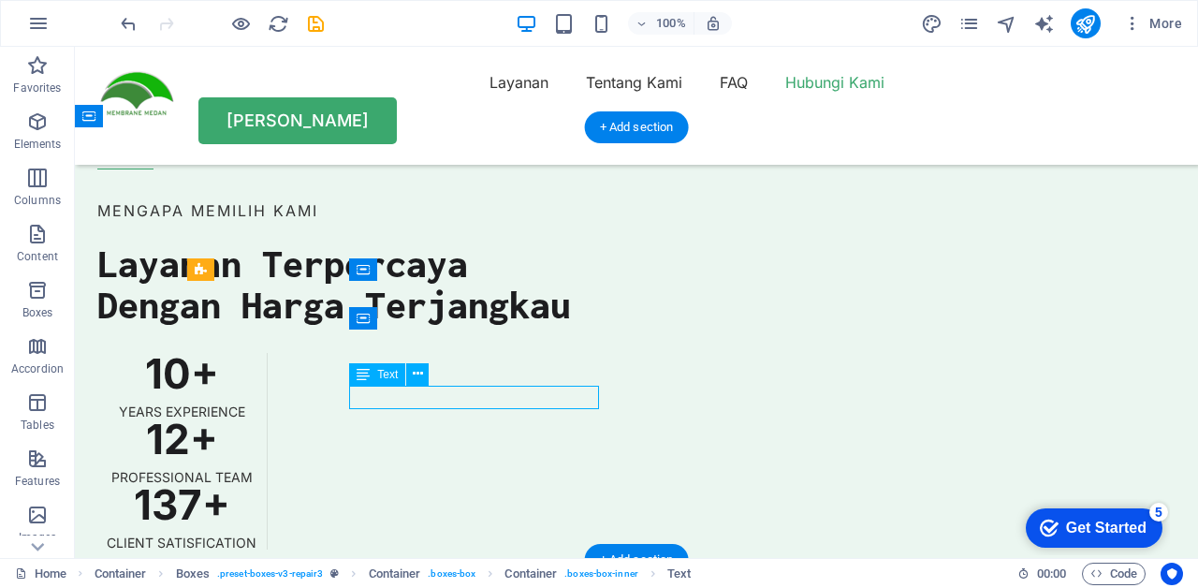
click at [414, 376] on icon at bounding box center [418, 374] width 10 height 20
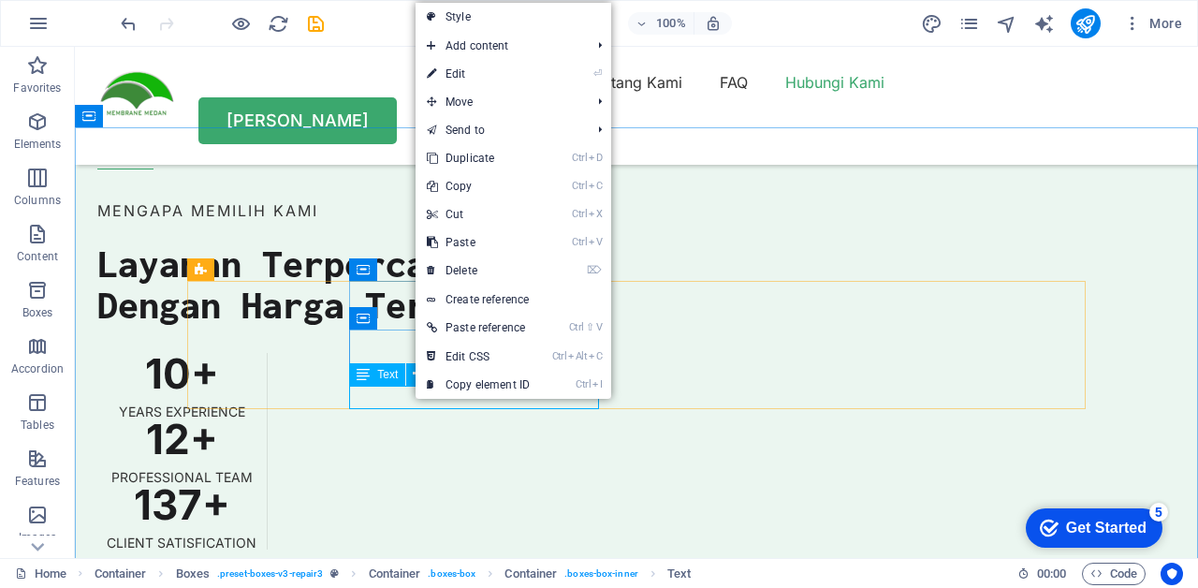
click at [525, 294] on link "Create reference" at bounding box center [513, 299] width 196 height 28
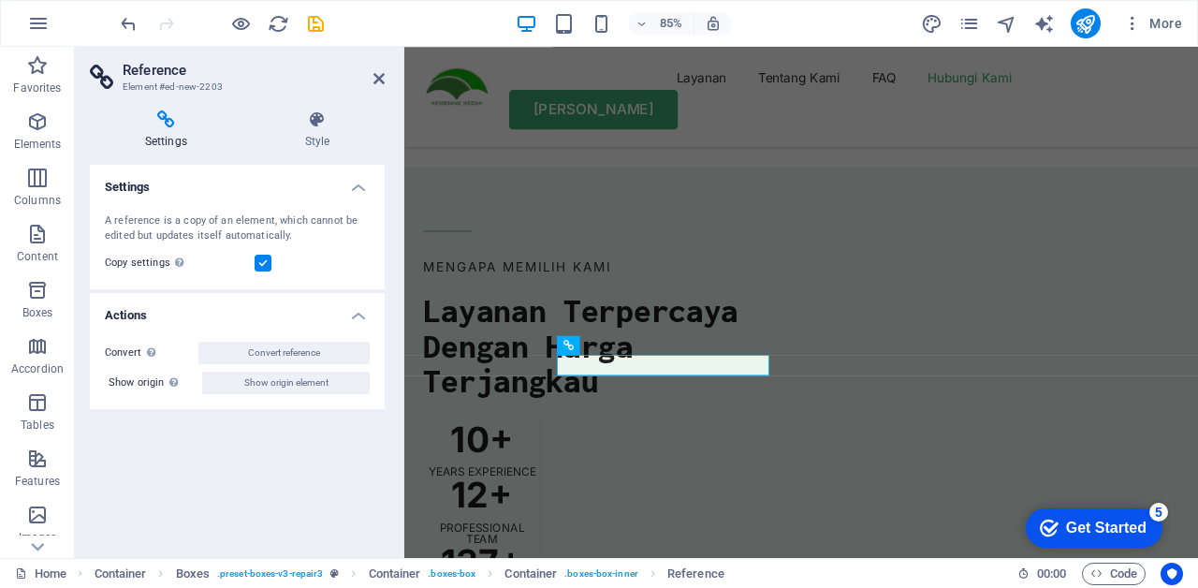
click at [378, 72] on icon at bounding box center [378, 78] width 11 height 15
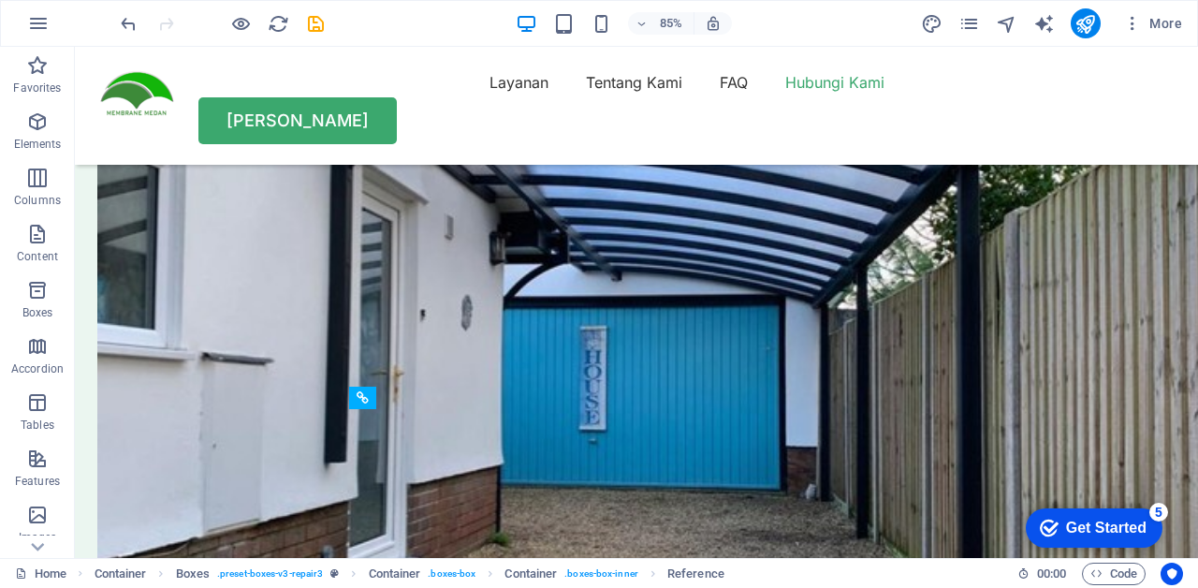
scroll to position [5388, 0]
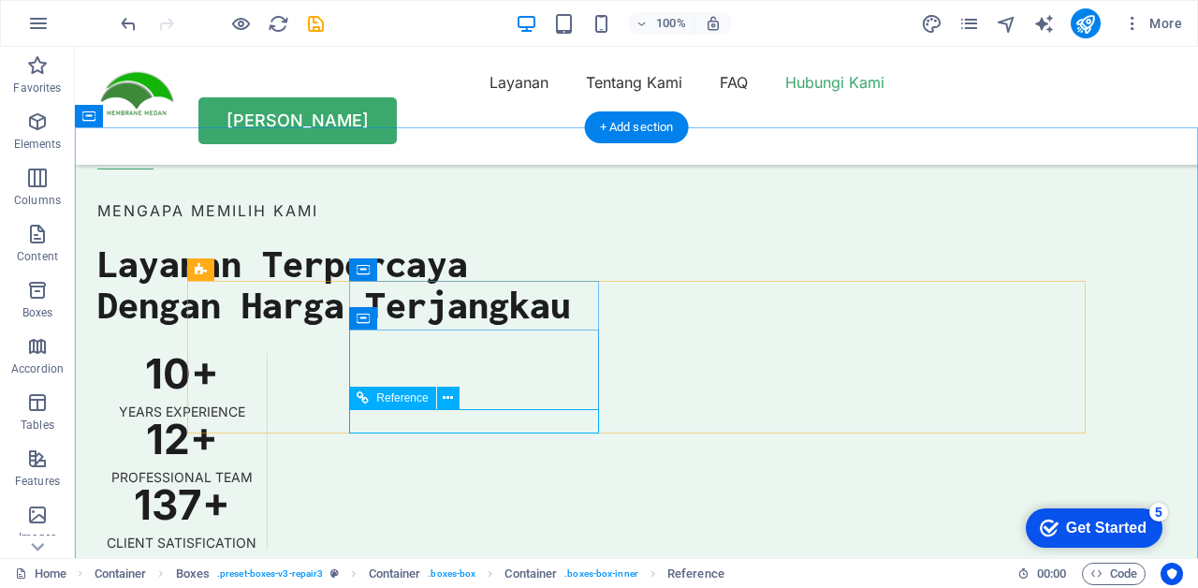
click at [440, 403] on button at bounding box center [448, 397] width 22 height 22
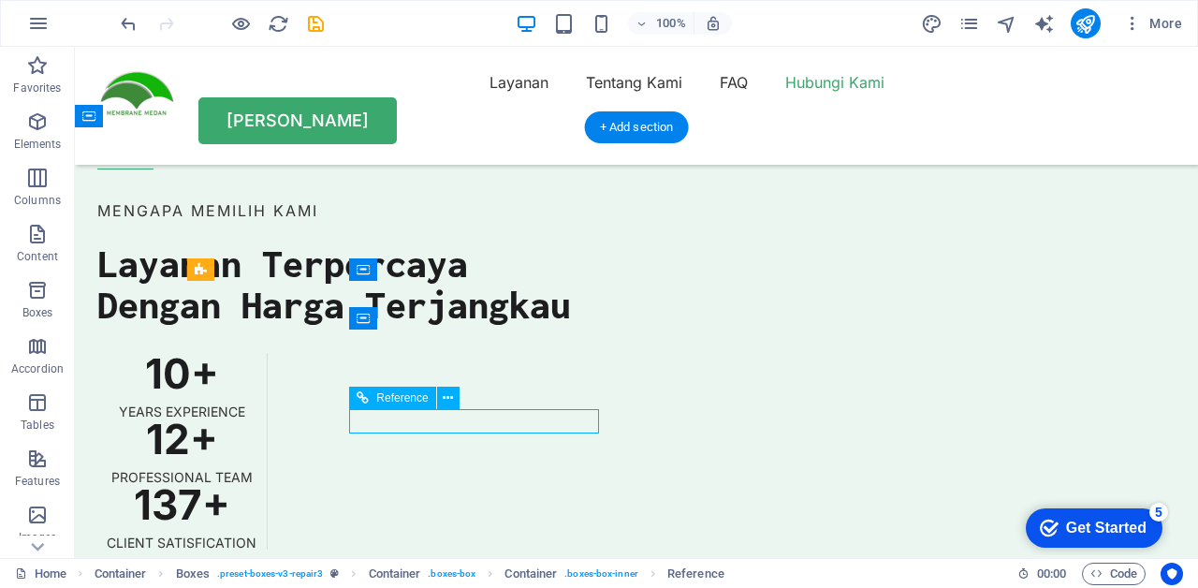
click at [454, 397] on button at bounding box center [448, 397] width 22 height 22
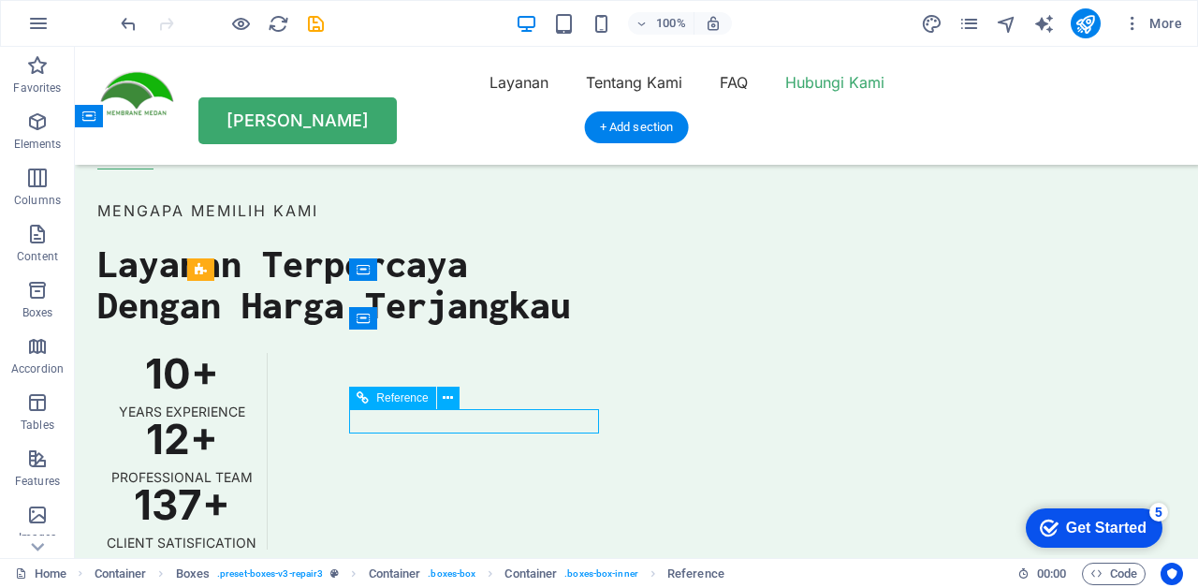
click at [448, 395] on icon at bounding box center [448, 398] width 10 height 20
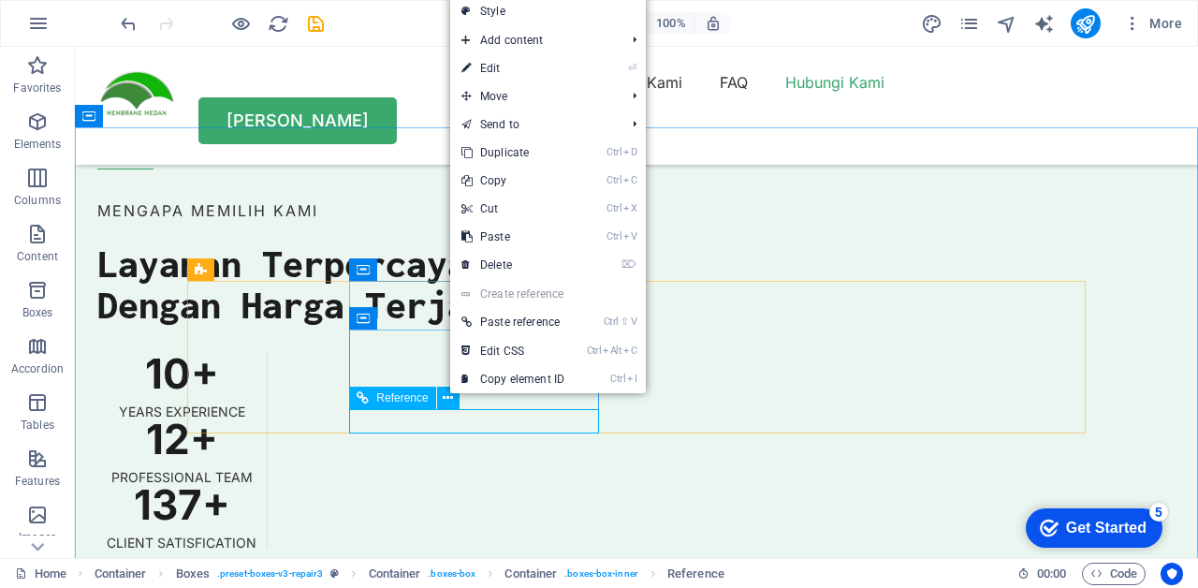
click at [526, 258] on link "⌦ Delete" at bounding box center [512, 265] width 125 height 28
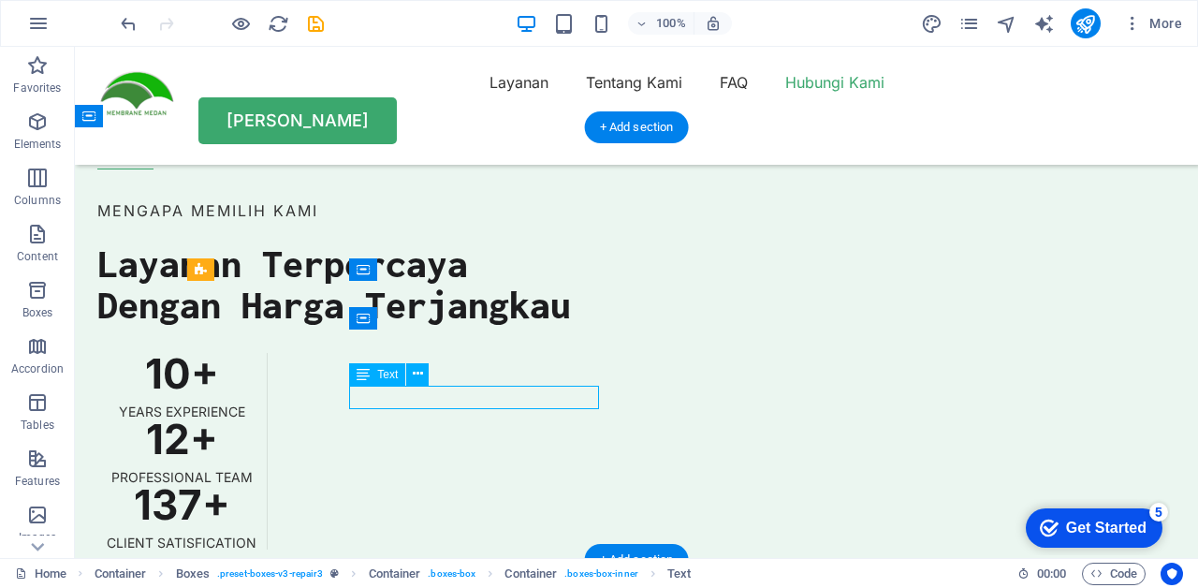
click at [412, 371] on button at bounding box center [417, 374] width 22 height 22
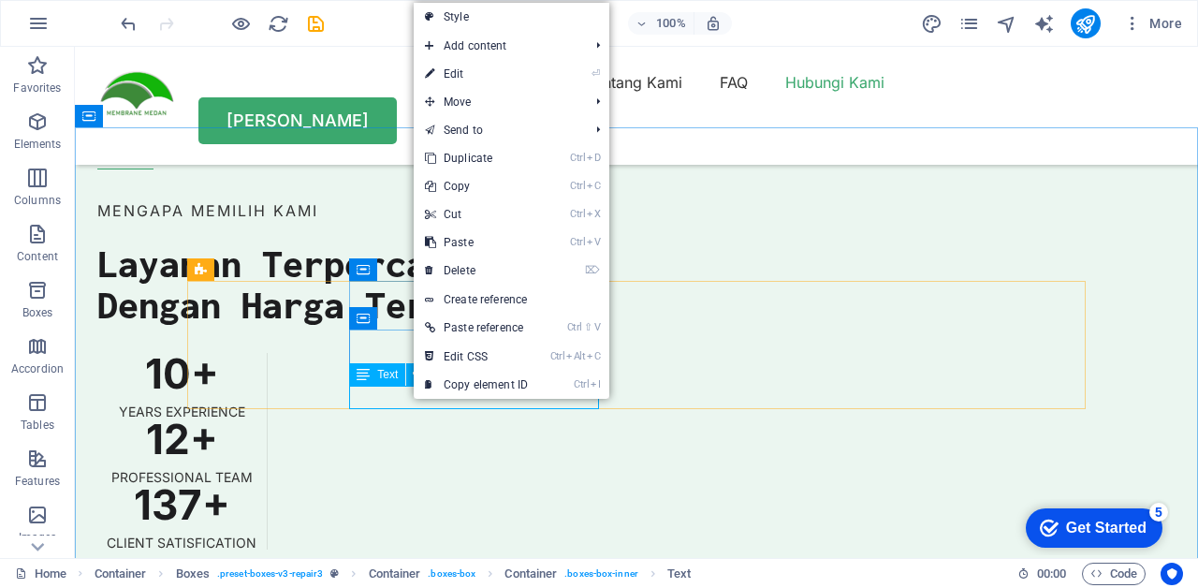
click at [591, 51] on li "Add content Ctrl 1 Headline Ctrl 2 Text Ctrl 3 Image Ctrl 4 Container Ctrl 5 Sp…" at bounding box center [512, 46] width 196 height 28
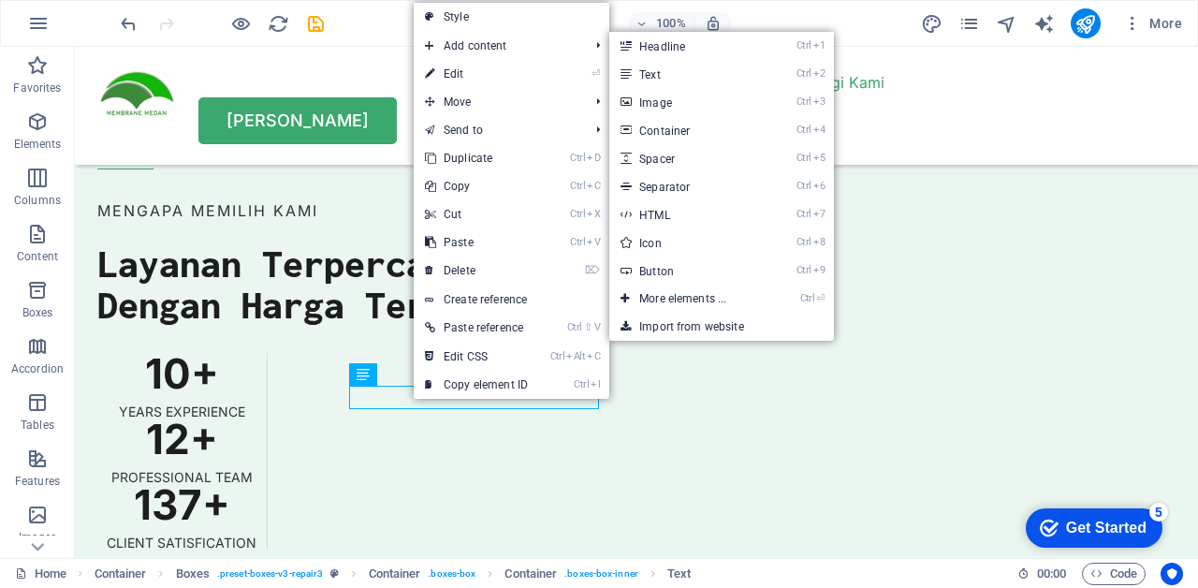
click at [705, 296] on link "Ctrl ⏎ More elements ..." at bounding box center [686, 298] width 154 height 28
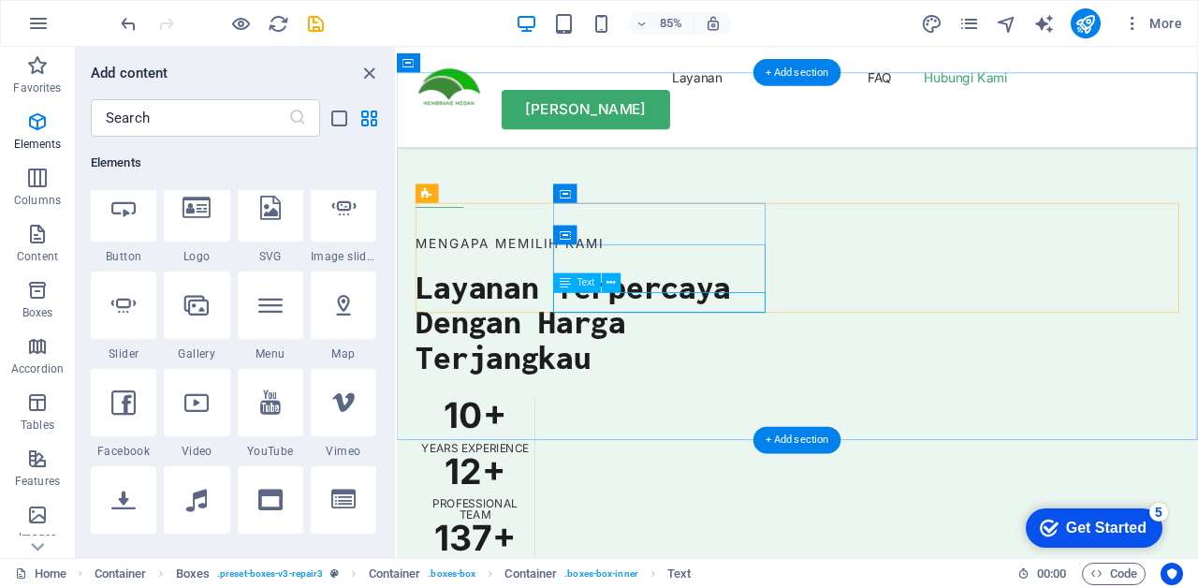
scroll to position [407, 0]
click at [219, 124] on input "text" at bounding box center [189, 117] width 197 height 37
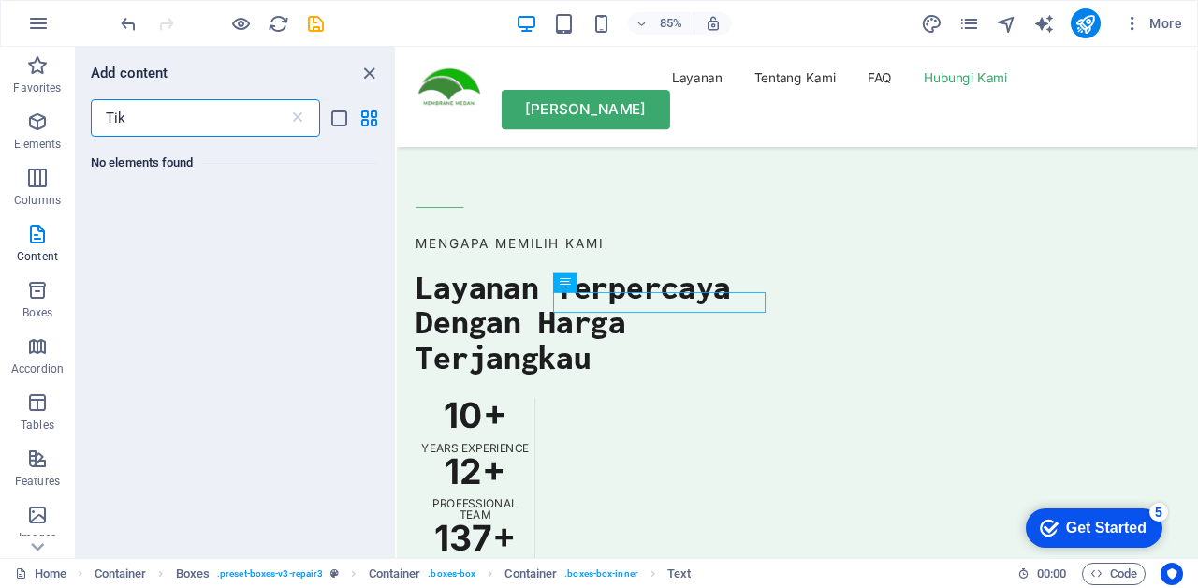
scroll to position [0, 0]
type input "Tiktok"
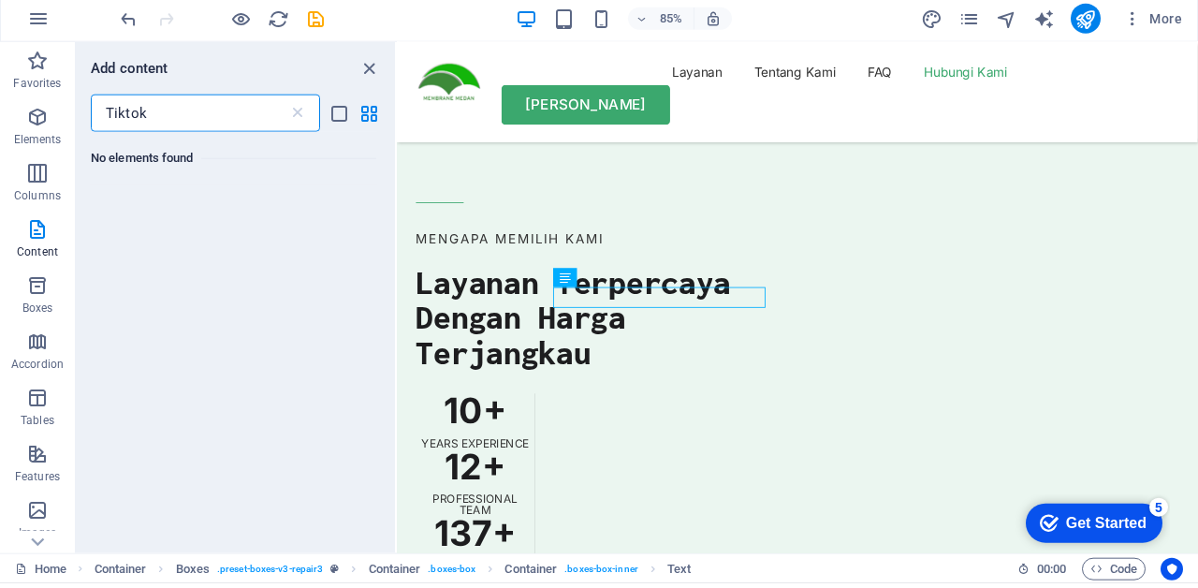
click at [371, 75] on icon "close panel" at bounding box center [369, 74] width 22 height 22
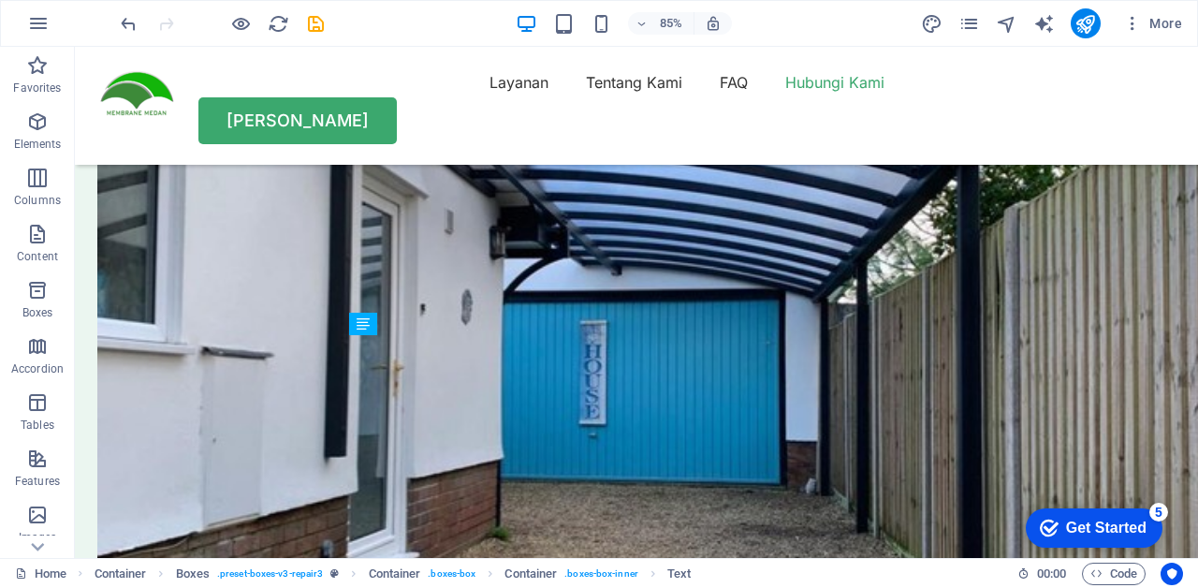
scroll to position [5438, 0]
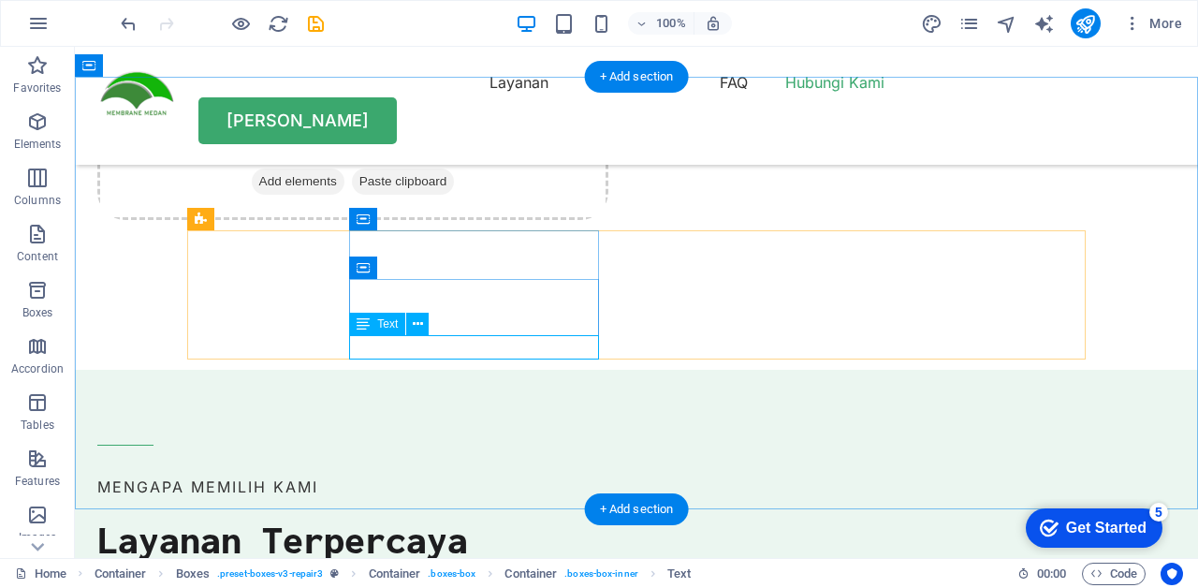
scroll to position [5900, 0]
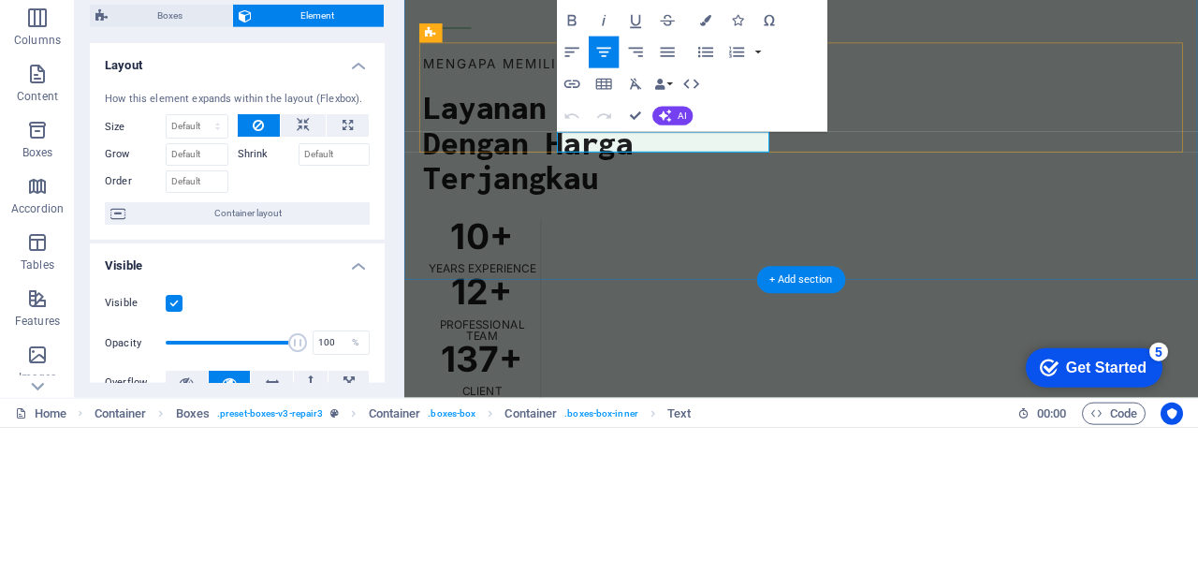
click at [634, 182] on icon "button" at bounding box center [635, 180] width 19 height 19
click at [774, 182] on icon "button" at bounding box center [769, 180] width 10 height 11
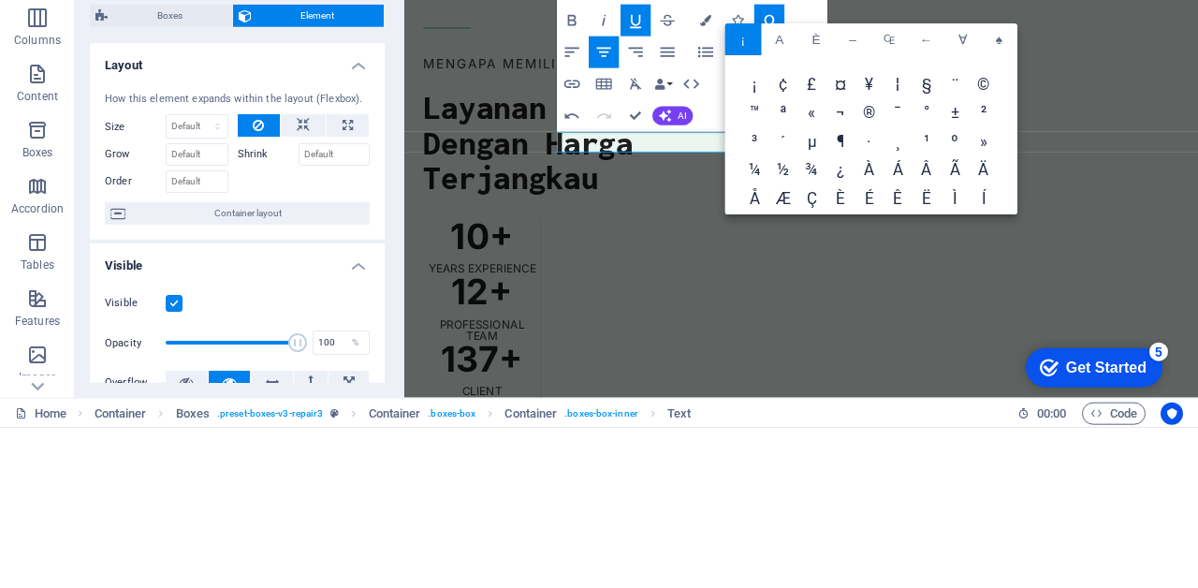
click at [563, 249] on icon "button" at bounding box center [571, 244] width 19 height 19
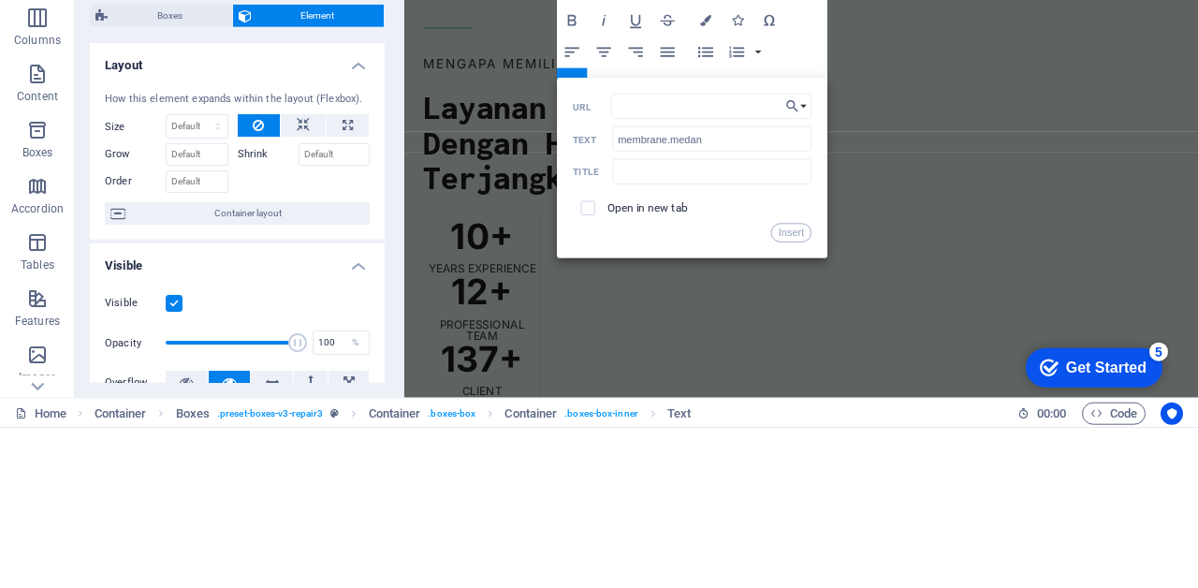
click at [643, 271] on input "URL" at bounding box center [711, 266] width 200 height 25
click at [640, 268] on input "URL" at bounding box center [711, 266] width 200 height 25
click at [642, 269] on input "URL" at bounding box center [711, 266] width 200 height 25
click at [633, 266] on input "URL" at bounding box center [711, 266] width 200 height 25
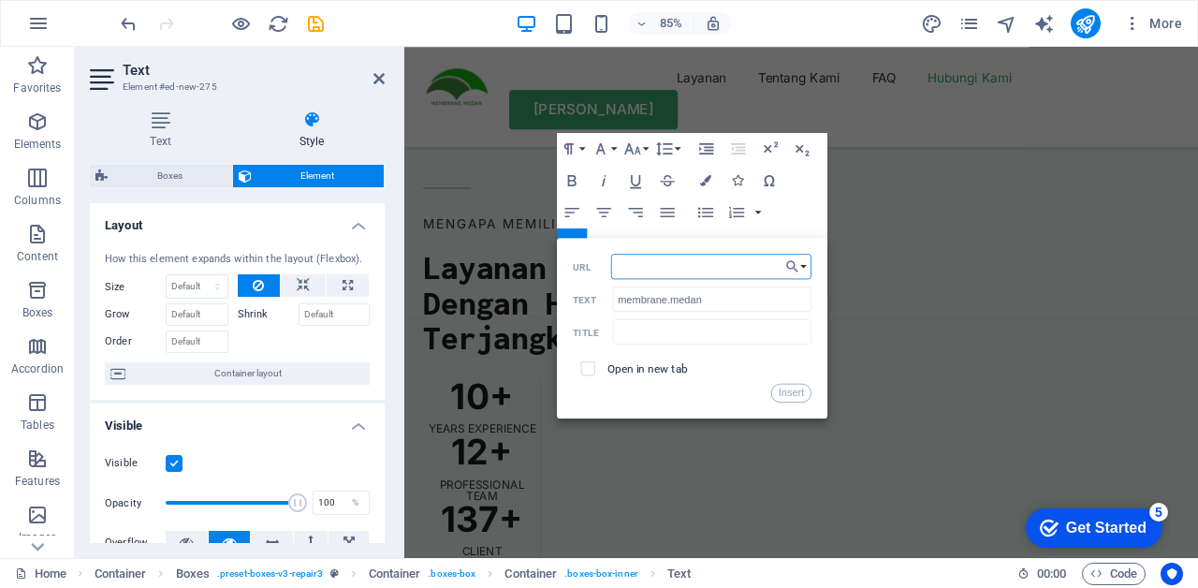
click at [644, 269] on input "URL" at bounding box center [711, 266] width 200 height 25
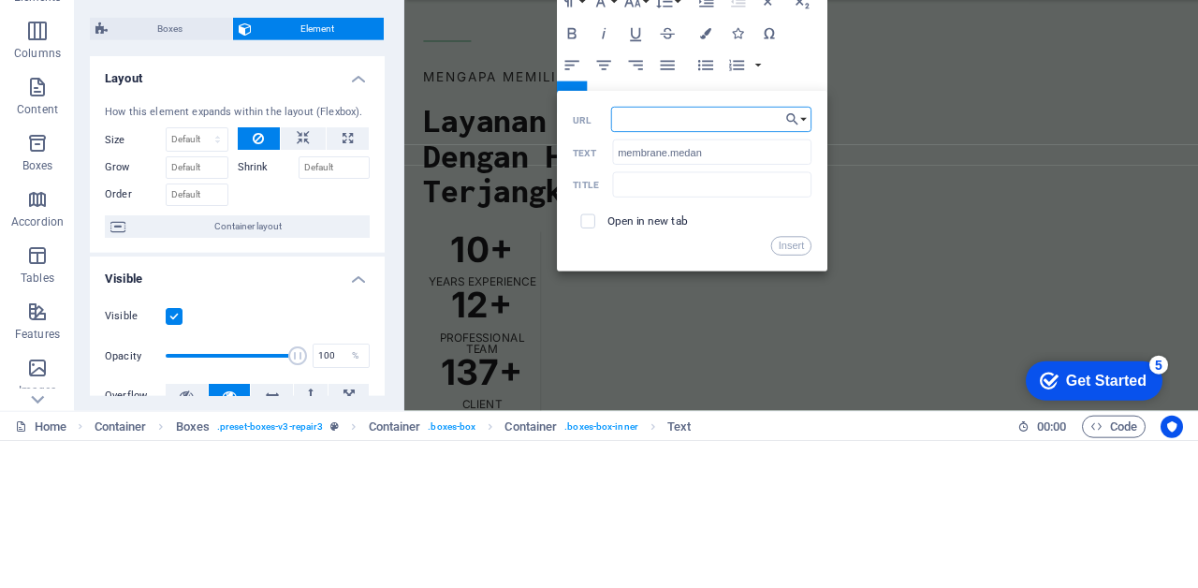
type input "[URL][DOMAIN_NAME][DOMAIN_NAME]"
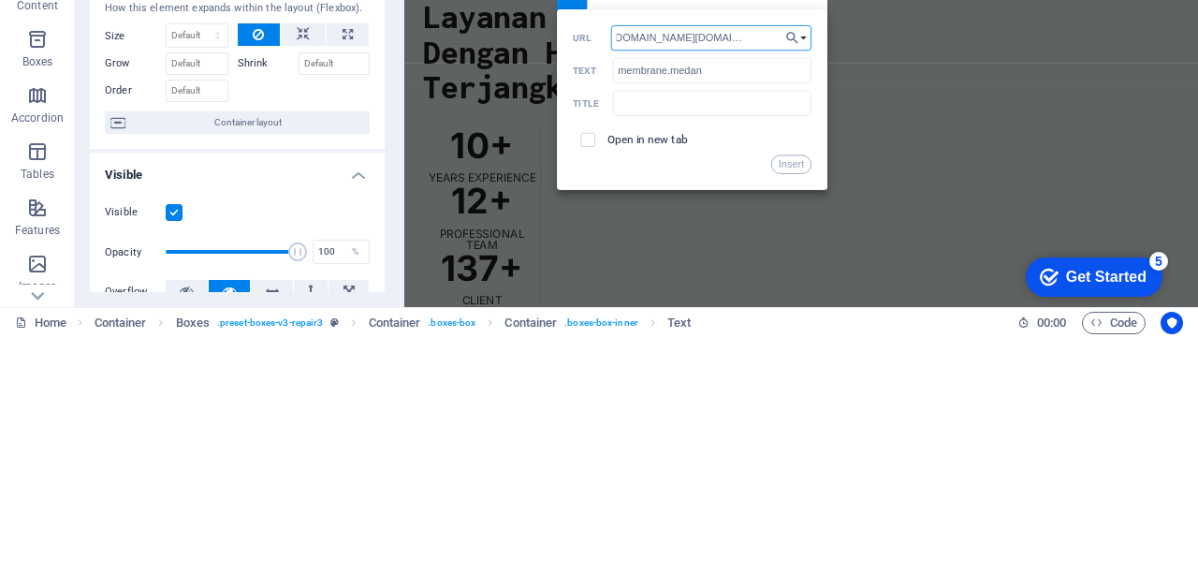
scroll to position [5825, 0]
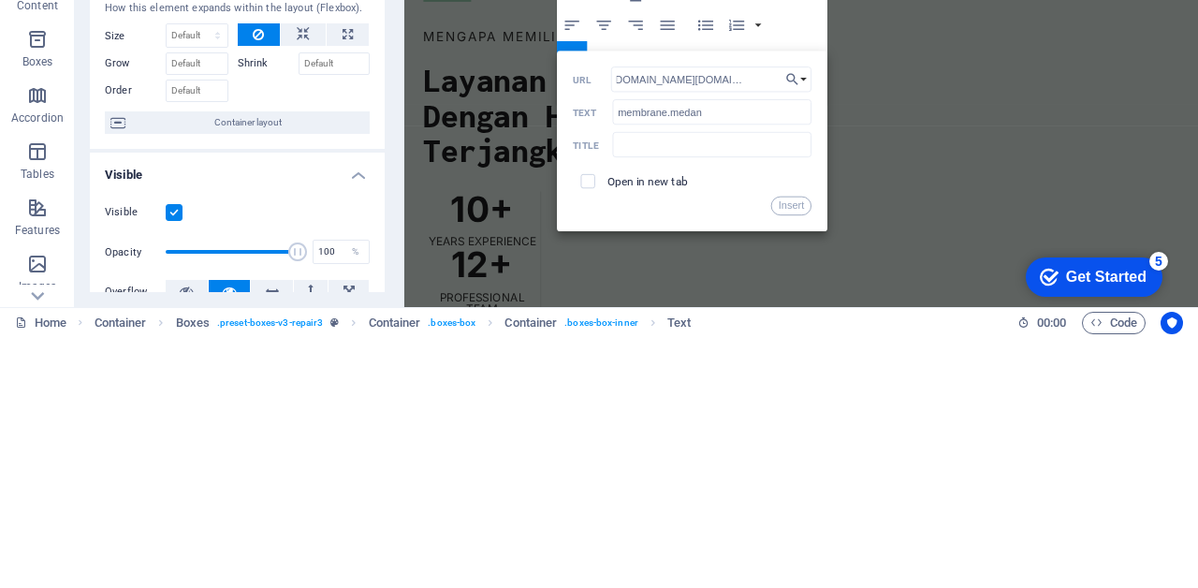
click at [796, 463] on button "Insert" at bounding box center [791, 456] width 40 height 19
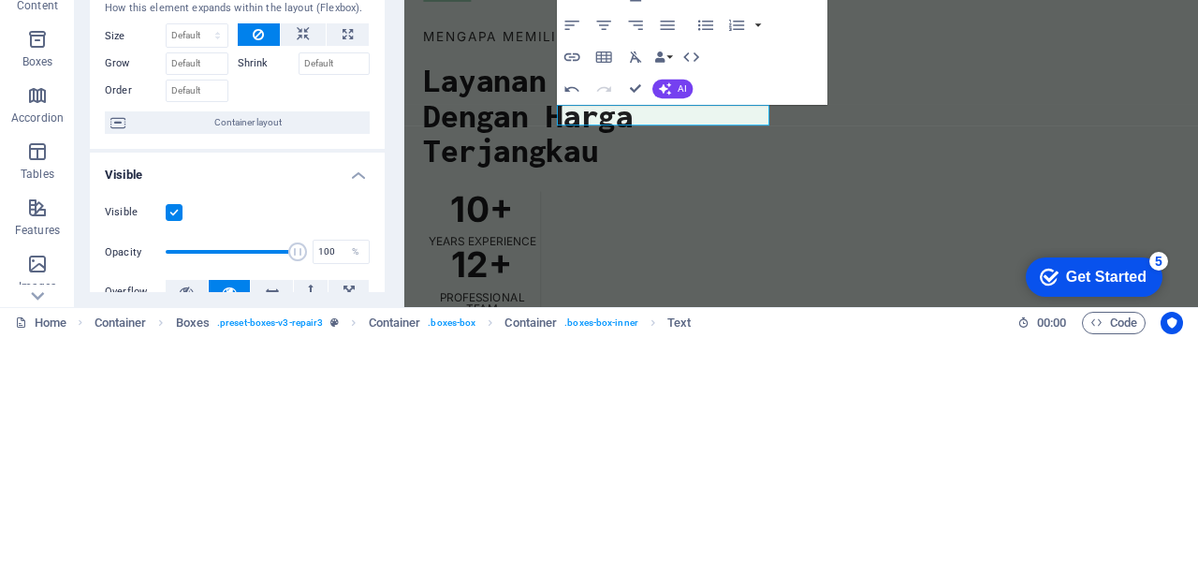
scroll to position [0, 0]
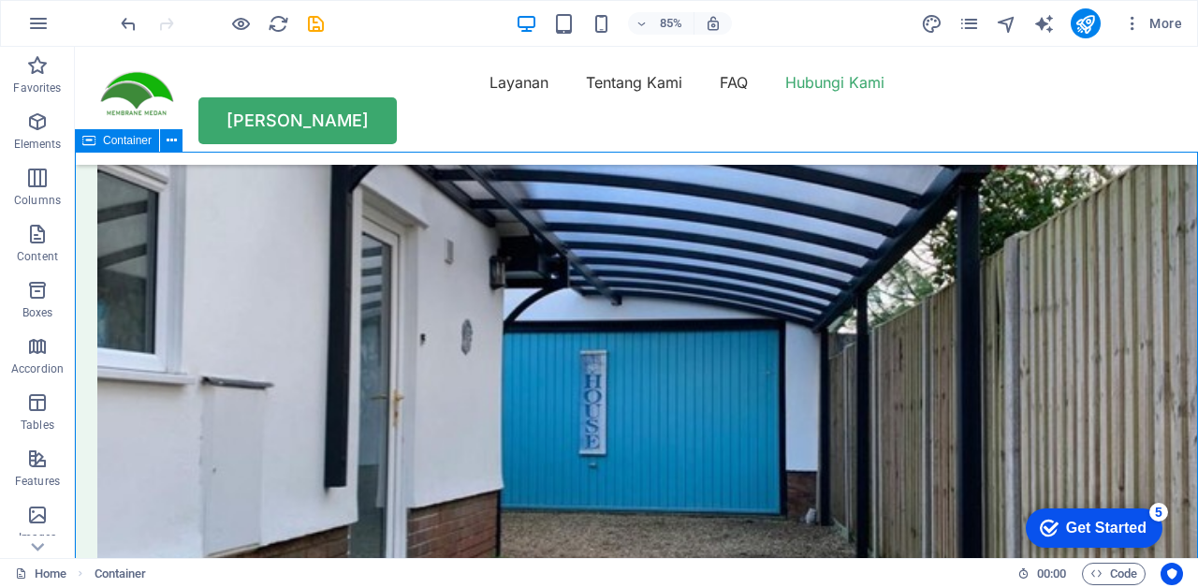
scroll to position [5363, 0]
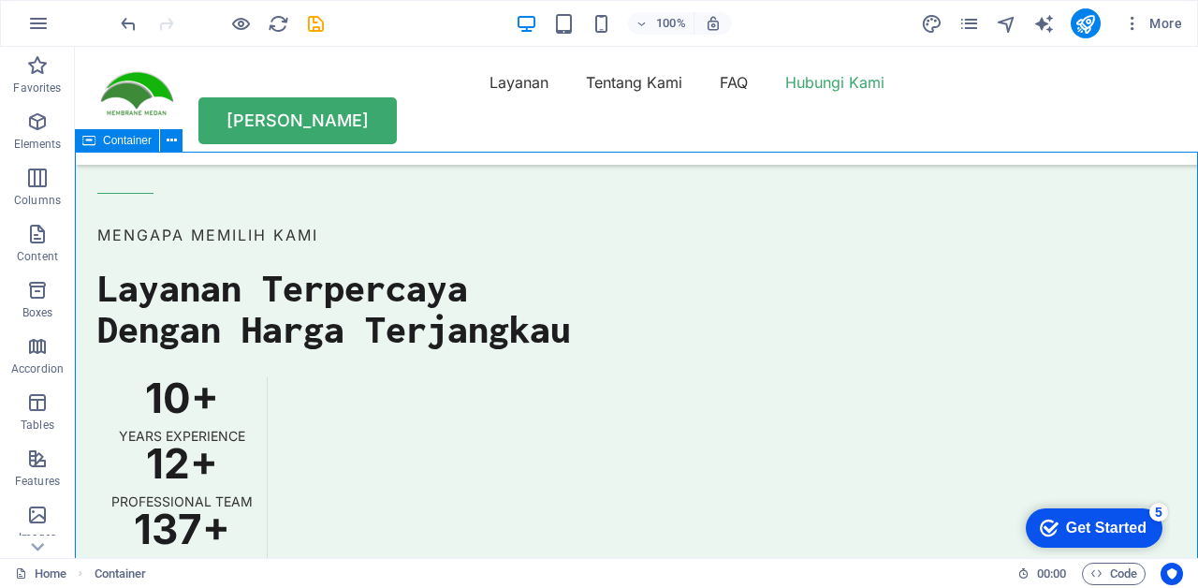
click at [236, 19] on icon "button" at bounding box center [241, 24] width 22 height 22
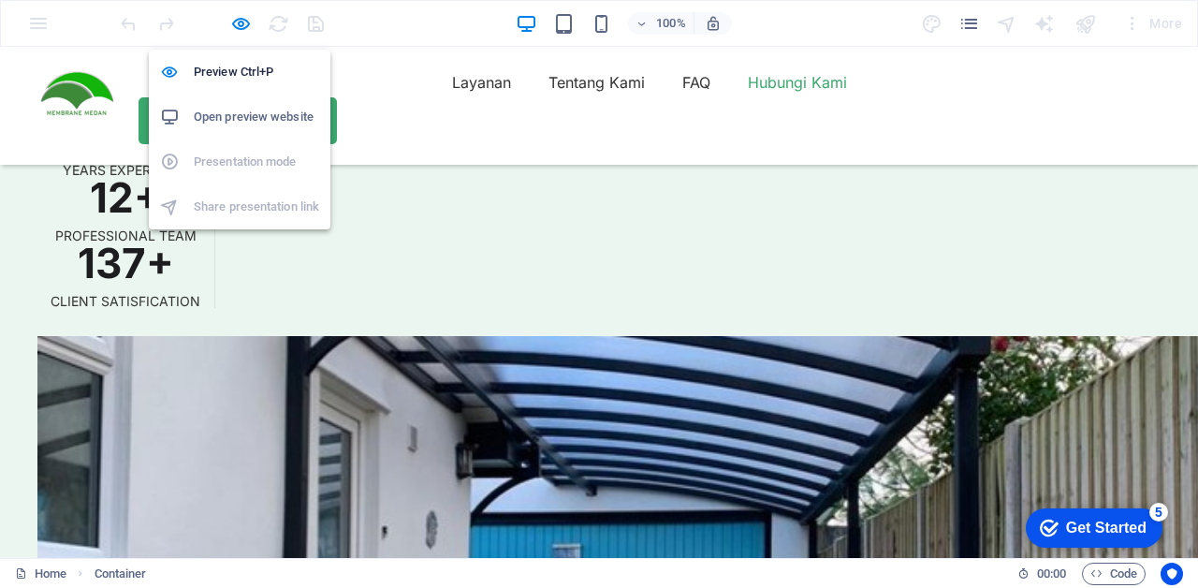
scroll to position [5186, 0]
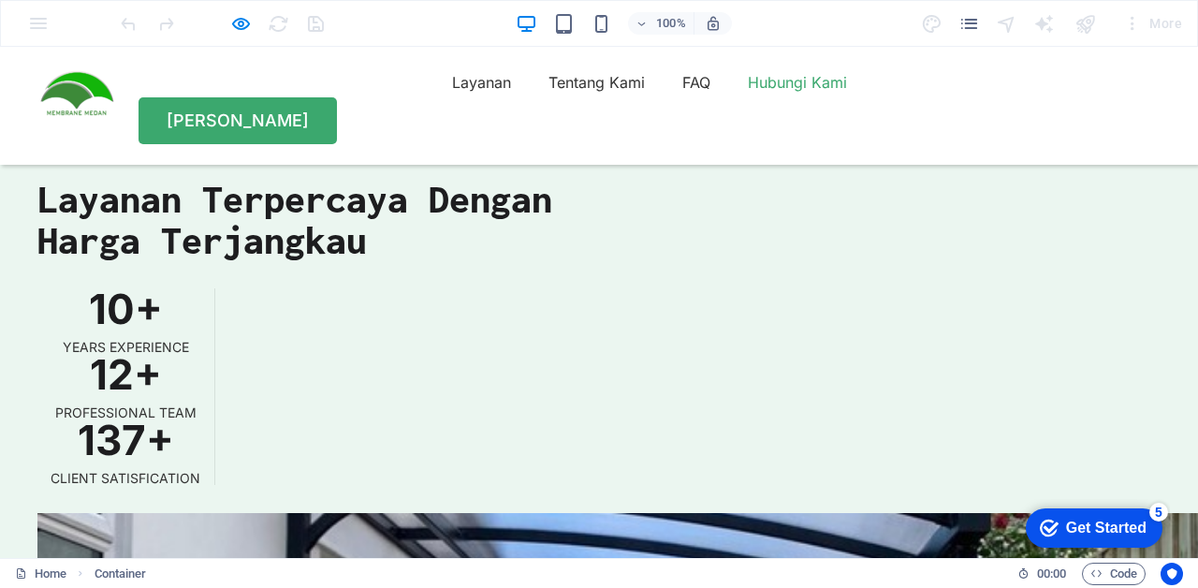
click at [236, 19] on icon "button" at bounding box center [241, 24] width 22 height 22
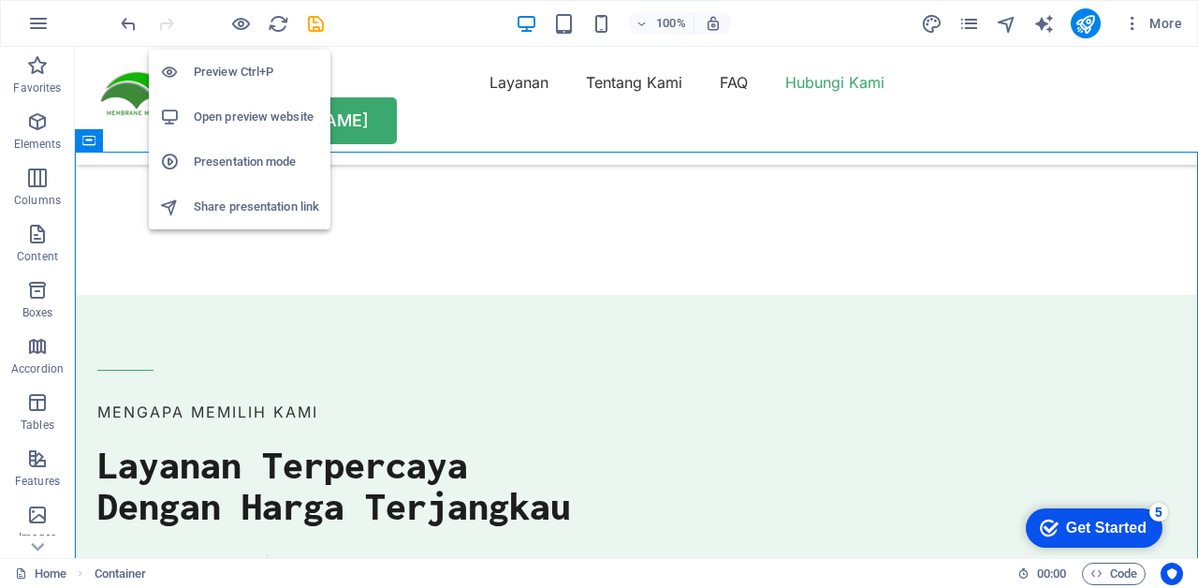
scroll to position [5363, 0]
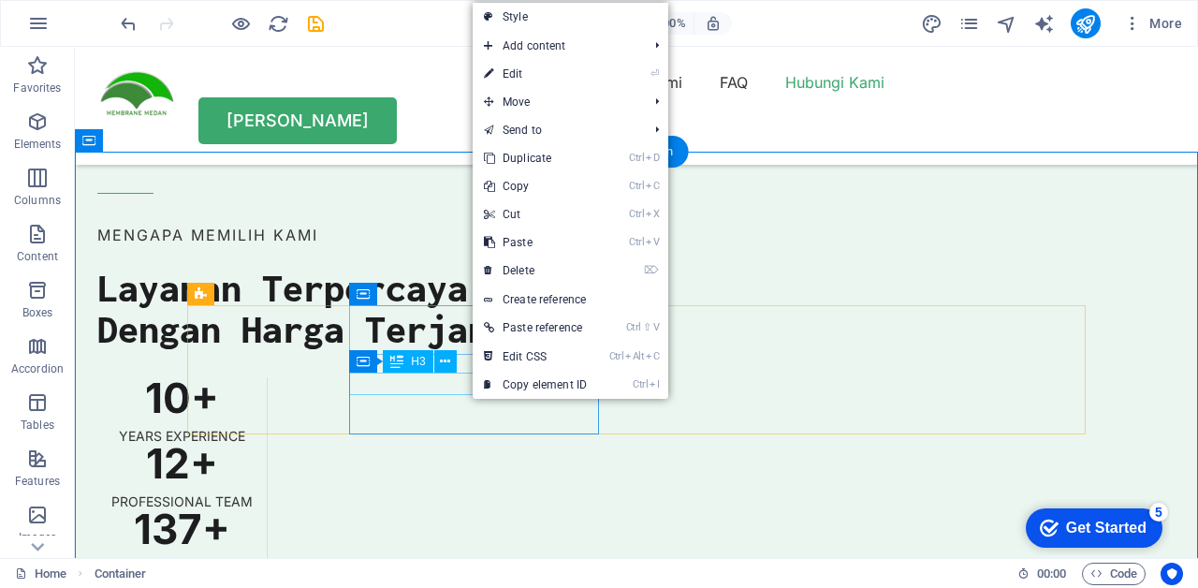
click at [435, 361] on button at bounding box center [445, 361] width 22 height 22
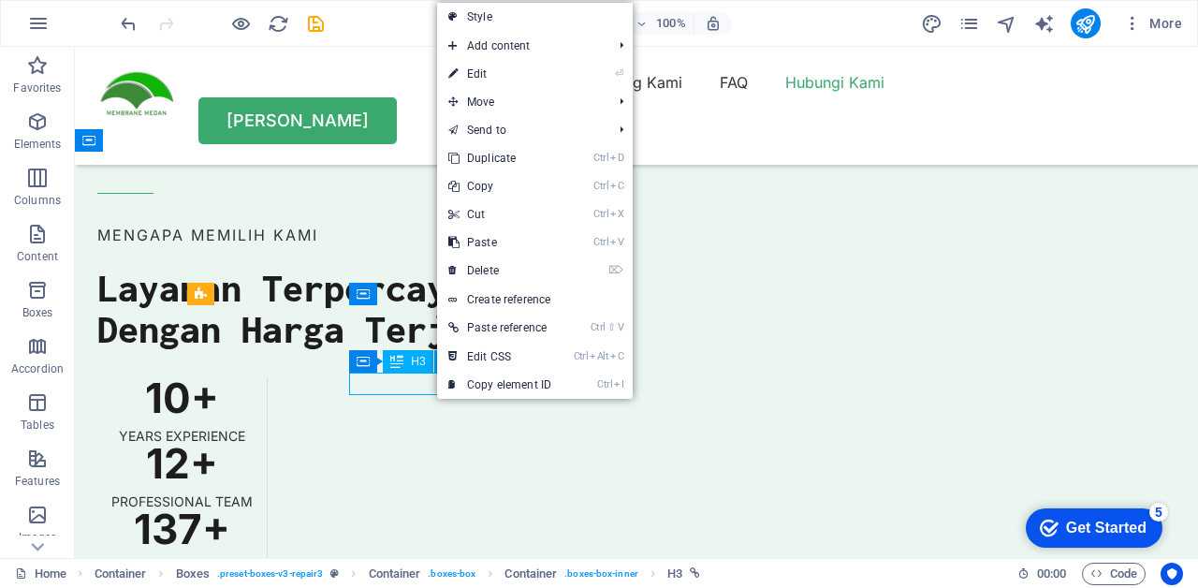
click at [526, 80] on link "⏎ Edit" at bounding box center [499, 74] width 125 height 28
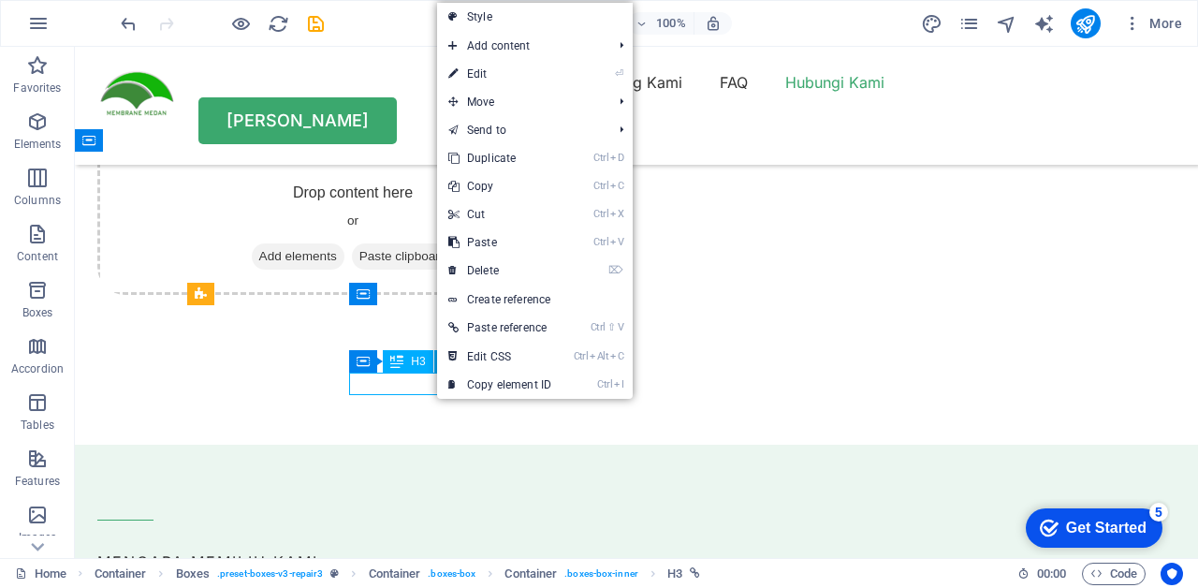
scroll to position [5825, 0]
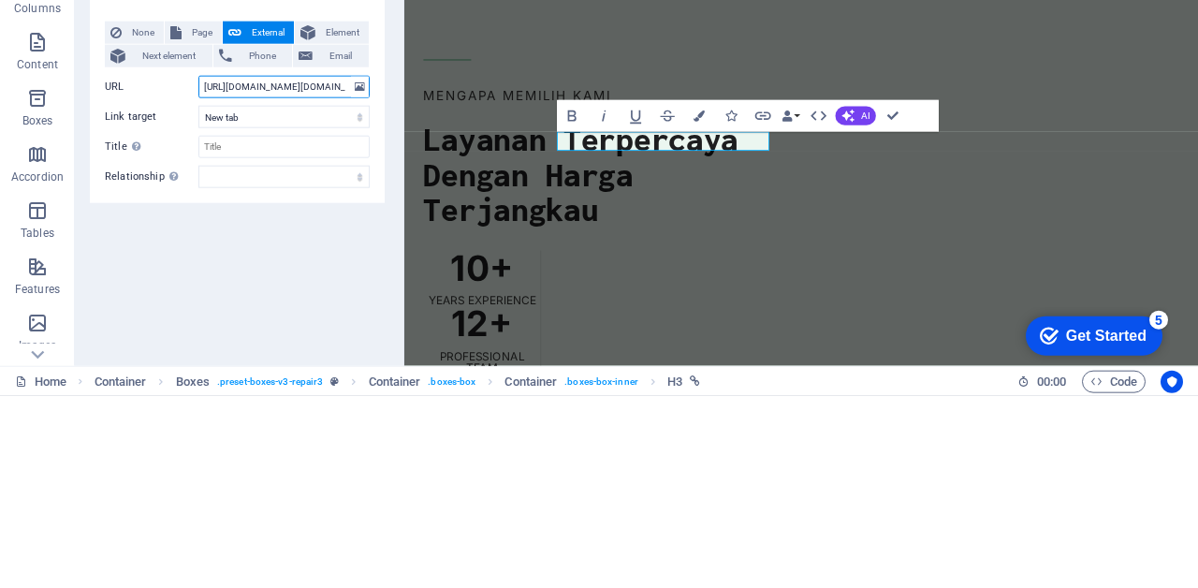
click at [294, 282] on input "[URL][DOMAIN_NAME][DOMAIN_NAME]" at bounding box center [283, 279] width 171 height 22
type input "[URL]"
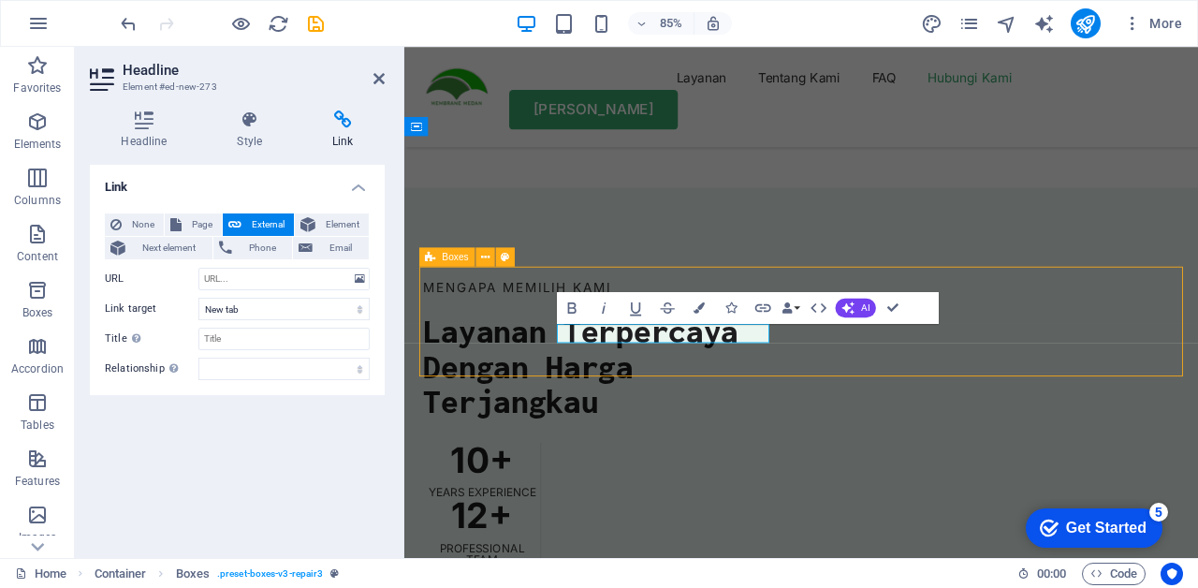
scroll to position [5363, 0]
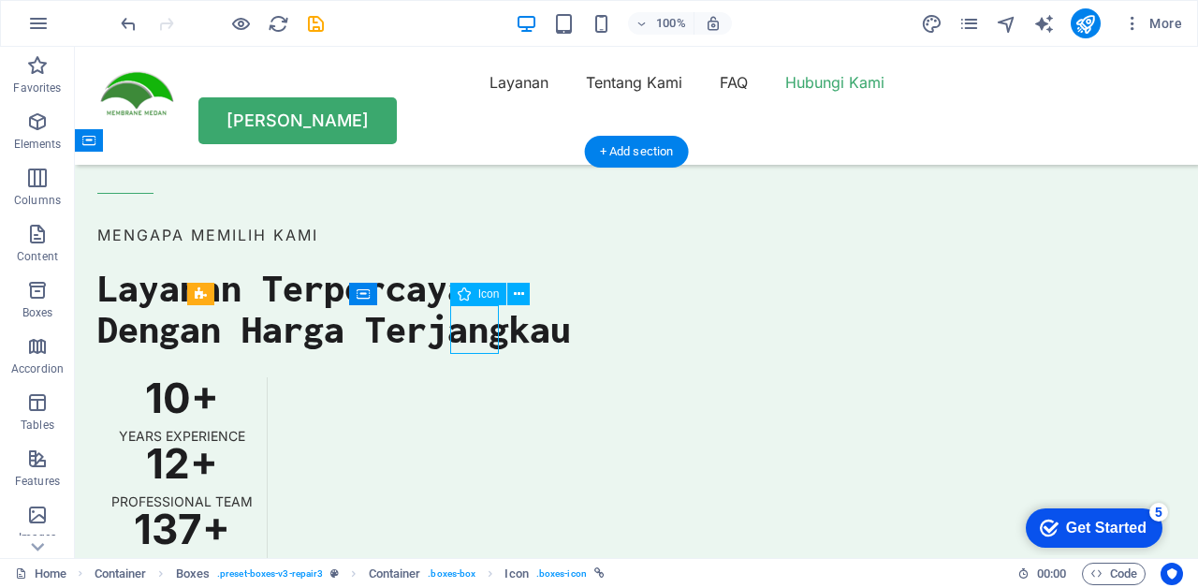
click at [523, 292] on icon at bounding box center [519, 294] width 10 height 20
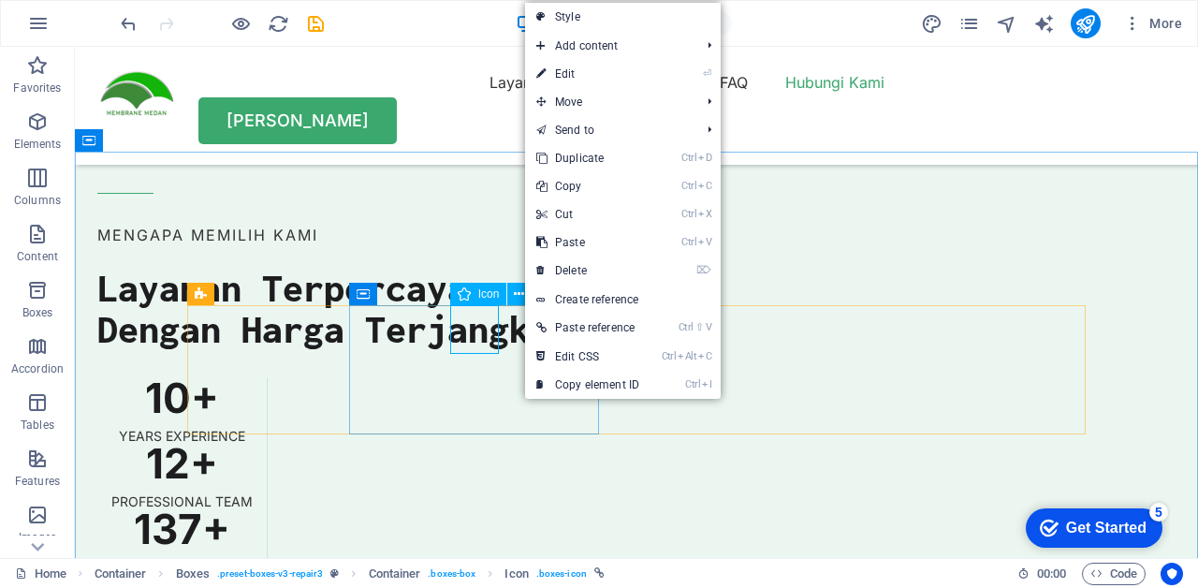
click at [618, 77] on link "⏎ Edit" at bounding box center [587, 74] width 125 height 28
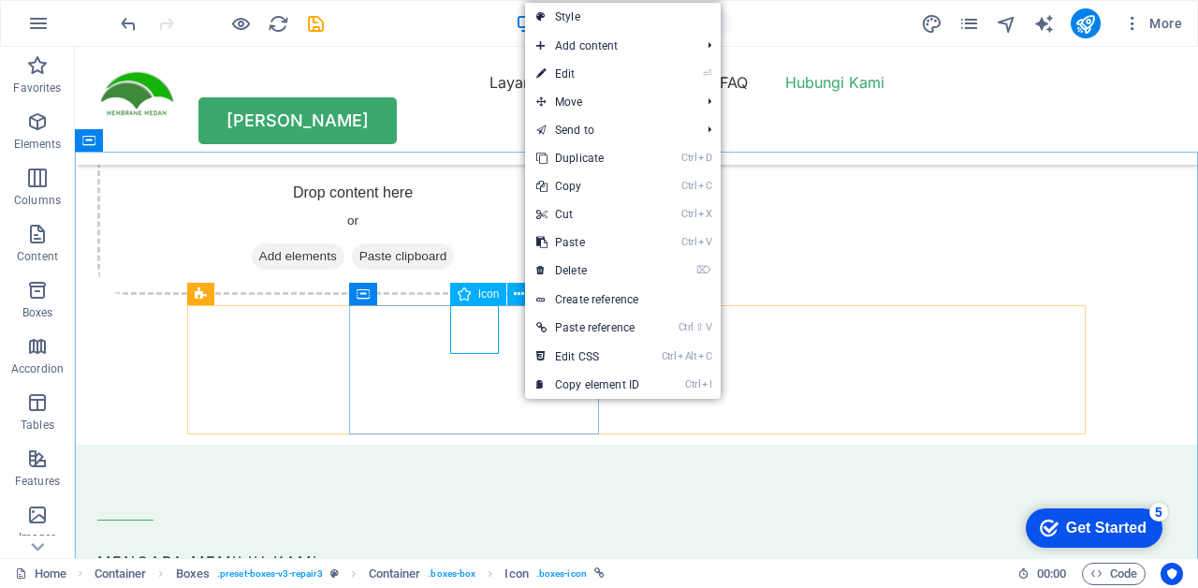
scroll to position [5825, 0]
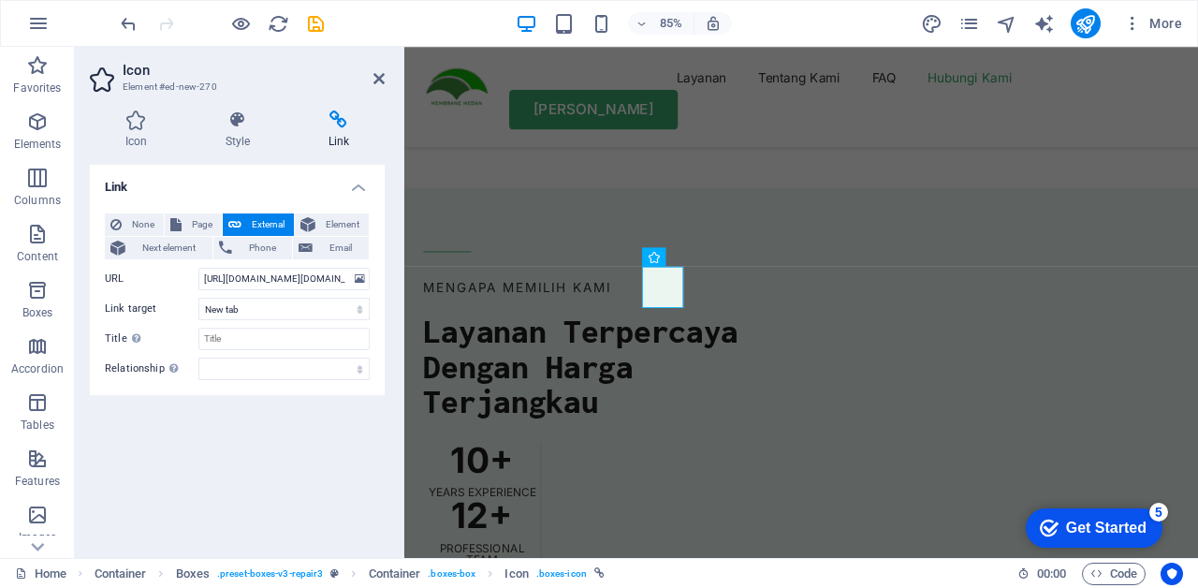
click at [309, 257] on icon at bounding box center [305, 248] width 14 height 22
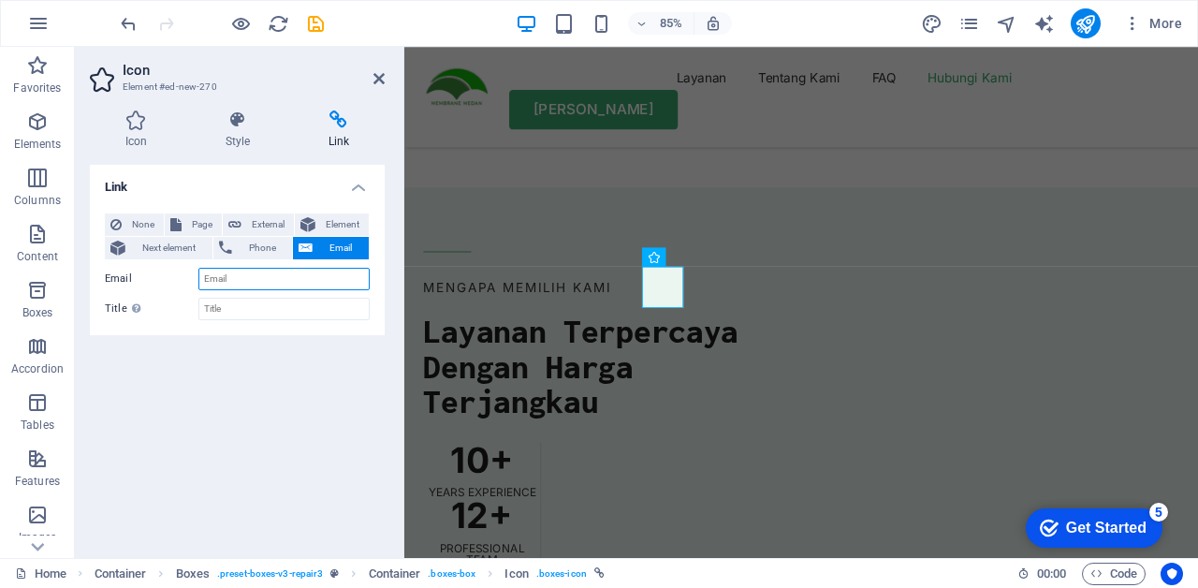
click at [301, 277] on input "Email" at bounding box center [283, 279] width 171 height 22
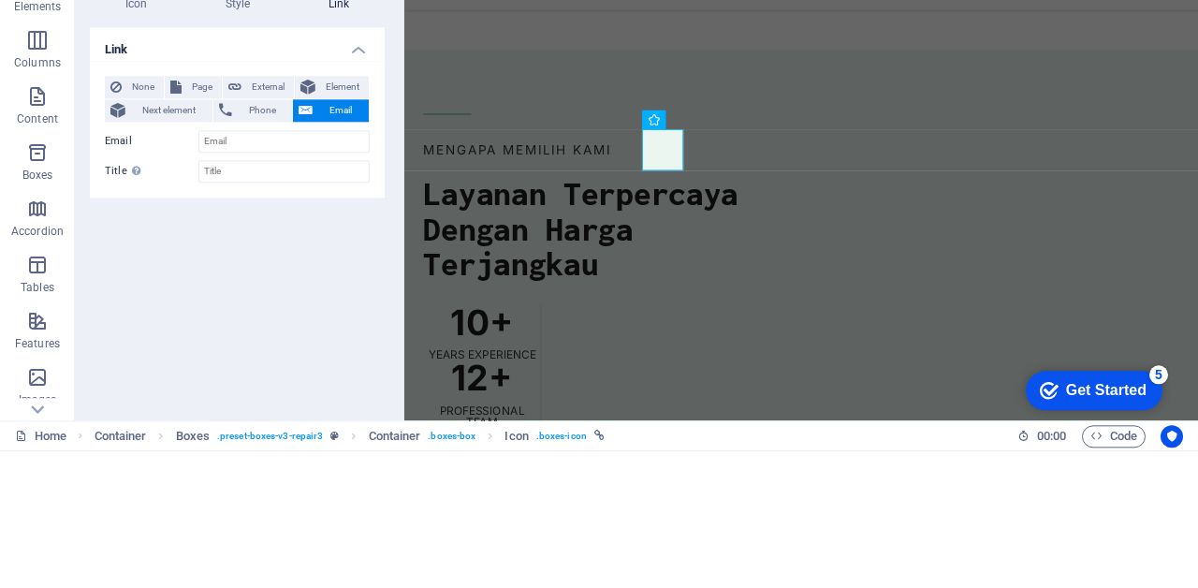
click at [271, 223] on span "External" at bounding box center [267, 224] width 41 height 22
select select "blank"
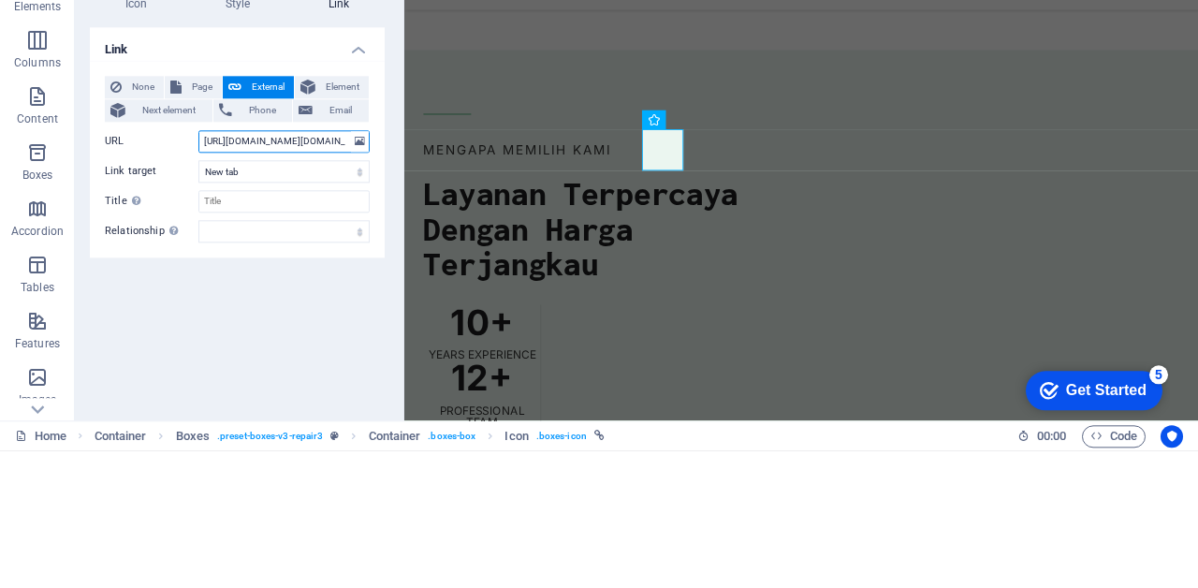
scroll to position [0, 155]
click at [292, 284] on input "[URL][DOMAIN_NAME][DOMAIN_NAME]" at bounding box center [283, 279] width 171 height 22
click at [288, 269] on input "V5jJzd&_r=1" at bounding box center [283, 279] width 171 height 22
type input "V"
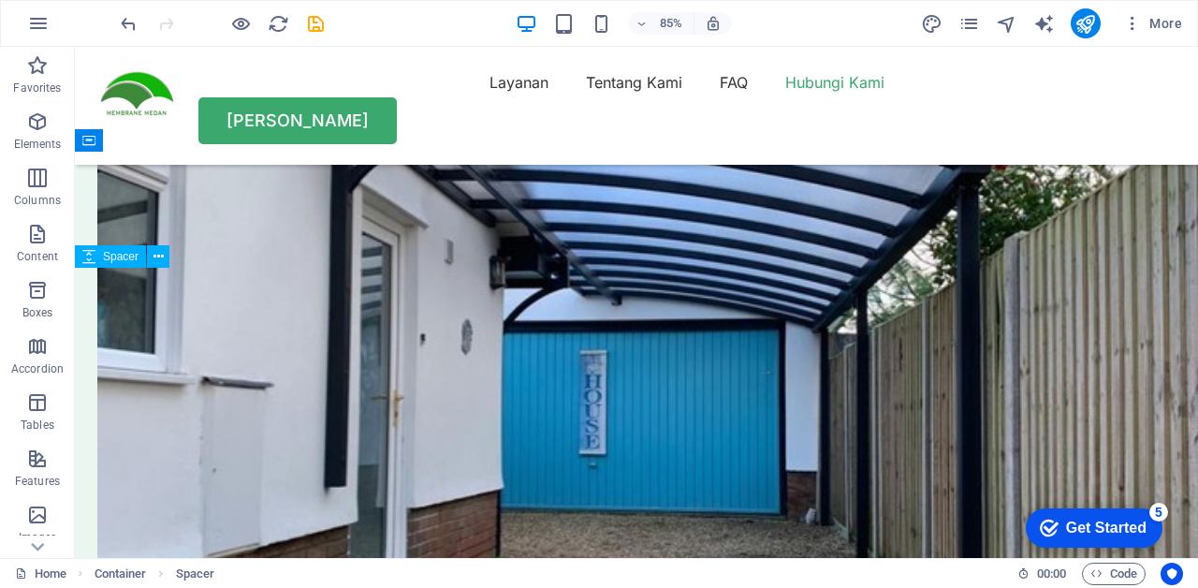
scroll to position [5363, 0]
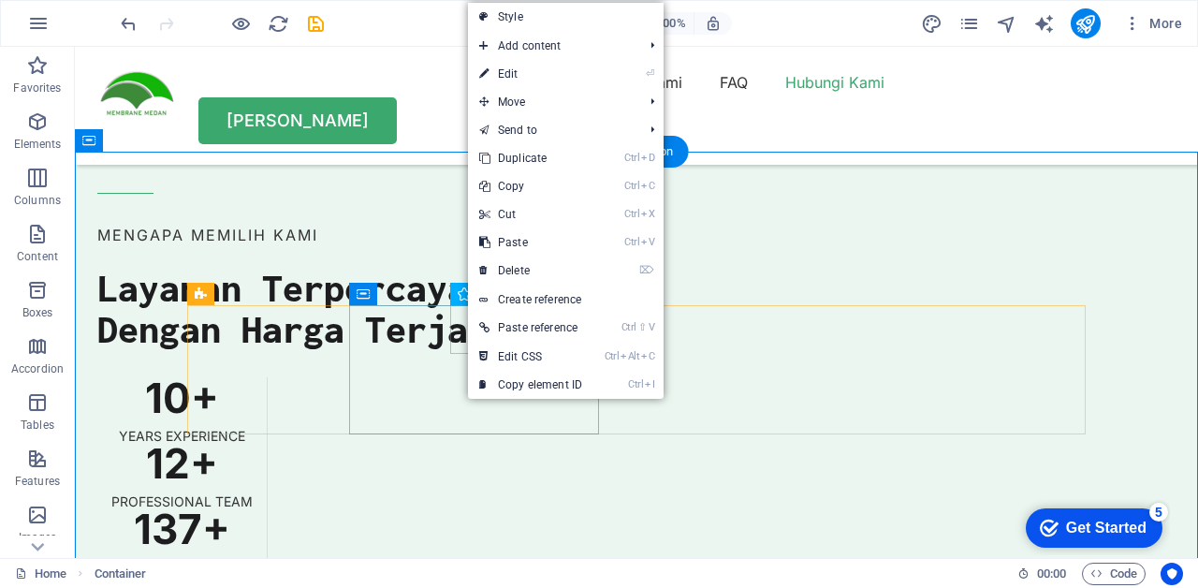
click at [561, 26] on link "Style" at bounding box center [566, 17] width 196 height 28
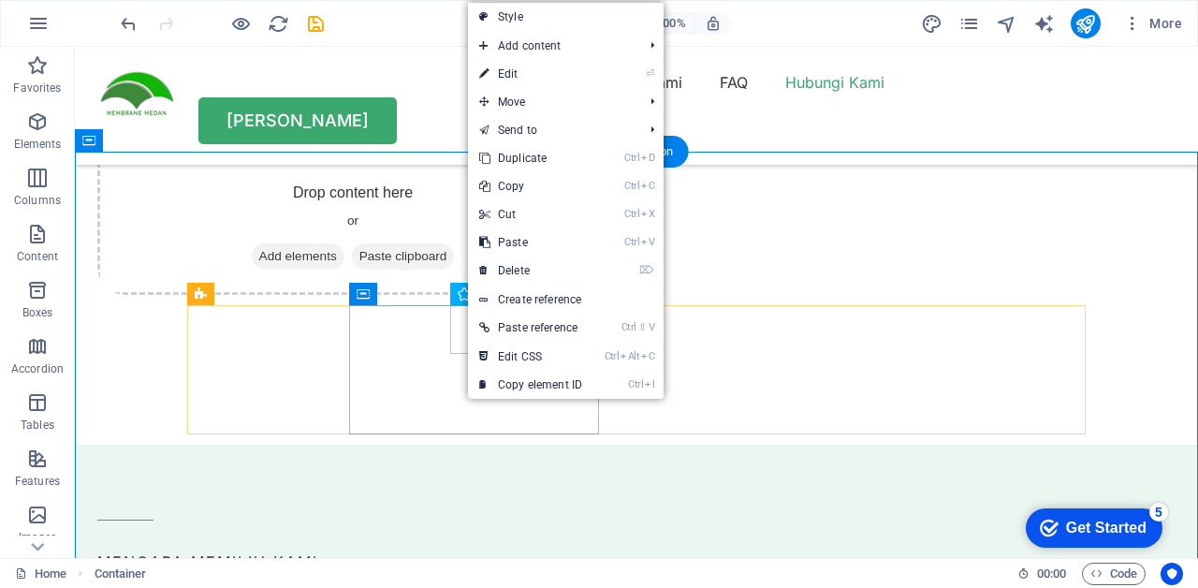
select select "rem"
select select "preset-boxes-v3-repair3"
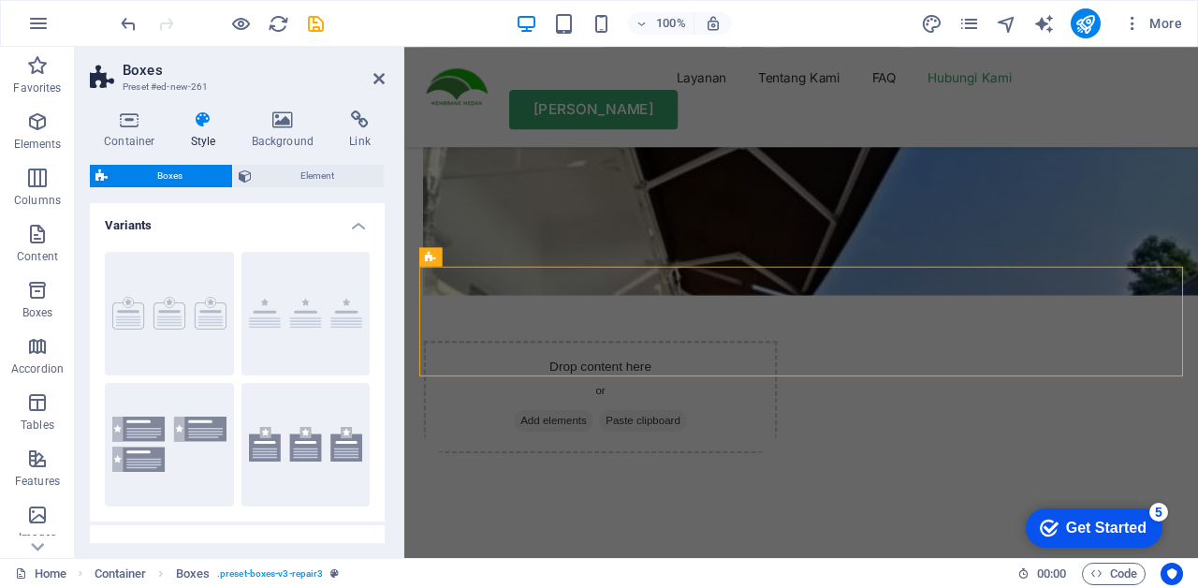
scroll to position [5825, 0]
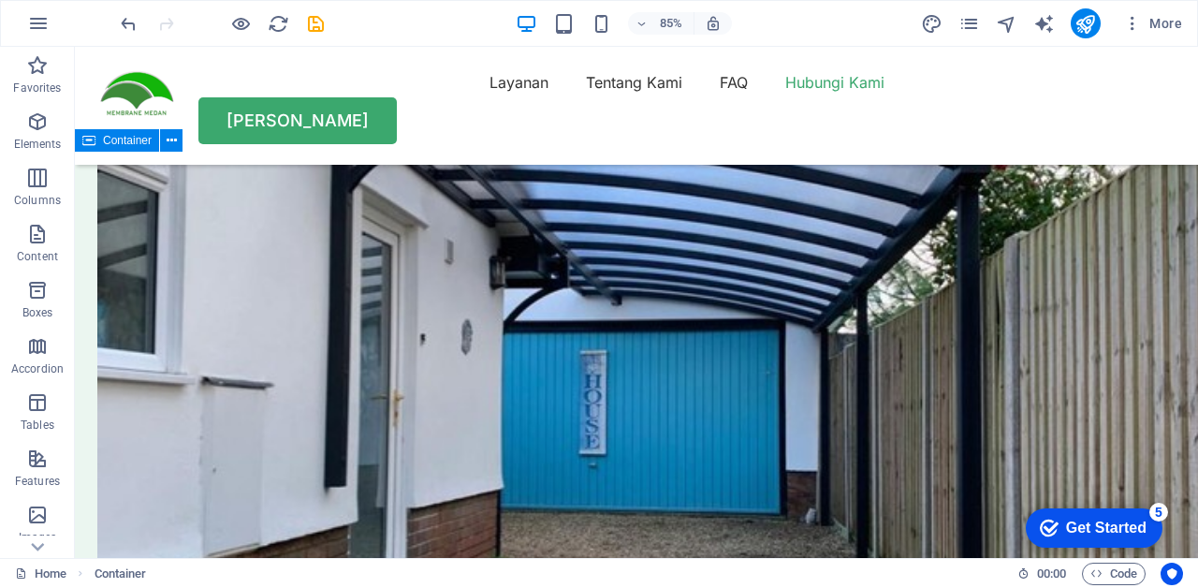
scroll to position [5363, 0]
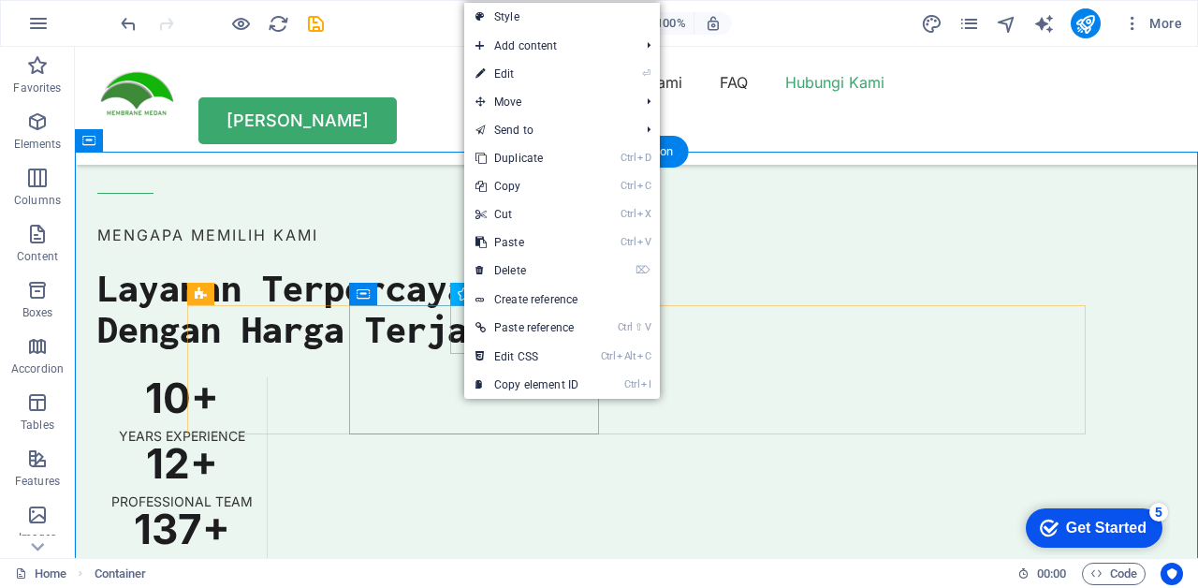
click at [546, 80] on link "⏎ Edit" at bounding box center [526, 74] width 125 height 28
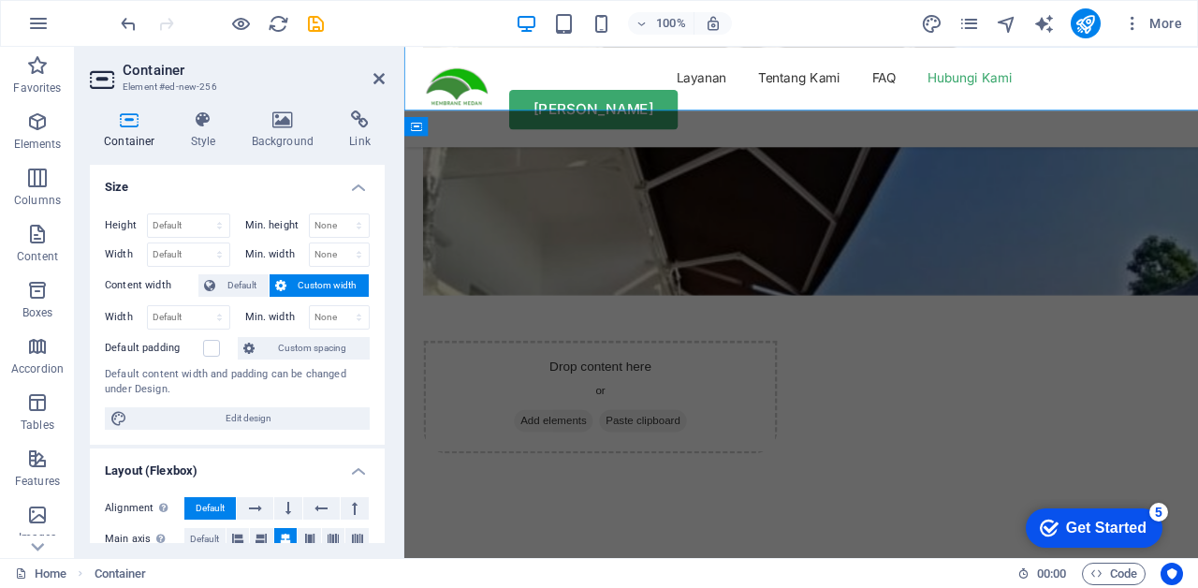
scroll to position [5825, 0]
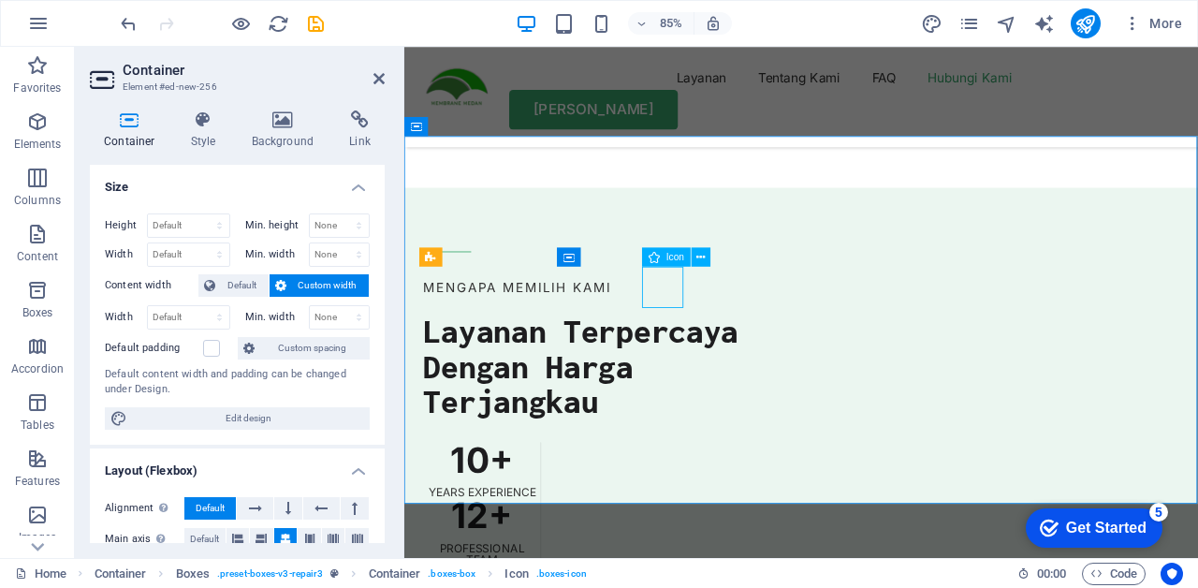
click at [703, 255] on icon at bounding box center [700, 257] width 8 height 17
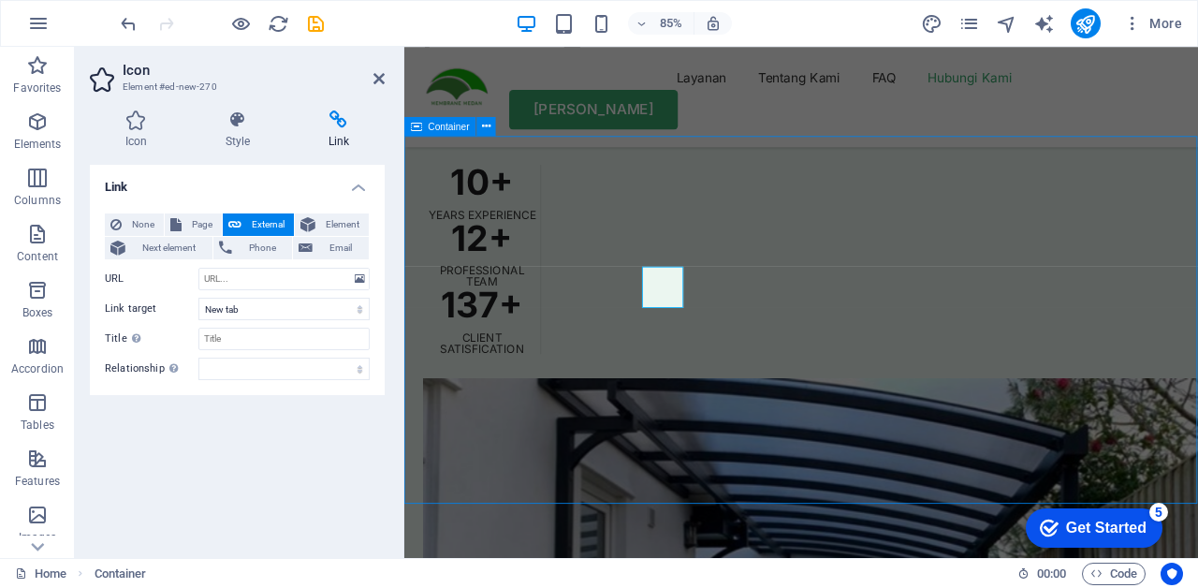
scroll to position [5363, 0]
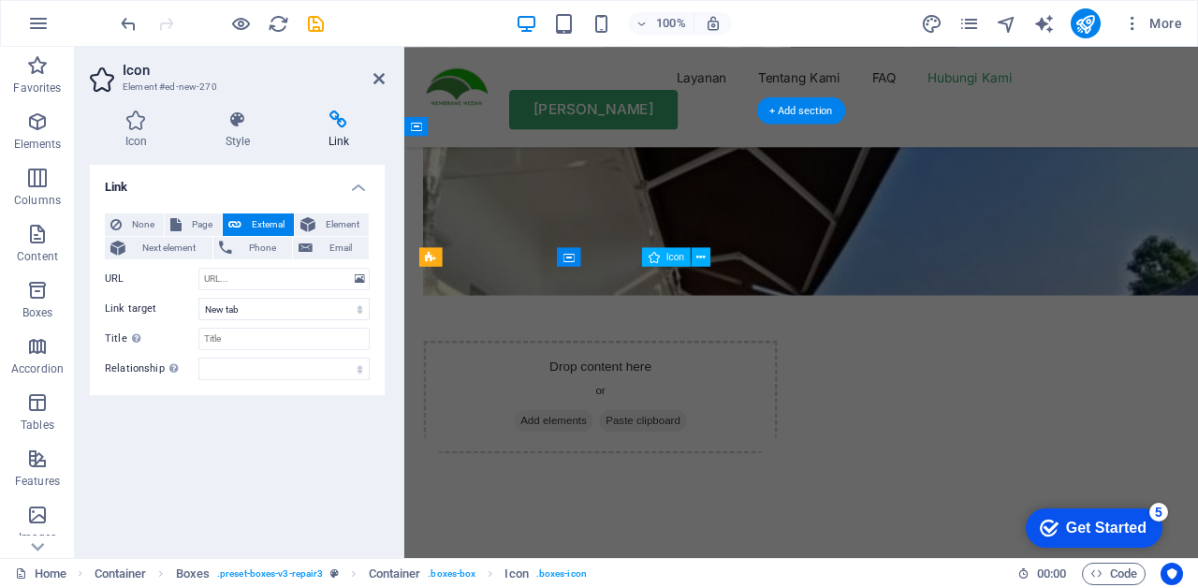
scroll to position [5825, 0]
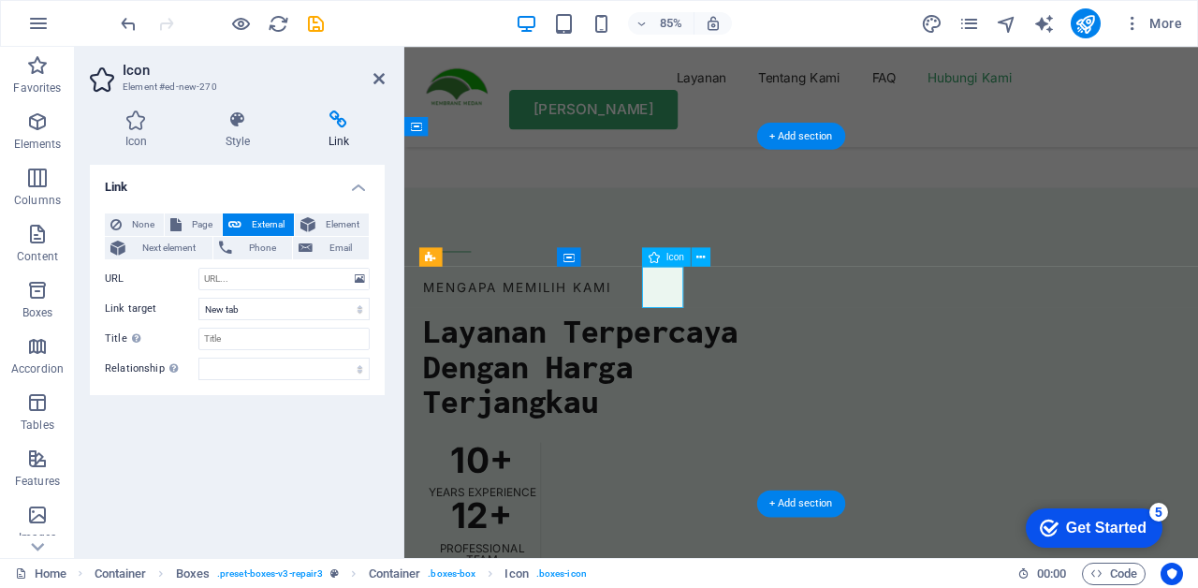
click at [135, 126] on icon at bounding box center [136, 119] width 93 height 19
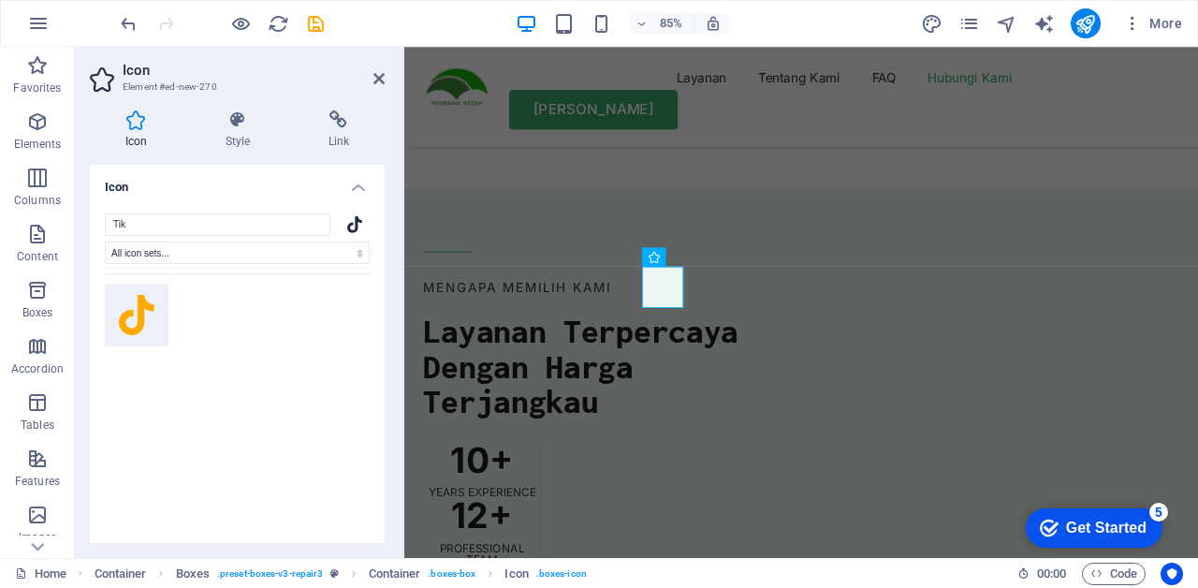
click at [234, 140] on h4 "Style" at bounding box center [241, 129] width 103 height 39
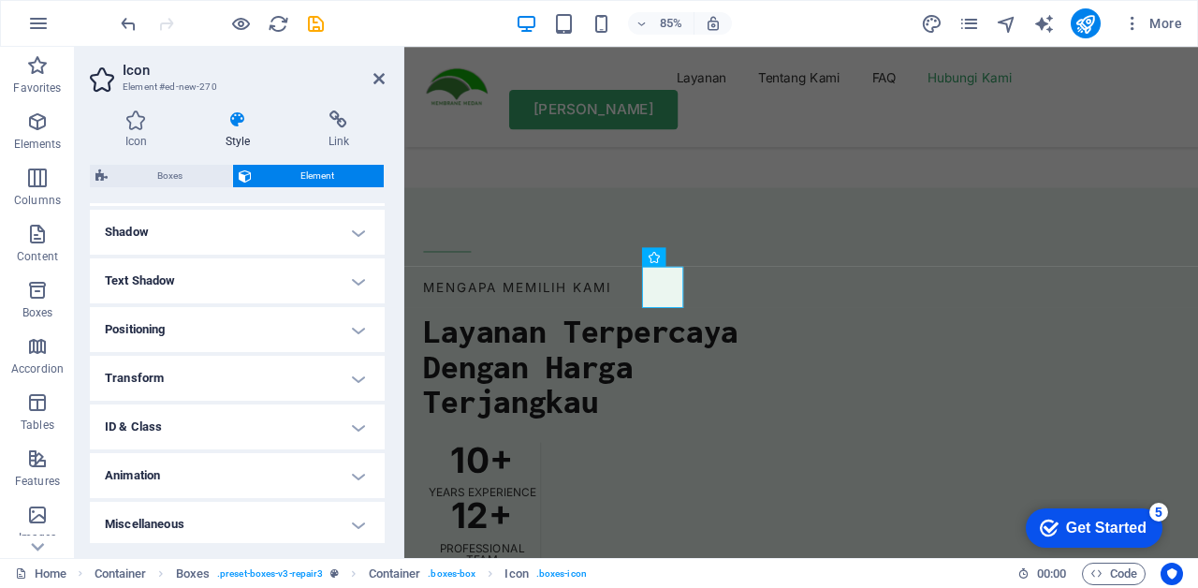
scroll to position [463, 0]
click at [350, 377] on h4 "Transform" at bounding box center [237, 375] width 295 height 45
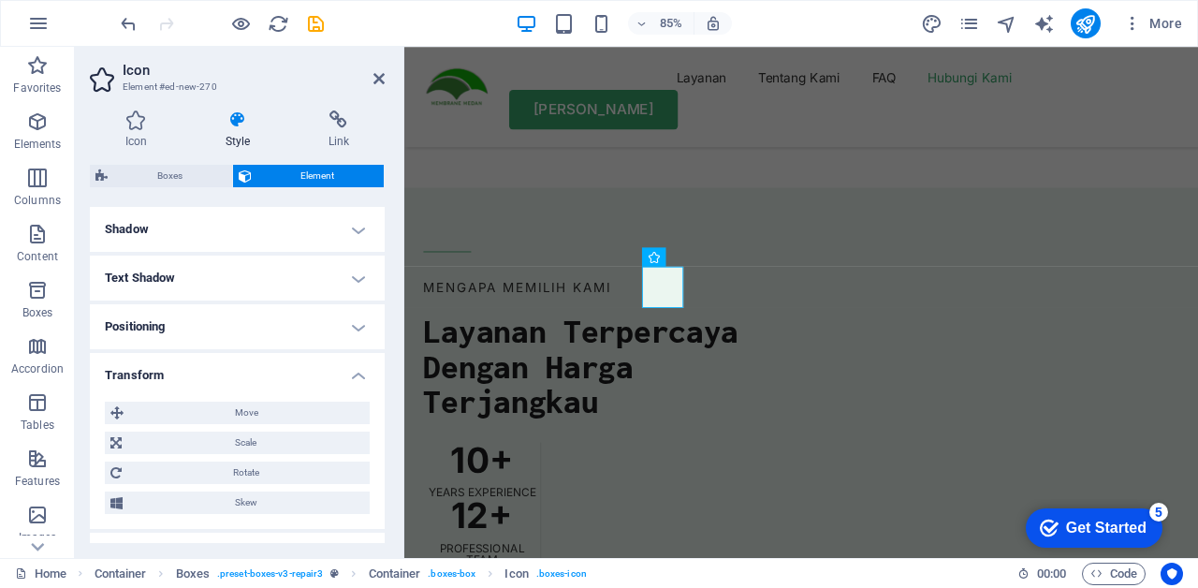
click at [359, 363] on h4 "Transform" at bounding box center [237, 370] width 295 height 34
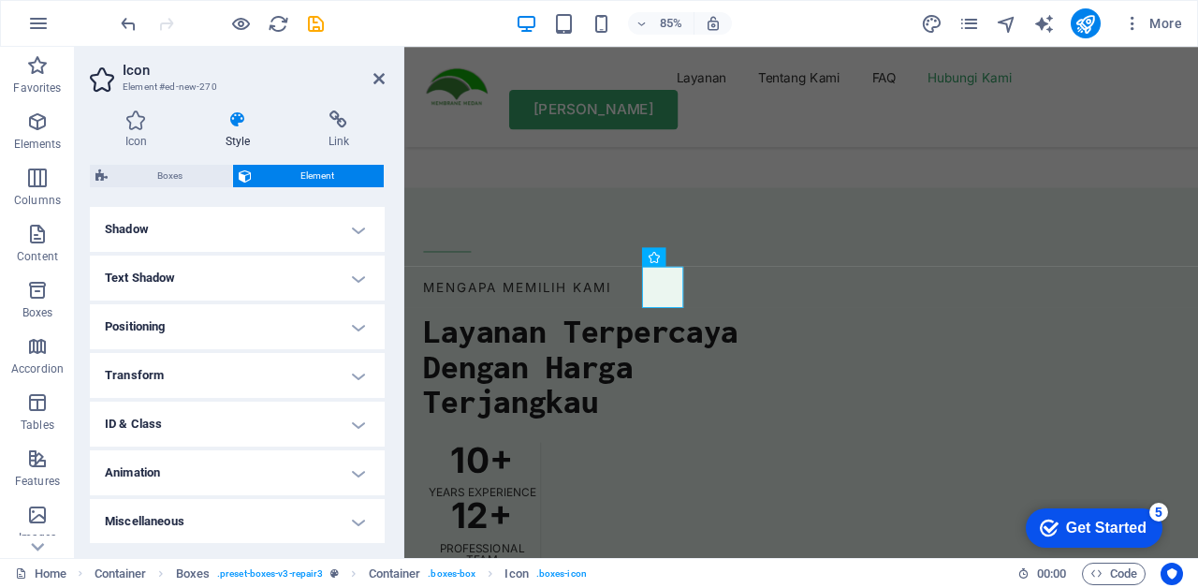
click at [343, 458] on h4 "Animation" at bounding box center [237, 472] width 295 height 45
click at [355, 456] on h4 "Animation" at bounding box center [237, 467] width 295 height 34
click at [356, 429] on h4 "ID & Class" at bounding box center [237, 423] width 295 height 45
click at [360, 412] on h4 "ID & Class" at bounding box center [237, 418] width 295 height 34
click at [351, 368] on h4 "Transform" at bounding box center [237, 375] width 295 height 45
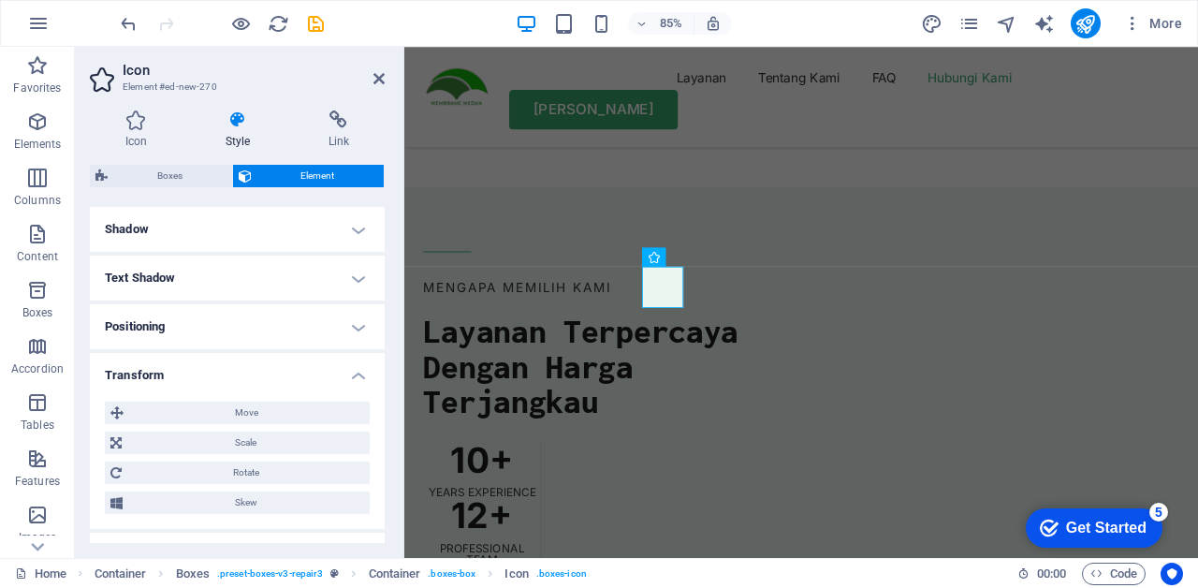
click at [357, 363] on h4 "Transform" at bounding box center [237, 370] width 295 height 34
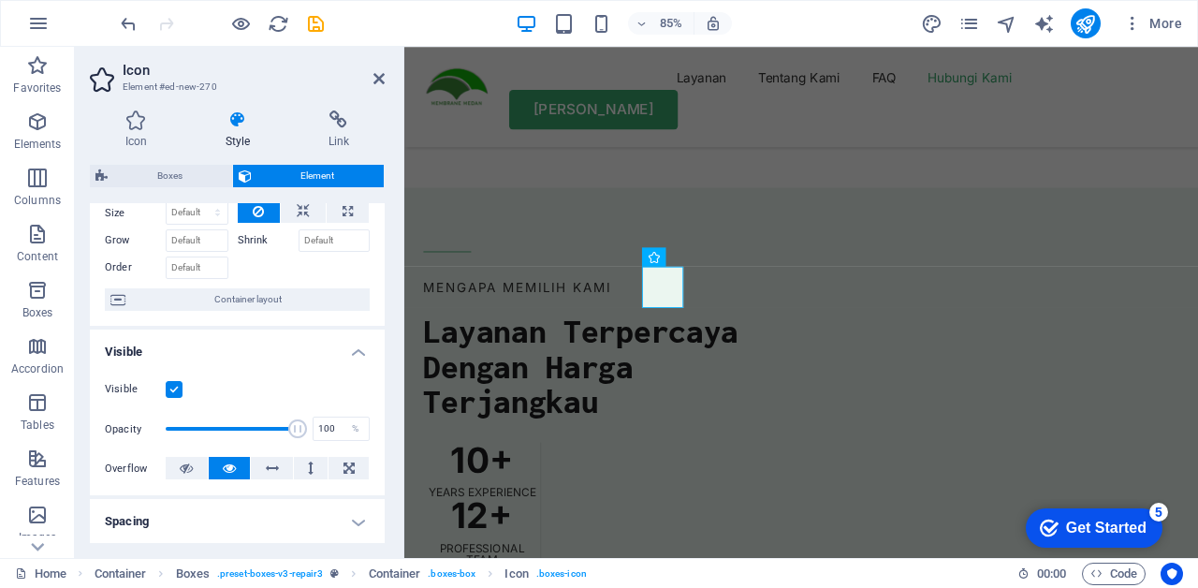
scroll to position [84, 0]
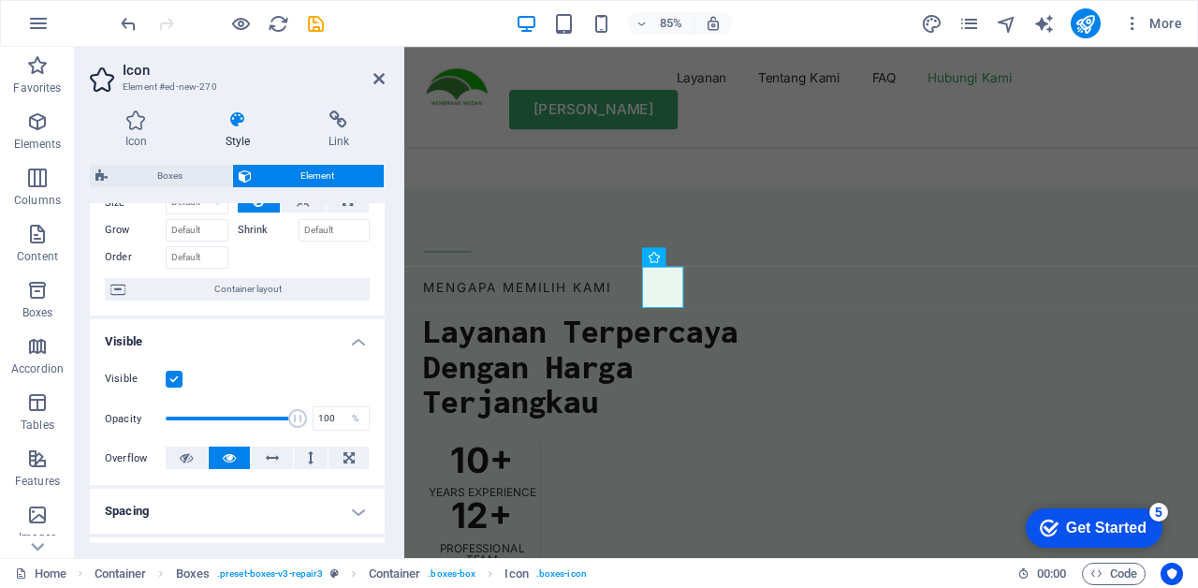
click at [162, 377] on label "Visible" at bounding box center [135, 379] width 61 height 22
click at [0, 0] on input "Visible" at bounding box center [0, 0] width 0 height 0
click at [164, 375] on label "Visible" at bounding box center [135, 379] width 61 height 22
click at [0, 0] on input "Visible" at bounding box center [0, 0] width 0 height 0
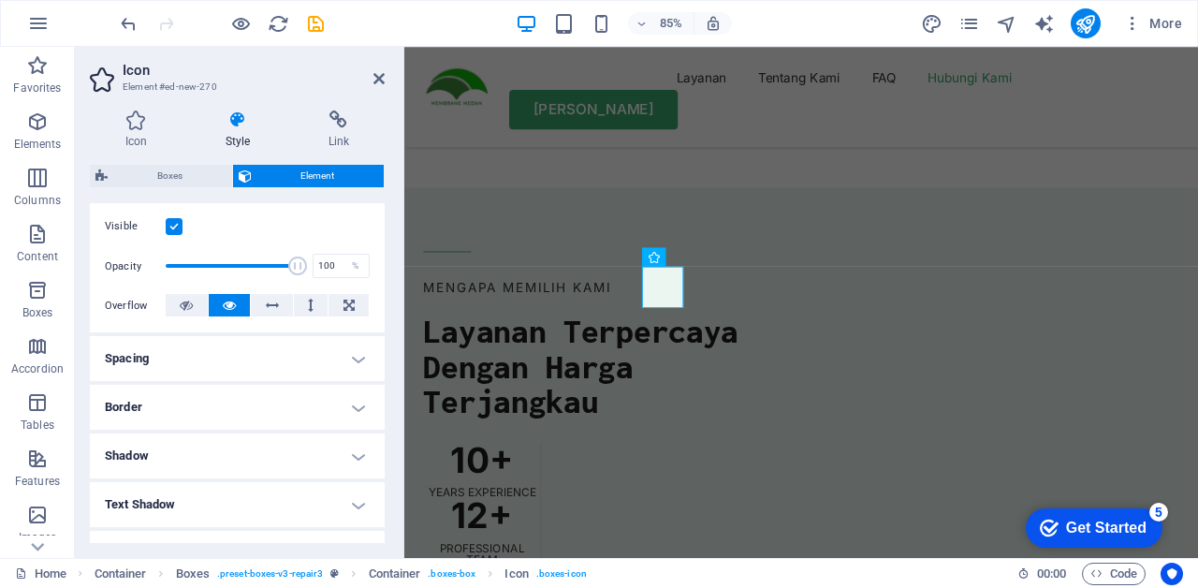
scroll to position [253, 0]
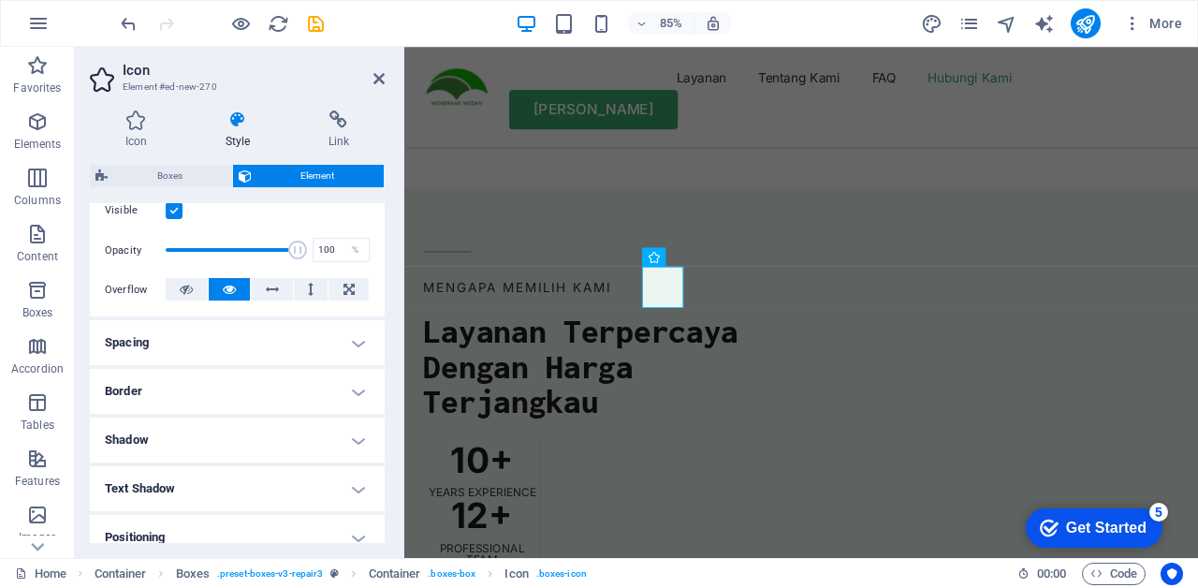
click at [355, 341] on h4 "Spacing" at bounding box center [237, 342] width 295 height 45
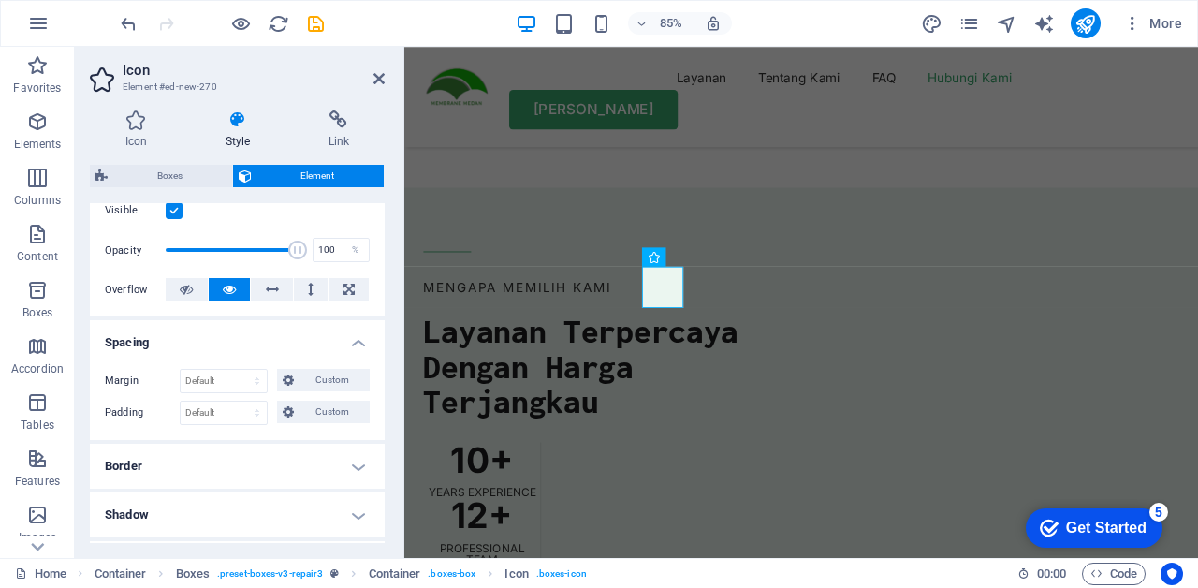
click at [361, 345] on h4 "Spacing" at bounding box center [237, 337] width 295 height 34
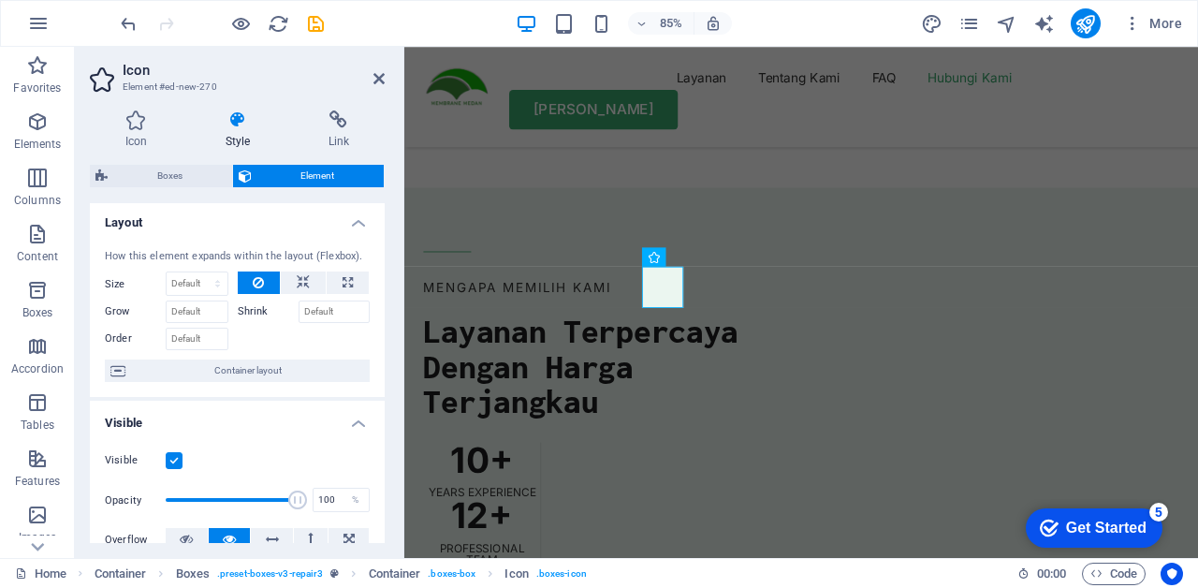
scroll to position [0, 0]
click at [308, 376] on span "Container layout" at bounding box center [247, 373] width 233 height 22
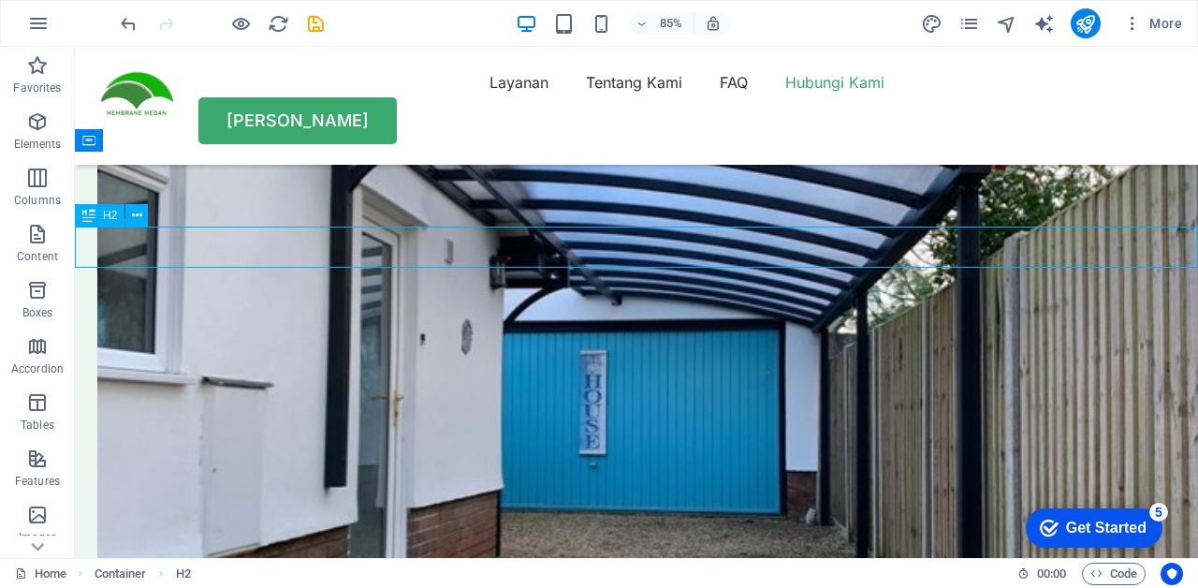
scroll to position [5363, 0]
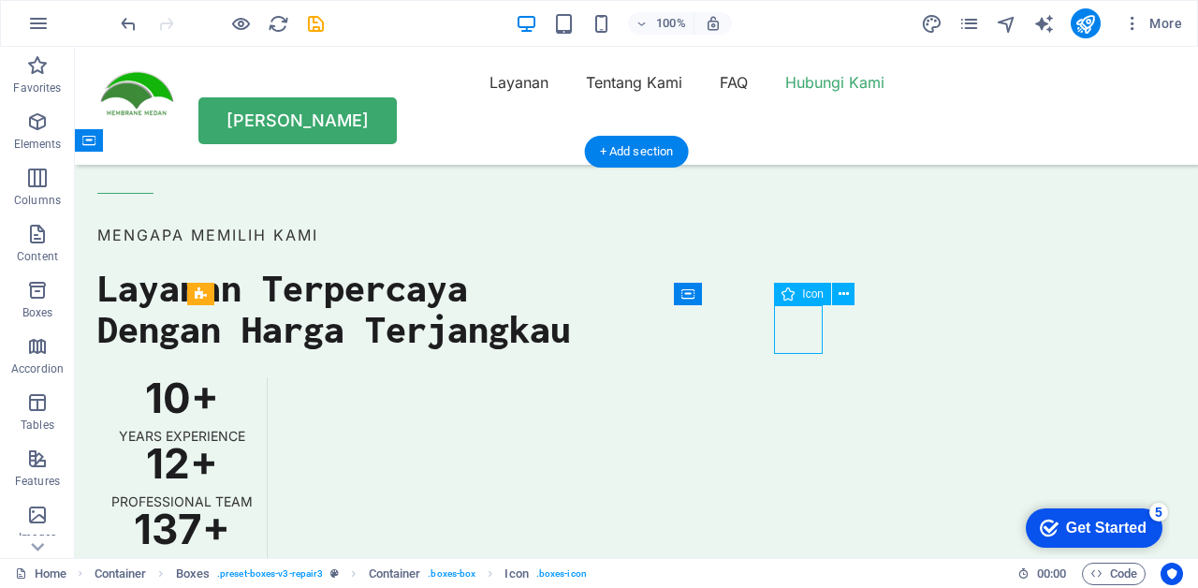
click at [805, 303] on div "Icon" at bounding box center [802, 294] width 57 height 22
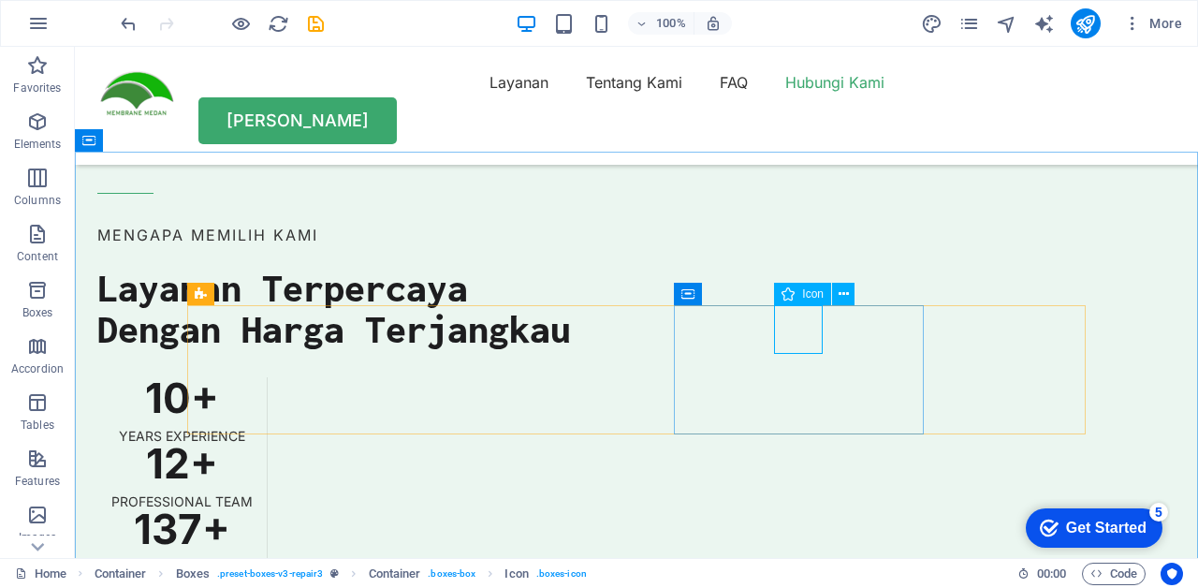
select select "xMidYMid"
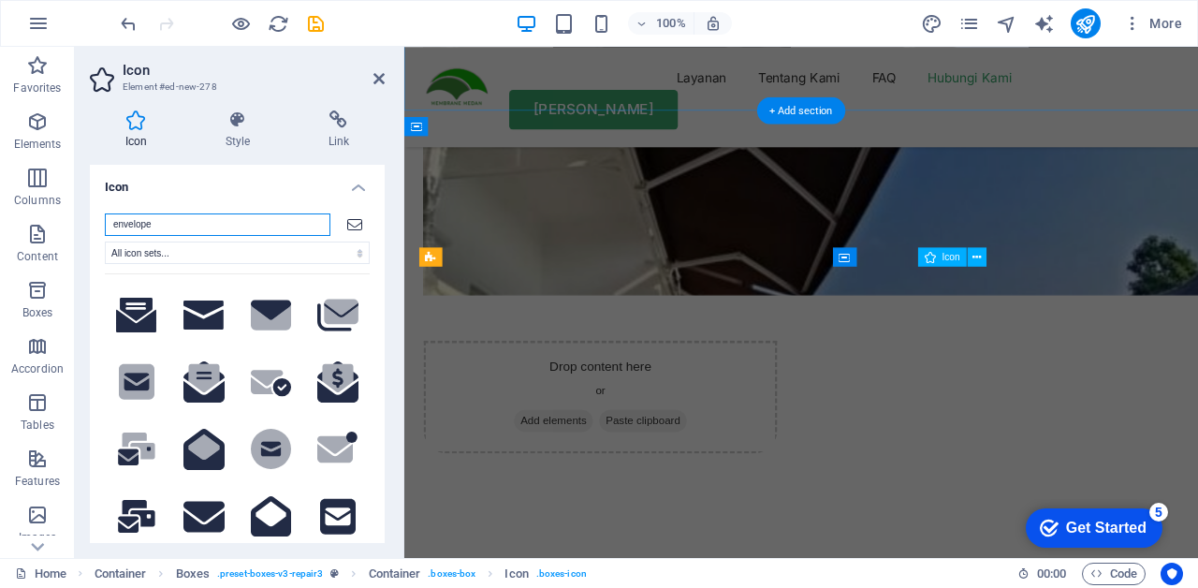
scroll to position [5825, 0]
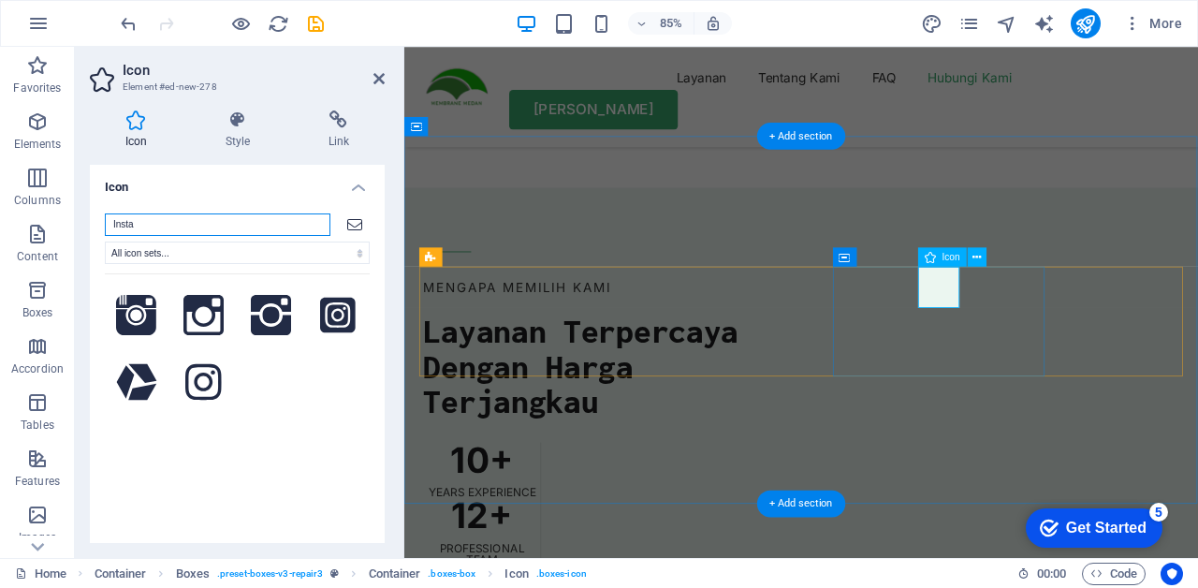
type input "Insta"
click at [342, 310] on icon at bounding box center [338, 315] width 36 height 36
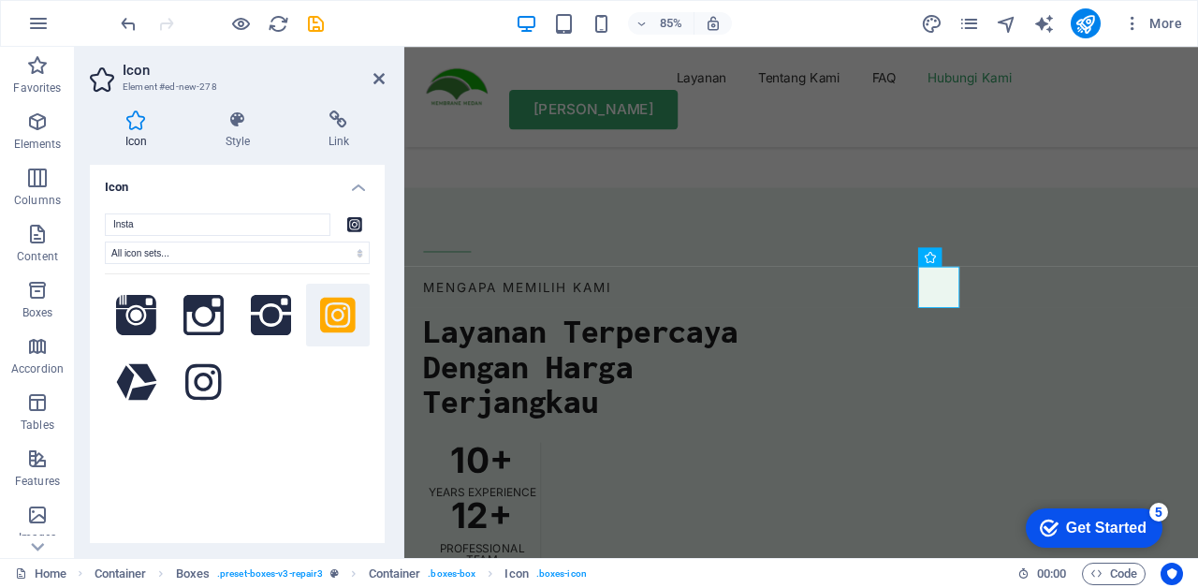
click at [194, 383] on icon at bounding box center [203, 382] width 36 height 36
click at [264, 303] on icon at bounding box center [271, 315] width 41 height 41
click at [201, 298] on icon at bounding box center [203, 315] width 41 height 41
click at [196, 374] on icon at bounding box center [203, 382] width 36 height 36
click at [308, 317] on button at bounding box center [338, 316] width 64 height 64
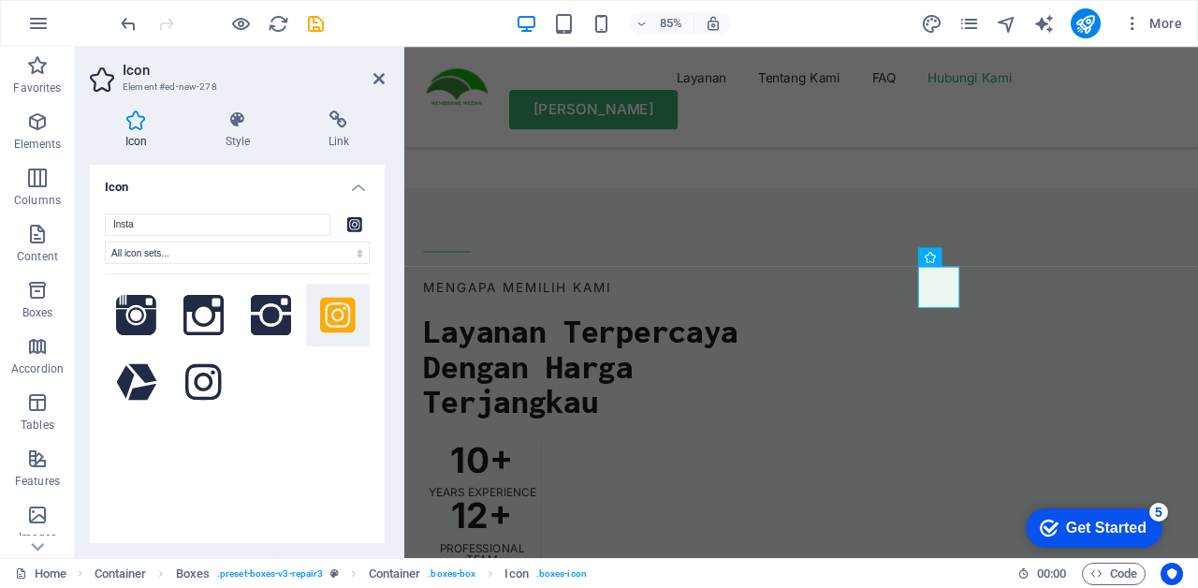
click at [253, 310] on icon at bounding box center [271, 315] width 41 height 41
click at [202, 305] on icon at bounding box center [203, 315] width 41 height 41
click at [143, 309] on icon at bounding box center [136, 315] width 41 height 41
click at [326, 308] on icon at bounding box center [338, 315] width 36 height 36
click at [210, 382] on icon at bounding box center [203, 382] width 36 height 36
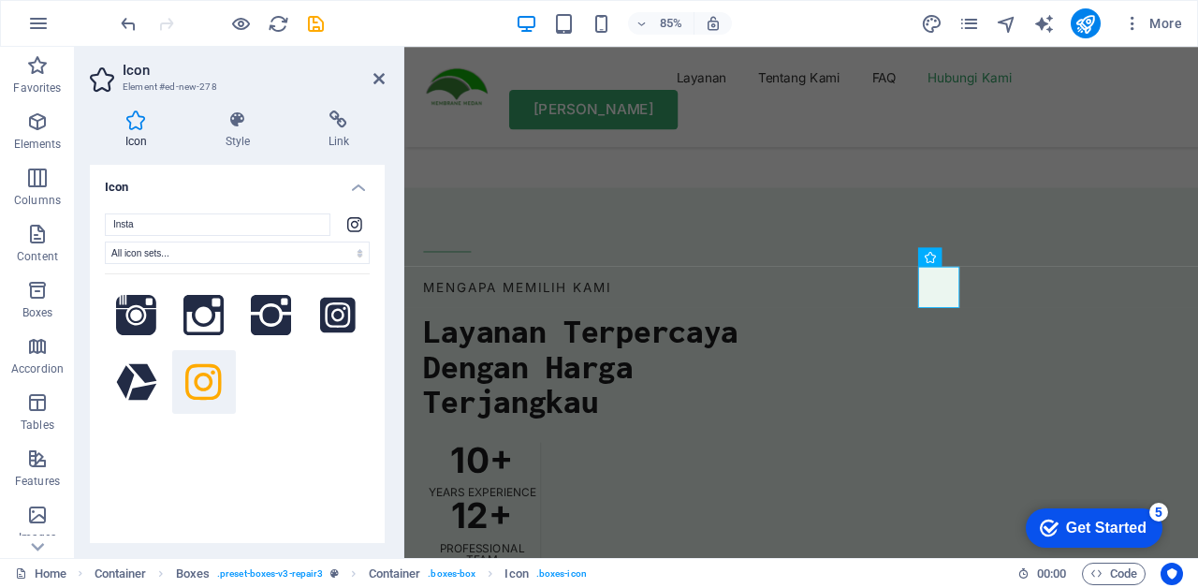
click at [326, 319] on icon at bounding box center [338, 315] width 36 height 36
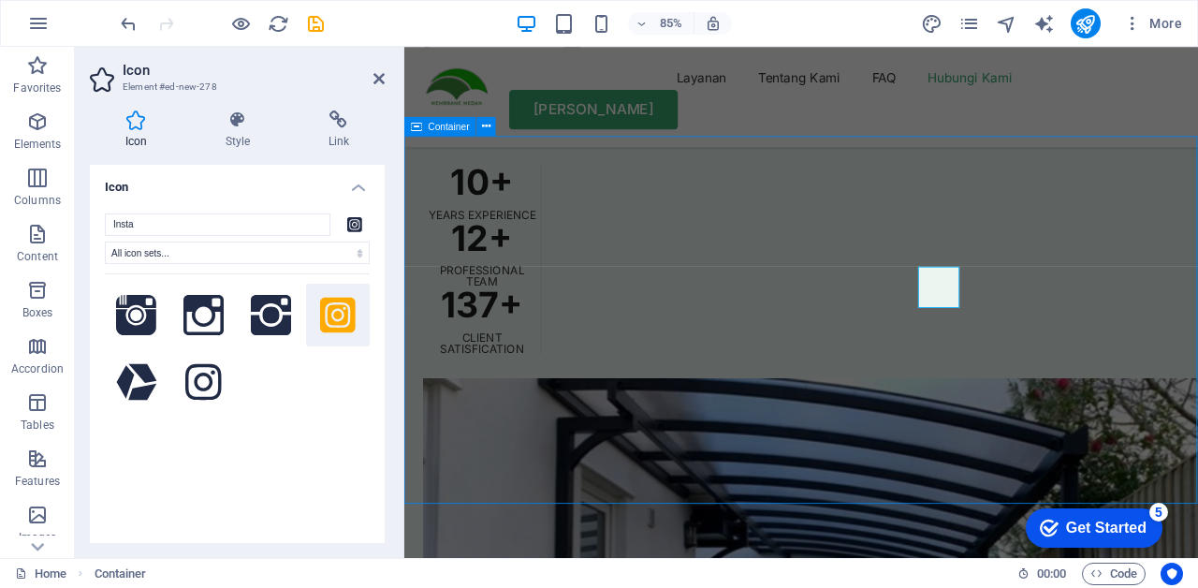
scroll to position [5363, 0]
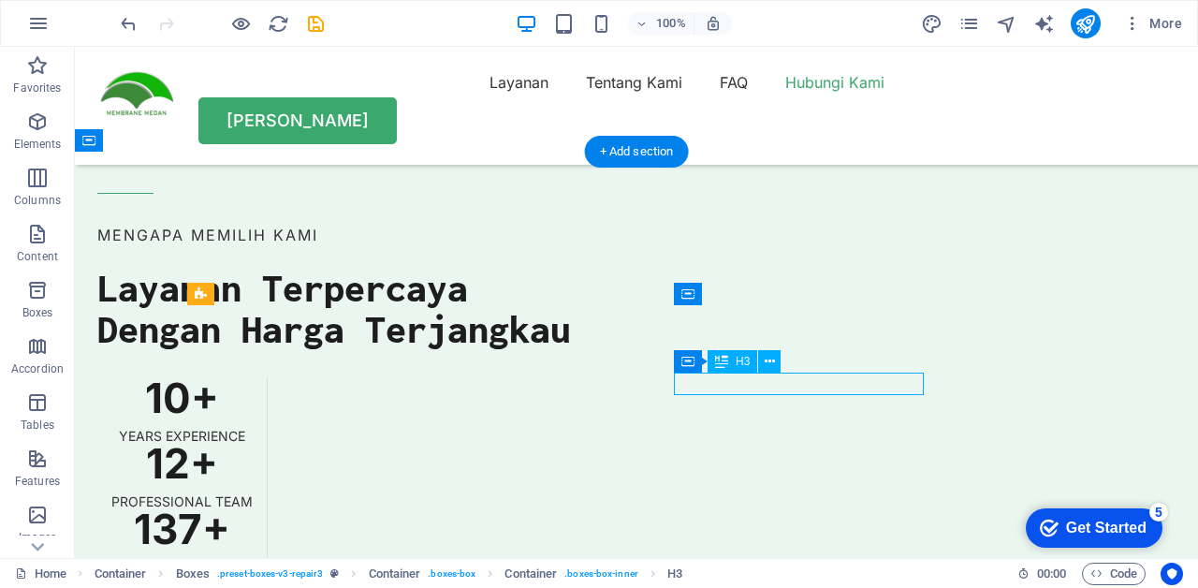
scroll to position [5360, 0]
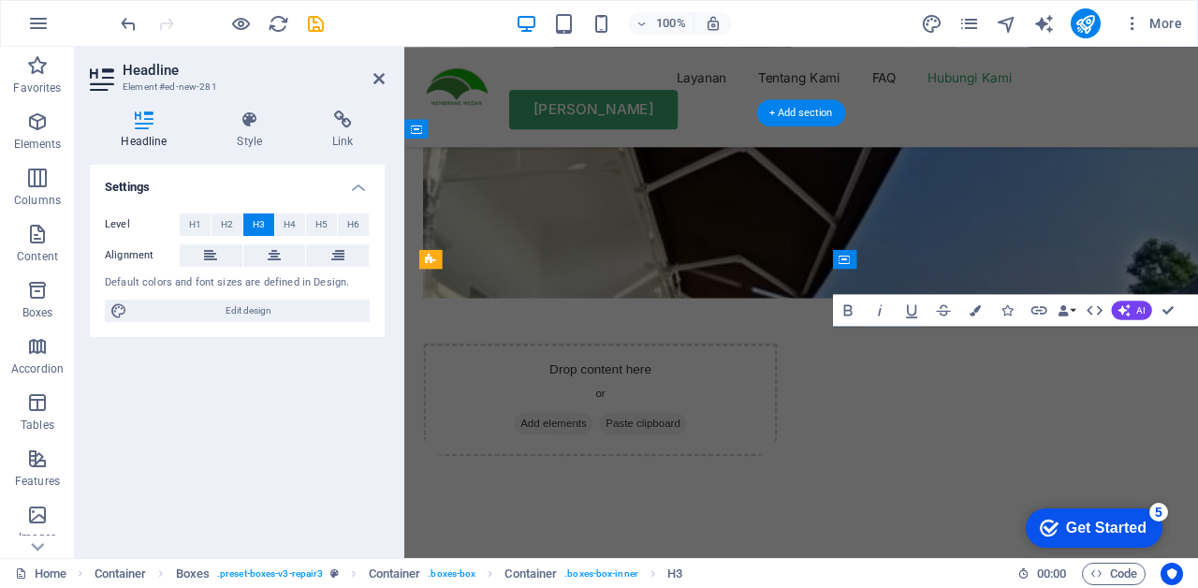
scroll to position [5823, 0]
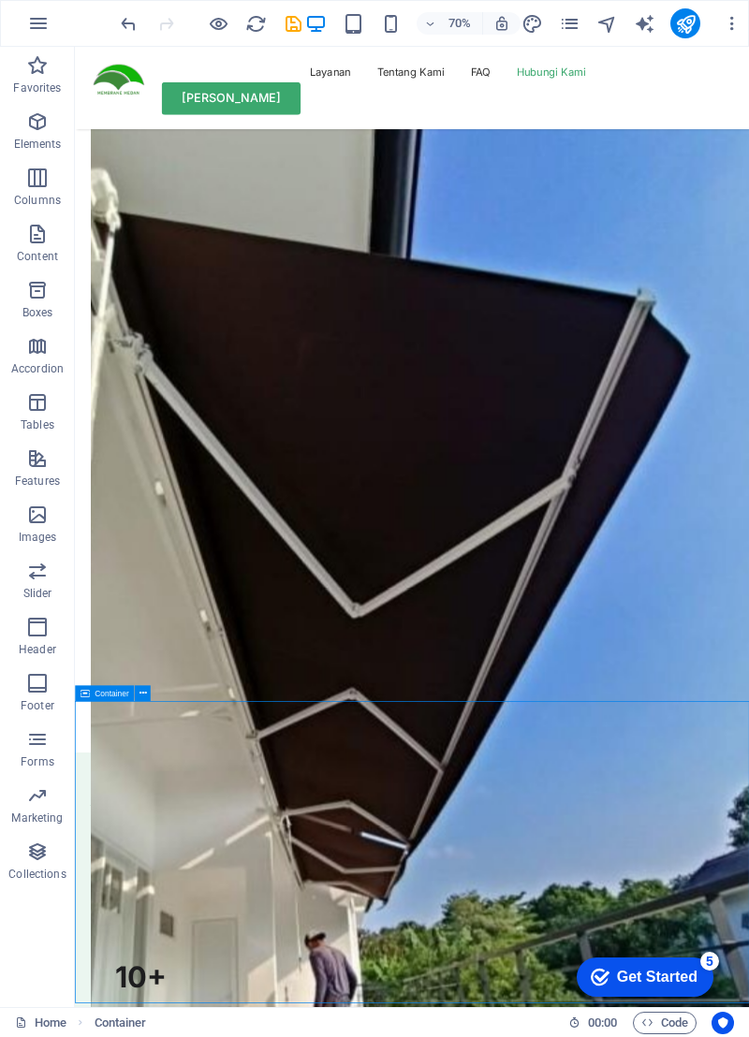
scroll to position [5554, 0]
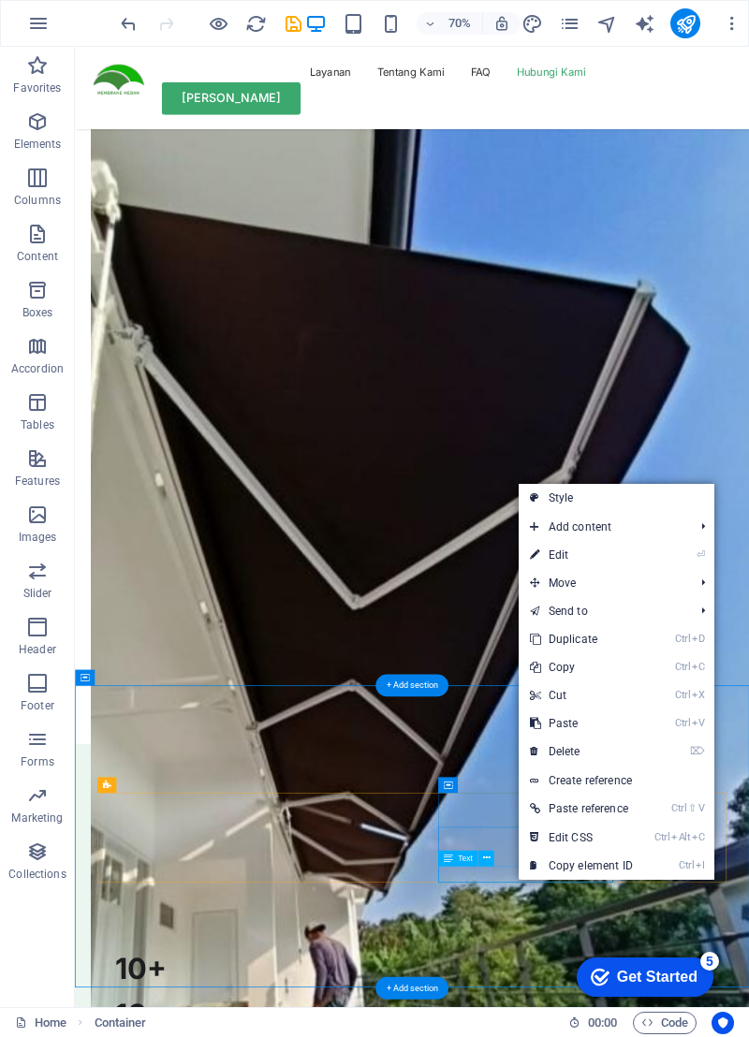
click at [612, 556] on link "⏎ Edit" at bounding box center [580, 555] width 125 height 28
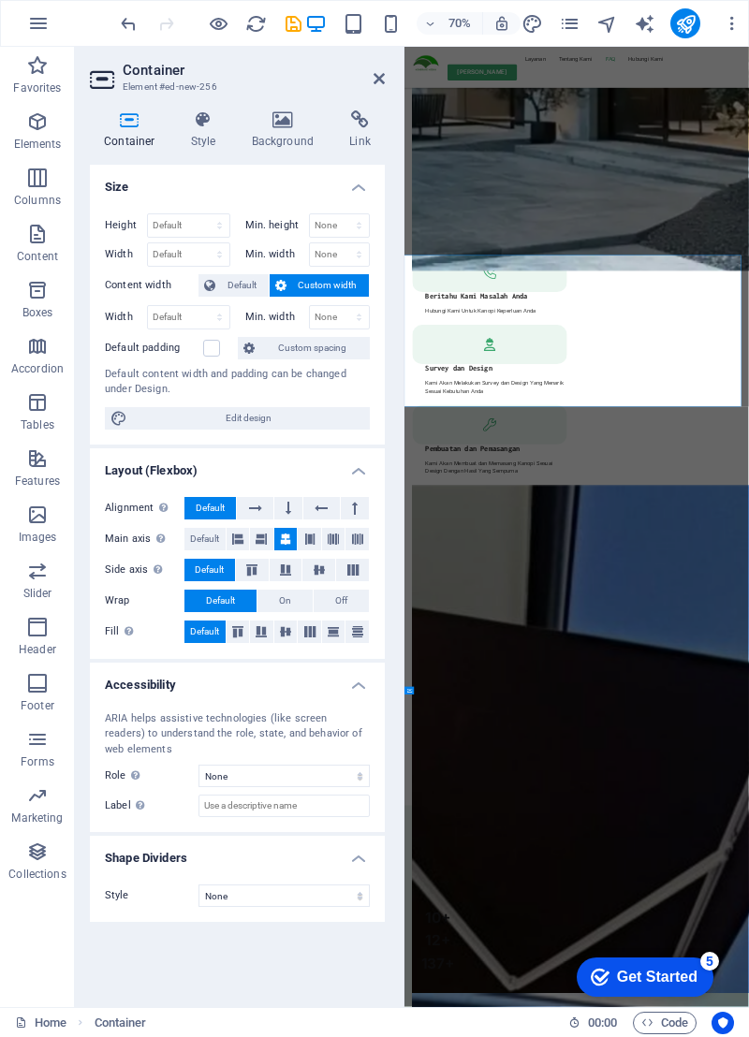
scroll to position [5870, 0]
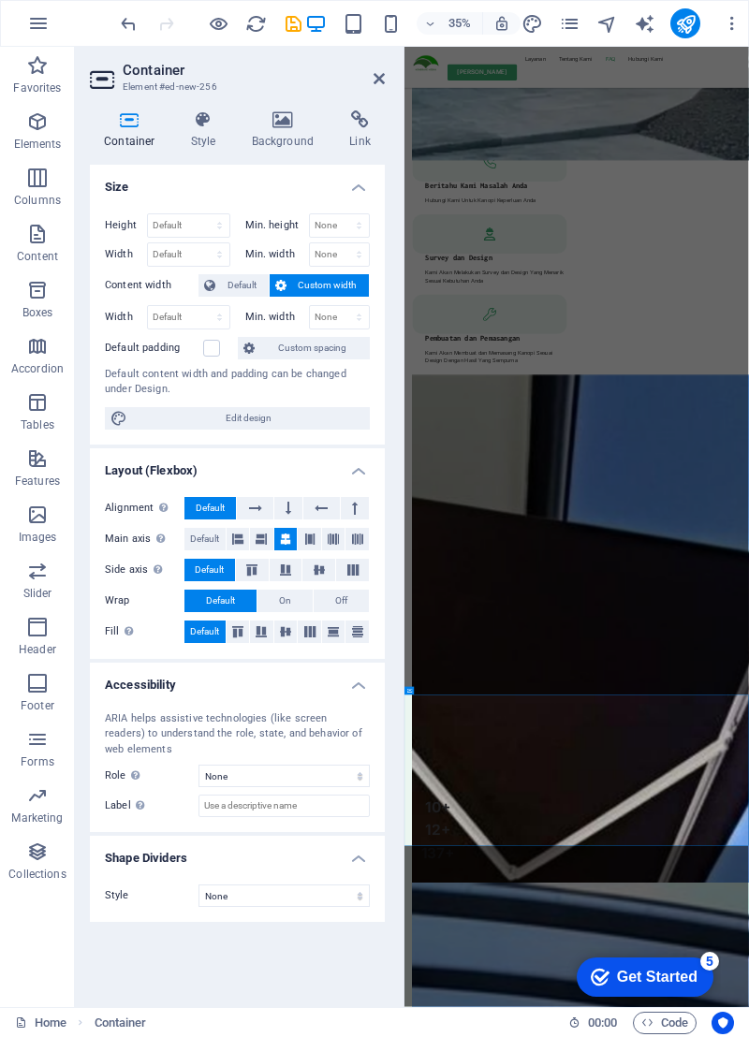
click at [373, 71] on icon at bounding box center [378, 78] width 11 height 15
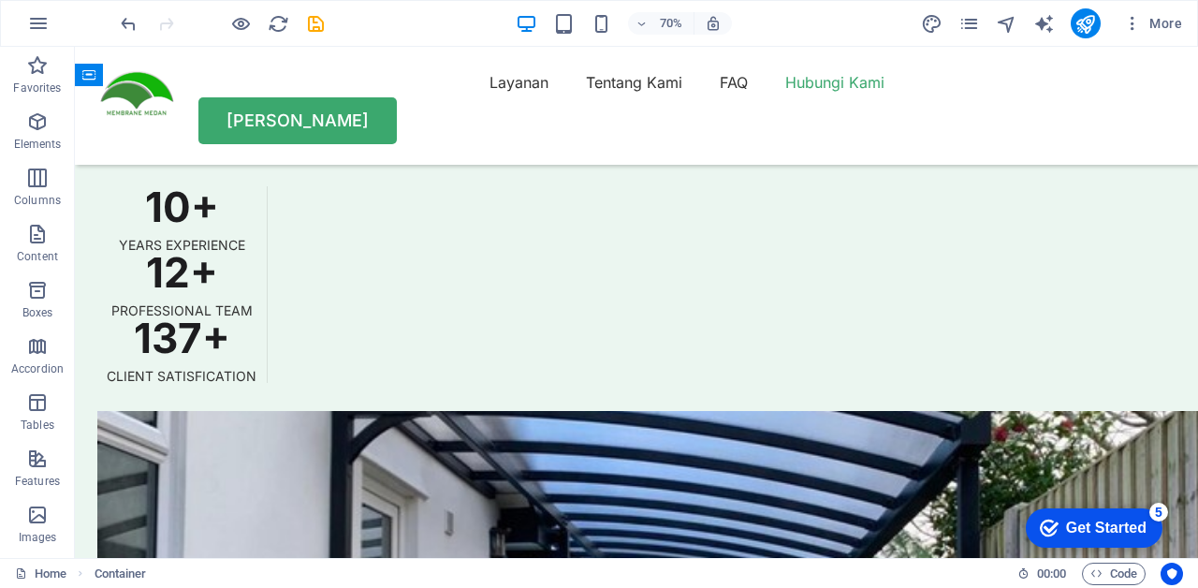
scroll to position [5429, 0]
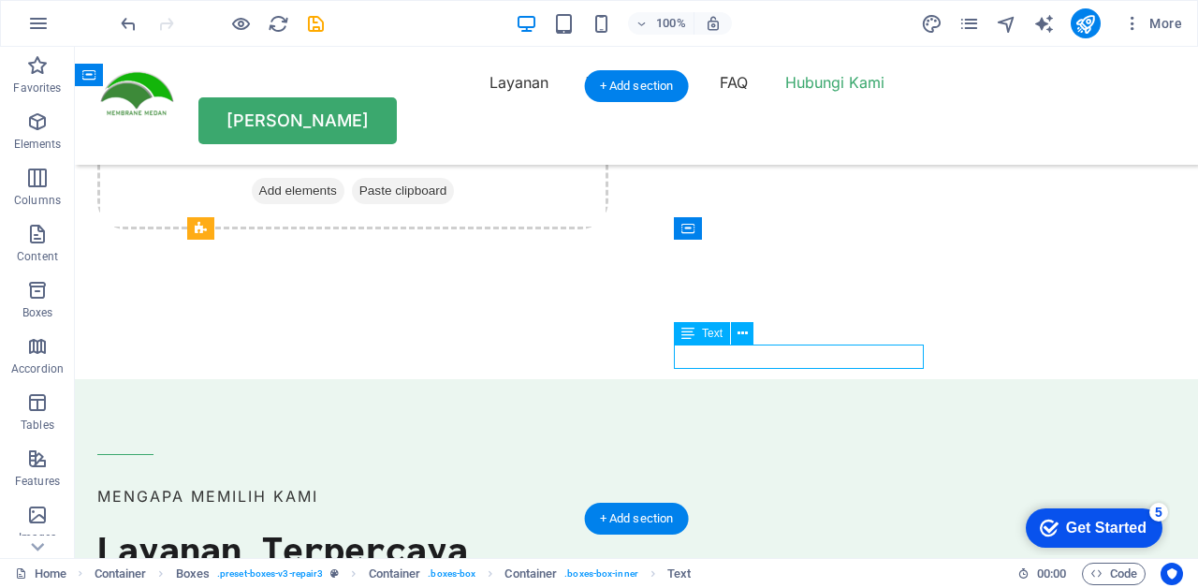
scroll to position [5891, 0]
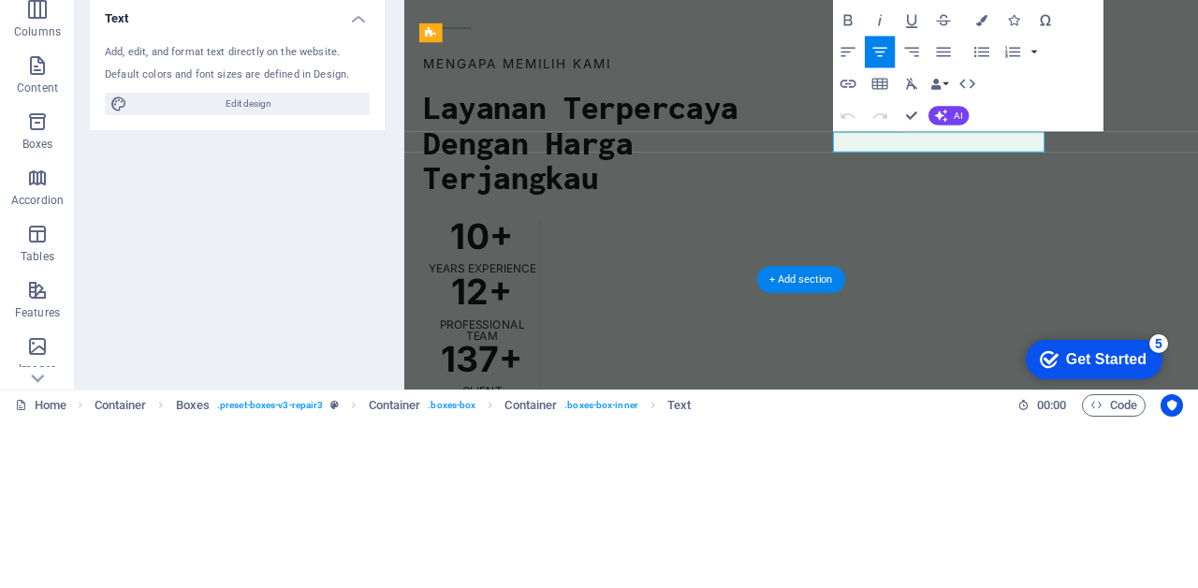
click at [920, 185] on icon "button" at bounding box center [911, 191] width 19 height 19
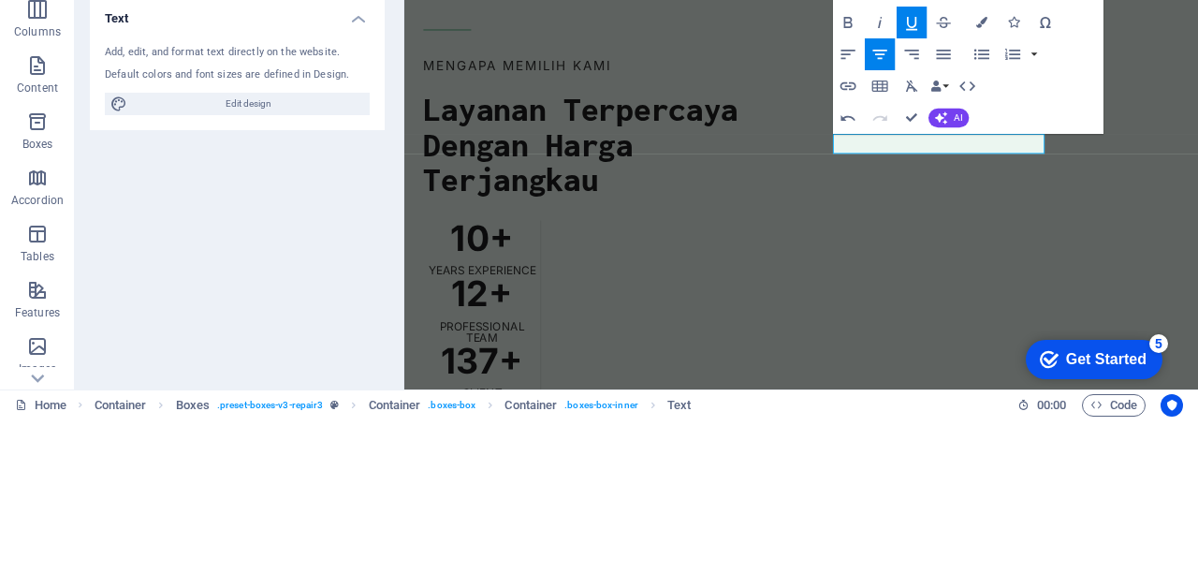
click at [848, 261] on icon "button" at bounding box center [847, 254] width 19 height 19
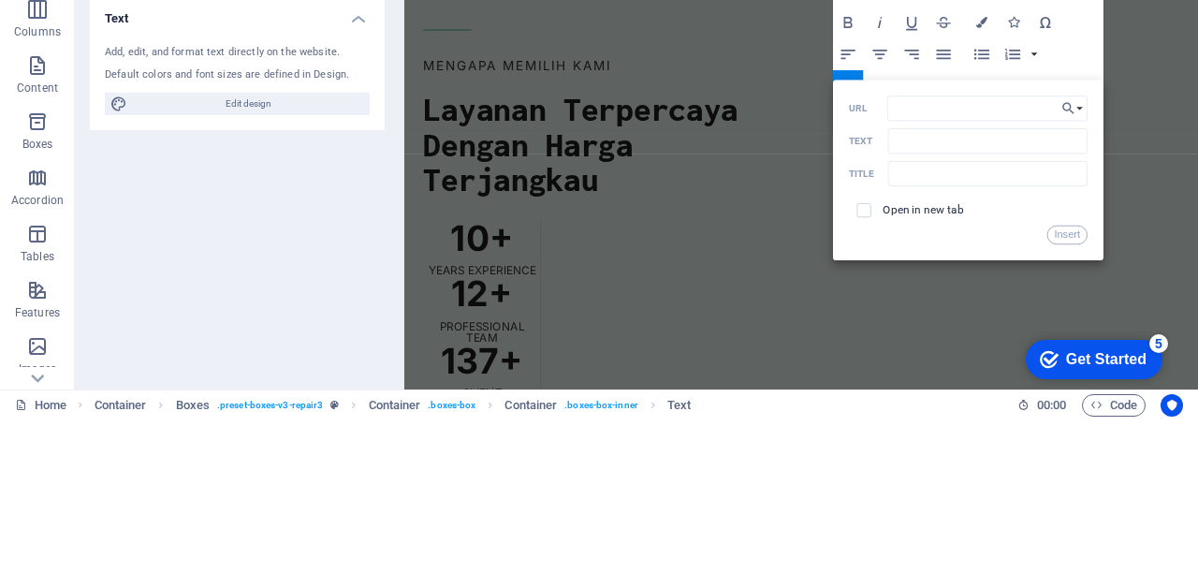
click at [922, 273] on input "URL" at bounding box center [987, 276] width 200 height 25
click at [909, 298] on input "Text" at bounding box center [987, 309] width 199 height 25
click at [911, 281] on input "URL" at bounding box center [987, 276] width 200 height 25
click at [905, 282] on input "URL" at bounding box center [987, 276] width 200 height 25
click at [908, 280] on input "URL" at bounding box center [987, 276] width 200 height 25
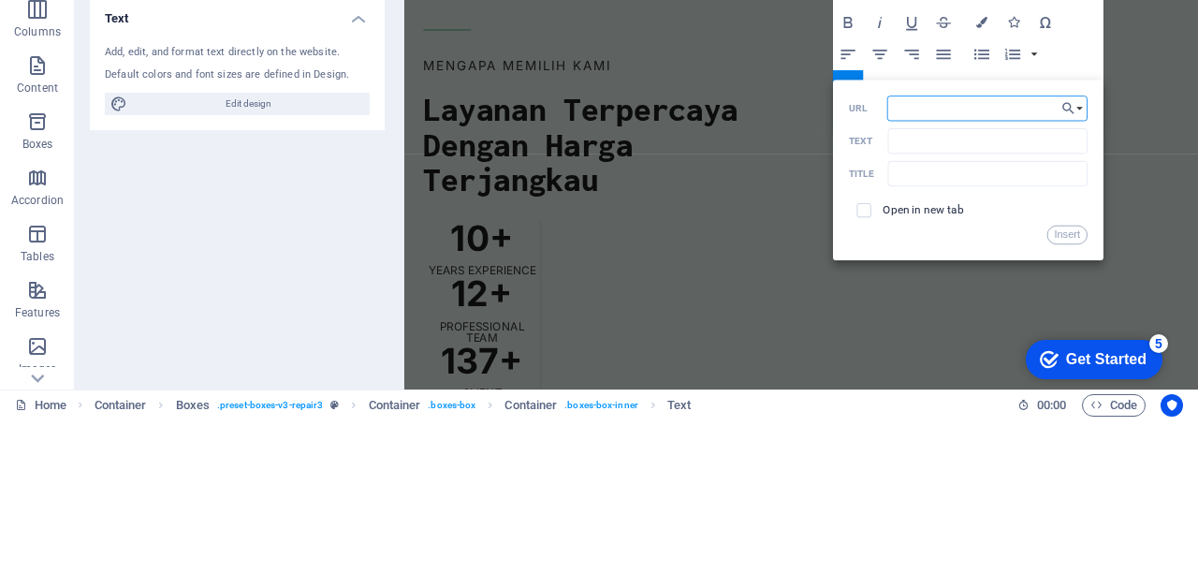
paste input "[URL][DOMAIN_NAME]"
click at [1047, 277] on input "[URL][DOMAIN_NAME]" at bounding box center [987, 276] width 200 height 25
type input "[URL][DOMAIN_NAME]"
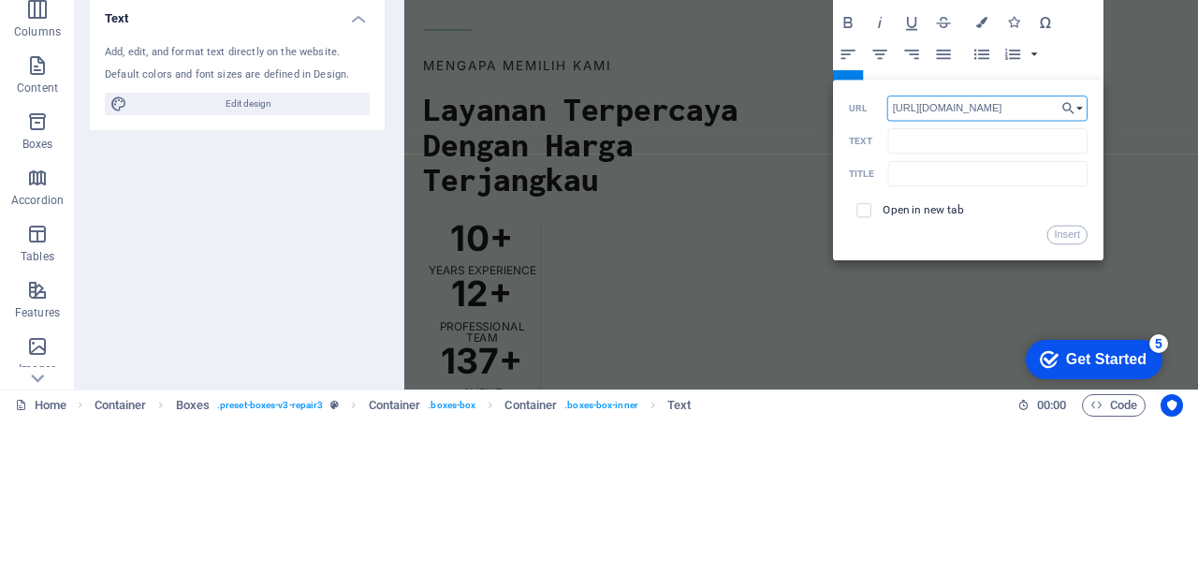
scroll to position [0, 64]
click at [1035, 273] on input "[URL][DOMAIN_NAME]" at bounding box center [987, 276] width 200 height 25
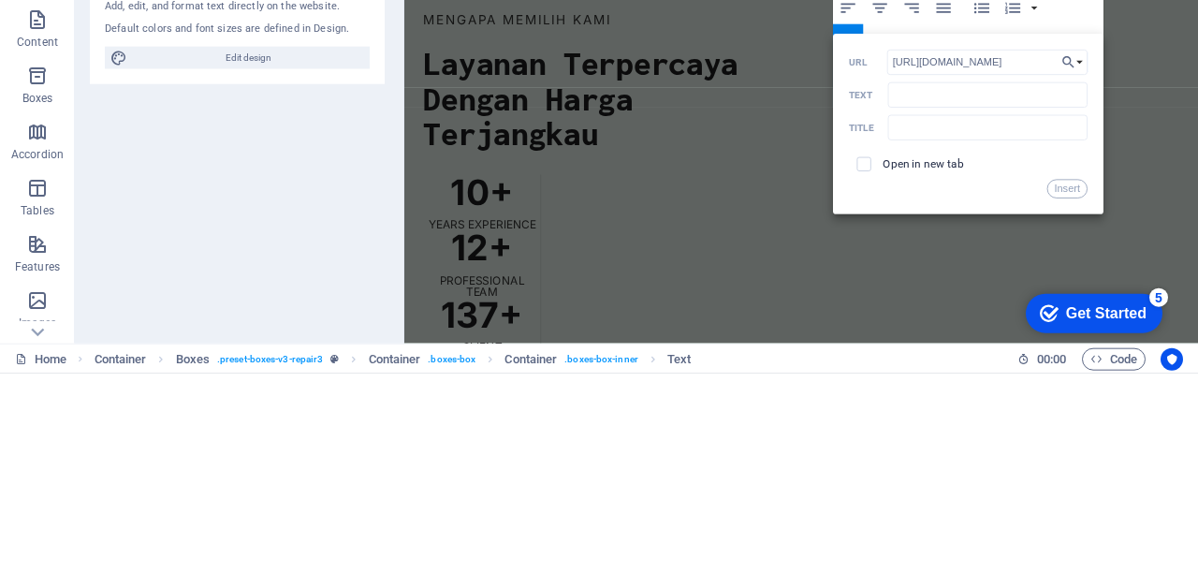
click at [1075, 408] on button "Insert" at bounding box center [1067, 403] width 40 height 19
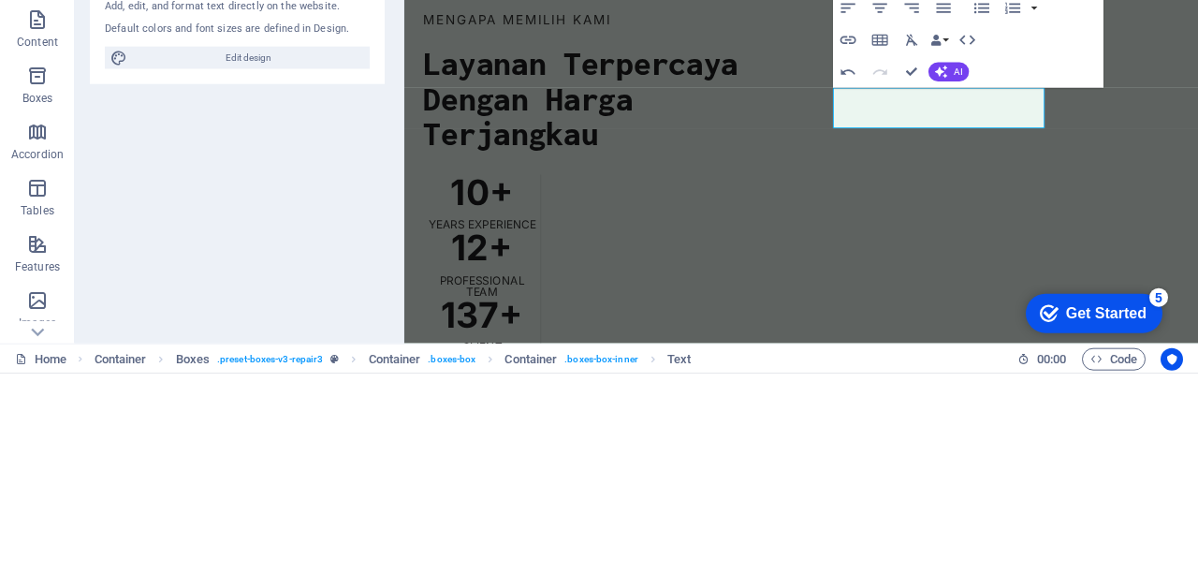
scroll to position [0, 0]
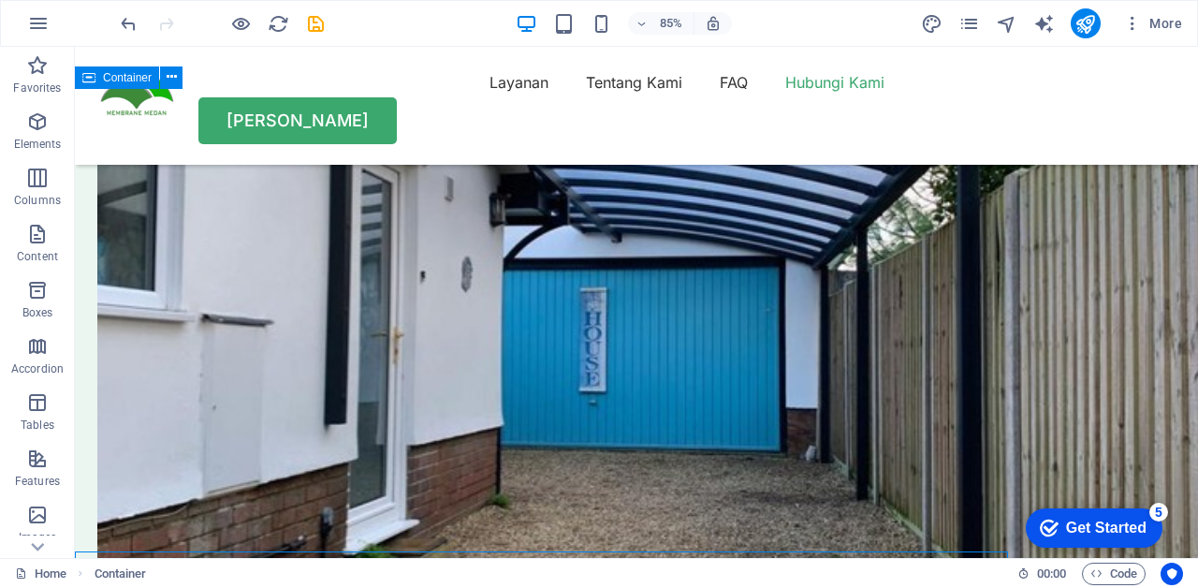
scroll to position [5426, 0]
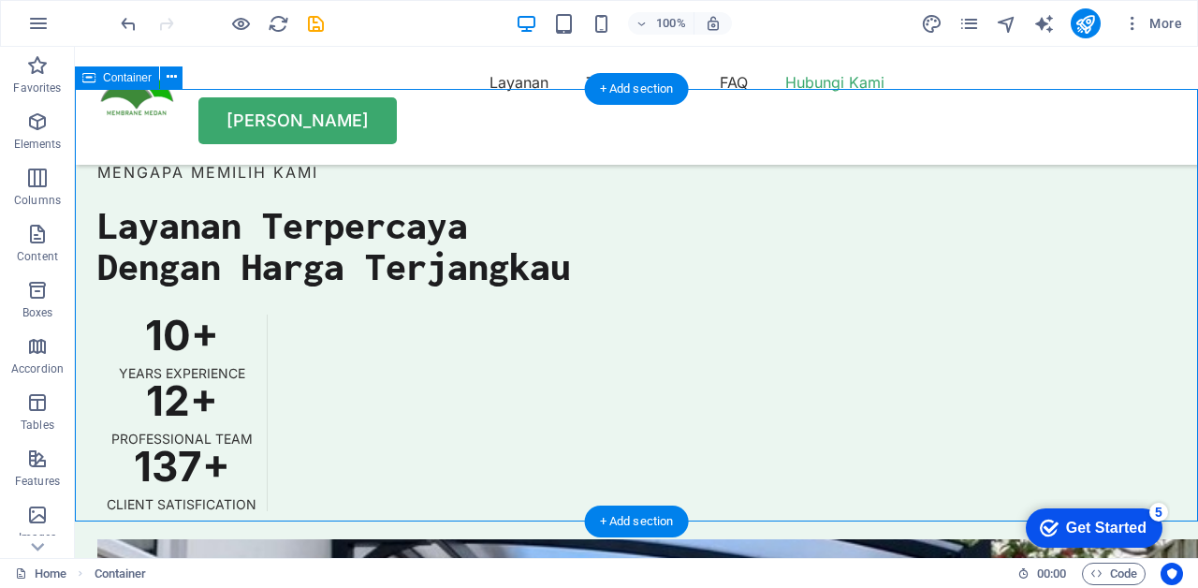
click at [234, 21] on icon "button" at bounding box center [241, 24] width 22 height 22
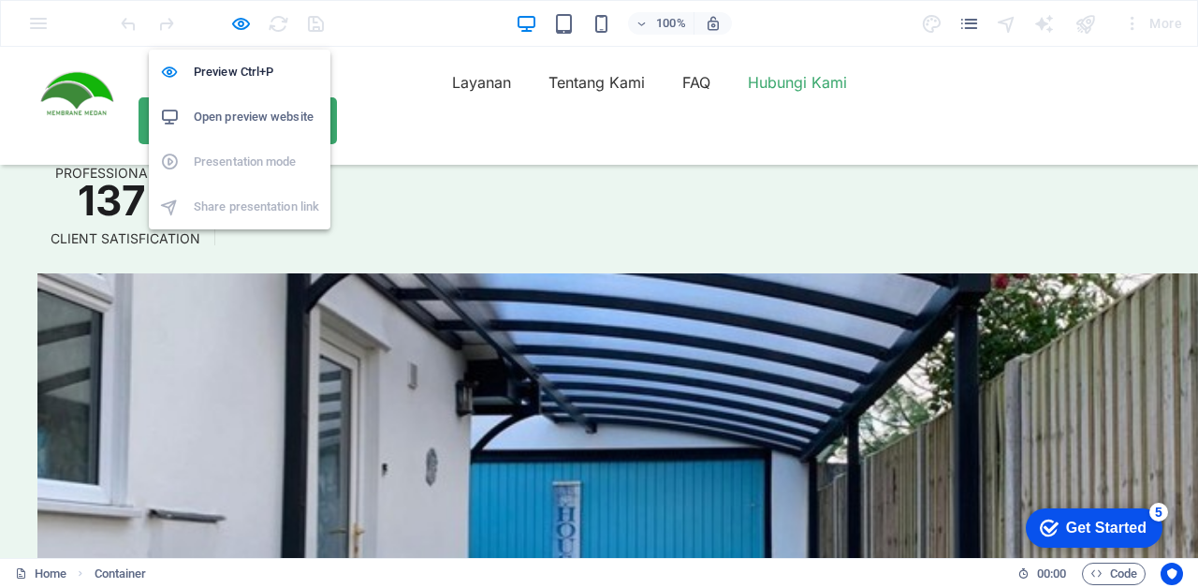
scroll to position [5249, 0]
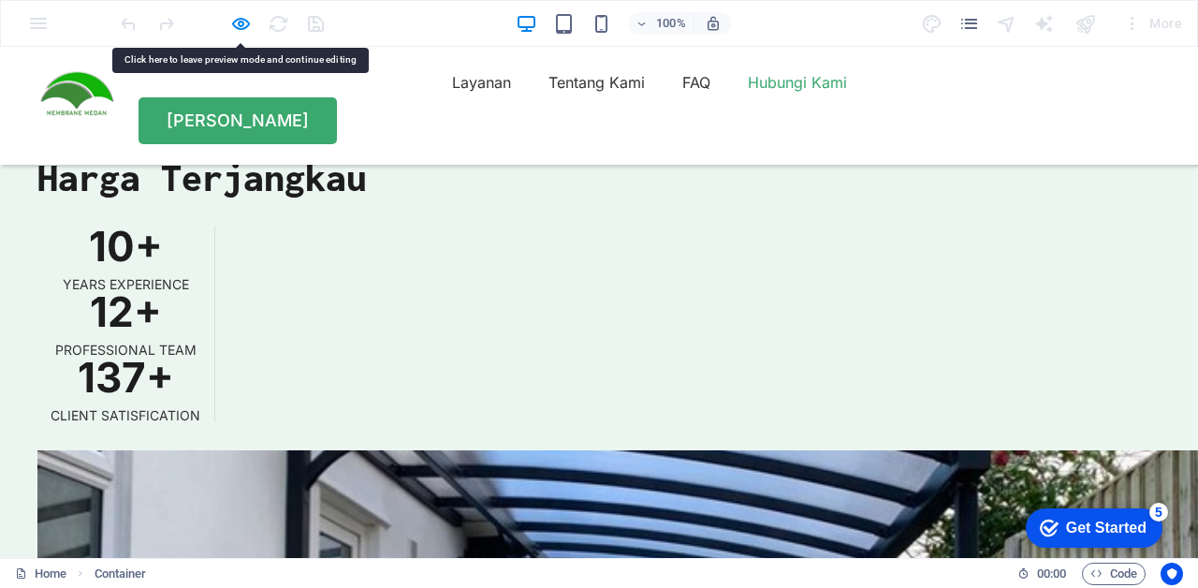
click at [237, 33] on icon "button" at bounding box center [241, 24] width 22 height 22
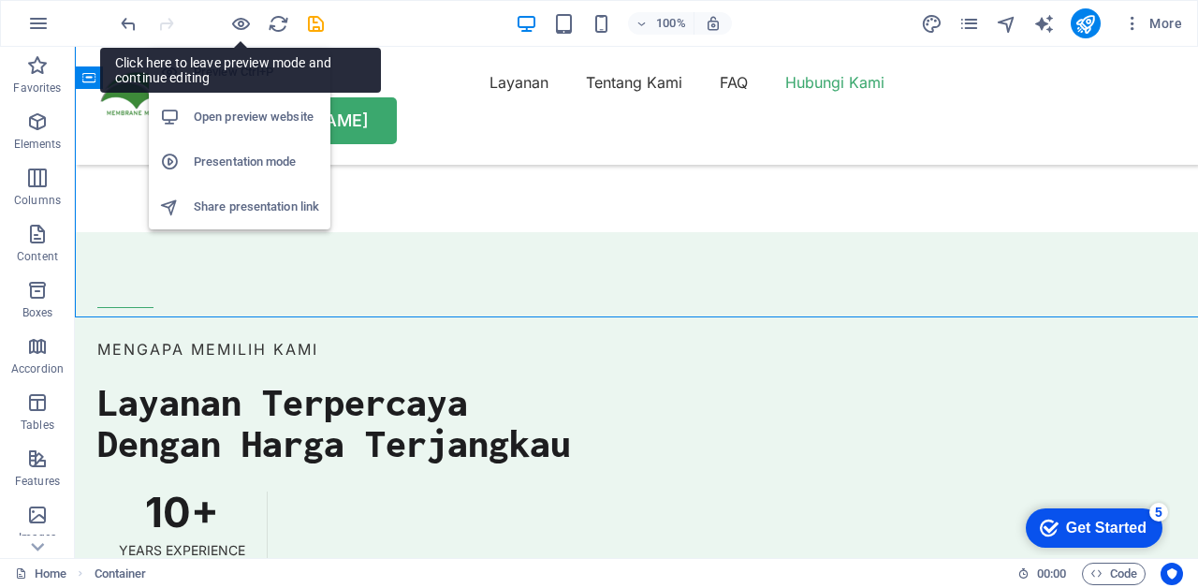
scroll to position [5426, 0]
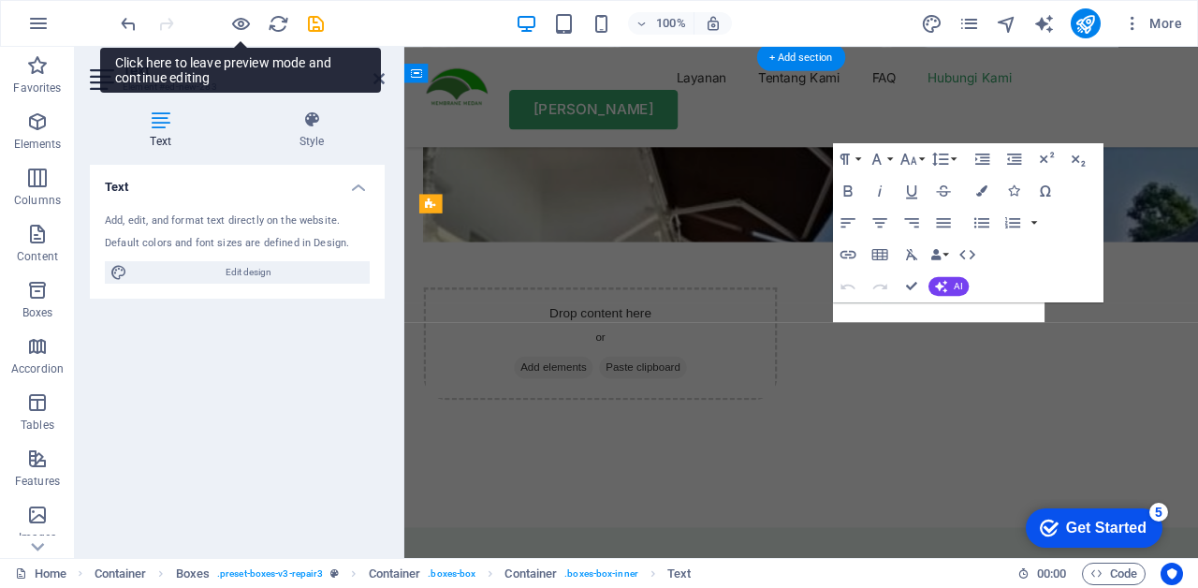
scroll to position [5888, 0]
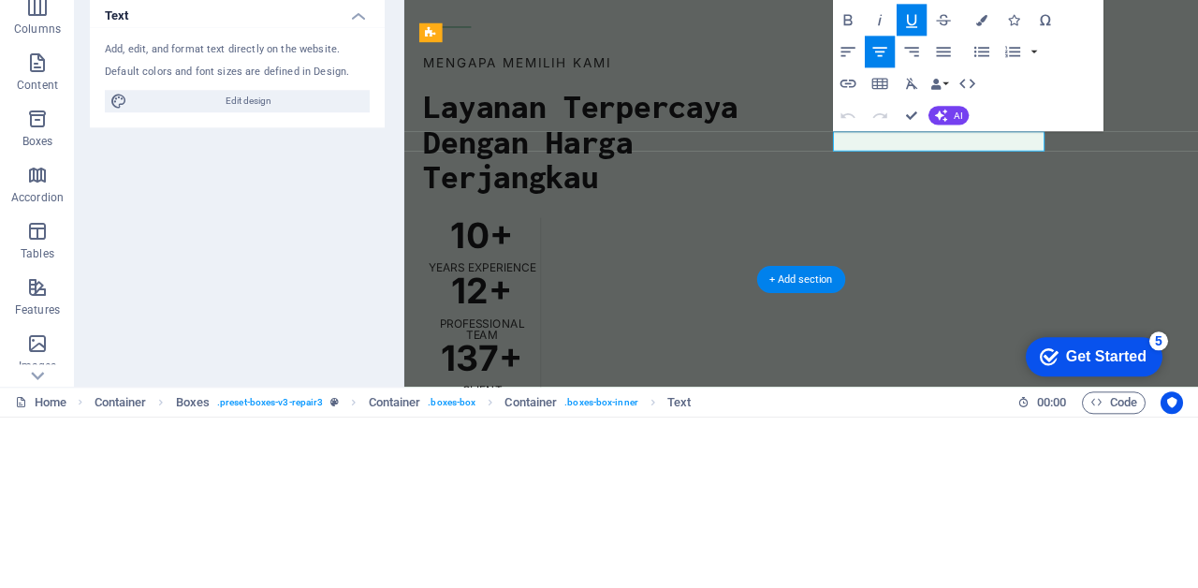
click at [853, 255] on icon "button" at bounding box center [847, 254] width 19 height 19
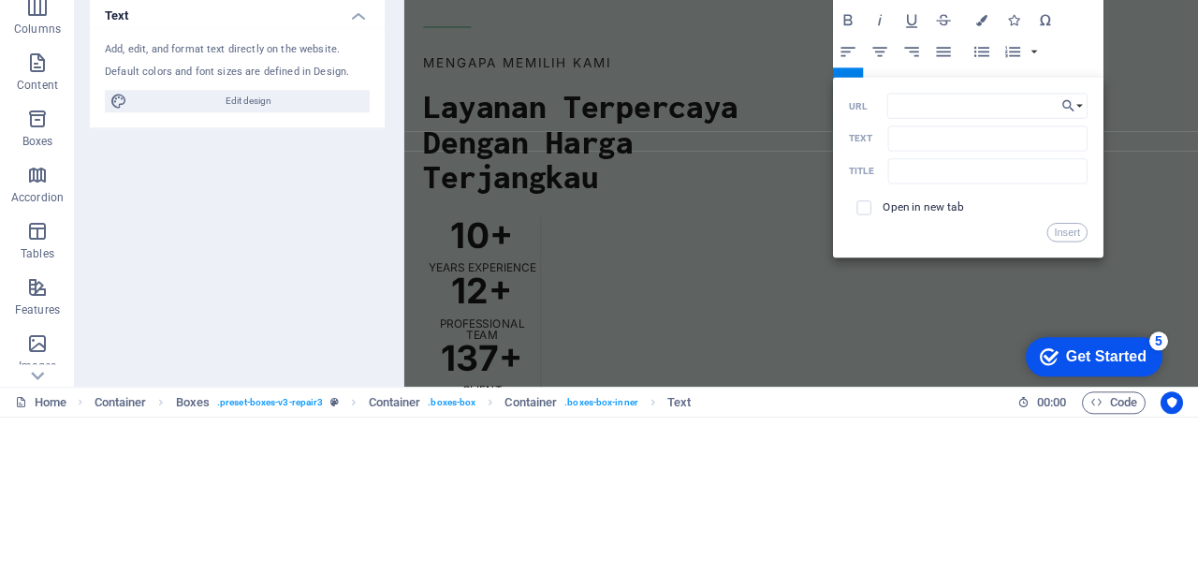
click at [962, 273] on input "URL" at bounding box center [987, 276] width 200 height 25
click at [1049, 281] on input "[URL][DOMAIN_NAME]" at bounding box center [987, 276] width 200 height 25
type input "[URL][DOMAIN_NAME]"
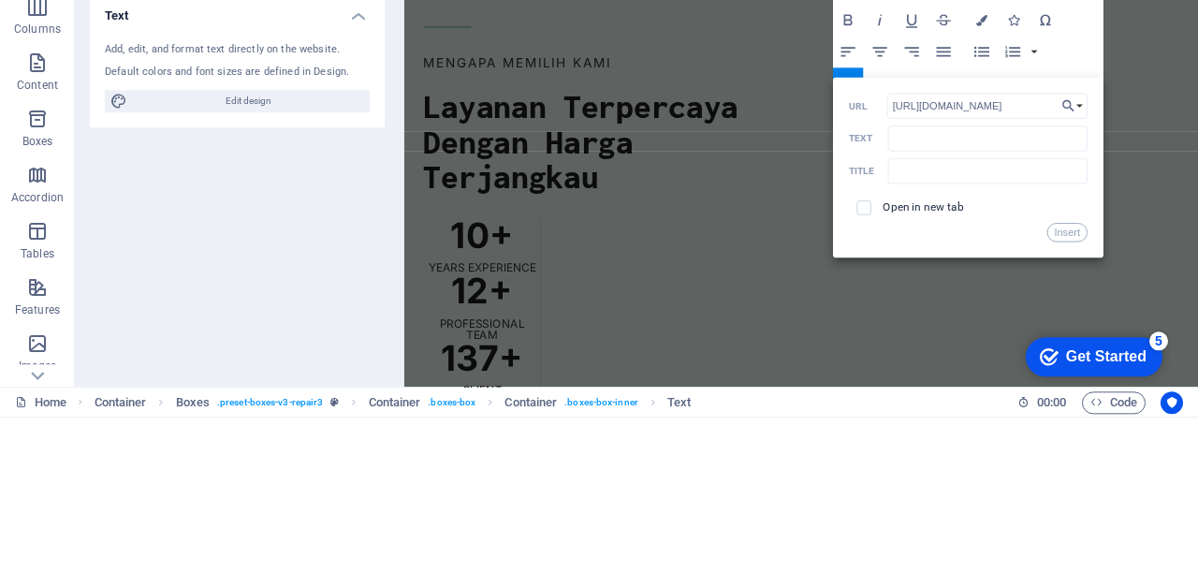
scroll to position [0, 64]
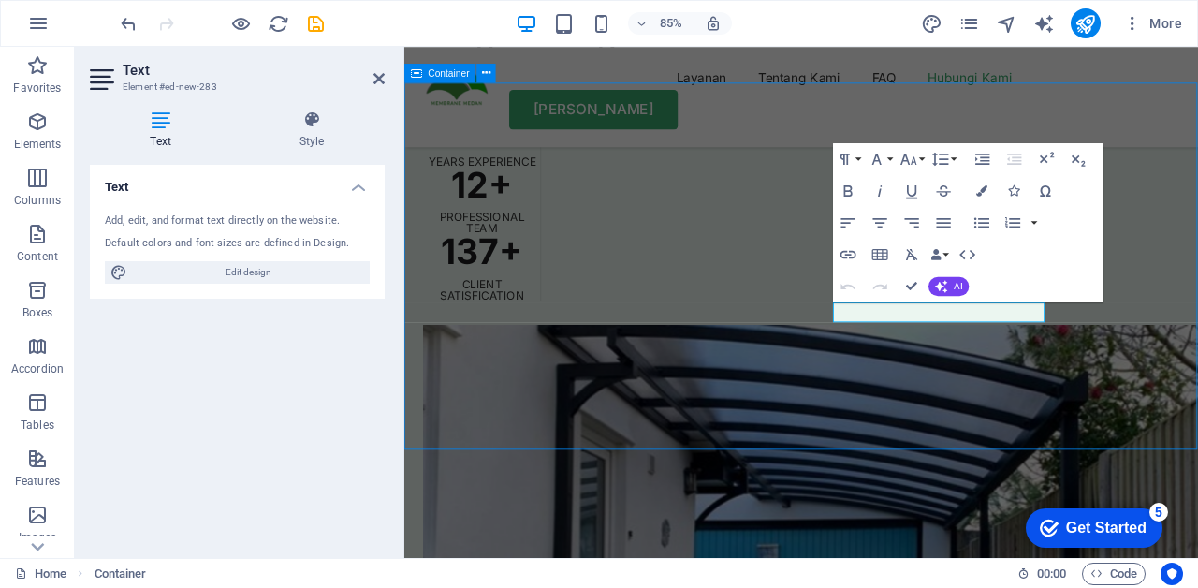
scroll to position [5426, 0]
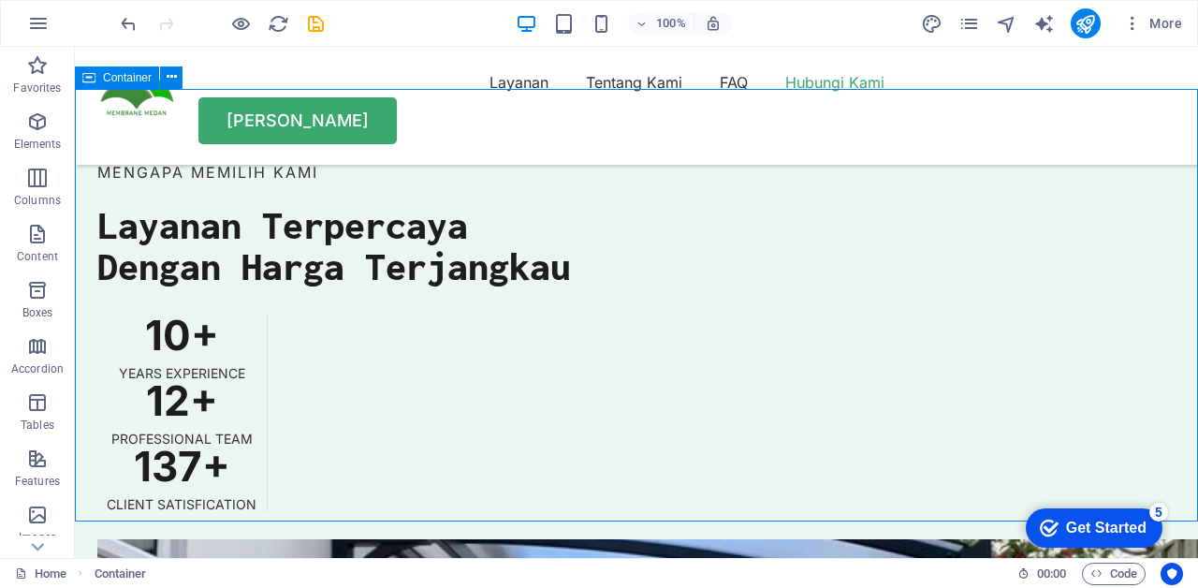
click at [235, 20] on icon "button" at bounding box center [241, 24] width 22 height 22
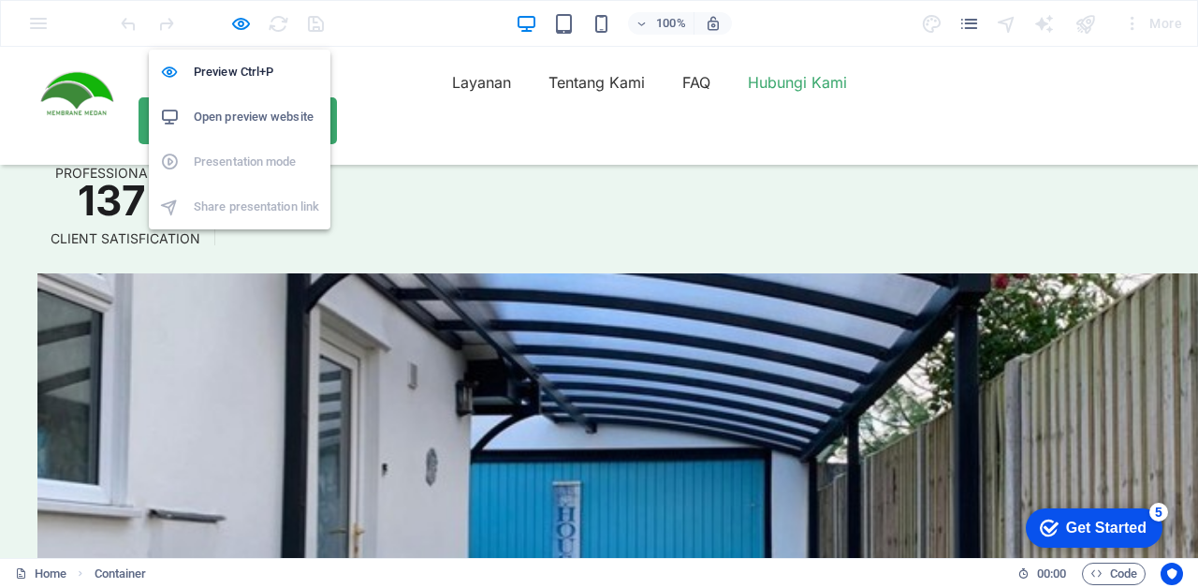
scroll to position [5249, 0]
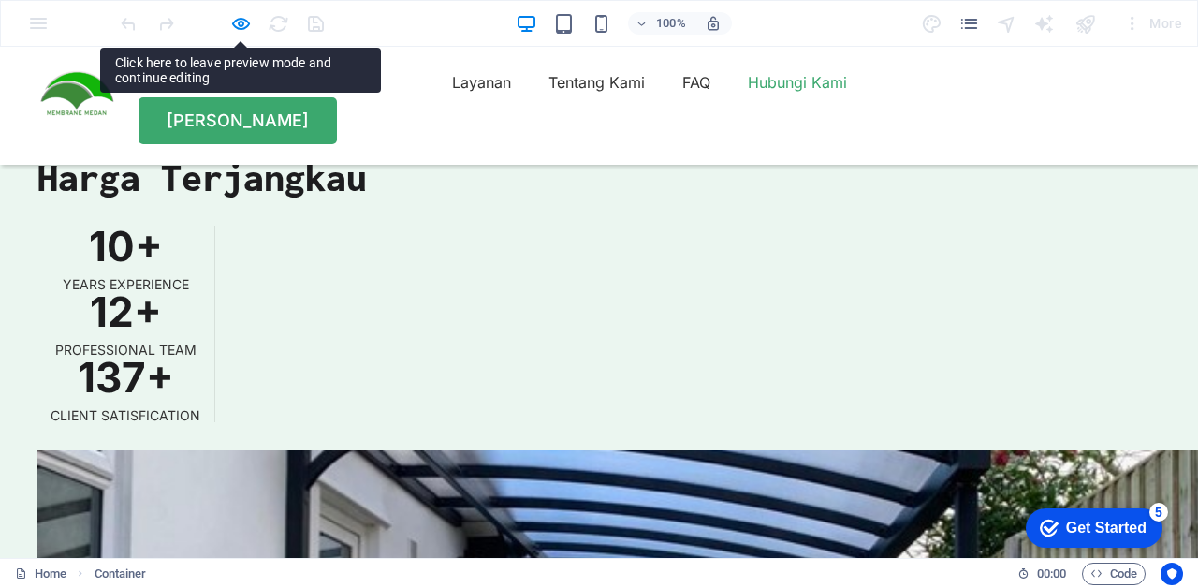
click at [234, 21] on icon "button" at bounding box center [241, 24] width 22 height 22
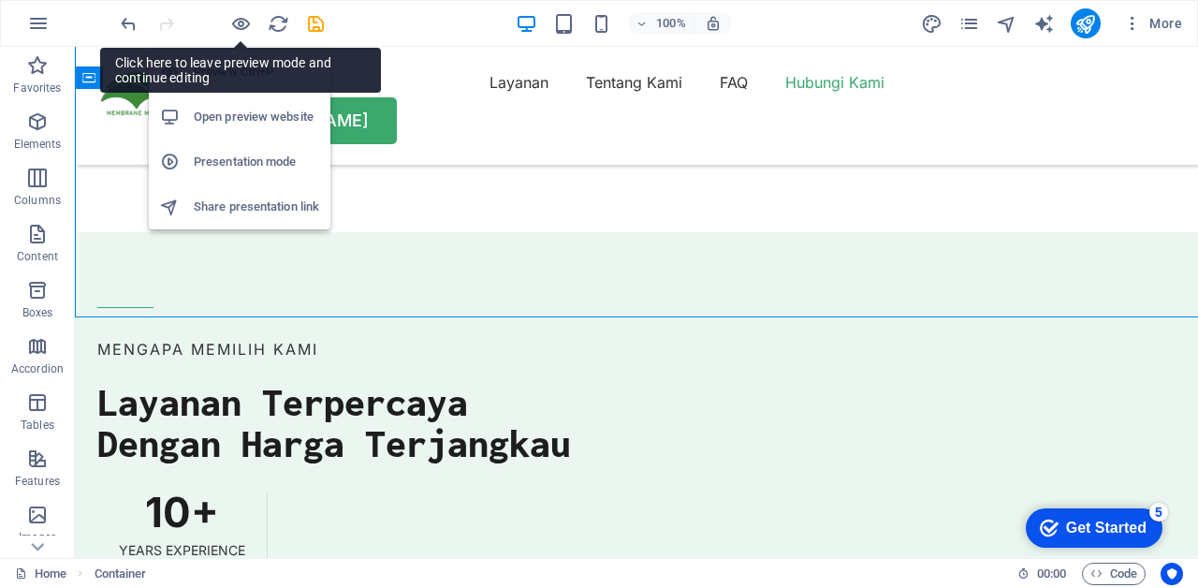
scroll to position [5426, 0]
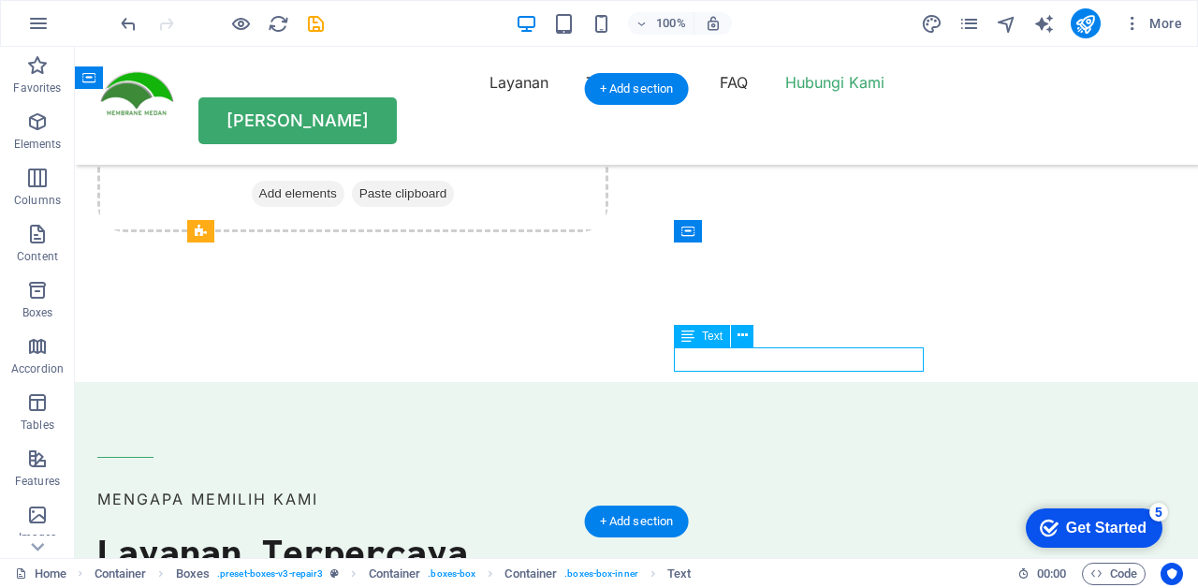
scroll to position [5888, 0]
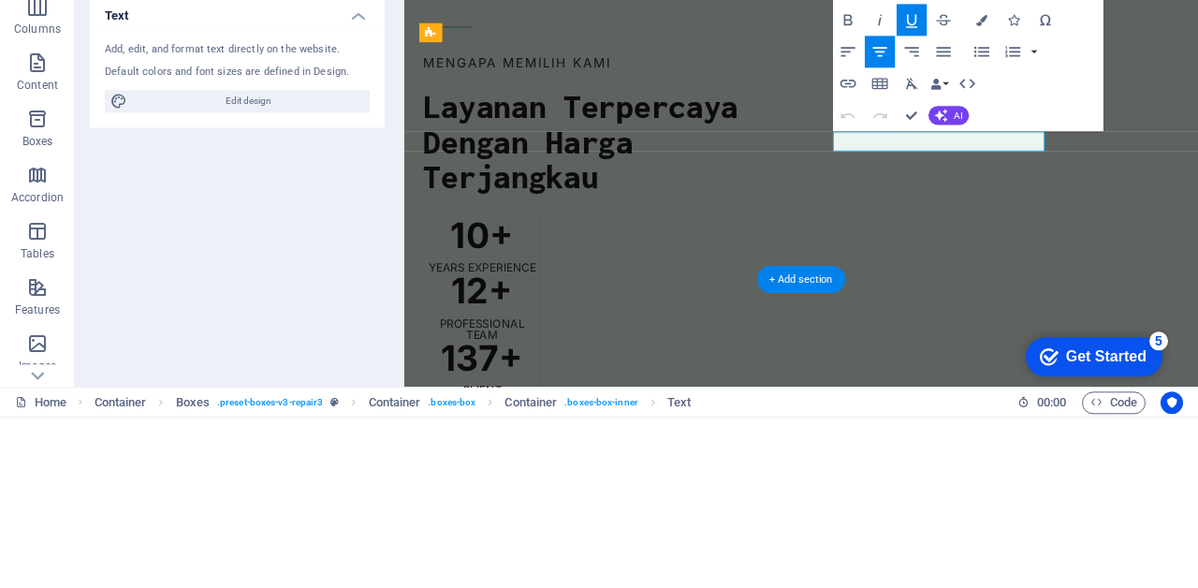
click at [848, 256] on icon "button" at bounding box center [847, 254] width 19 height 19
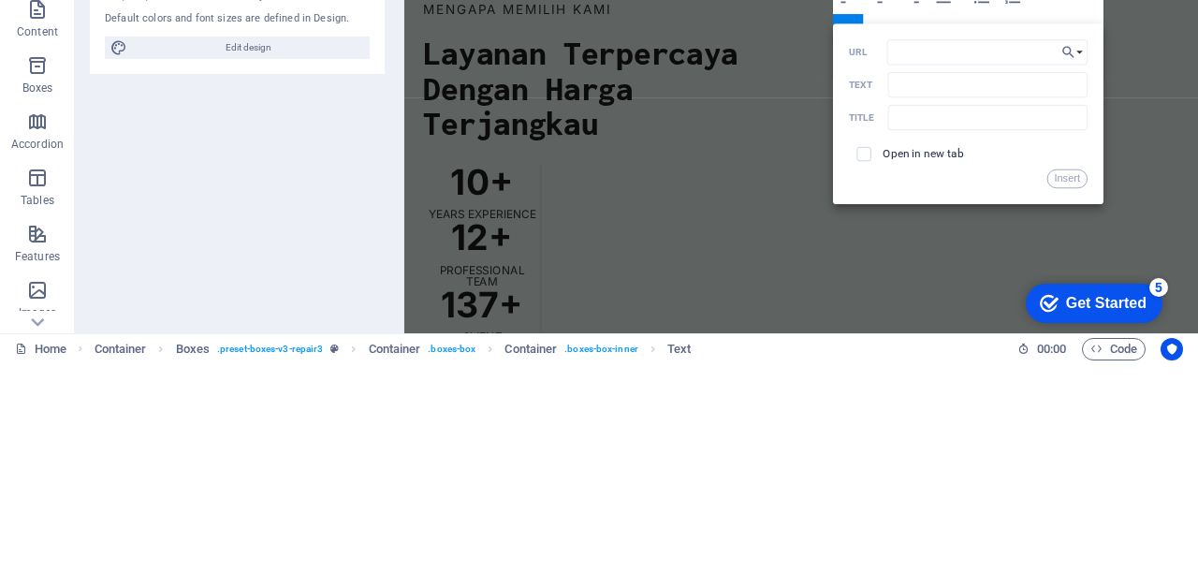
click at [931, 281] on input "URL" at bounding box center [987, 276] width 200 height 25
click at [1079, 276] on button "Choose Link" at bounding box center [1072, 276] width 30 height 25
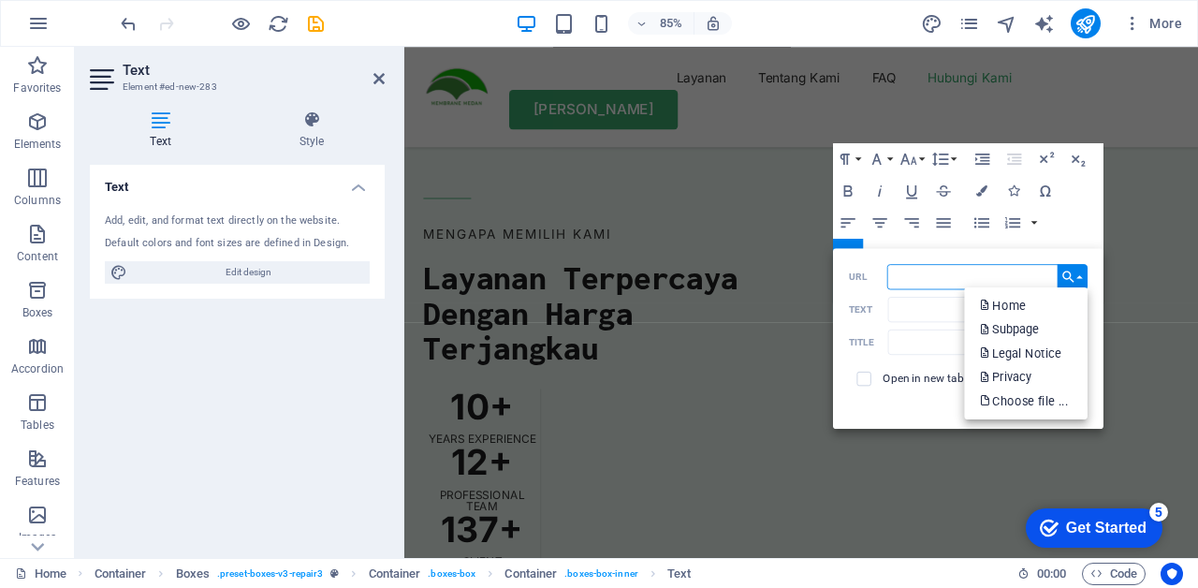
click at [940, 271] on input "URL" at bounding box center [987, 276] width 200 height 25
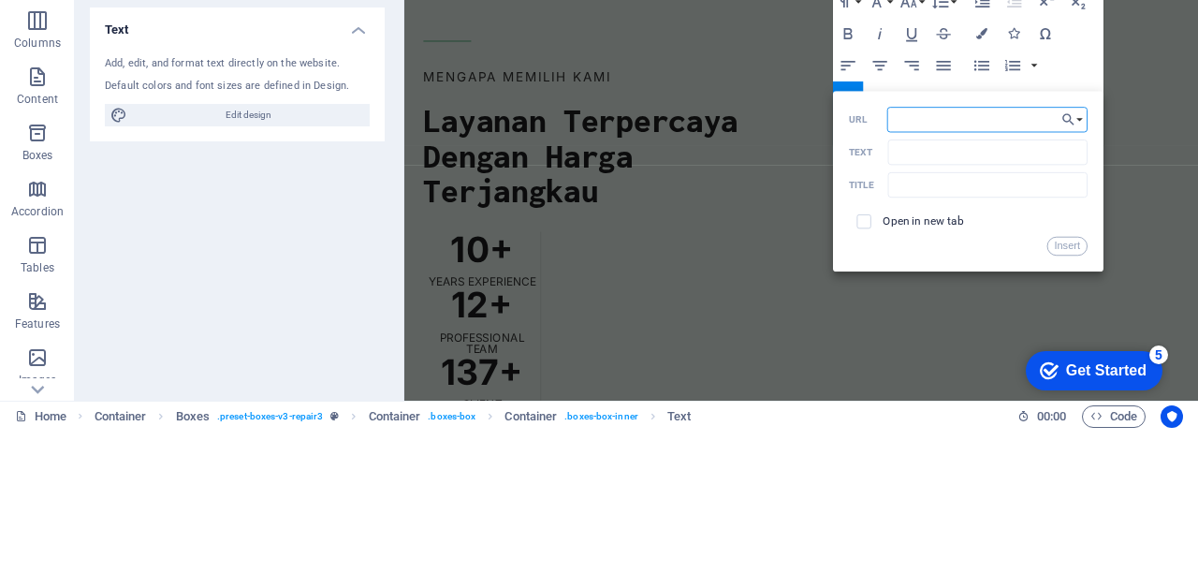
click at [924, 277] on input "URL" at bounding box center [987, 276] width 200 height 25
paste input "[URL][DOMAIN_NAME]"
click at [1039, 279] on input "[URL][DOMAIN_NAME]" at bounding box center [987, 276] width 200 height 25
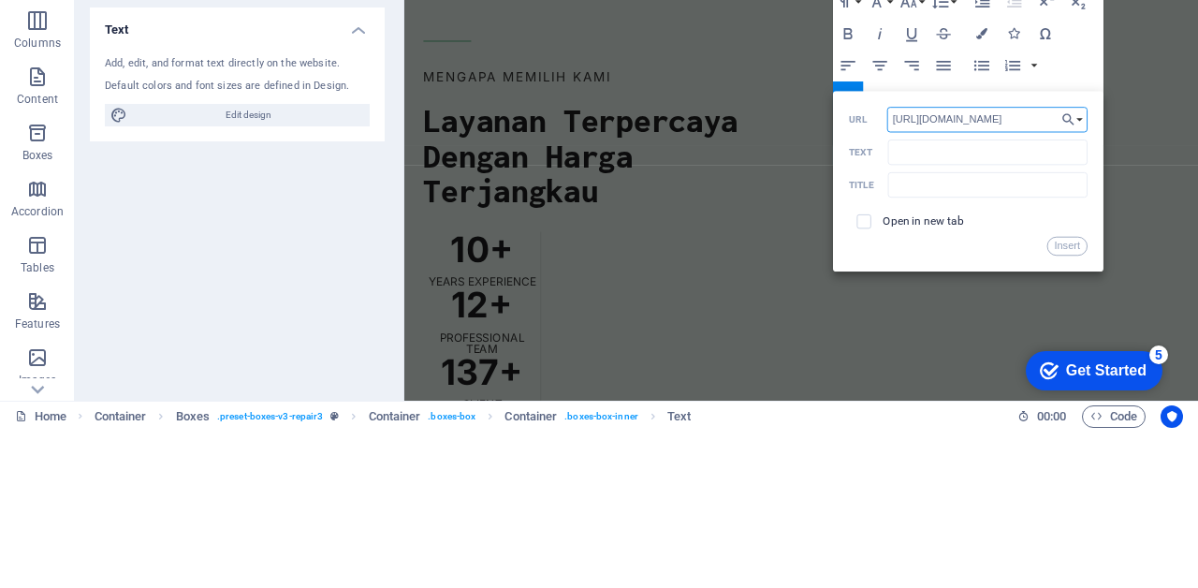
type input "[URL][DOMAIN_NAME]"
click at [956, 313] on input "Text" at bounding box center [987, 309] width 199 height 25
type input "@medanmembrane"
click at [859, 371] on input "checkbox" at bounding box center [861, 376] width 14 height 14
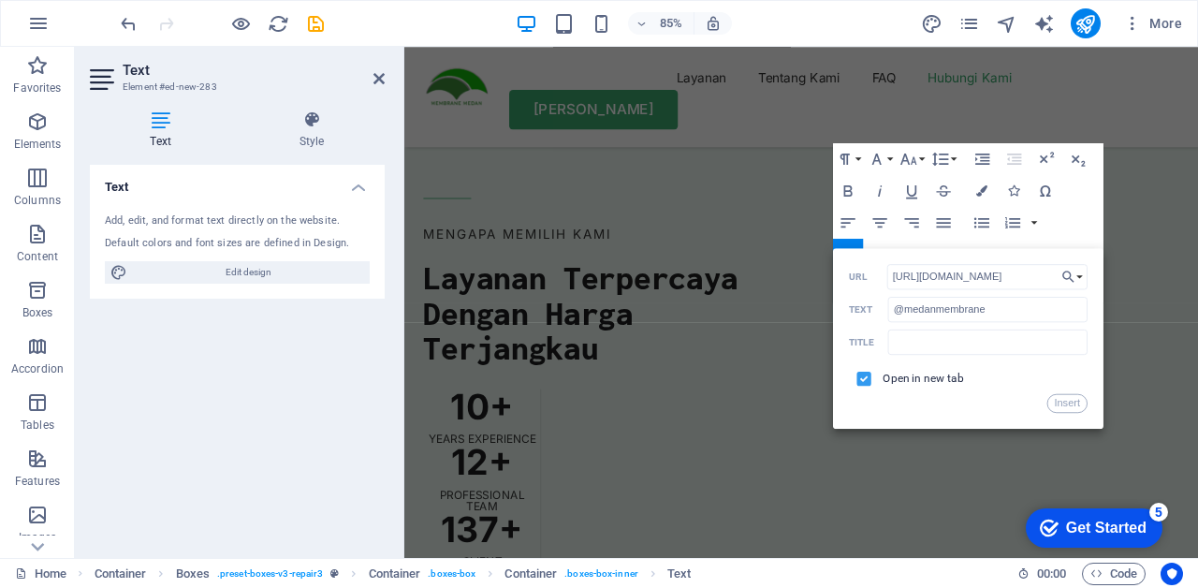
click at [859, 383] on input "checkbox" at bounding box center [861, 376] width 14 height 14
checkbox input "false"
click at [1069, 402] on button "Insert" at bounding box center [1067, 403] width 40 height 19
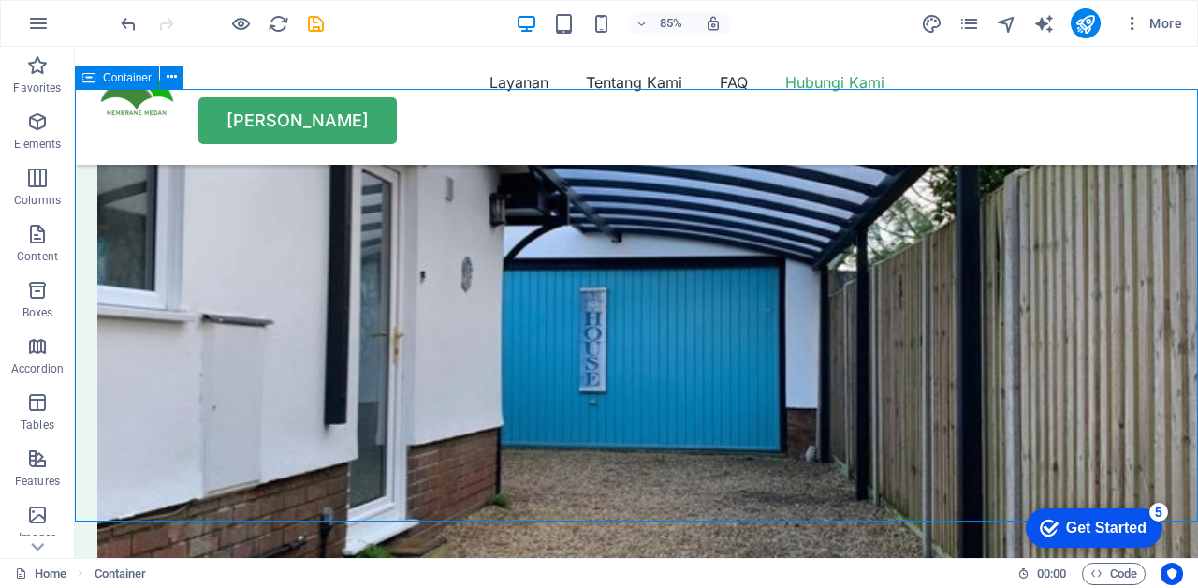
scroll to position [5426, 0]
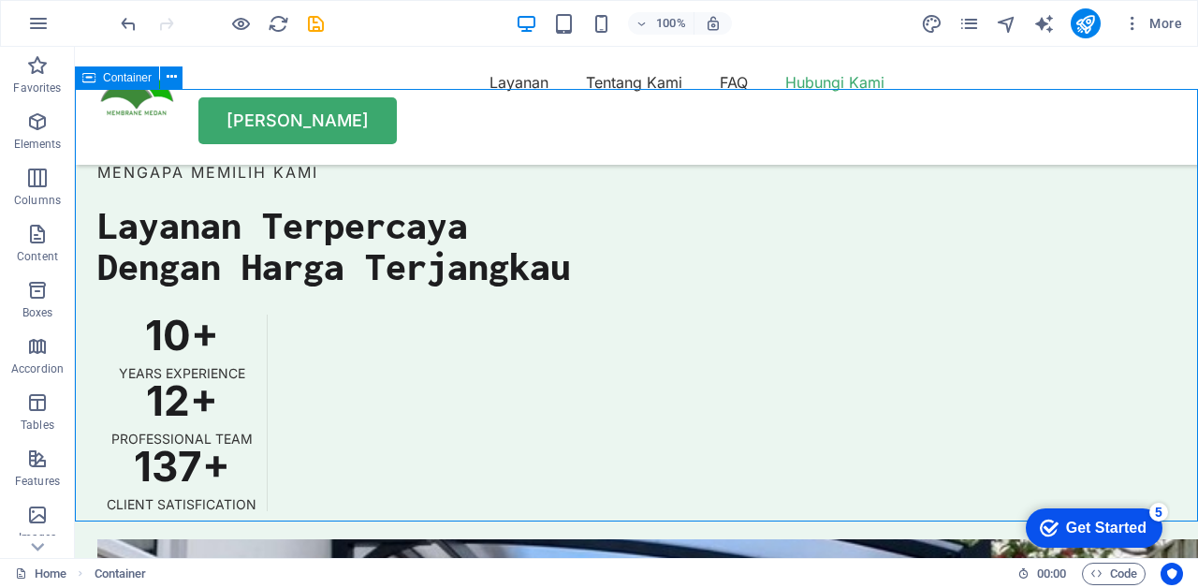
click at [234, 21] on icon "button" at bounding box center [241, 24] width 22 height 22
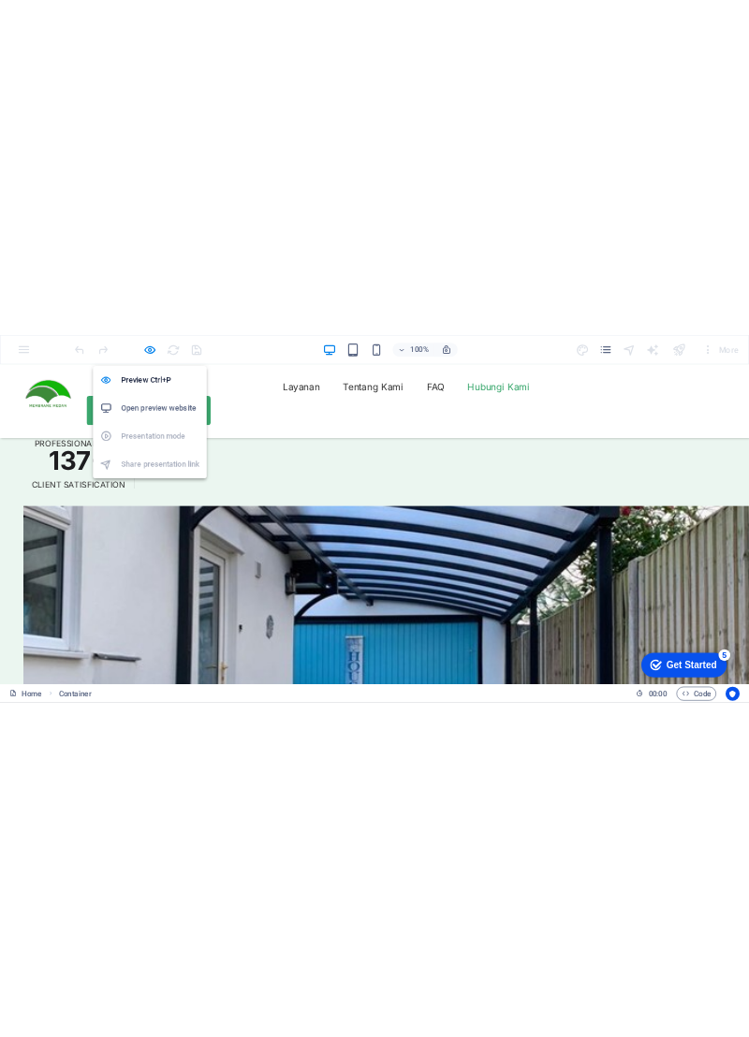
scroll to position [5249, 0]
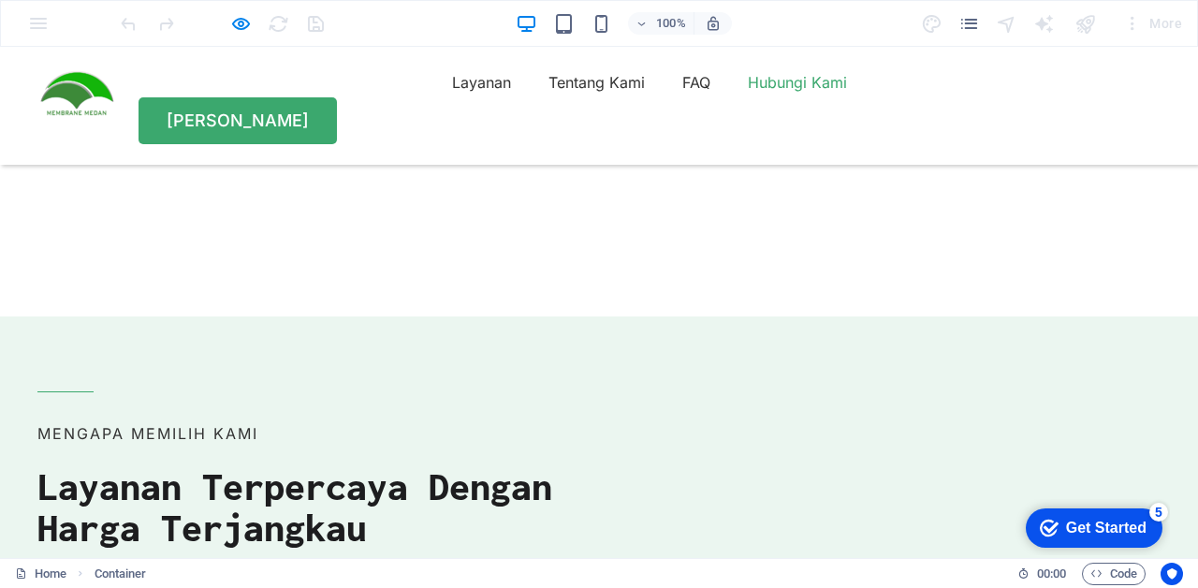
scroll to position [4893, 0]
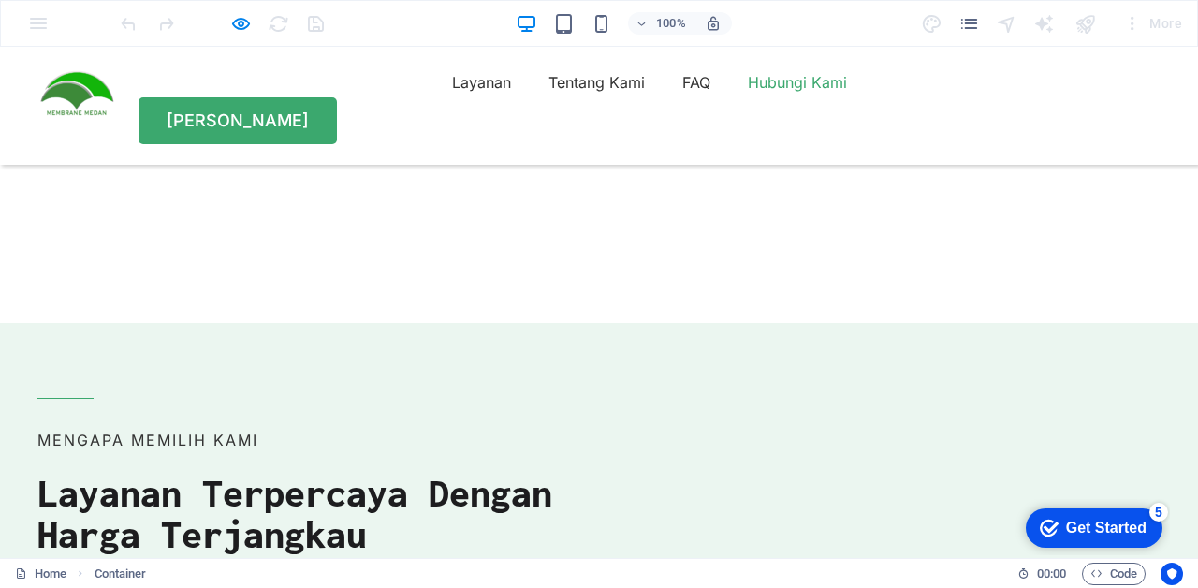
click at [234, 21] on icon "button" at bounding box center [241, 24] width 22 height 22
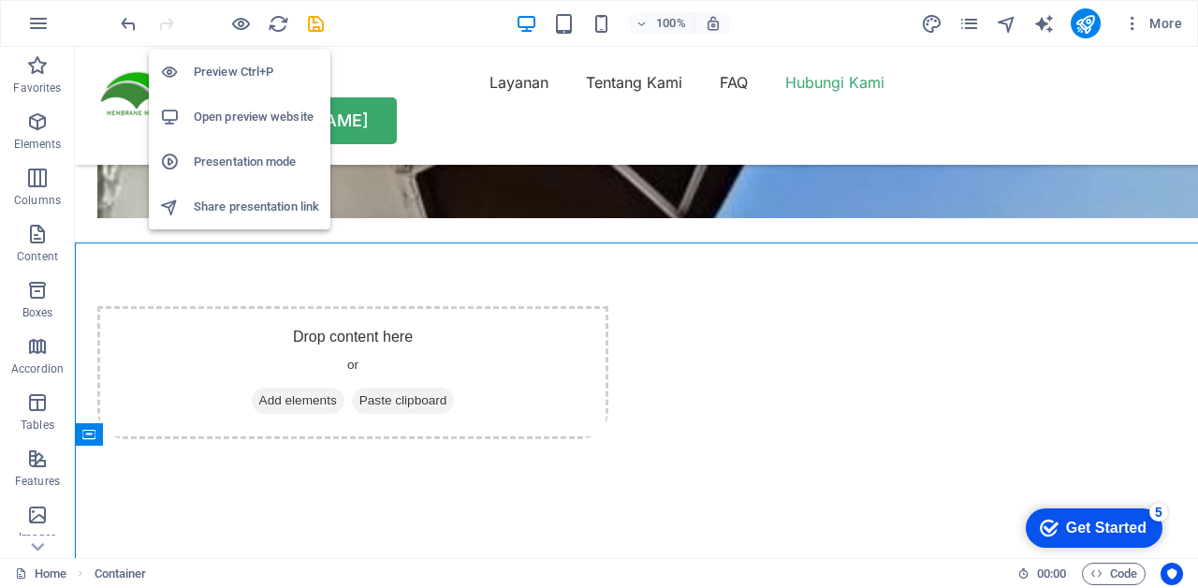
scroll to position [5069, 0]
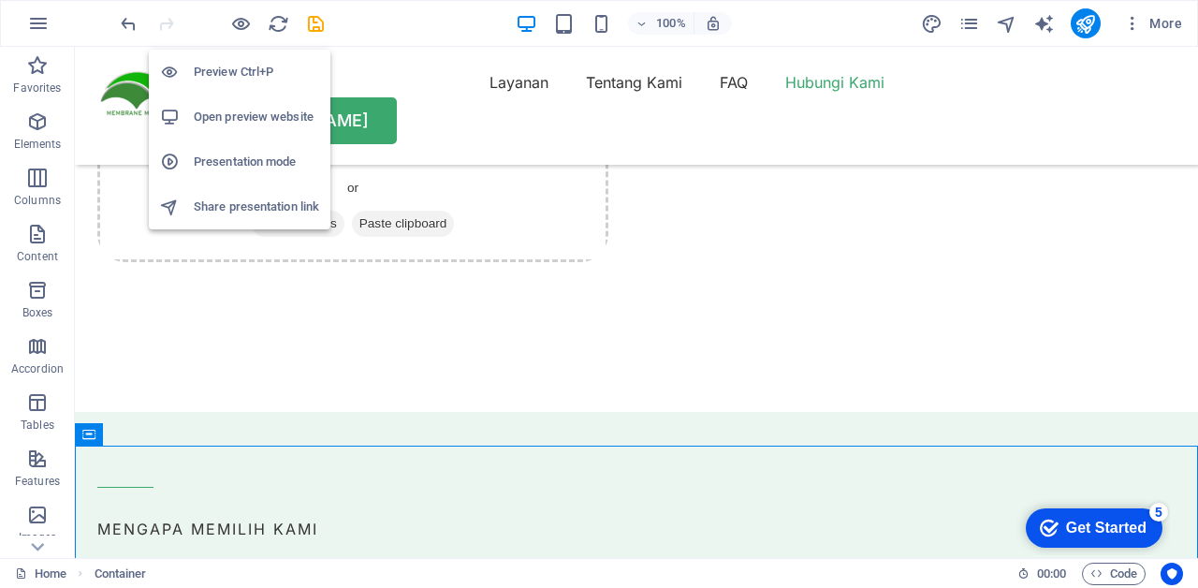
click at [324, 25] on icon "save" at bounding box center [316, 24] width 22 height 22
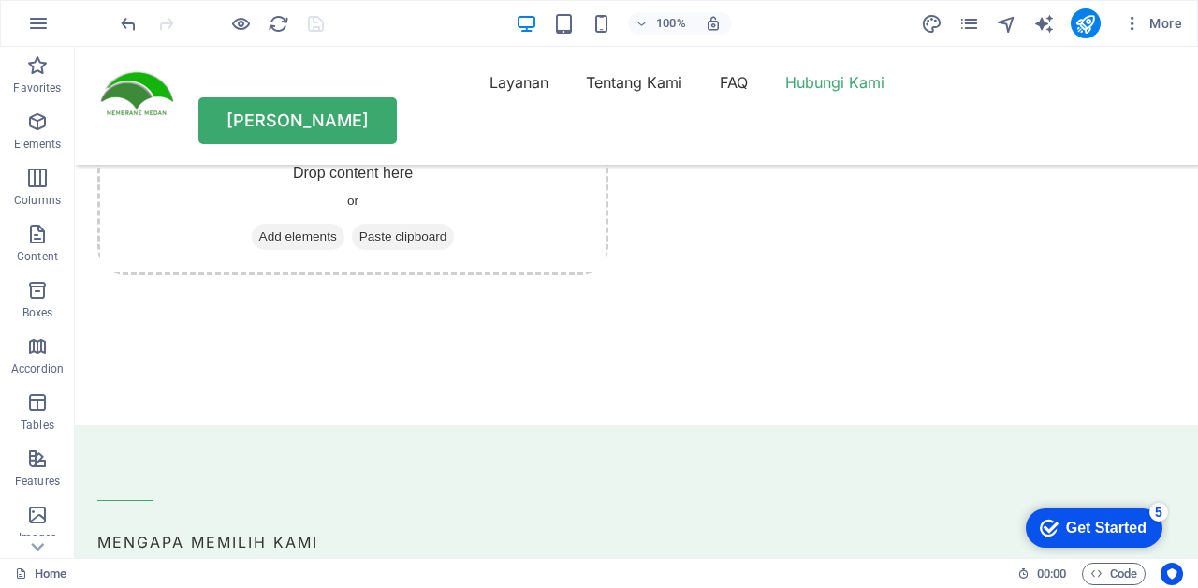
scroll to position [5054, 0]
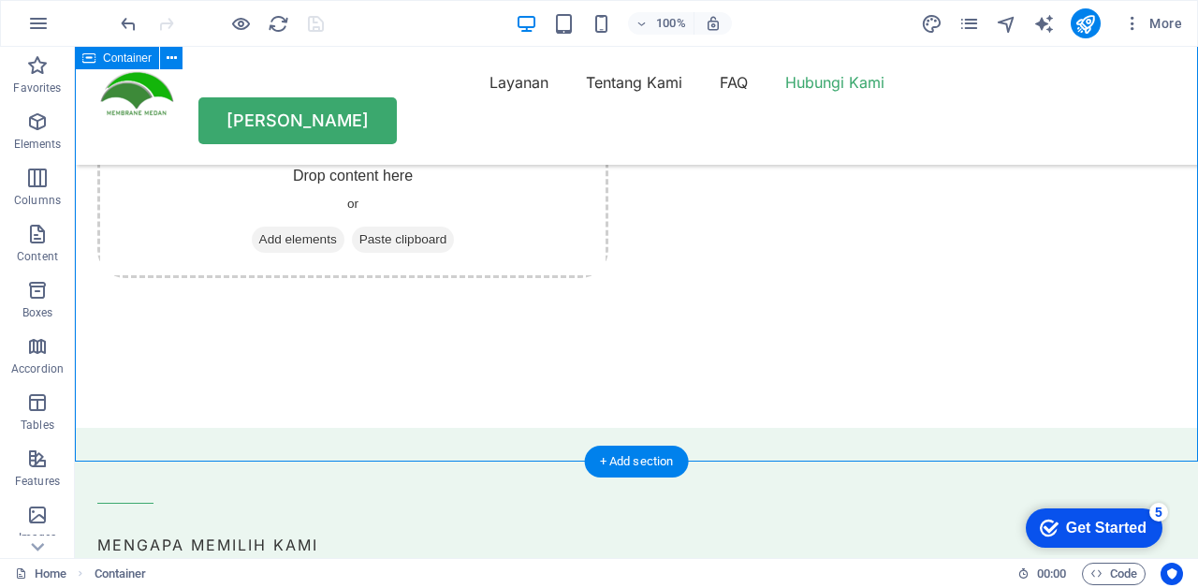
scroll to position [5056, 0]
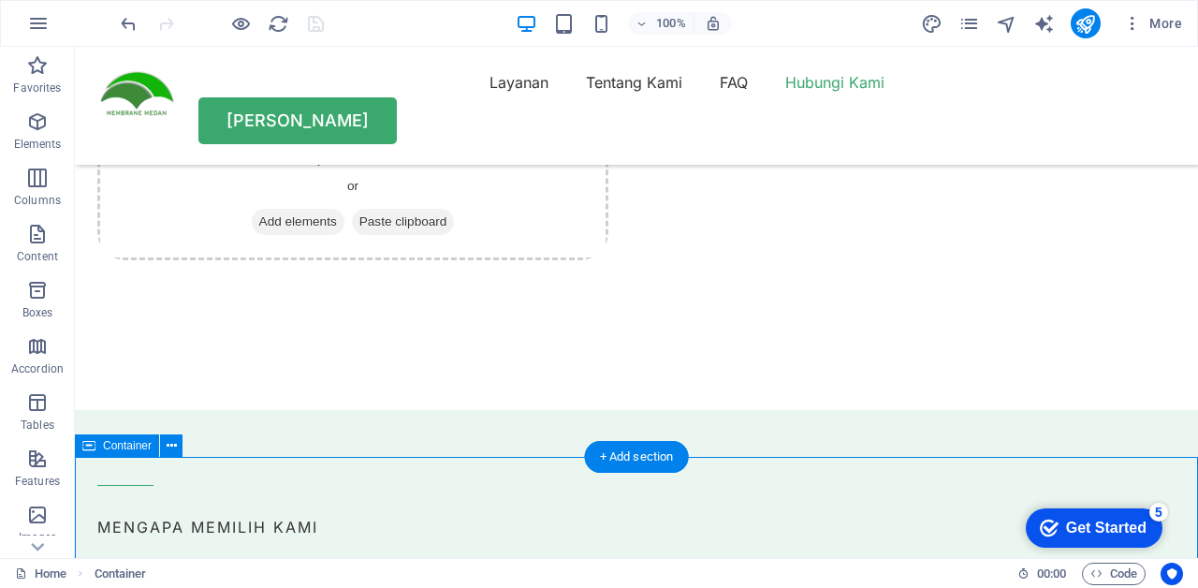
scroll to position [5126, 0]
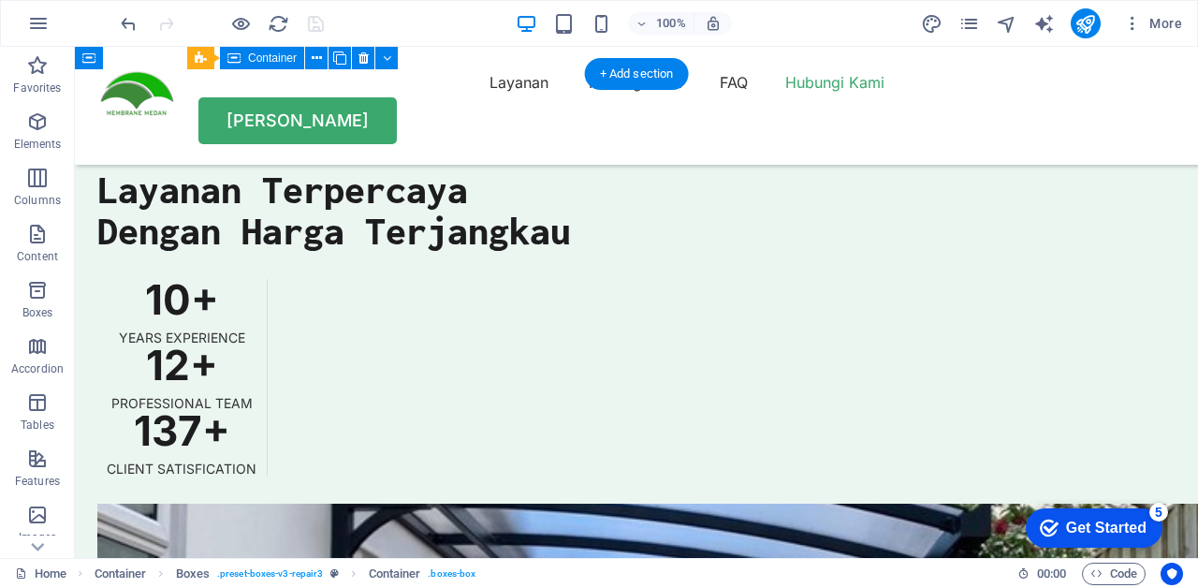
scroll to position [5465, 0]
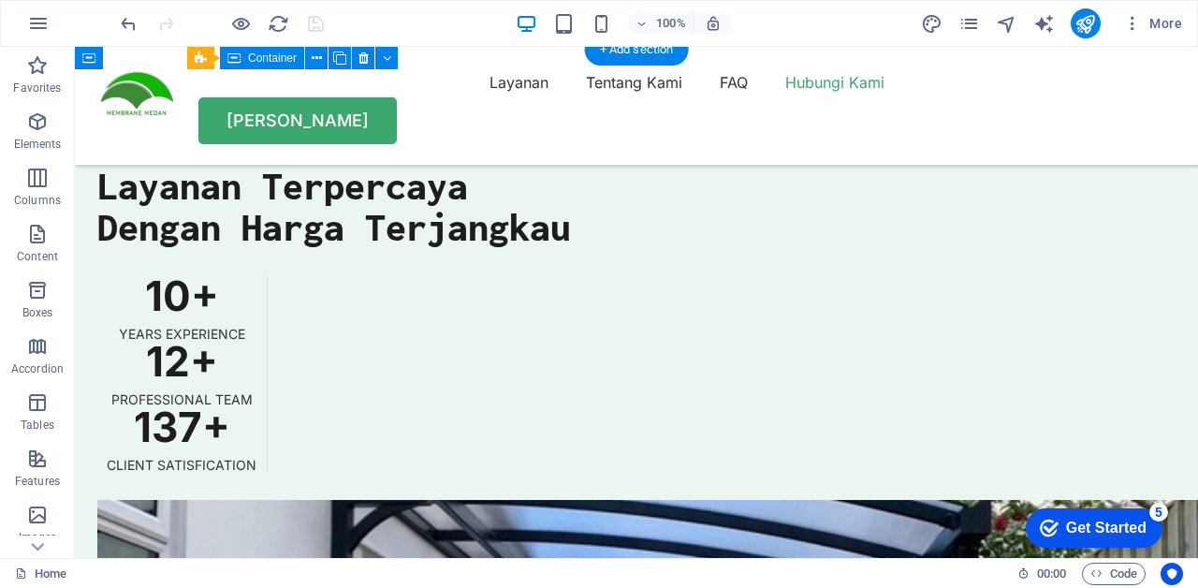
click at [236, 19] on icon "button" at bounding box center [241, 24] width 22 height 22
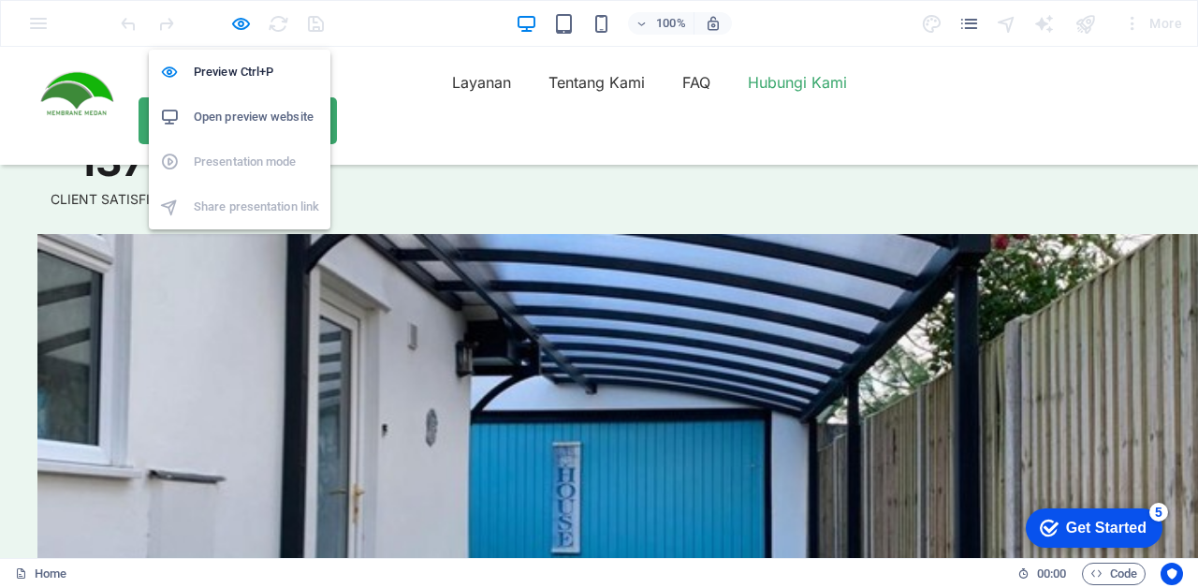
scroll to position [5288, 0]
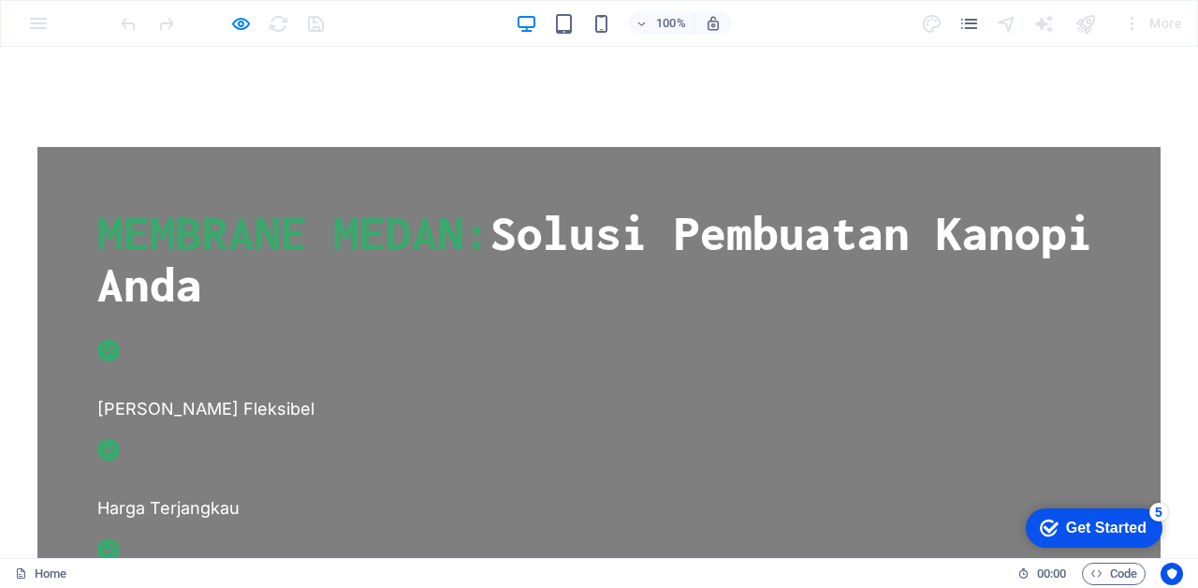
scroll to position [0, 0]
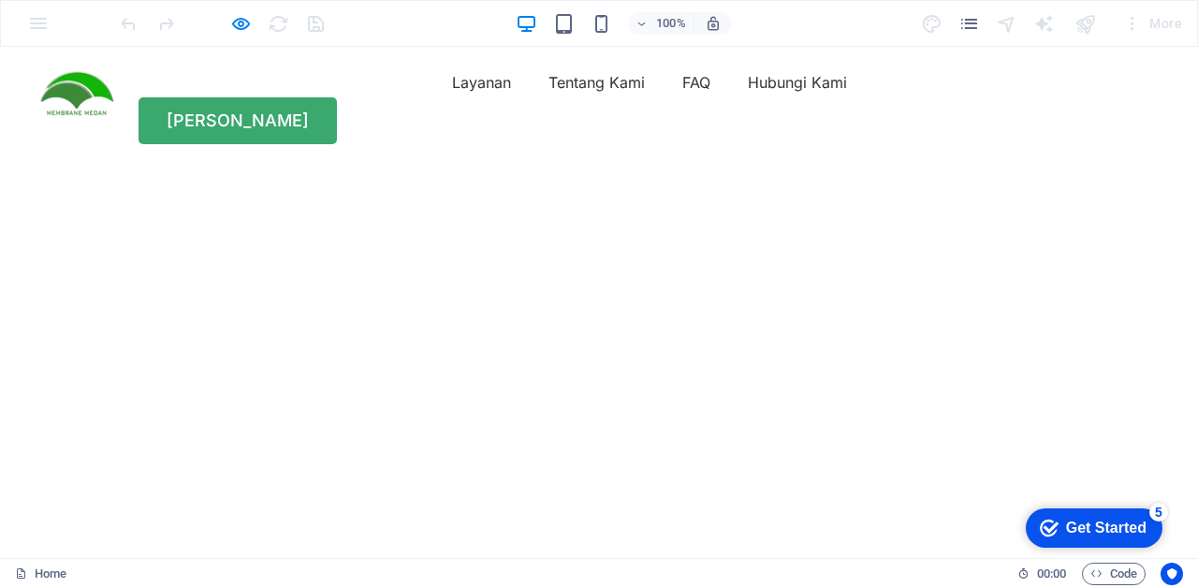
click at [236, 19] on icon "button" at bounding box center [241, 24] width 22 height 22
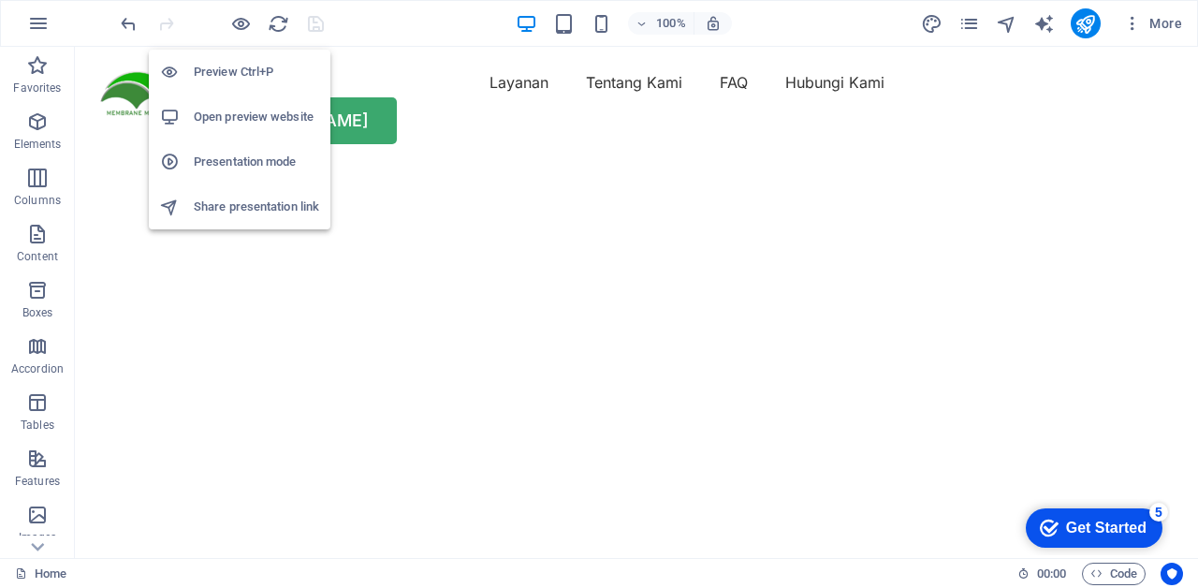
click at [1091, 21] on icon "publish" at bounding box center [1085, 24] width 22 height 22
